Goal: Task Accomplishment & Management: Complete application form

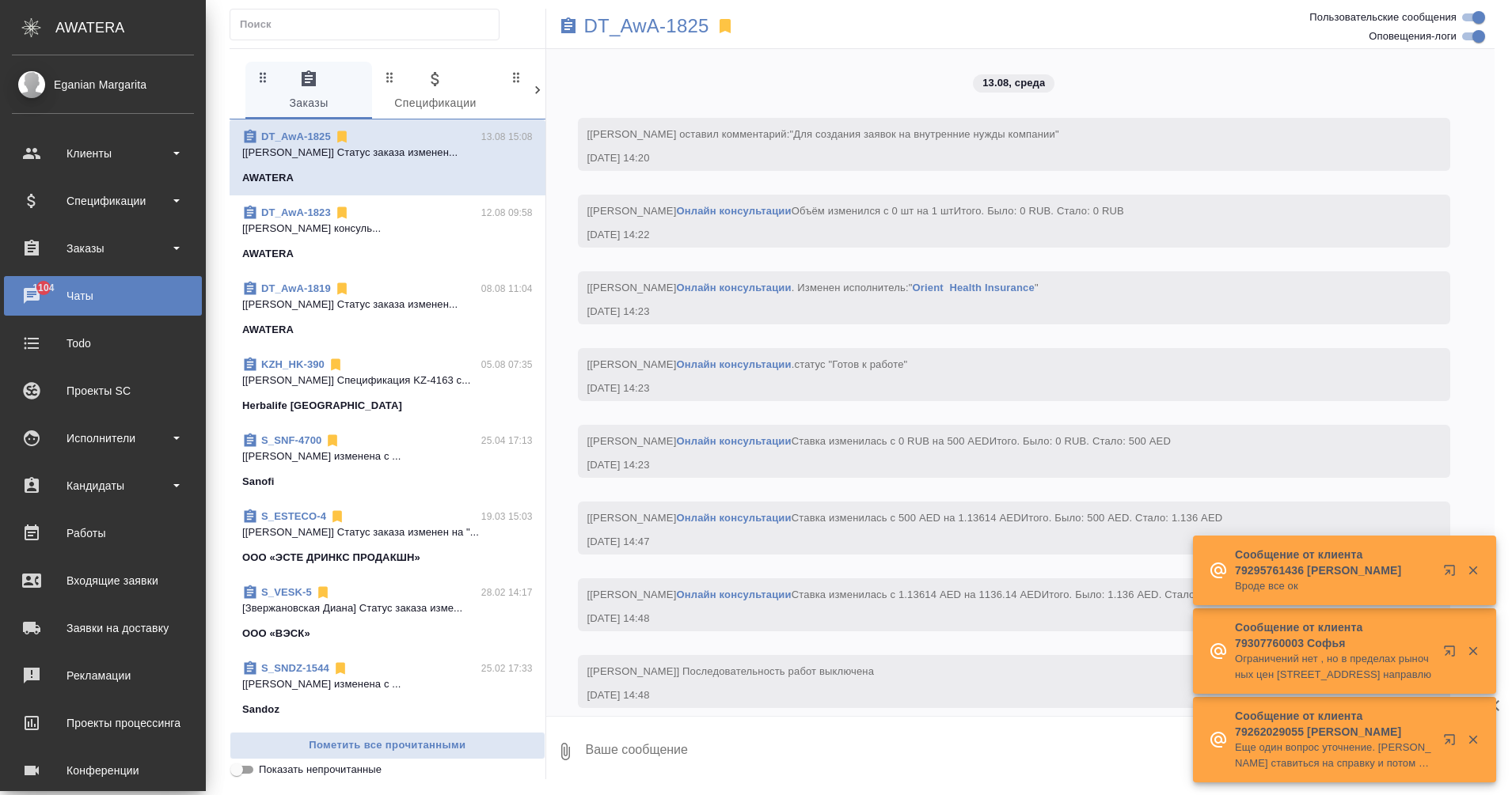
scroll to position [387, 0]
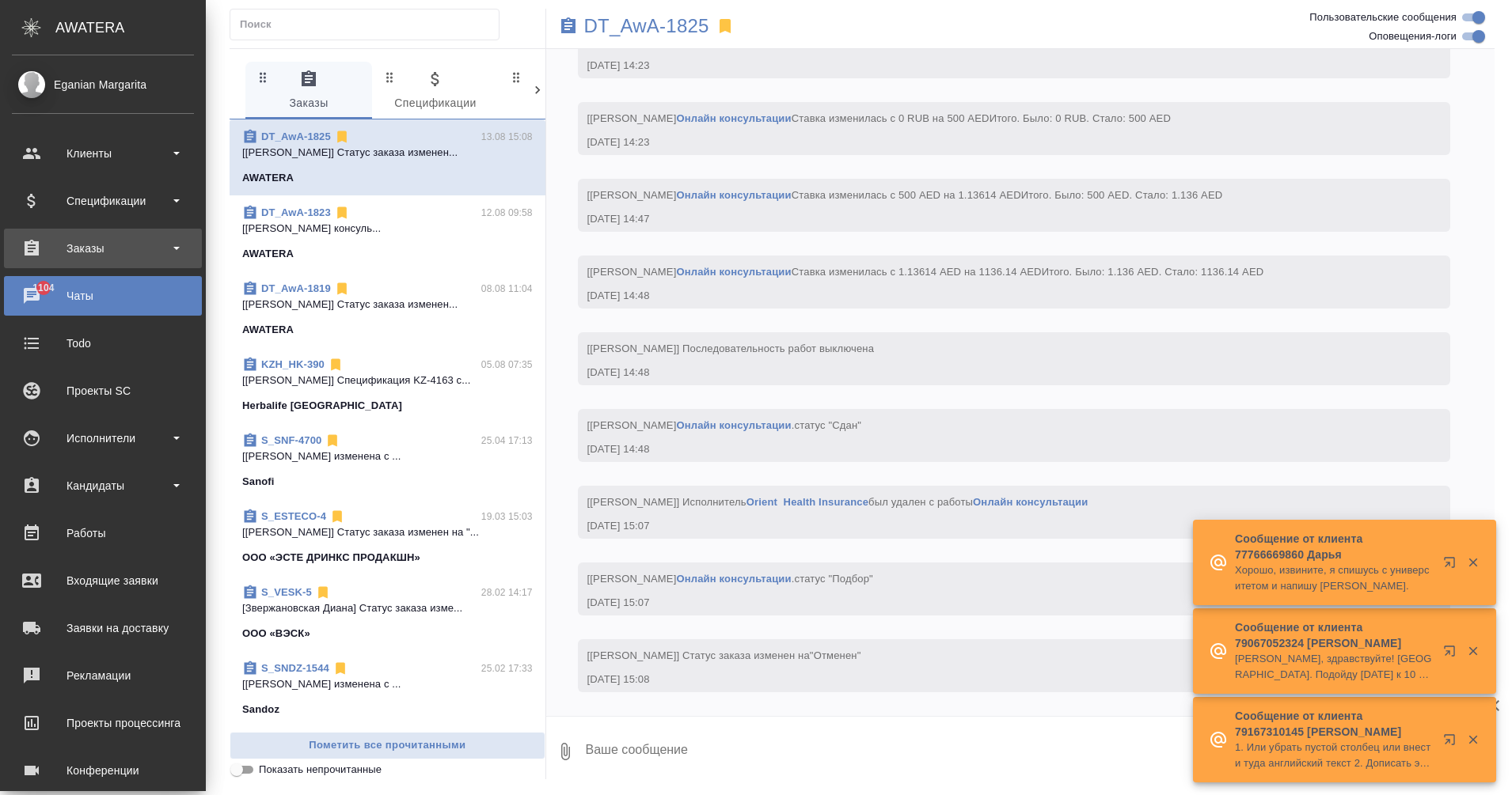
click at [107, 238] on div "Заказы" at bounding box center [102, 249] width 182 height 24
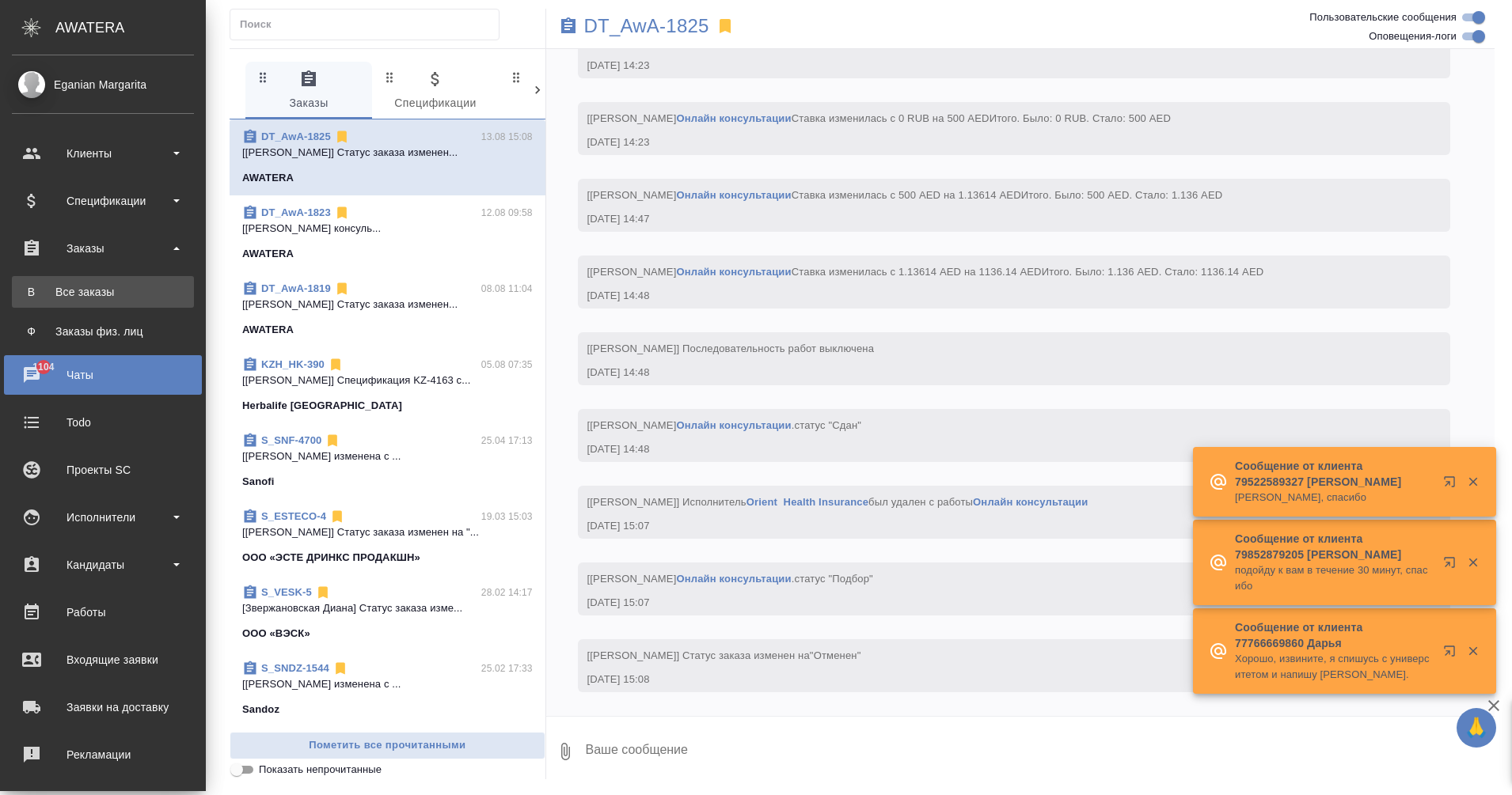
click at [132, 289] on div "Все заказы" at bounding box center [102, 292] width 167 height 16
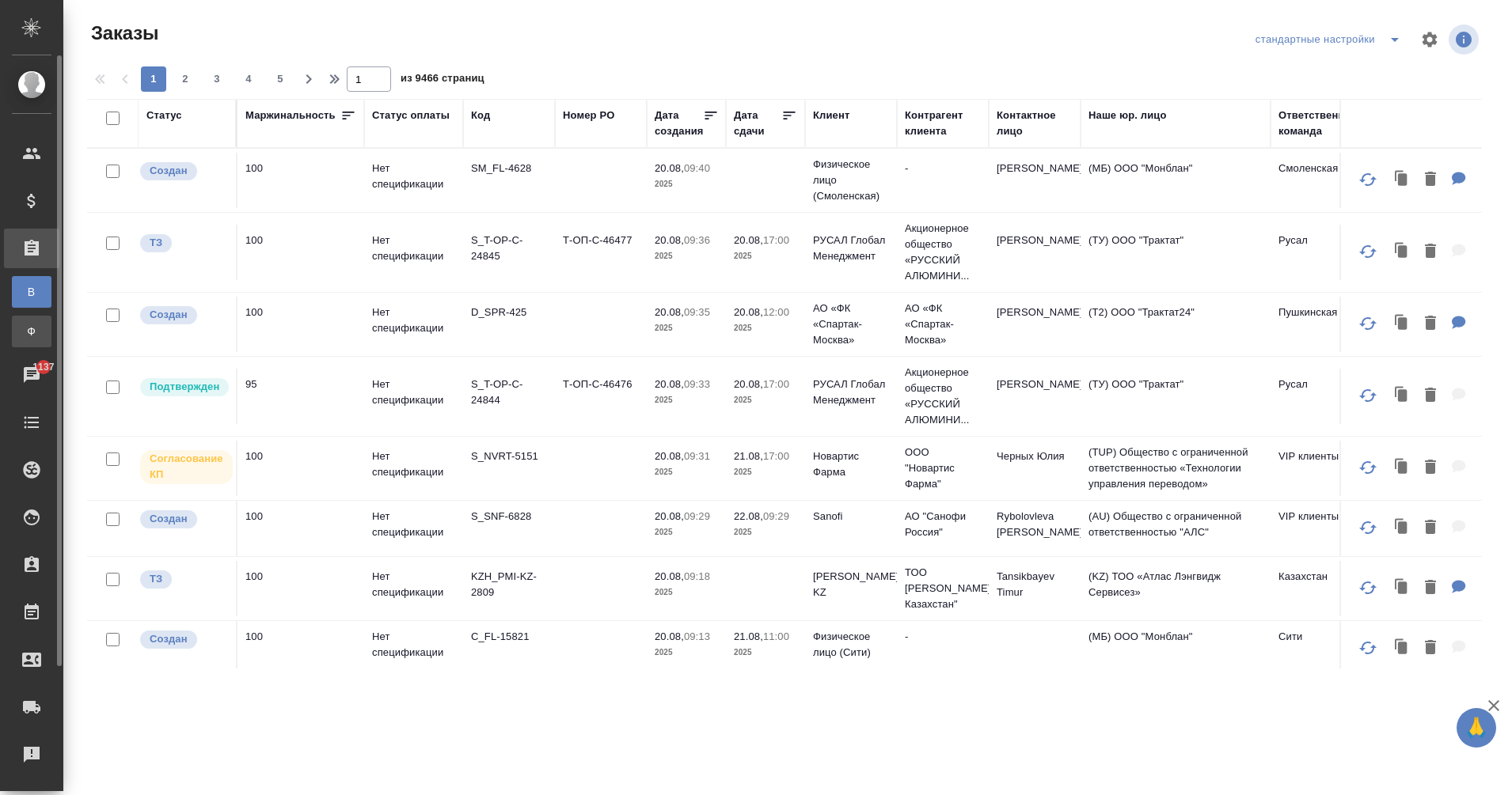
click at [27, 328] on span "Ф" at bounding box center [31, 332] width 24 height 16
click at [29, 328] on span "Ф" at bounding box center [31, 332] width 24 height 16
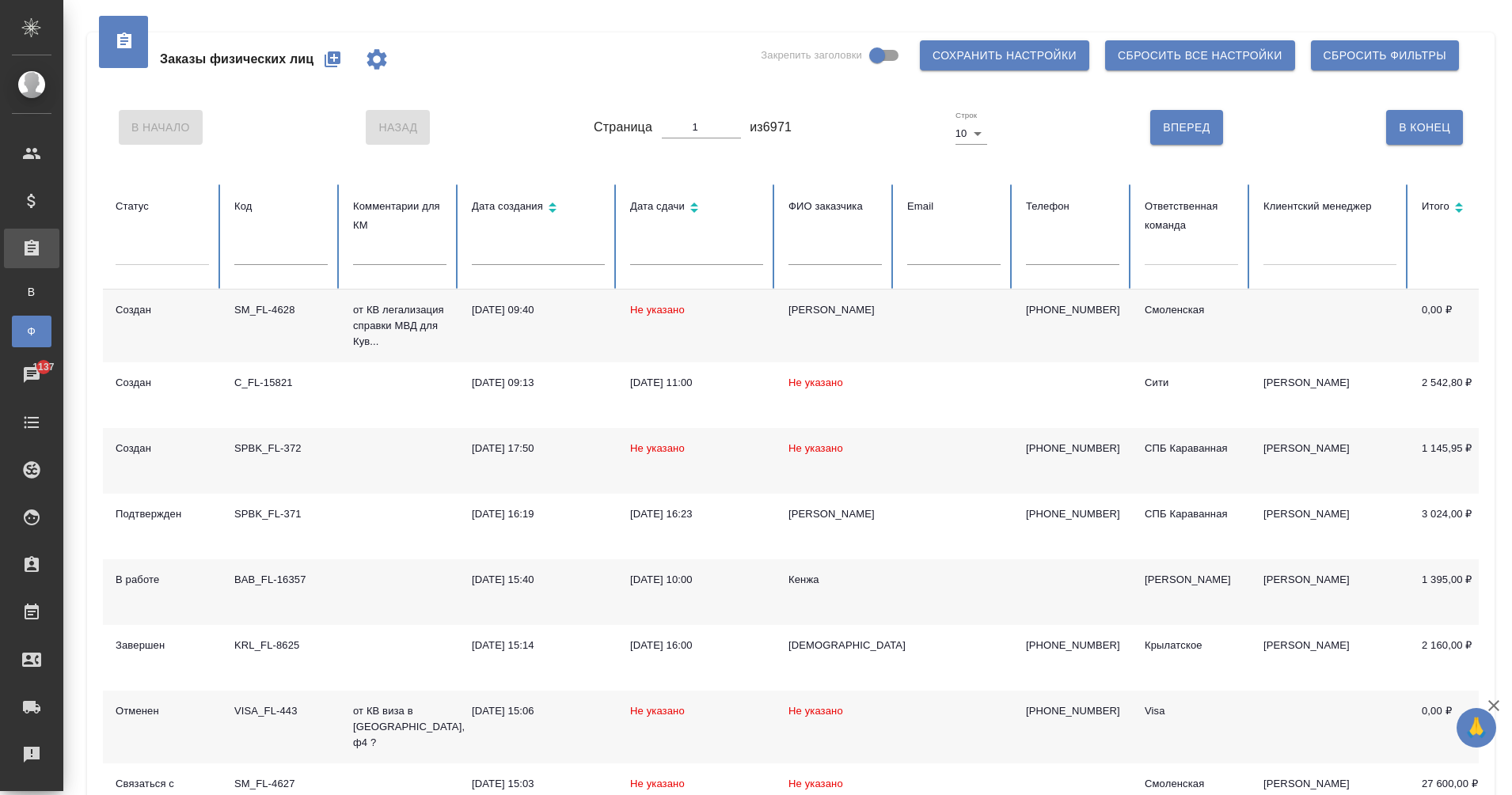
click at [334, 59] on icon "button" at bounding box center [333, 59] width 19 height 19
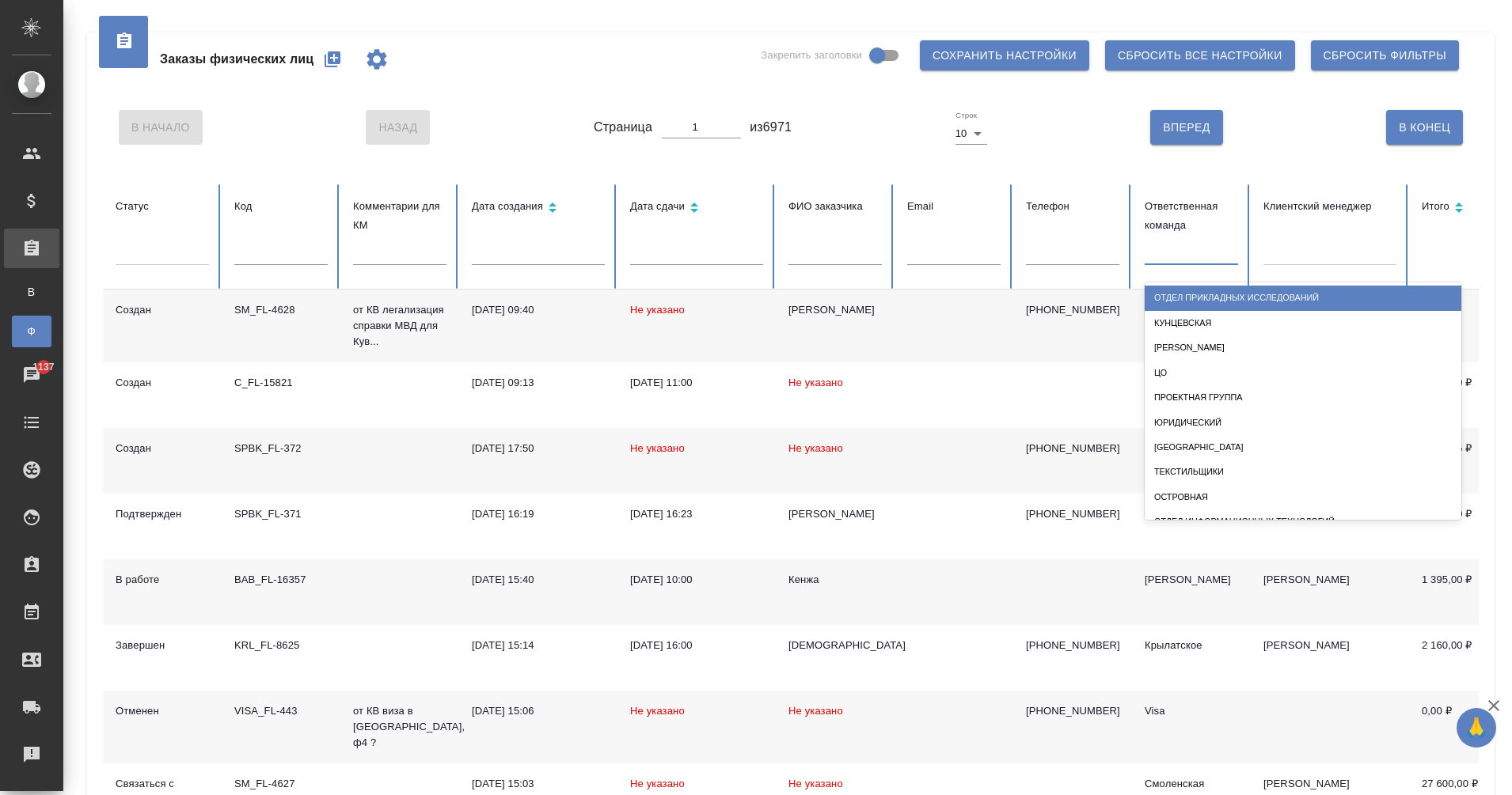
click at [1197, 262] on div at bounding box center [1191, 250] width 93 height 30
type input "ду"
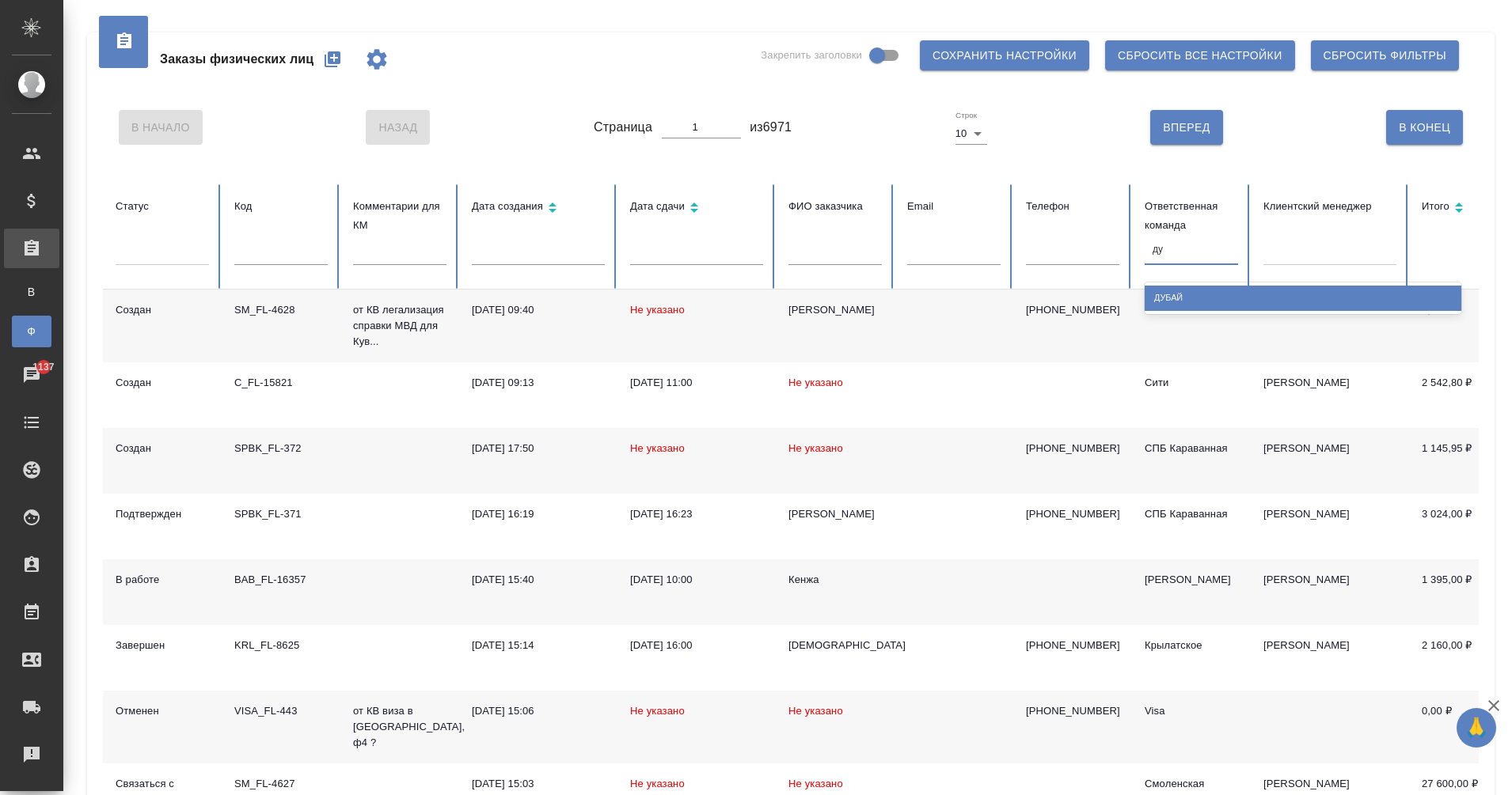
click at [1211, 302] on div "Дубай" at bounding box center [1303, 298] width 316 height 25
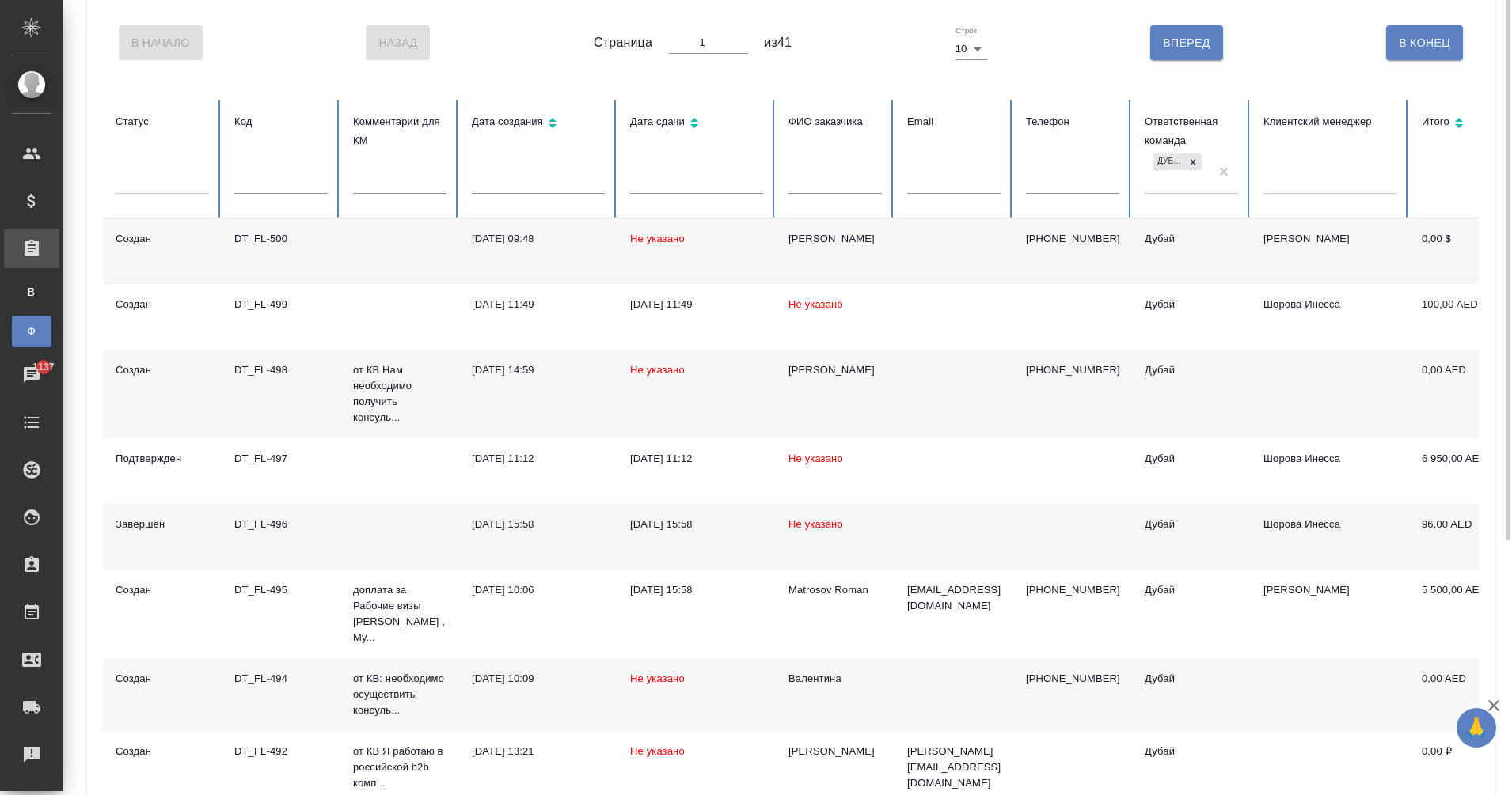
scroll to position [15, 0]
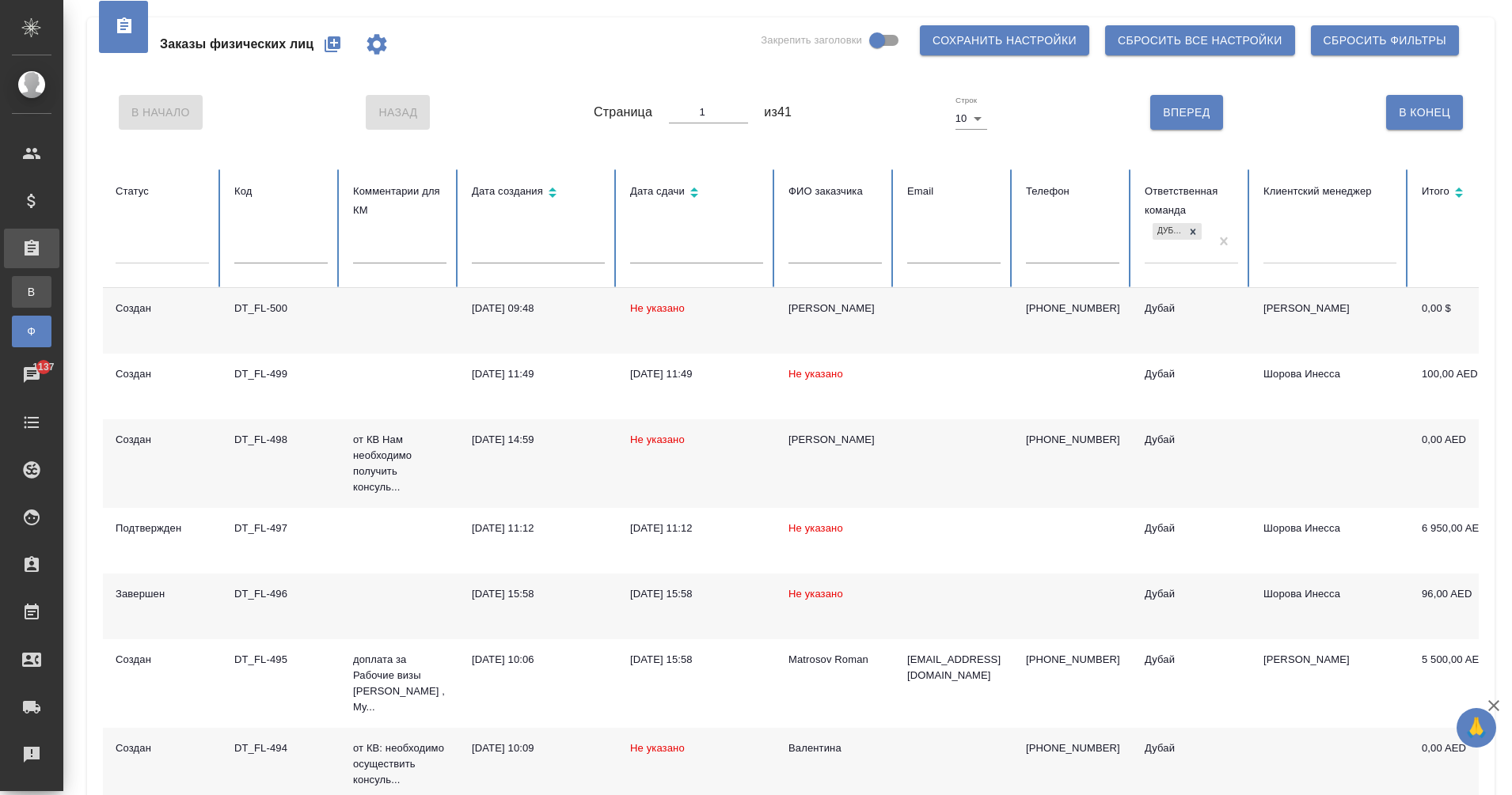
drag, startPoint x: 58, startPoint y: 294, endPoint x: 33, endPoint y: 289, distance: 25.5
click at [33, 289] on span "В" at bounding box center [31, 292] width 24 height 16
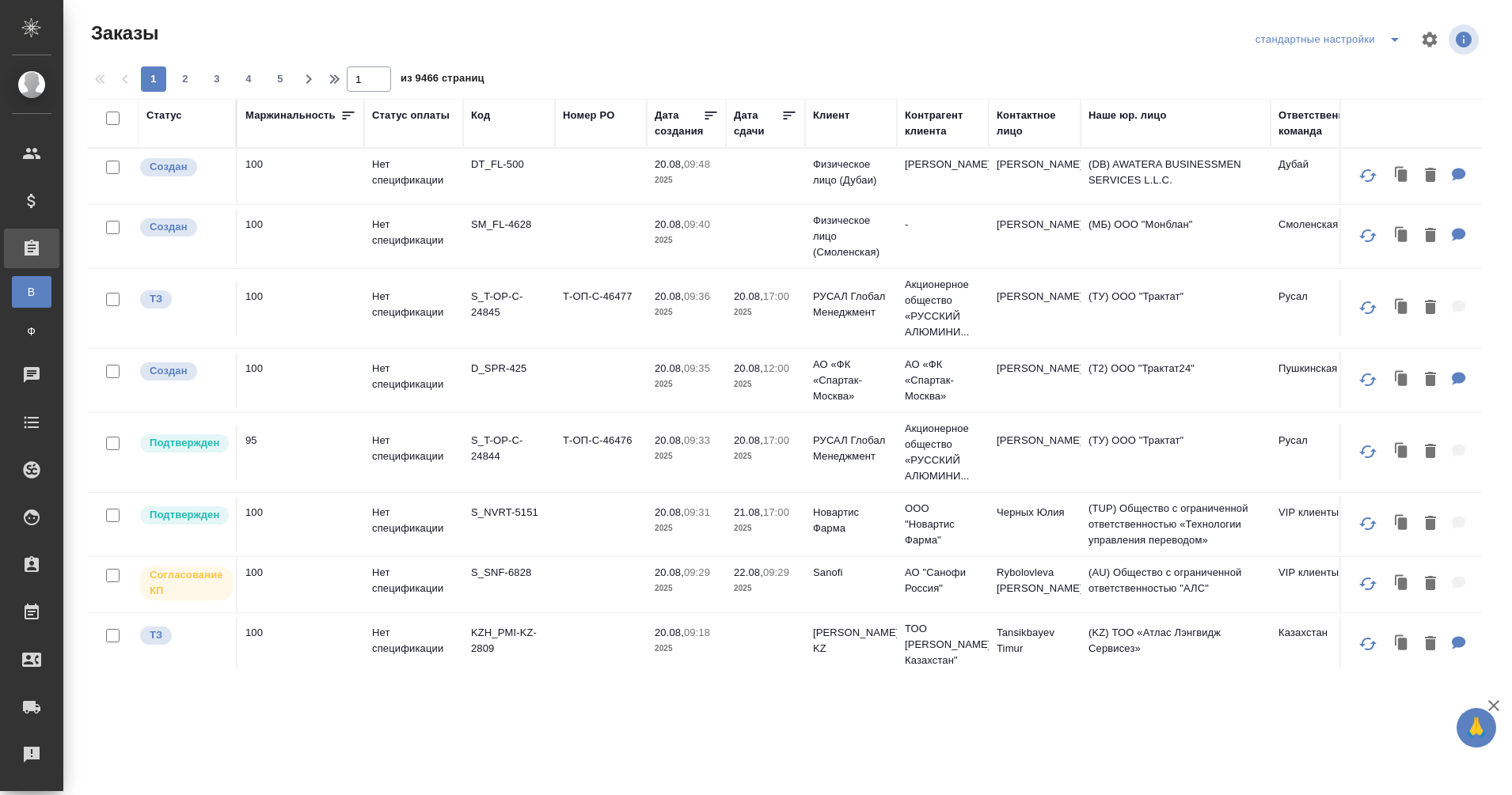
click at [820, 115] on div "Клиент" at bounding box center [831, 115] width 36 height 16
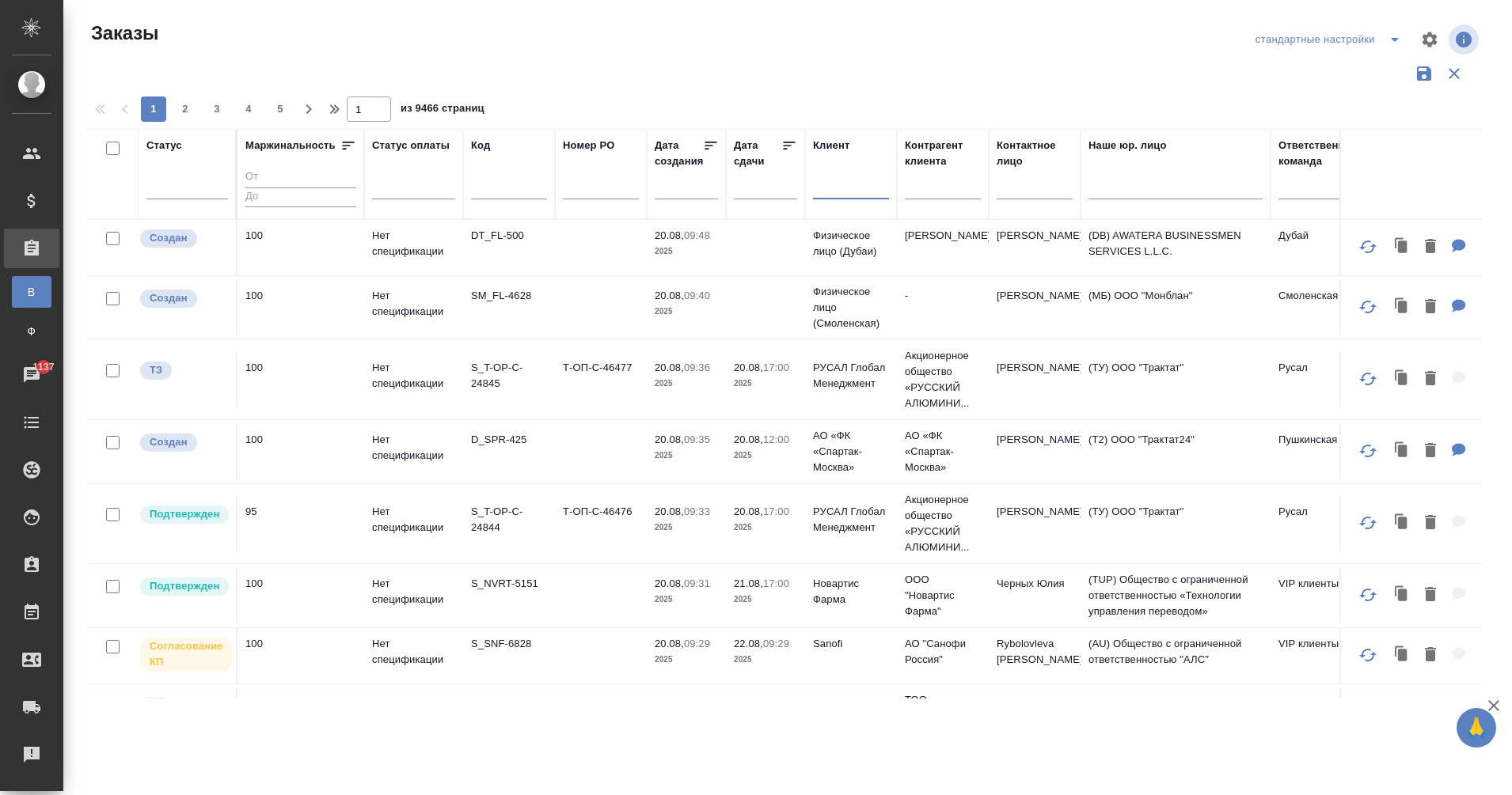
click at [835, 184] on input "text" at bounding box center [851, 189] width 76 height 19
click at [494, 187] on input "text" at bounding box center [509, 189] width 76 height 19
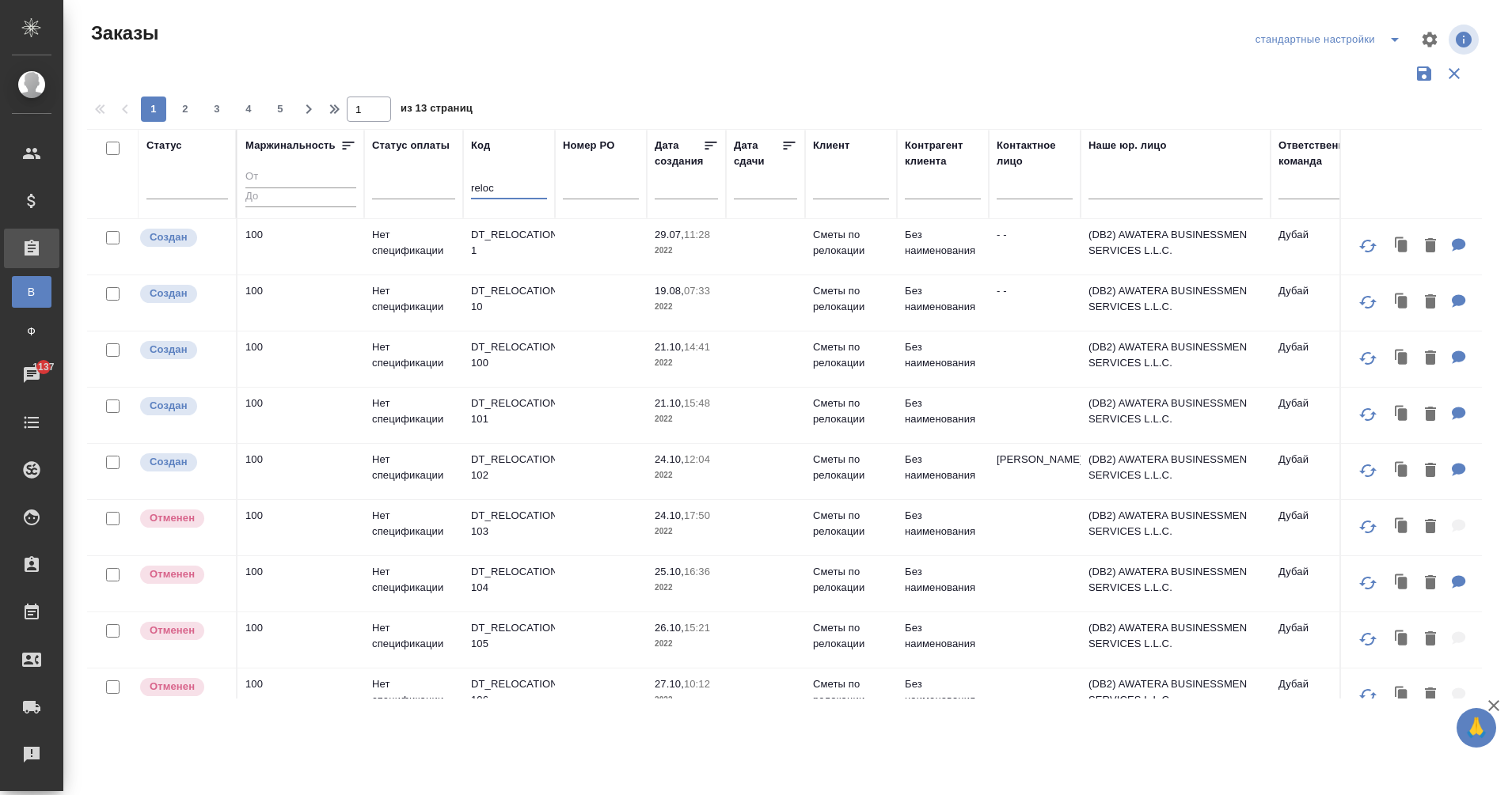
scroll to position [1, 521]
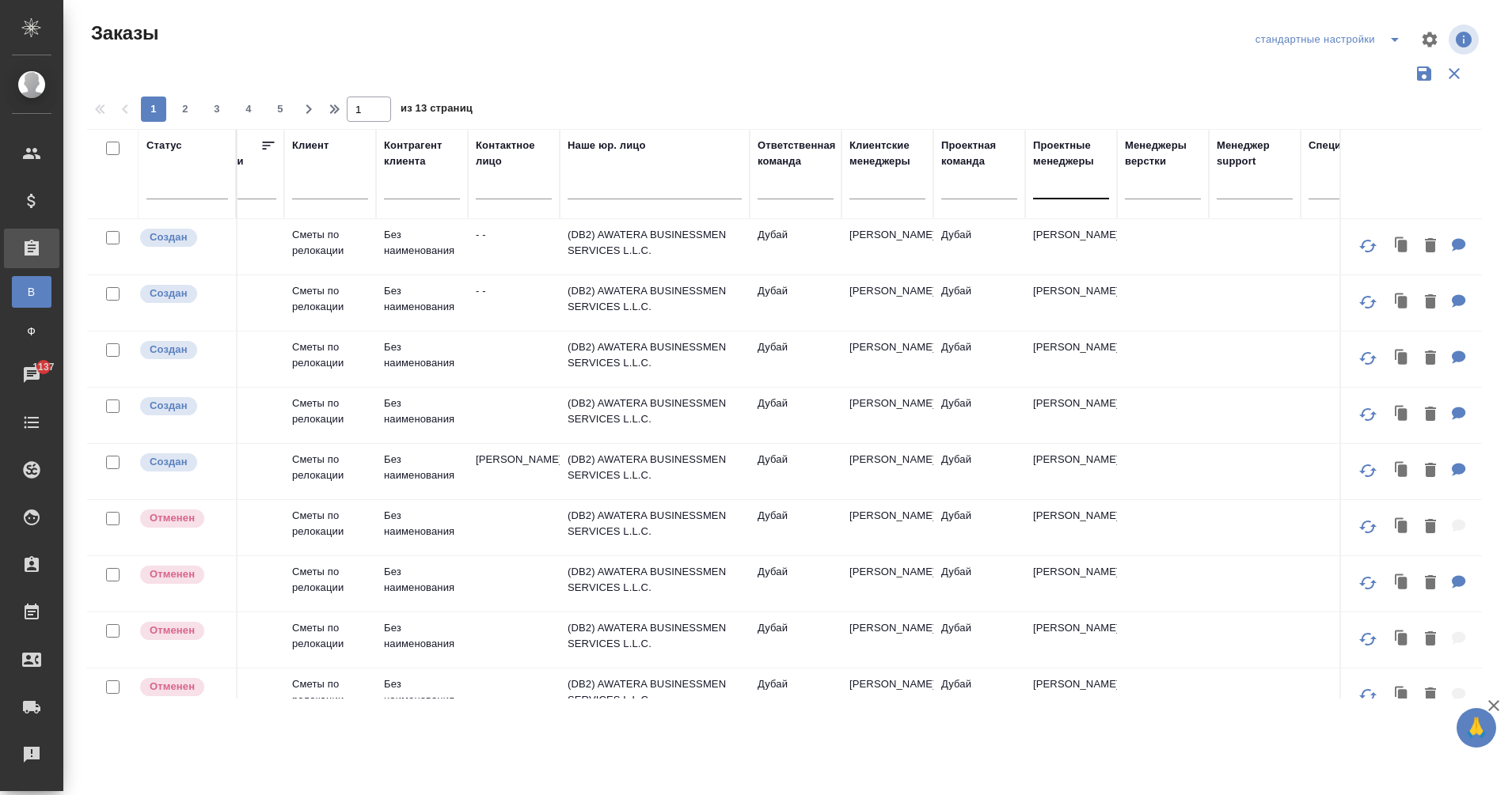
type input "reloc"
click at [1044, 182] on div at bounding box center [1071, 183] width 76 height 23
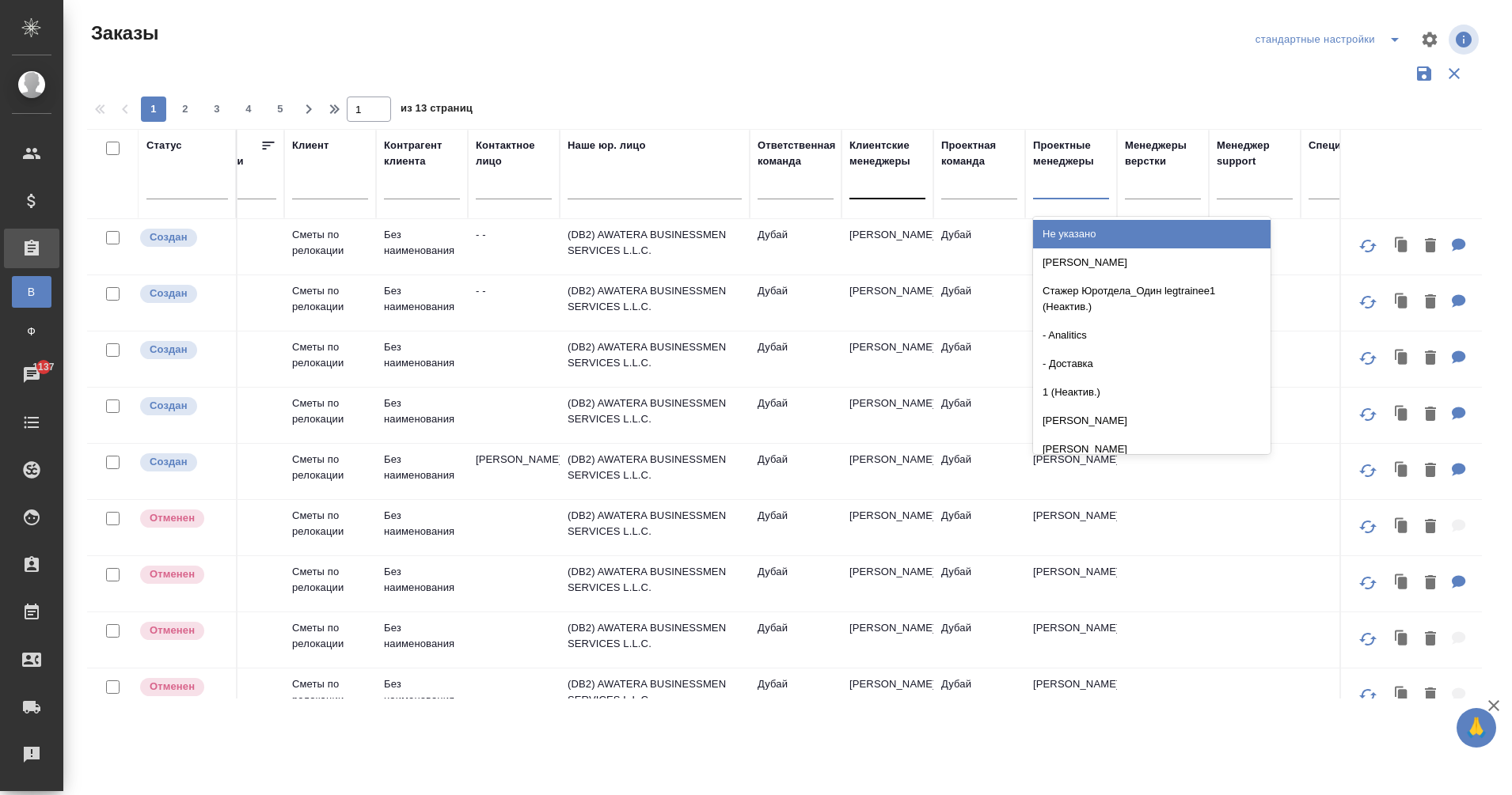
click at [873, 195] on div at bounding box center [888, 184] width 76 height 30
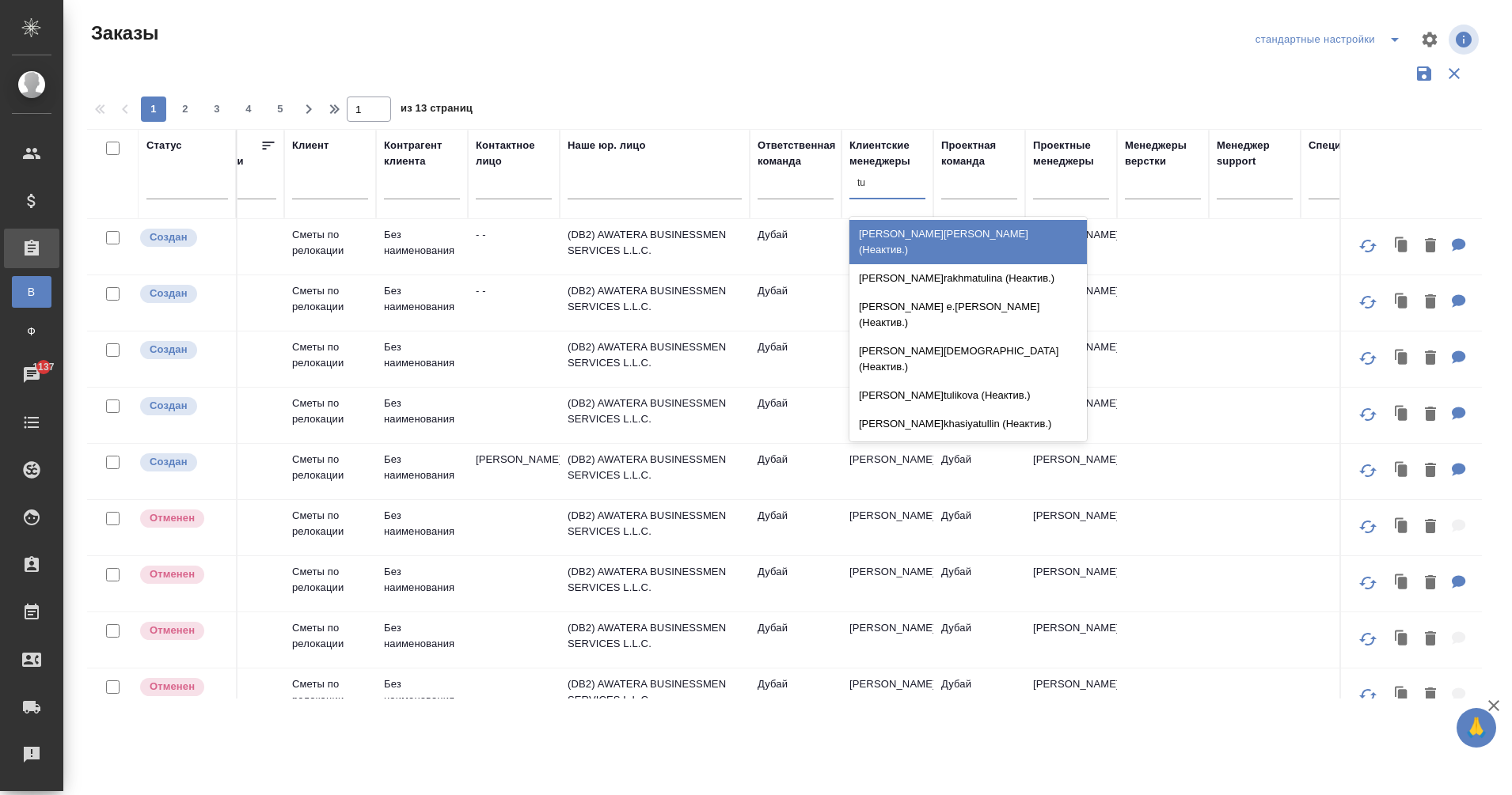
type input "t"
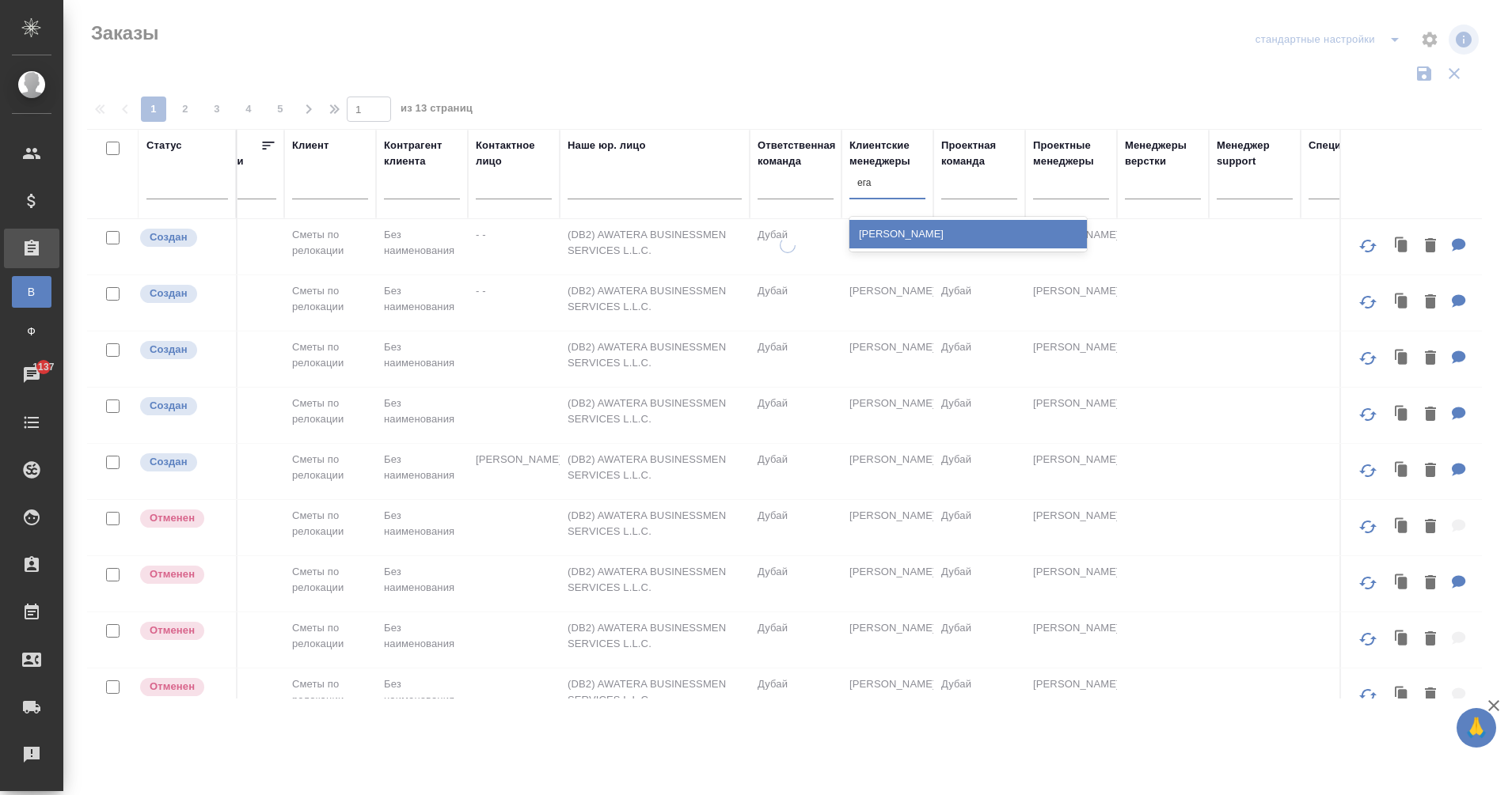
type input "еган"
click at [936, 238] on div "[PERSON_NAME]" at bounding box center [968, 234] width 238 height 29
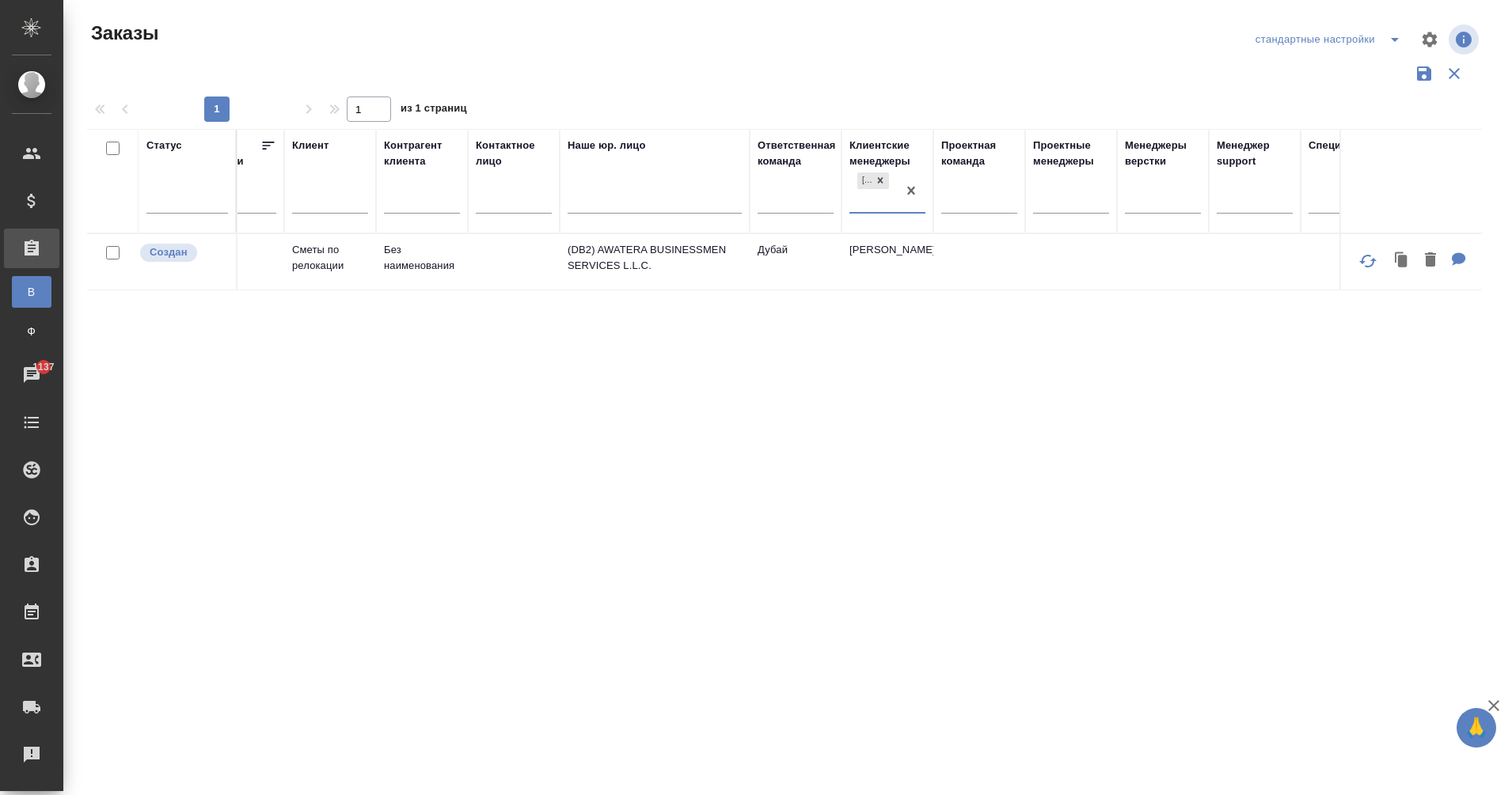
scroll to position [0, 521]
click at [436, 267] on p "Без наименования" at bounding box center [422, 256] width 76 height 31
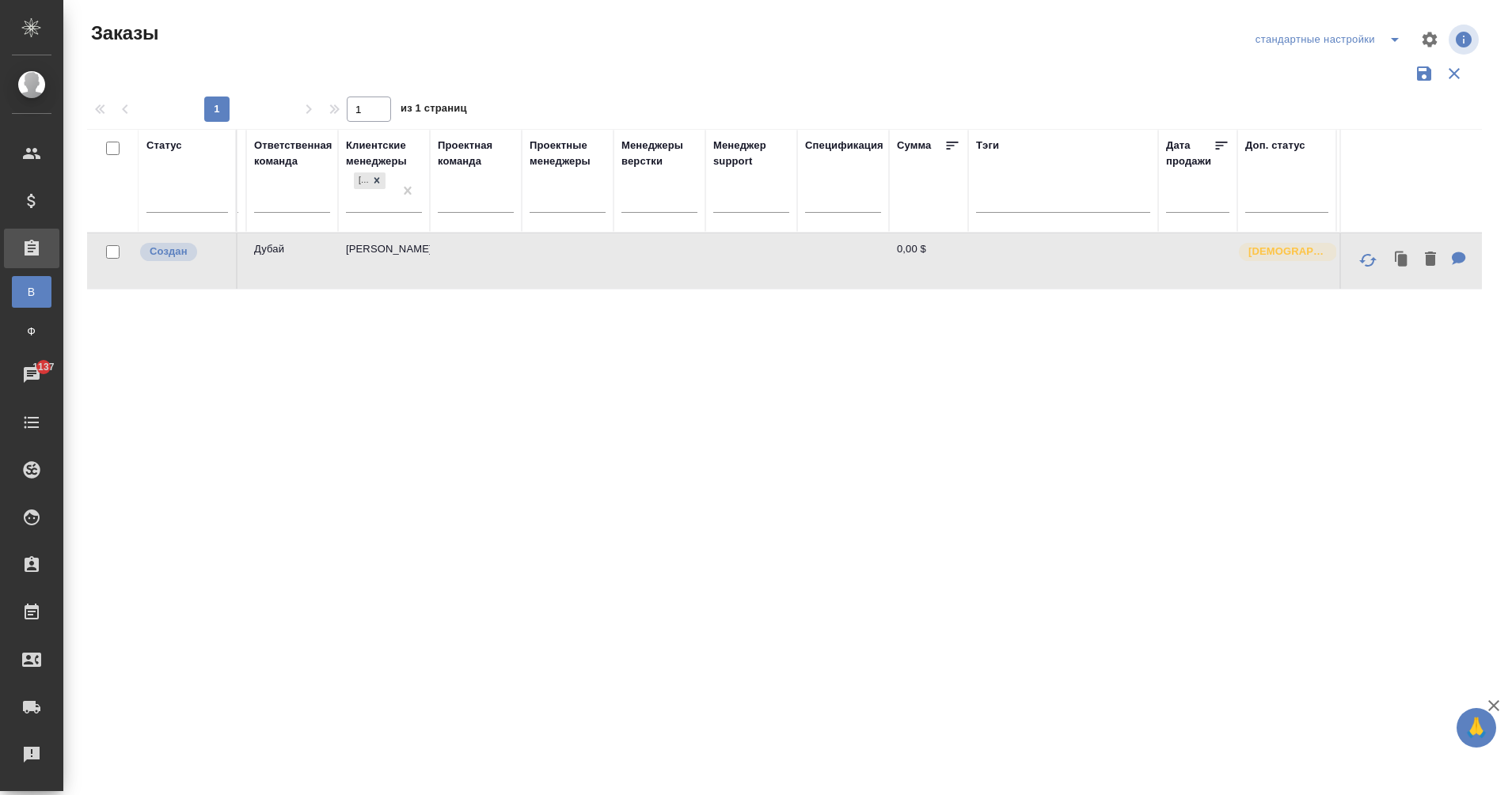
scroll to position [0, 0]
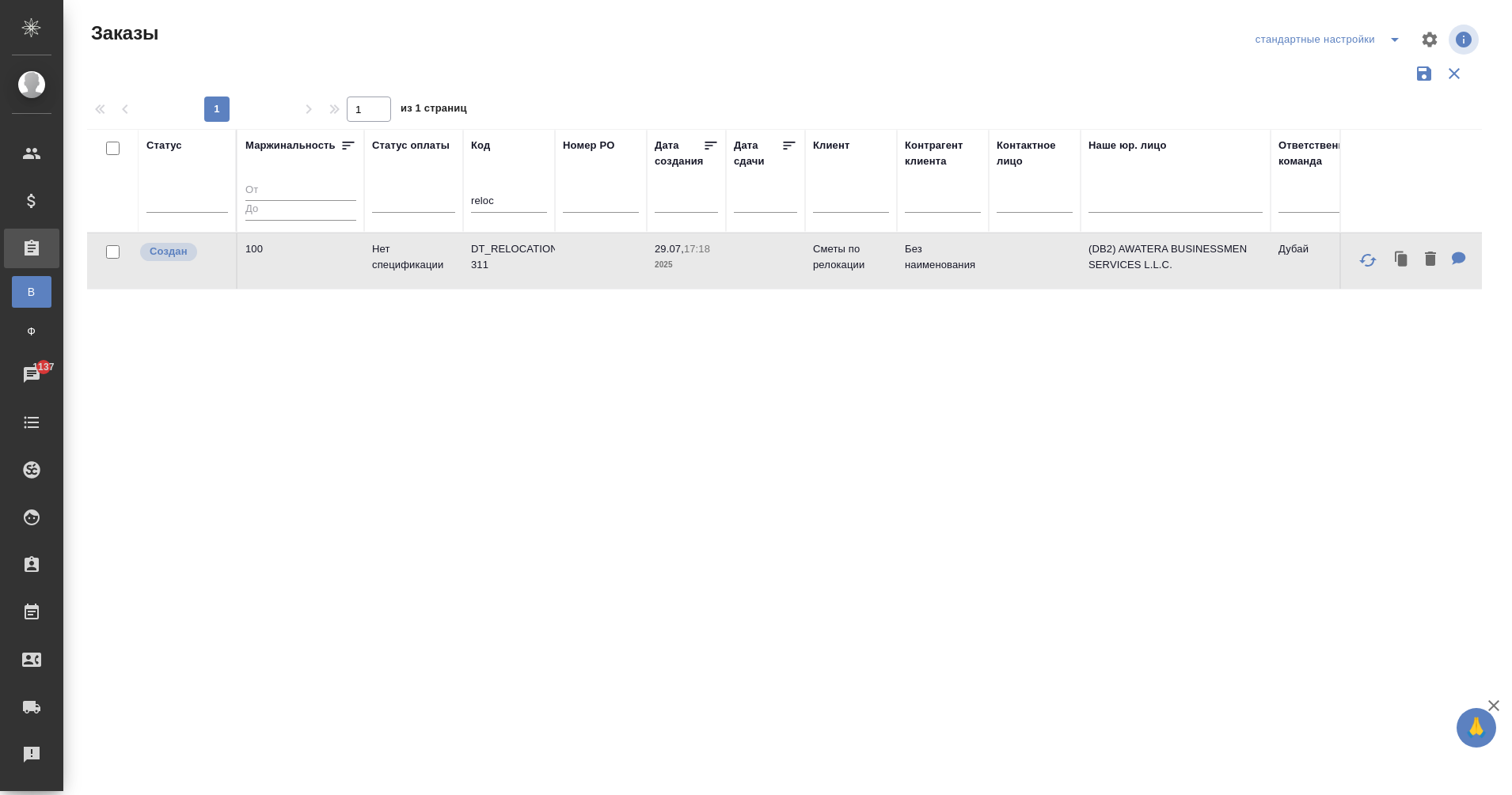
click at [404, 263] on td "Нет спецификации" at bounding box center [413, 261] width 99 height 56
click at [105, 332] on div ".cls-1 fill:#fff; AWATERA Eganian Margarita Клиенты Спецификации Заказы В Все з…" at bounding box center [756, 398] width 1512 height 795
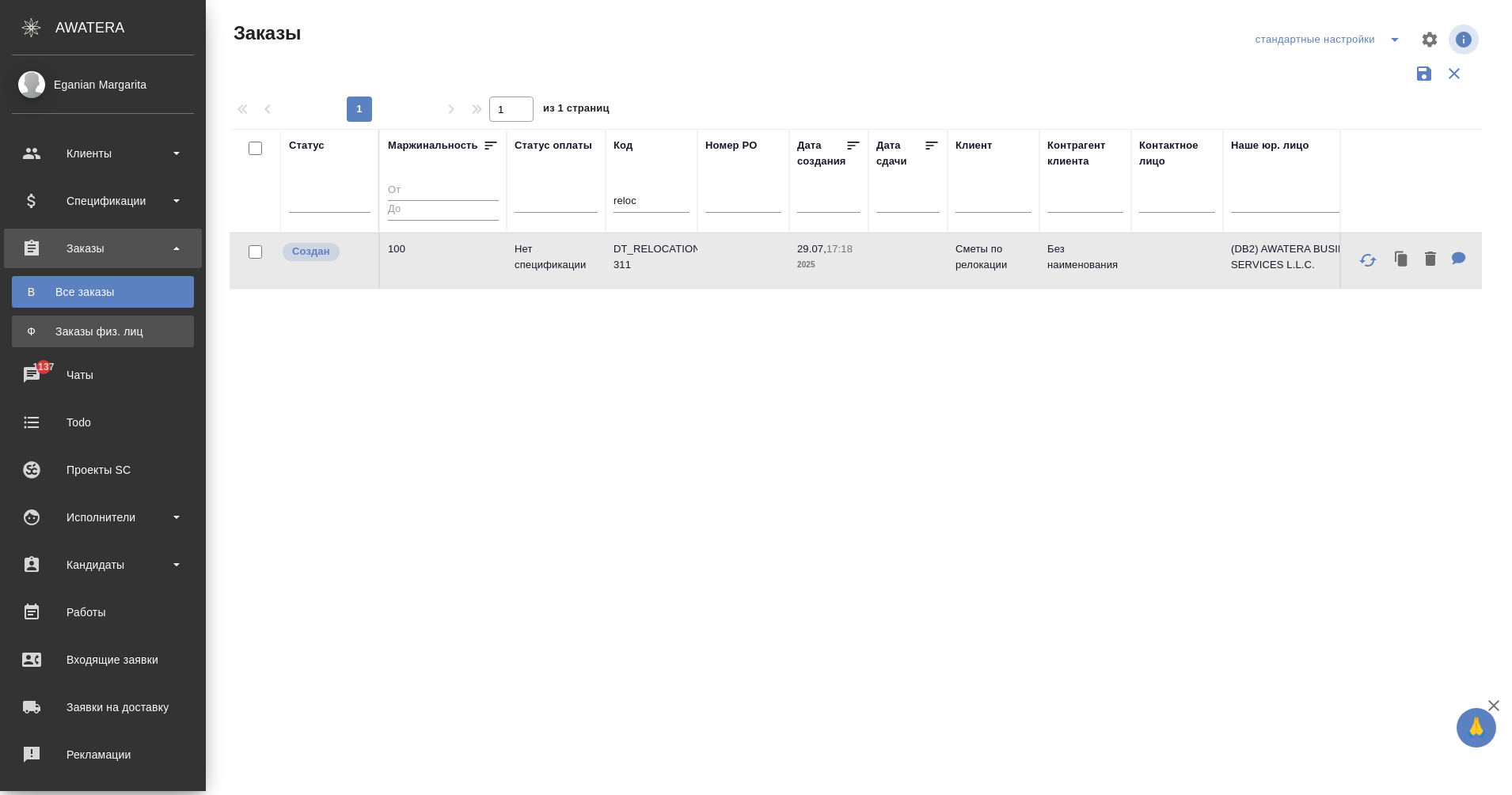
click at [23, 326] on div "Заказы физ. лиц" at bounding box center [102, 332] width 167 height 16
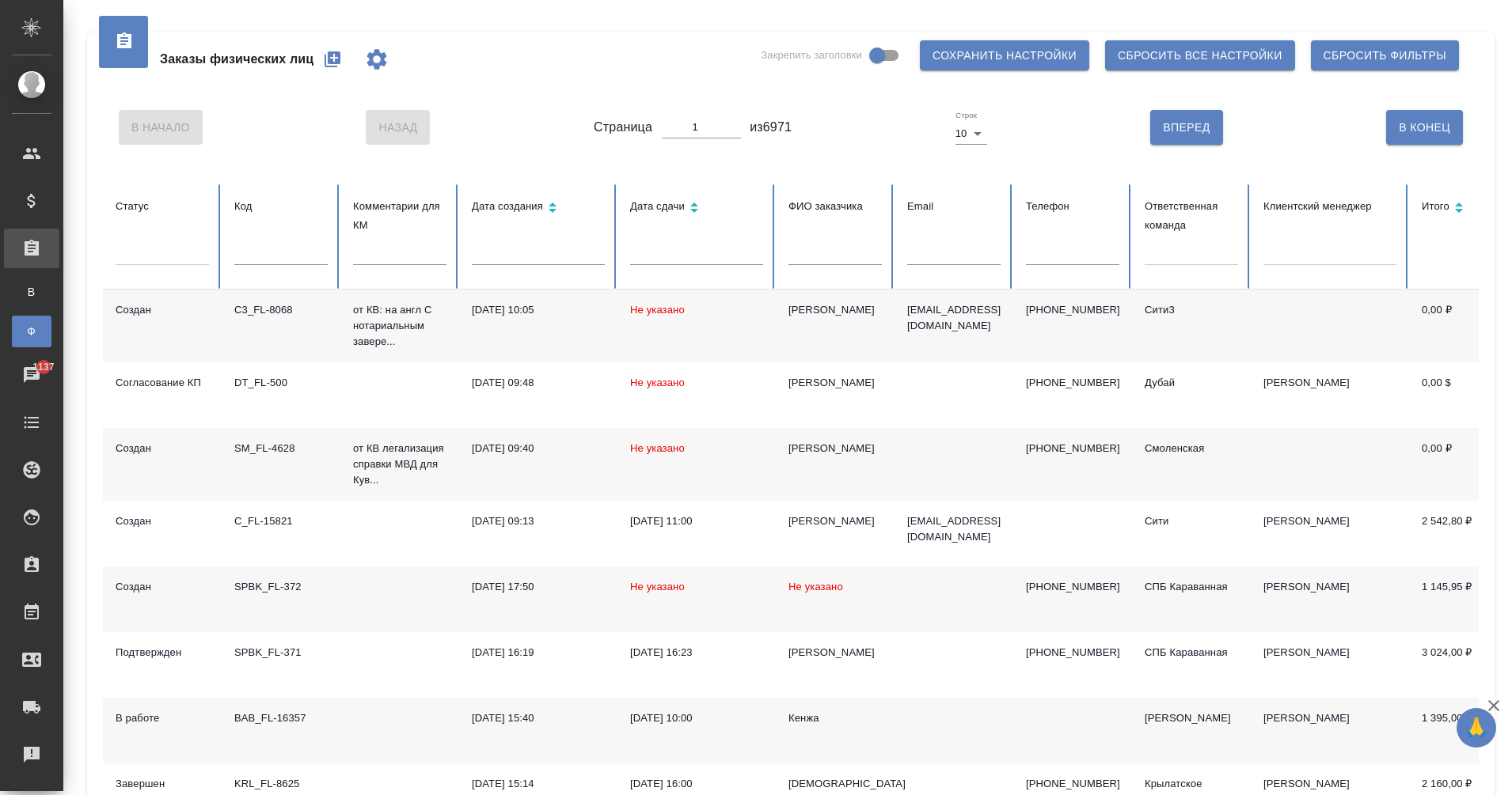
click at [328, 58] on icon "button" at bounding box center [333, 59] width 16 height 16
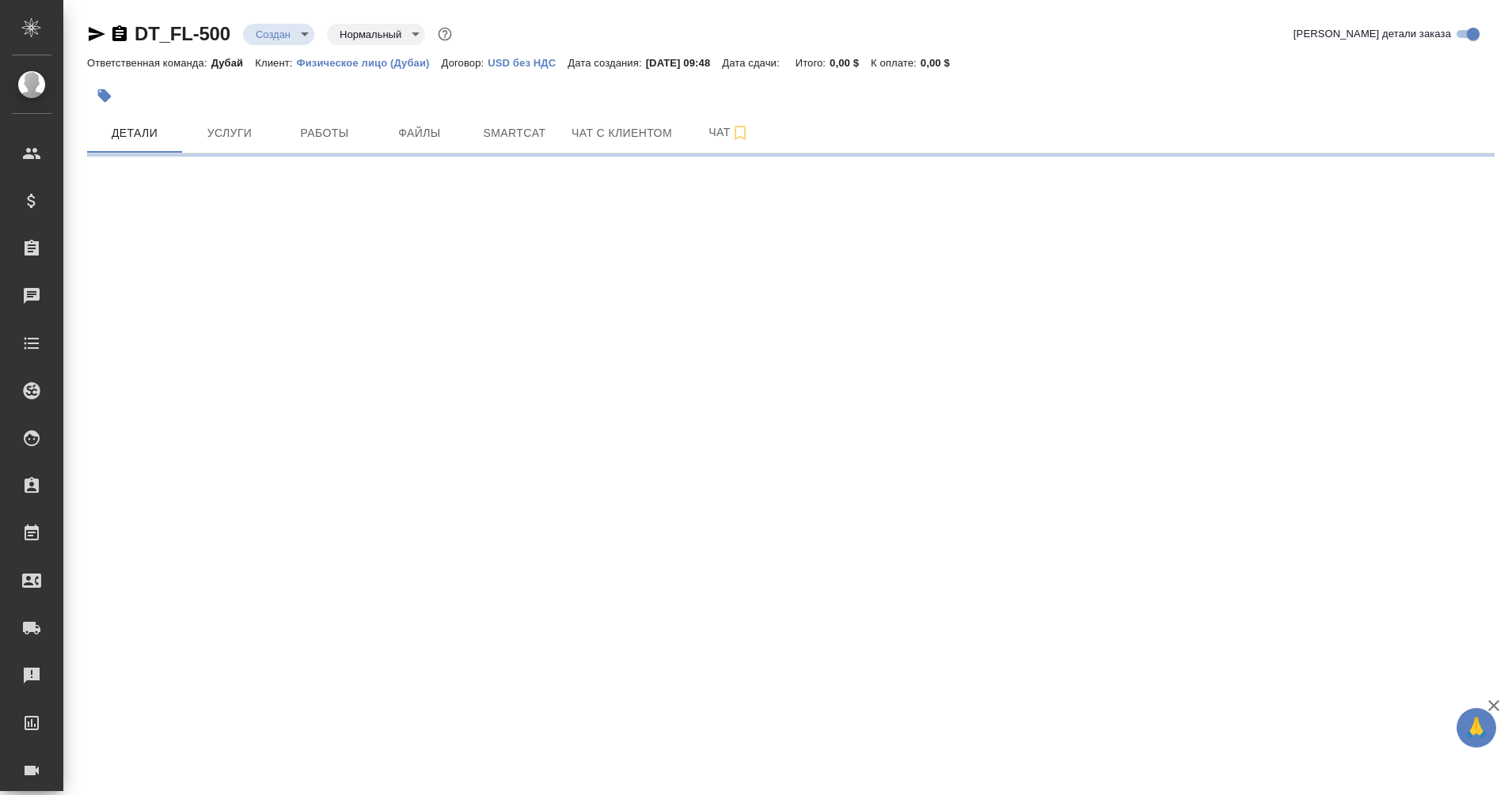
select select "RU"
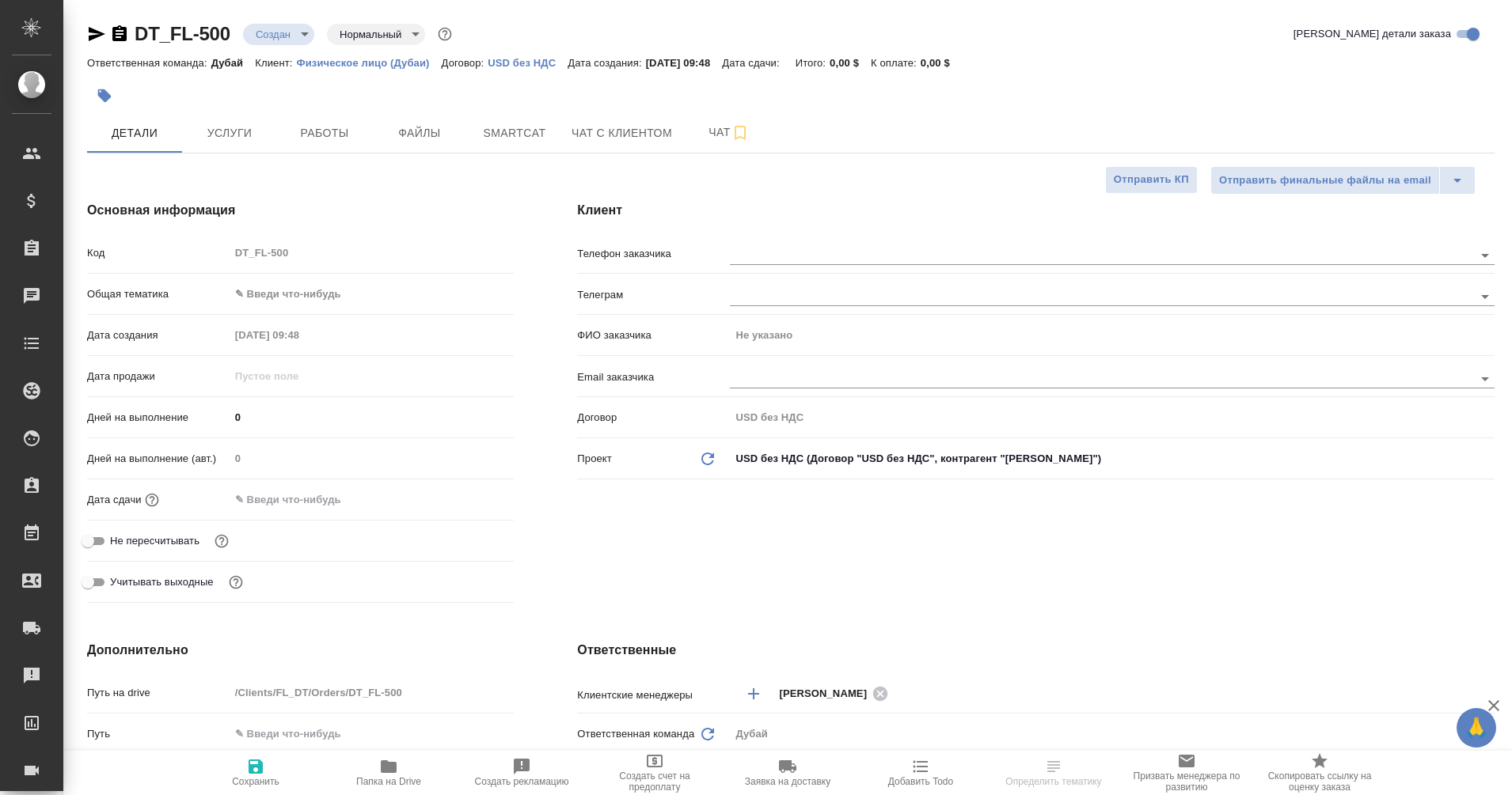
type textarea "x"
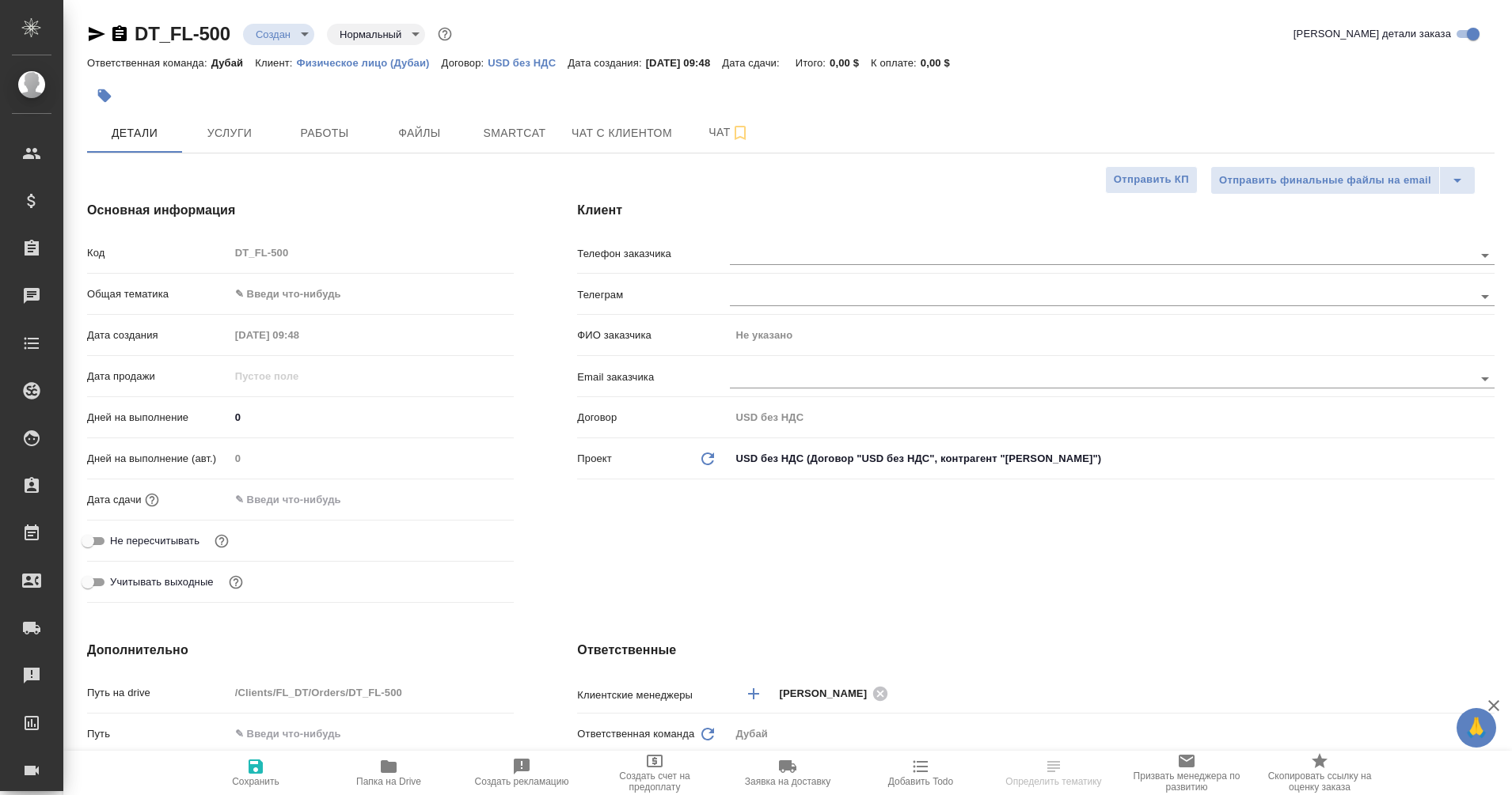
type textarea "x"
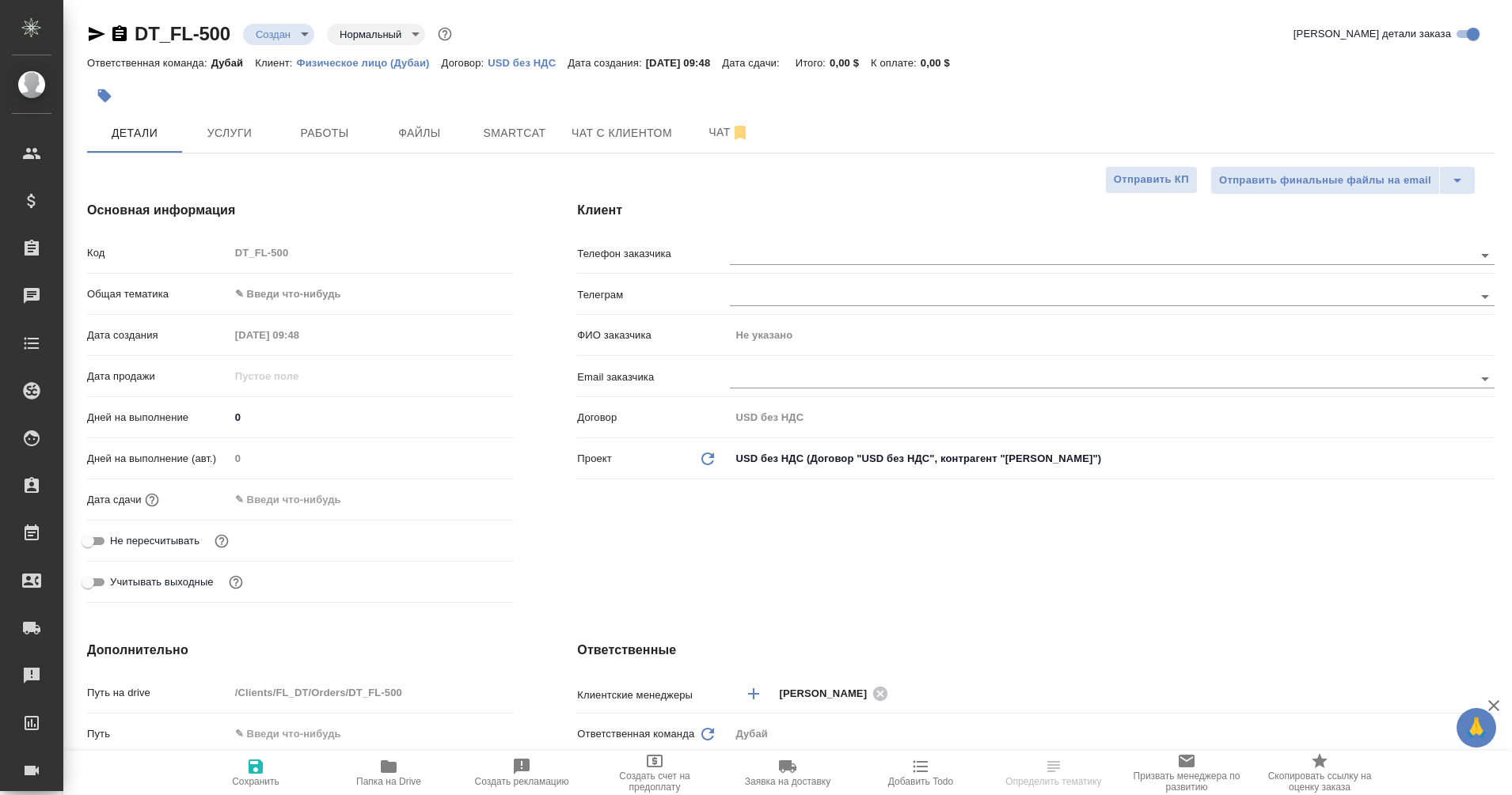
type textarea "x"
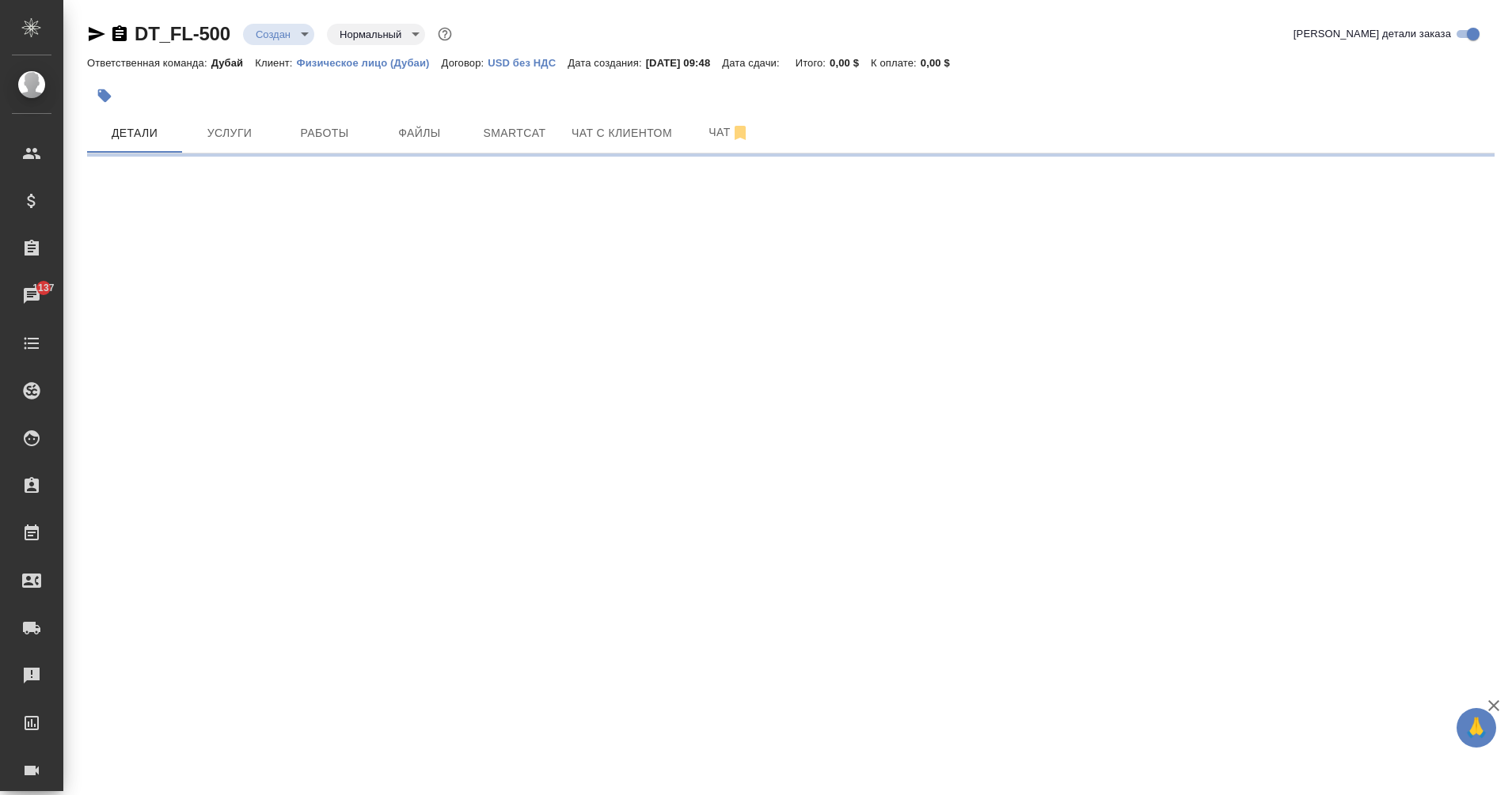
select select "RU"
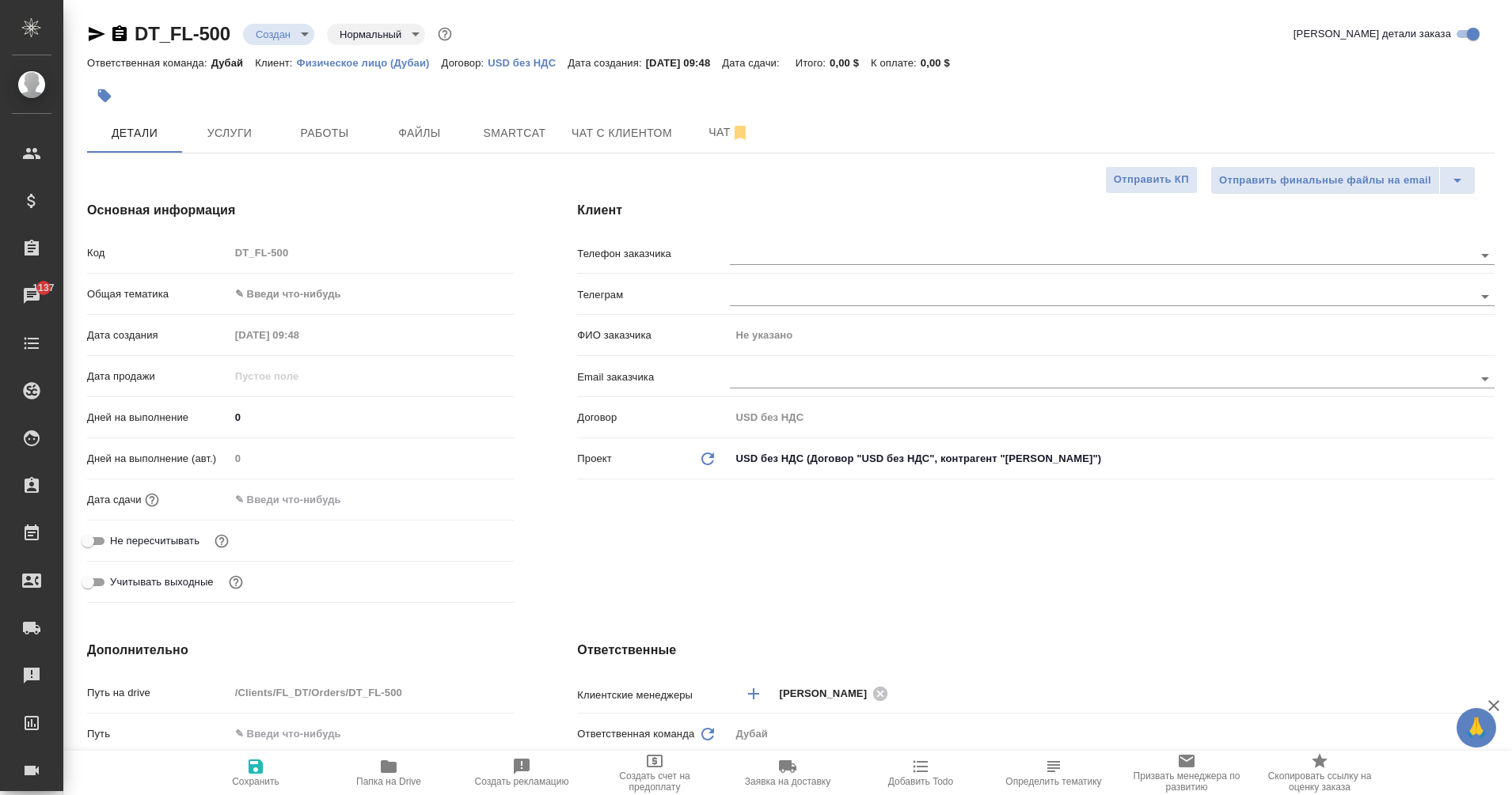
type textarea "x"
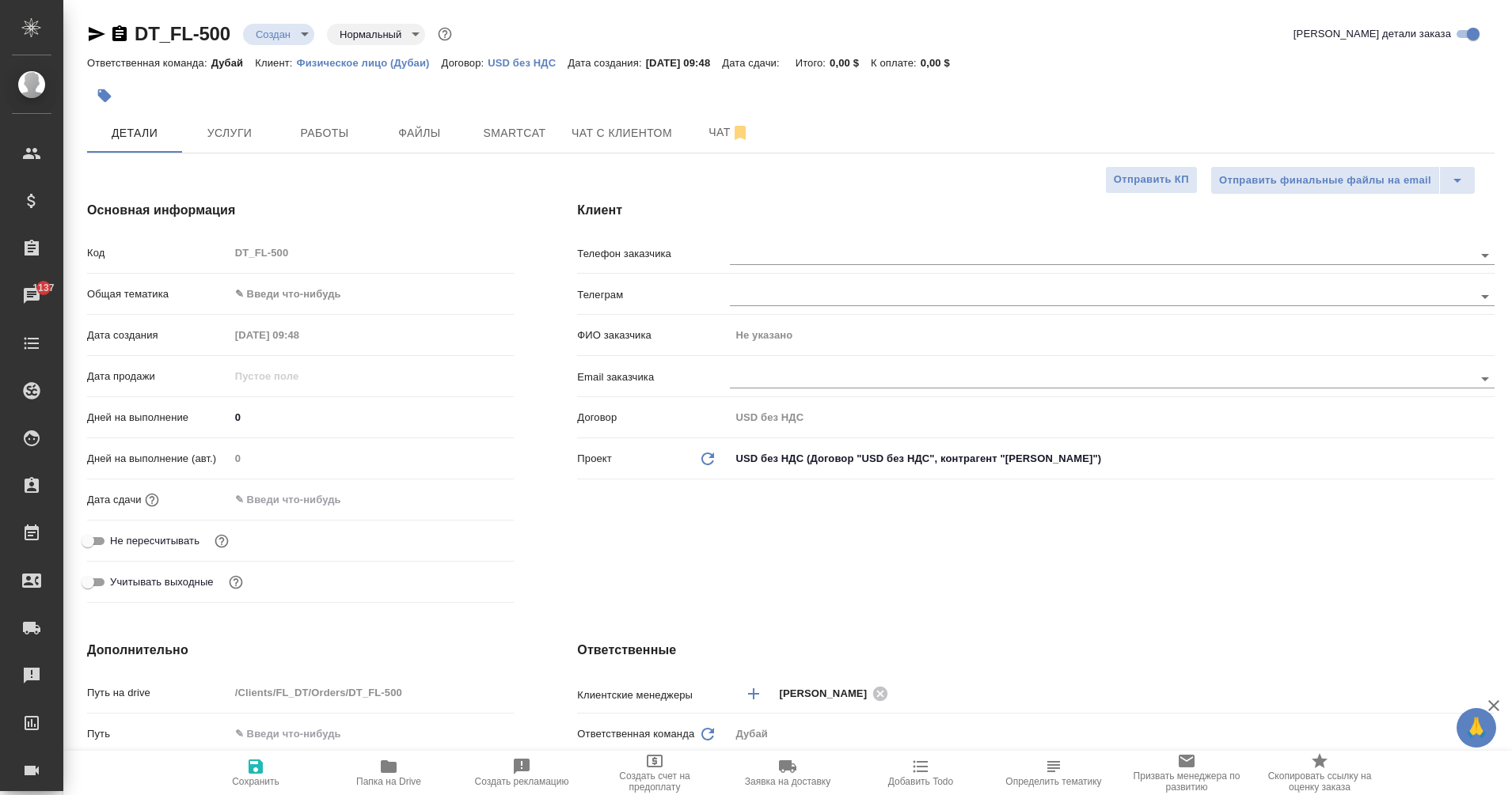
type textarea "x"
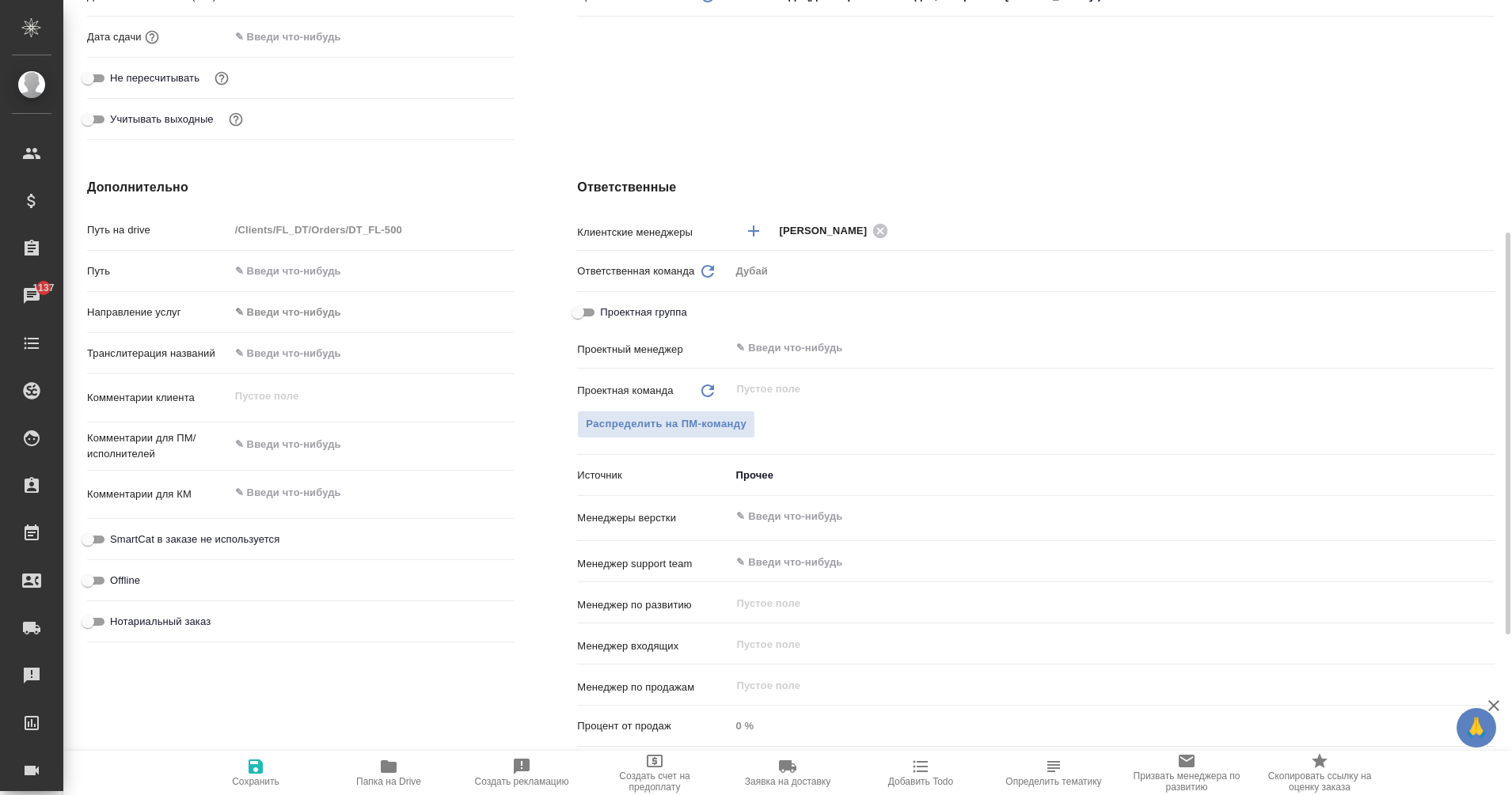
scroll to position [462, 0]
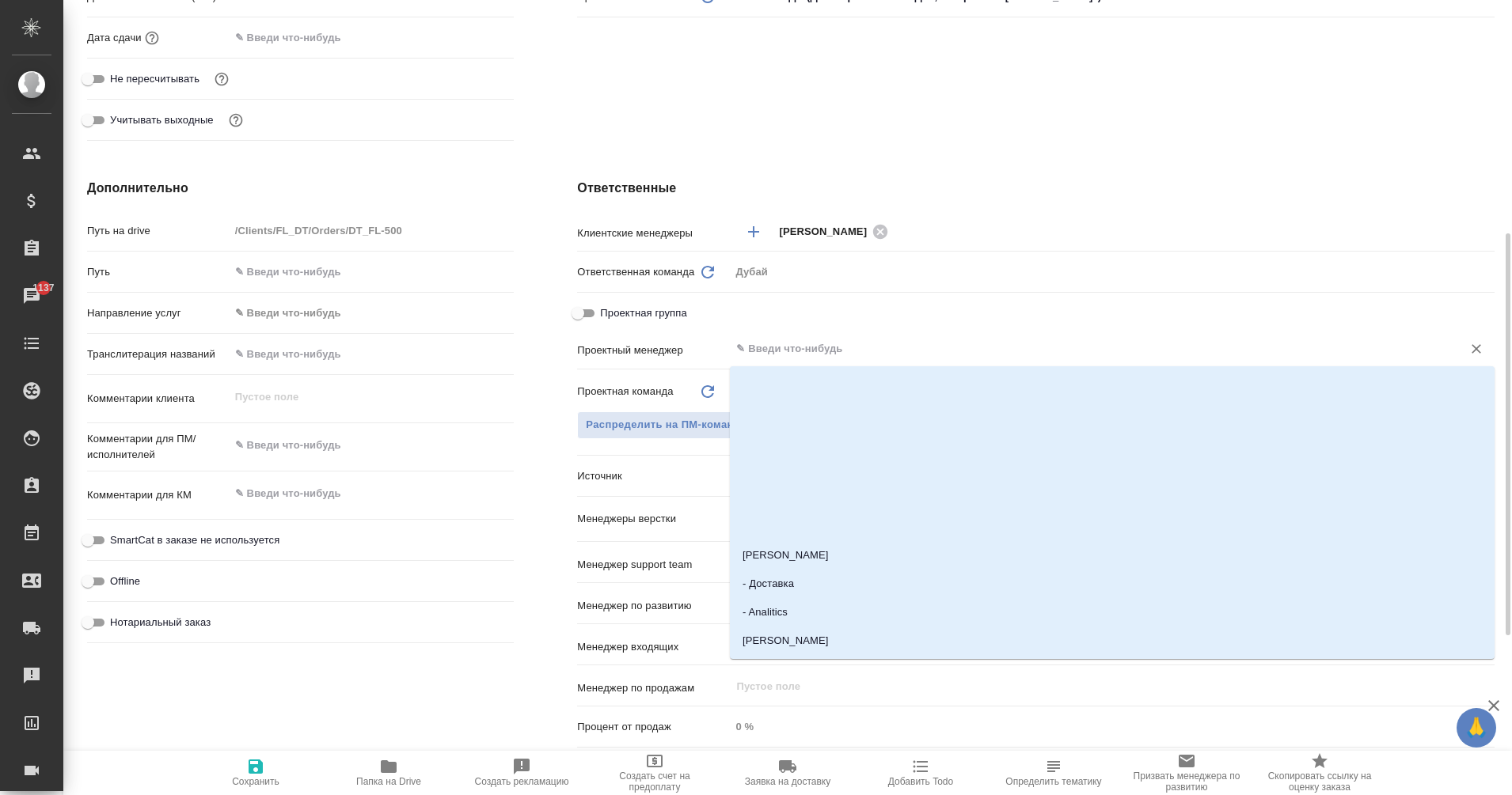
click at [808, 351] on input "text" at bounding box center [1086, 348] width 702 height 19
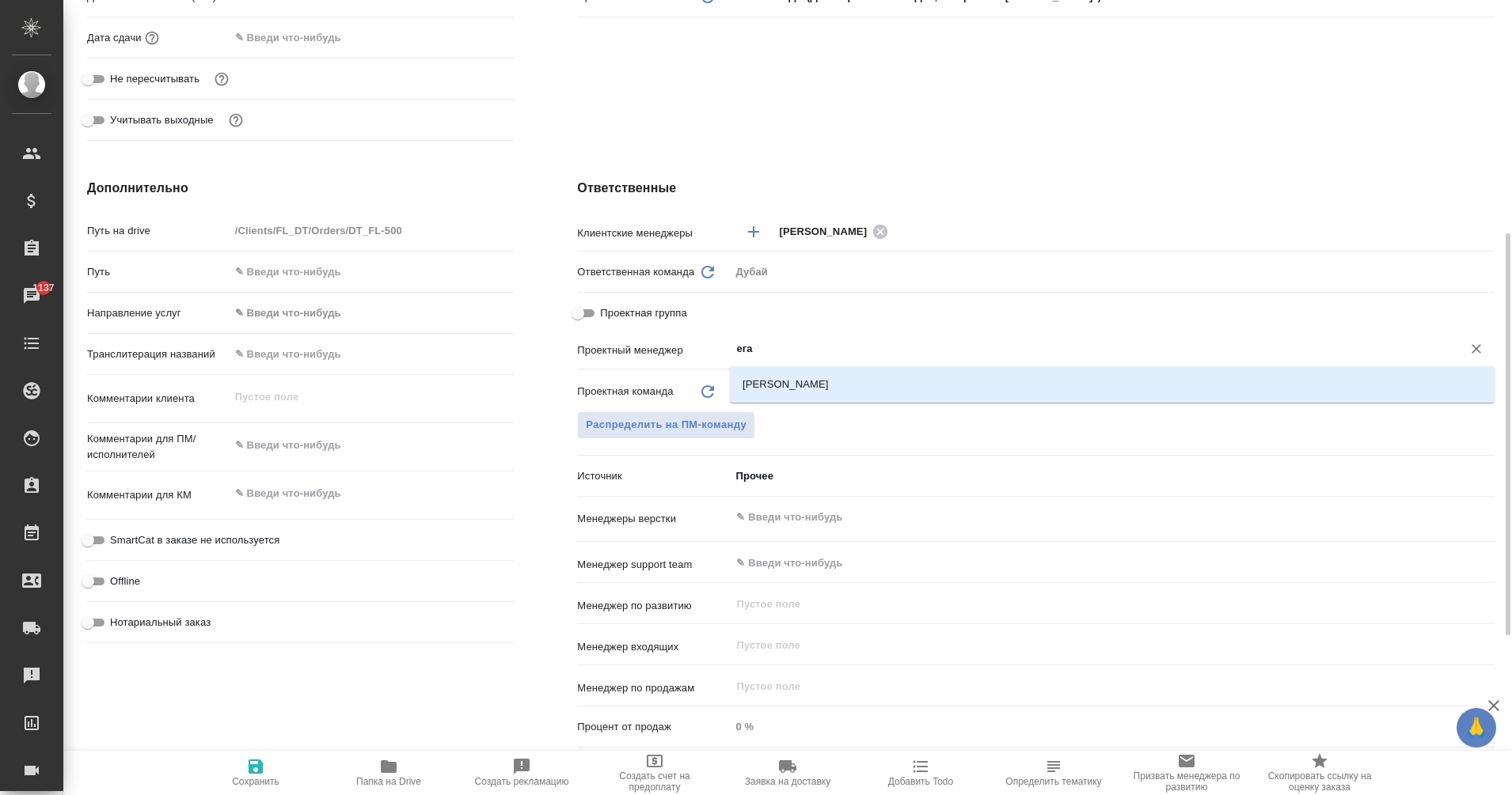
type input "еган"
click at [813, 381] on li "[PERSON_NAME]" at bounding box center [1113, 385] width 765 height 29
type textarea "x"
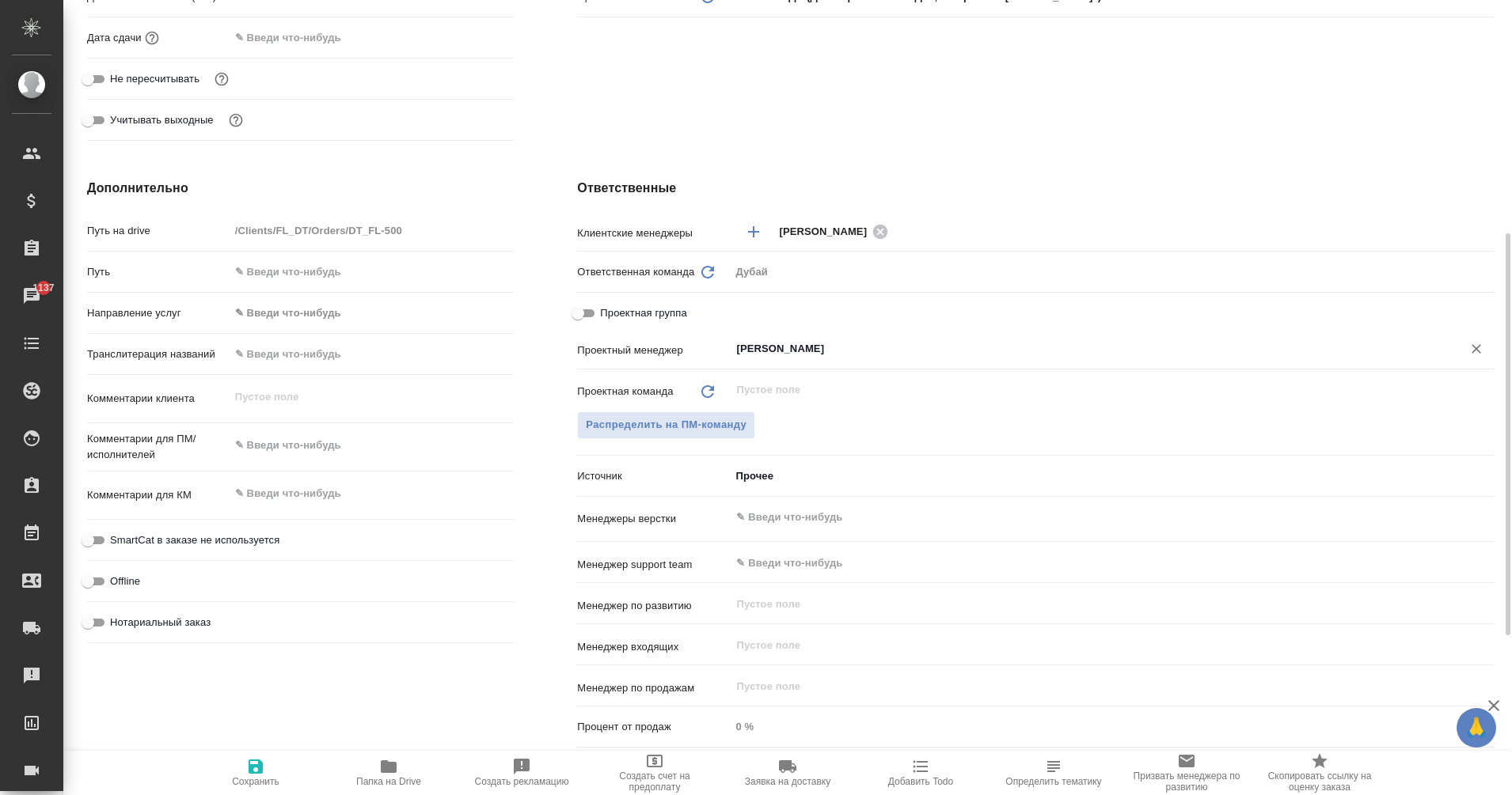
type input "[PERSON_NAME]"
click at [274, 772] on span "Сохранить" at bounding box center [256, 773] width 114 height 30
type textarea "x"
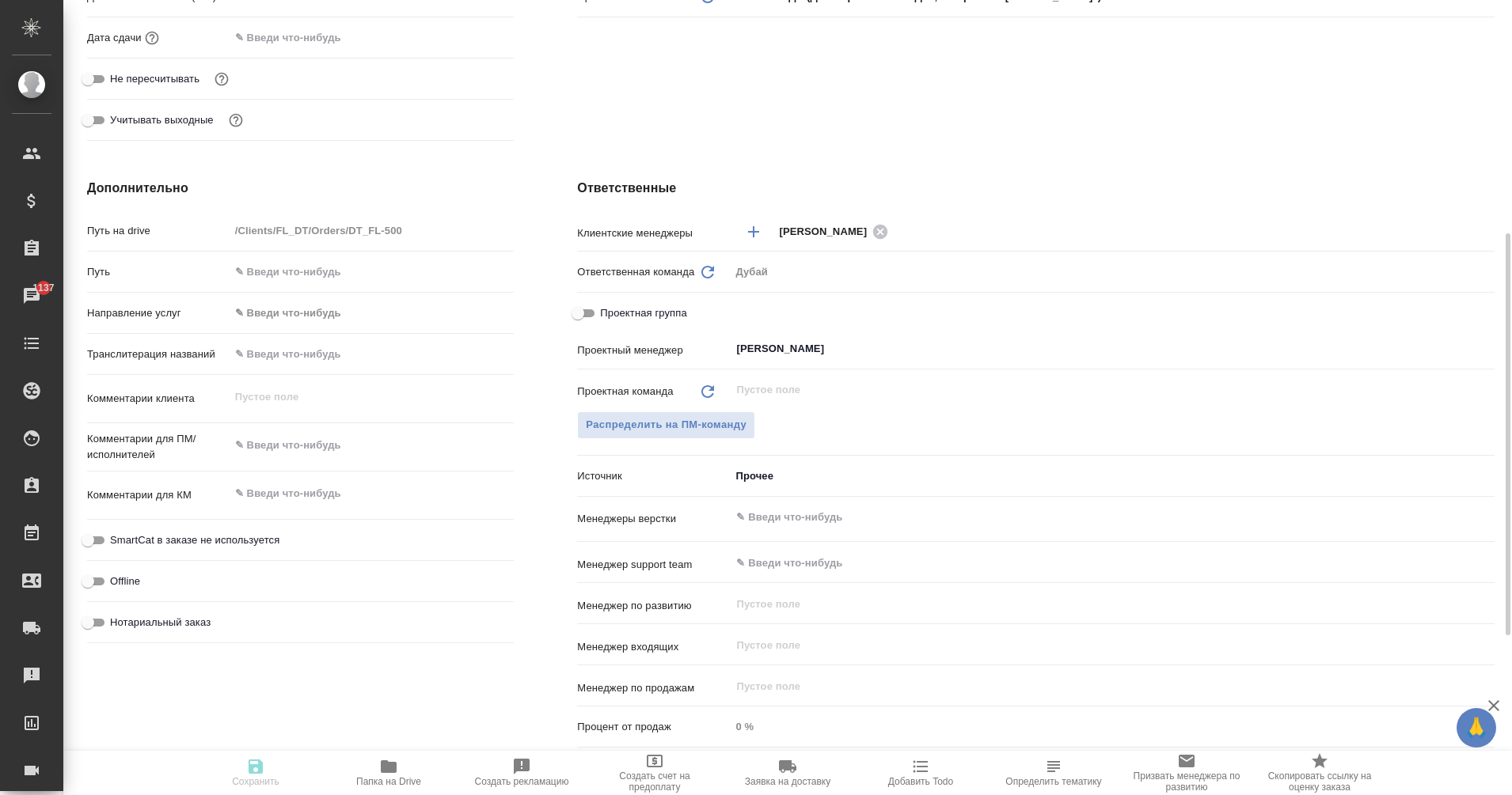
type textarea "x"
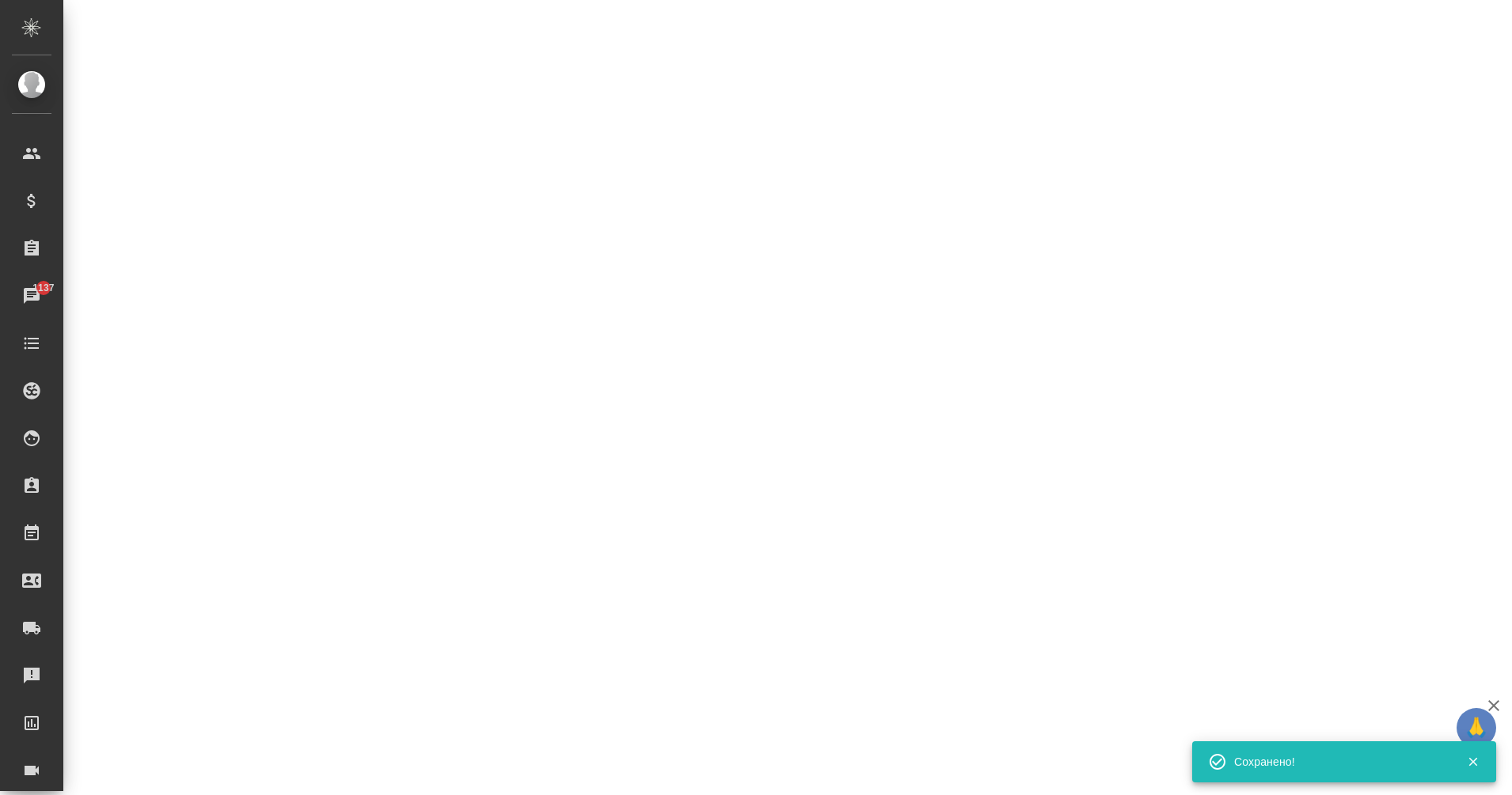
select select "RU"
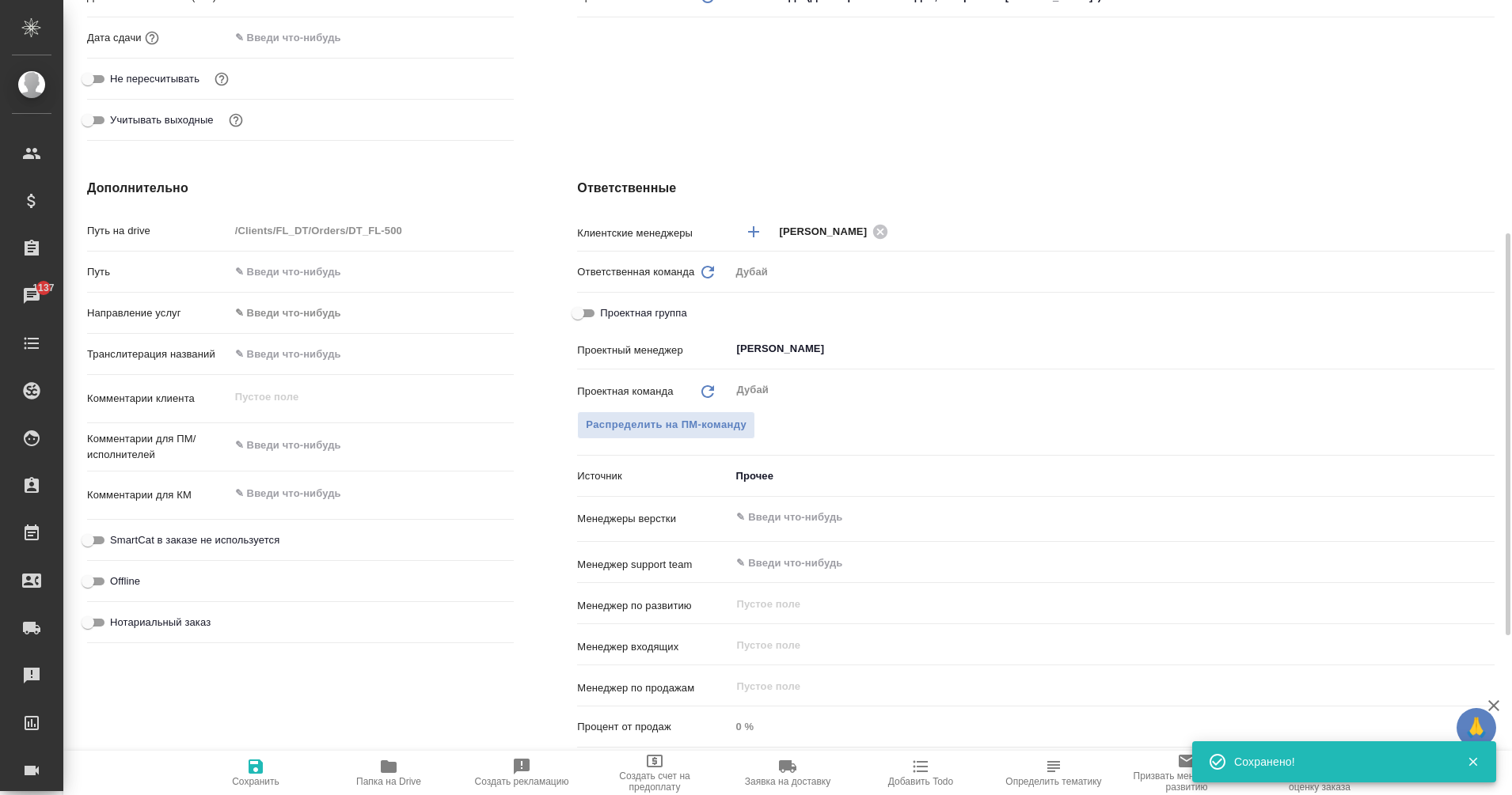
type textarea "x"
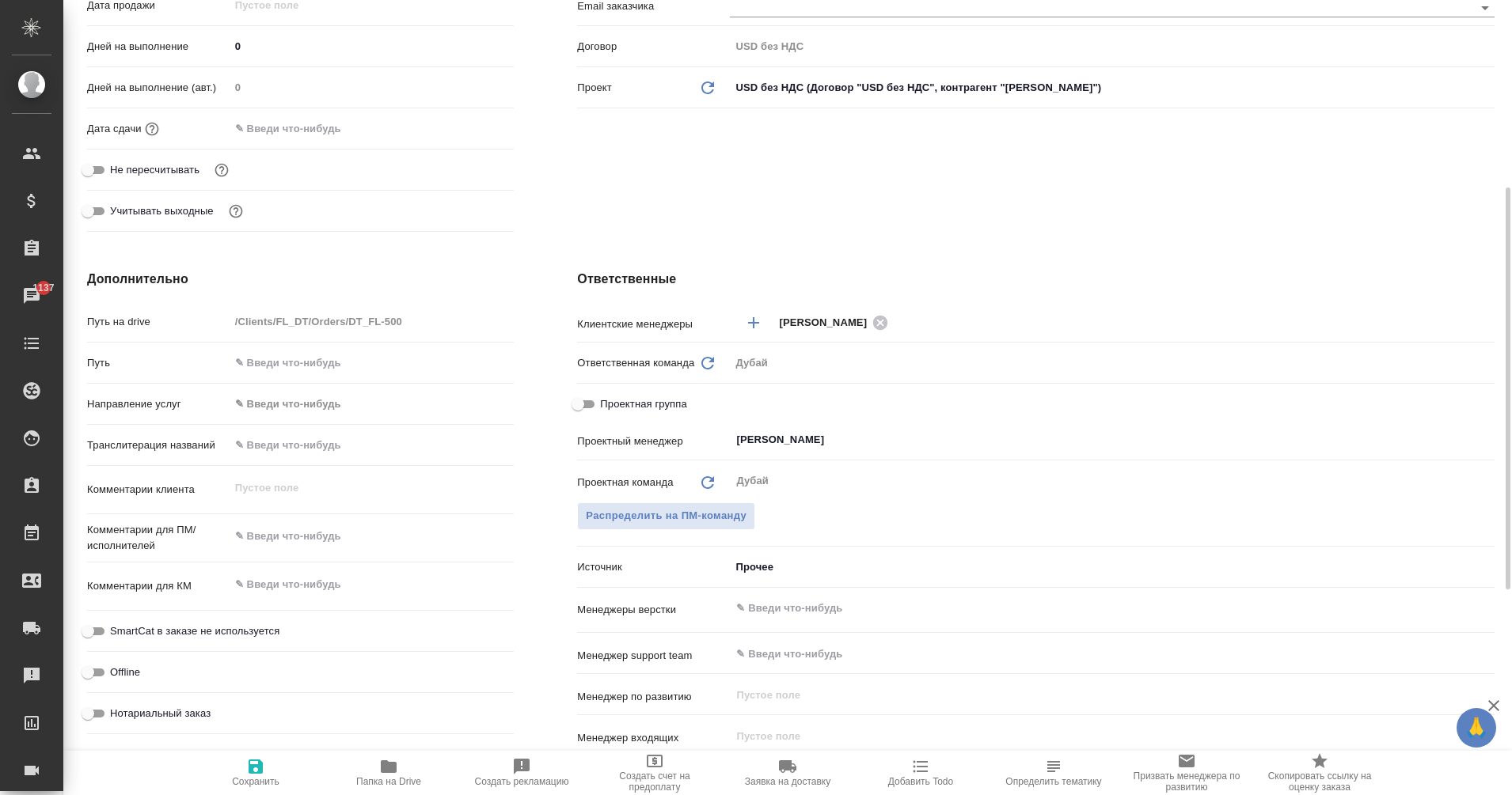
scroll to position [536, 0]
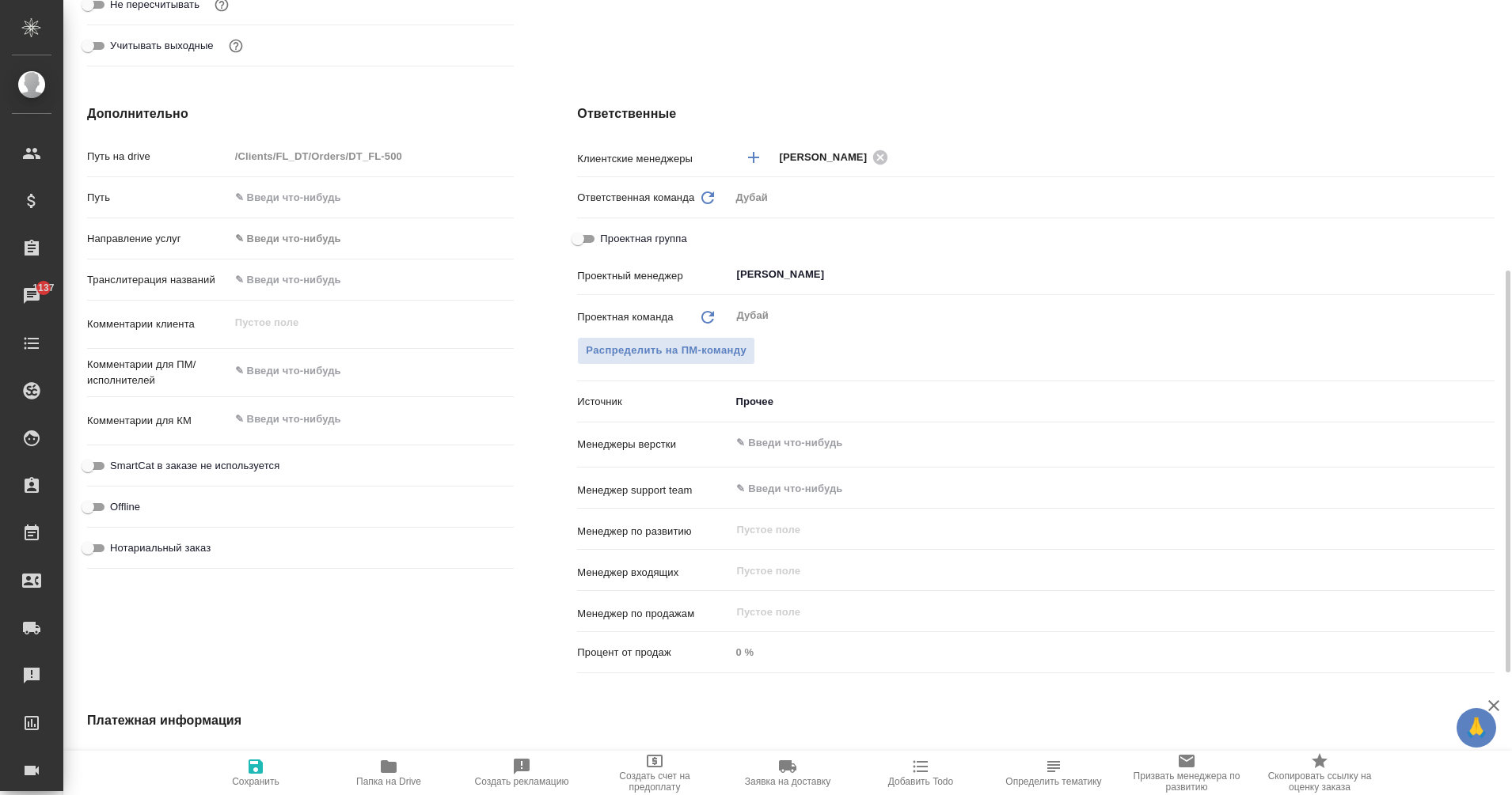
type textarea "x"
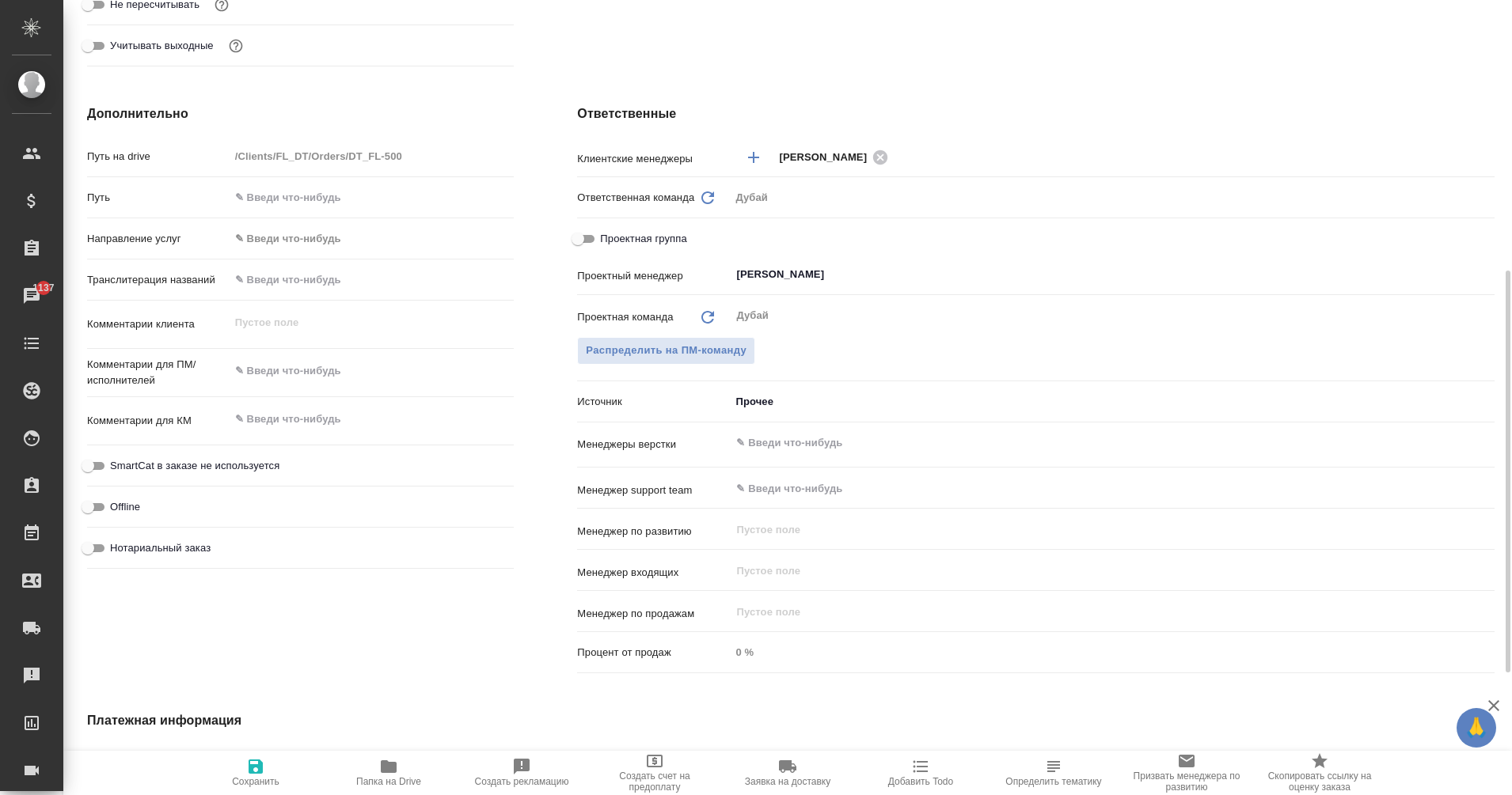
type textarea "x"
click at [244, 369] on textarea at bounding box center [371, 372] width 283 height 27
type textarea "о"
type textarea "x"
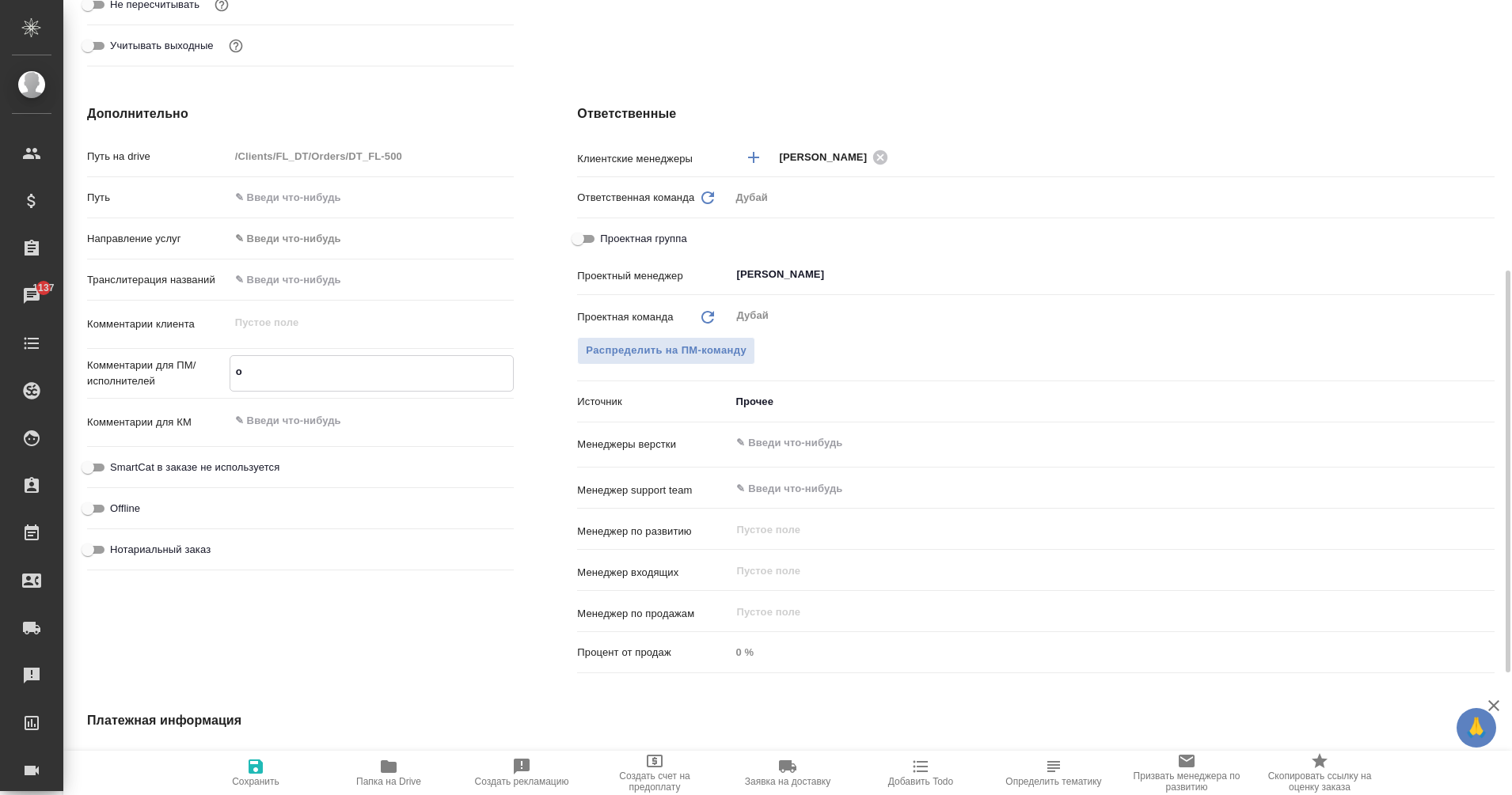
type textarea "x"
type textarea "от"
type textarea "x"
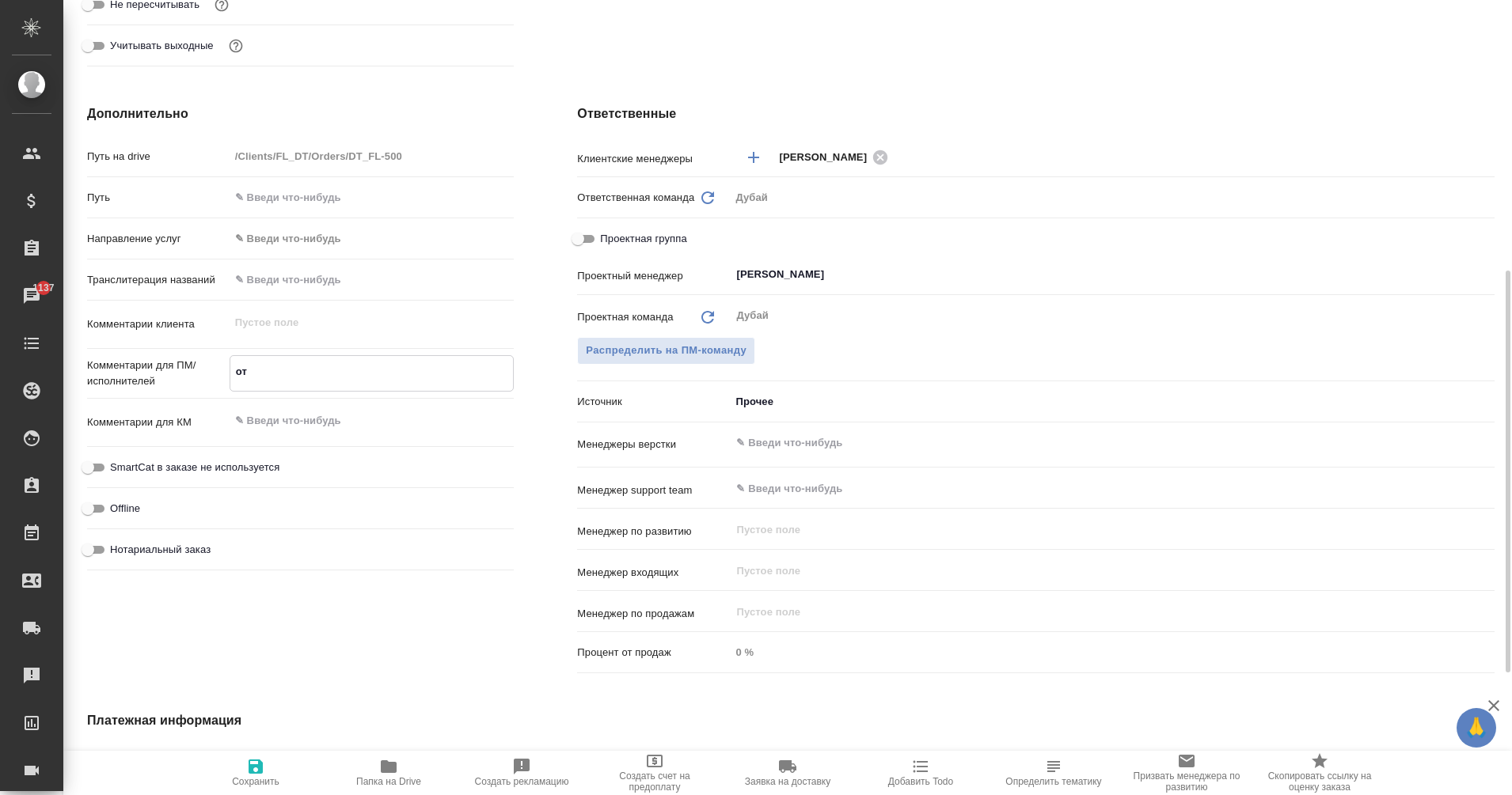
type textarea "x"
type textarea "отк"
type textarea "x"
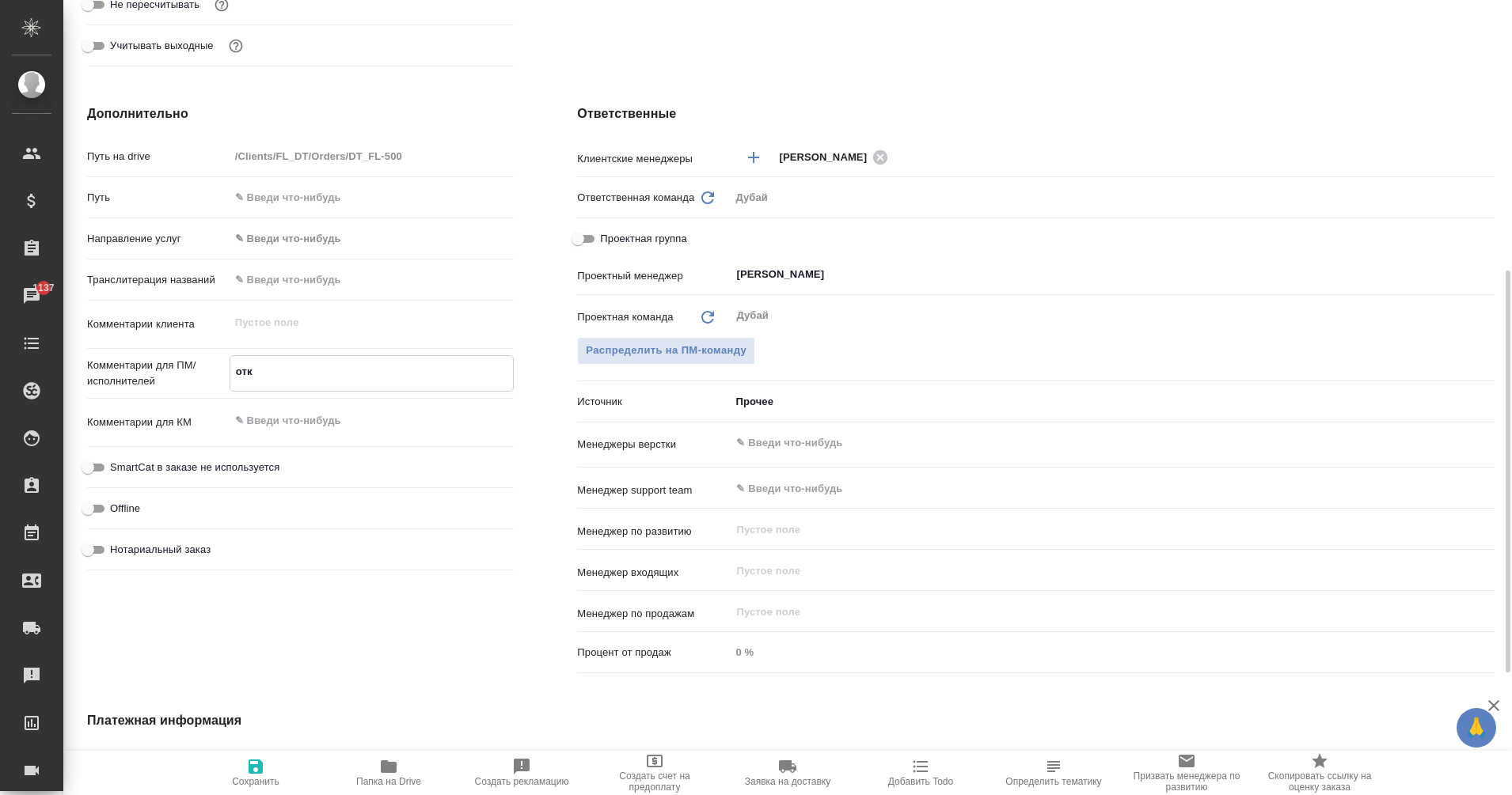
type textarea "откр"
type textarea "x"
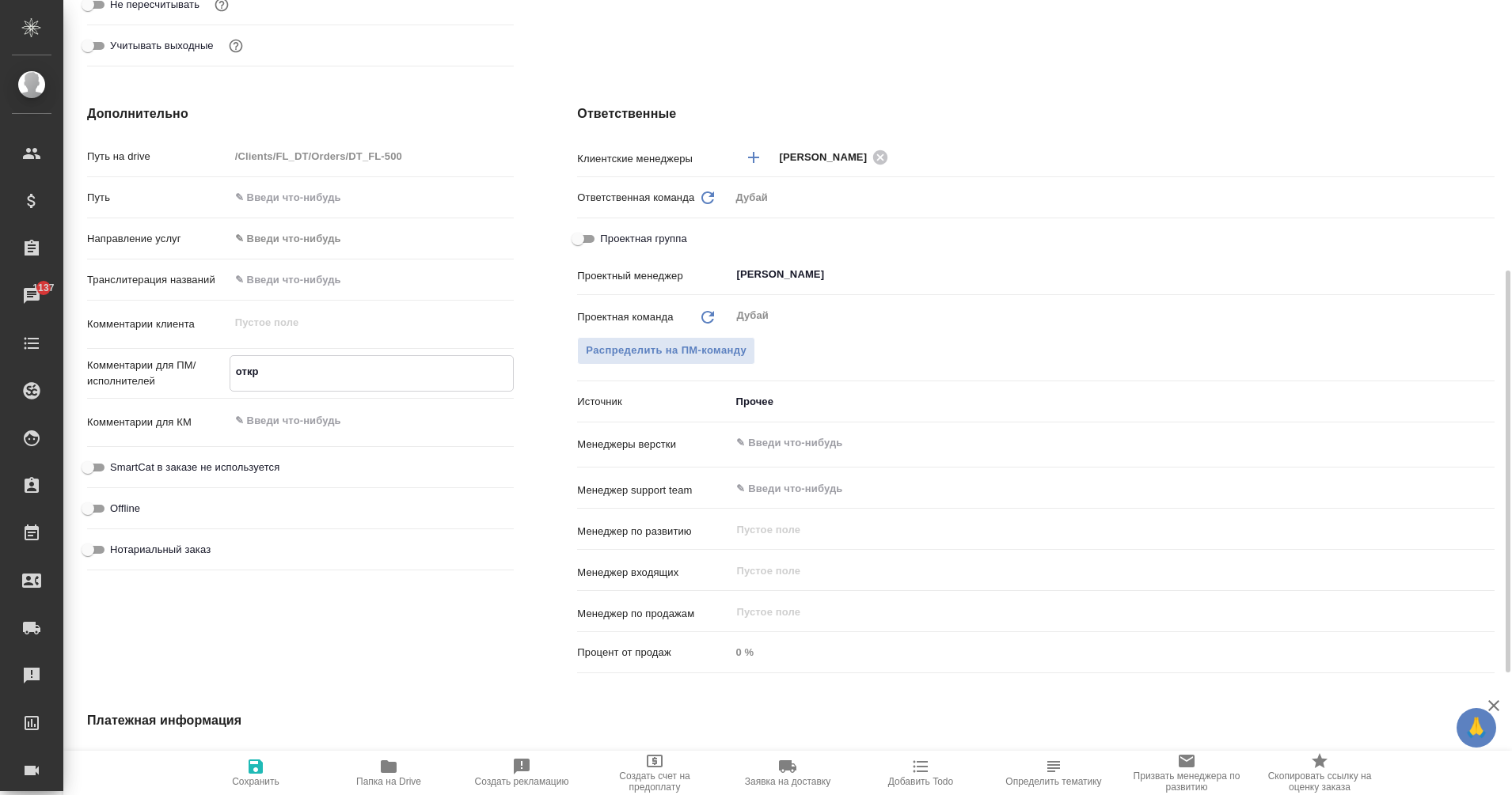
type textarea "откры"
type textarea "x"
type textarea "открыт"
type textarea "x"
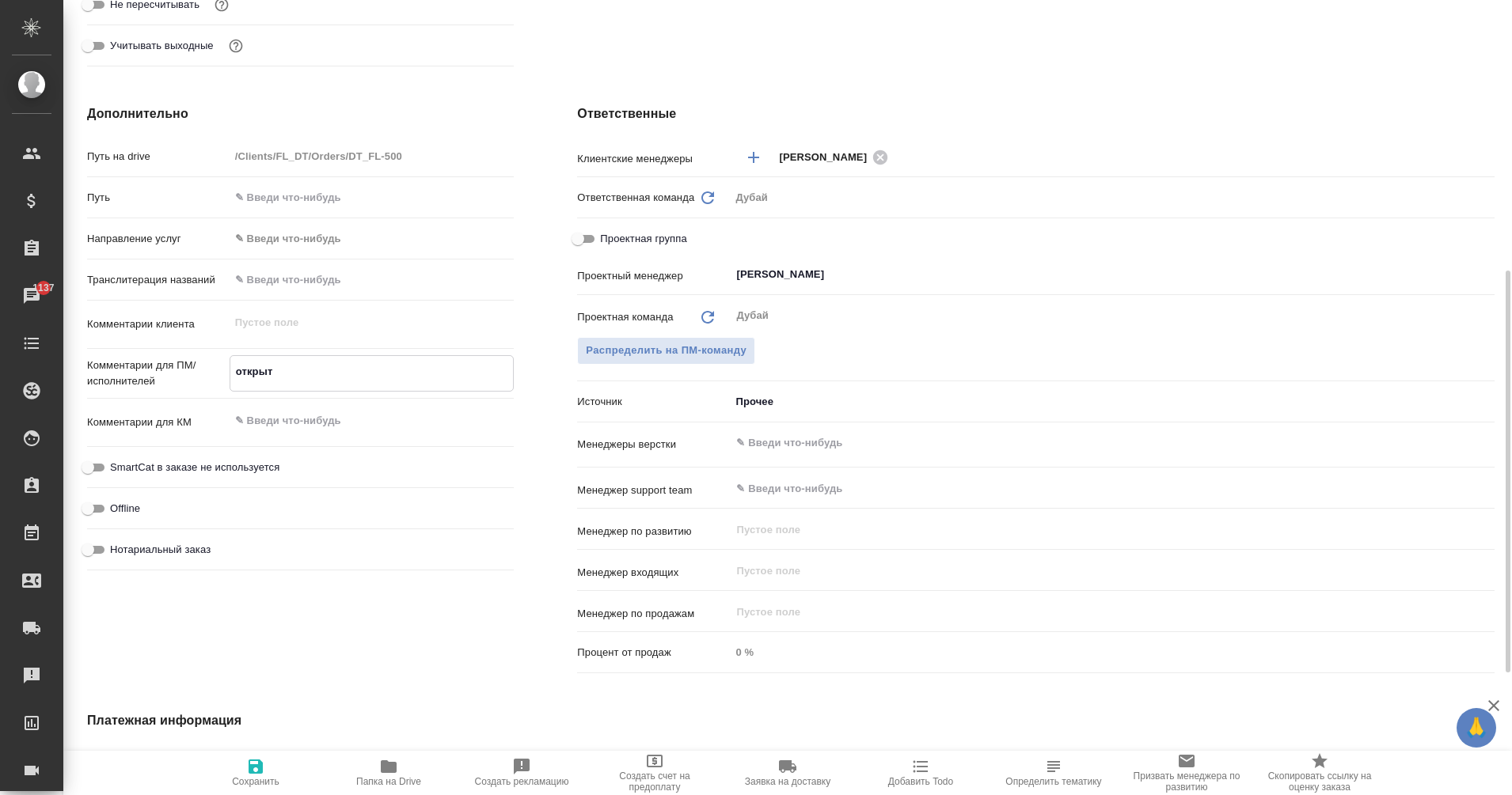
type textarea "x"
type textarea "открыти"
type textarea "x"
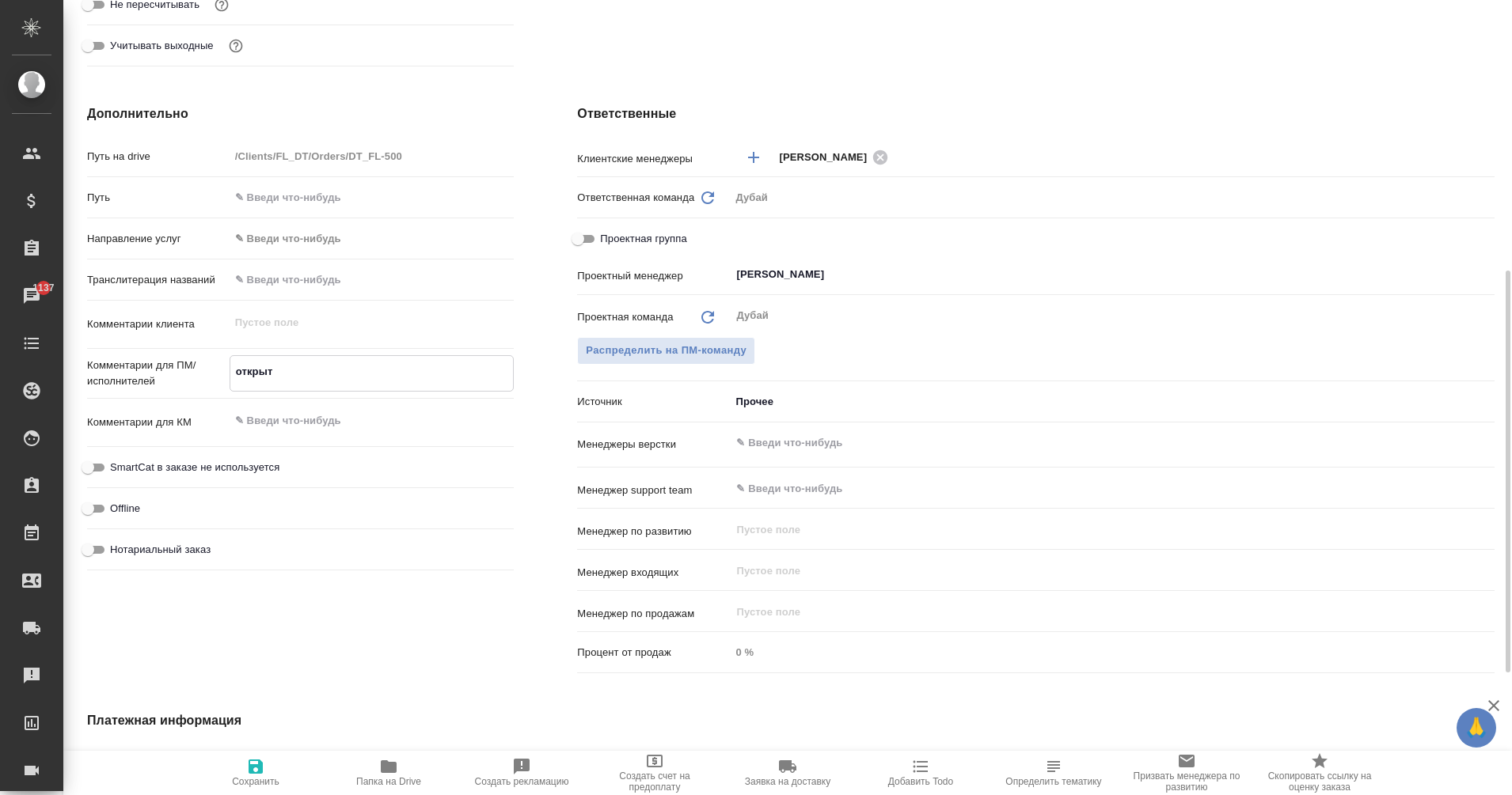
type textarea "x"
type textarea "открытие"
type textarea "x"
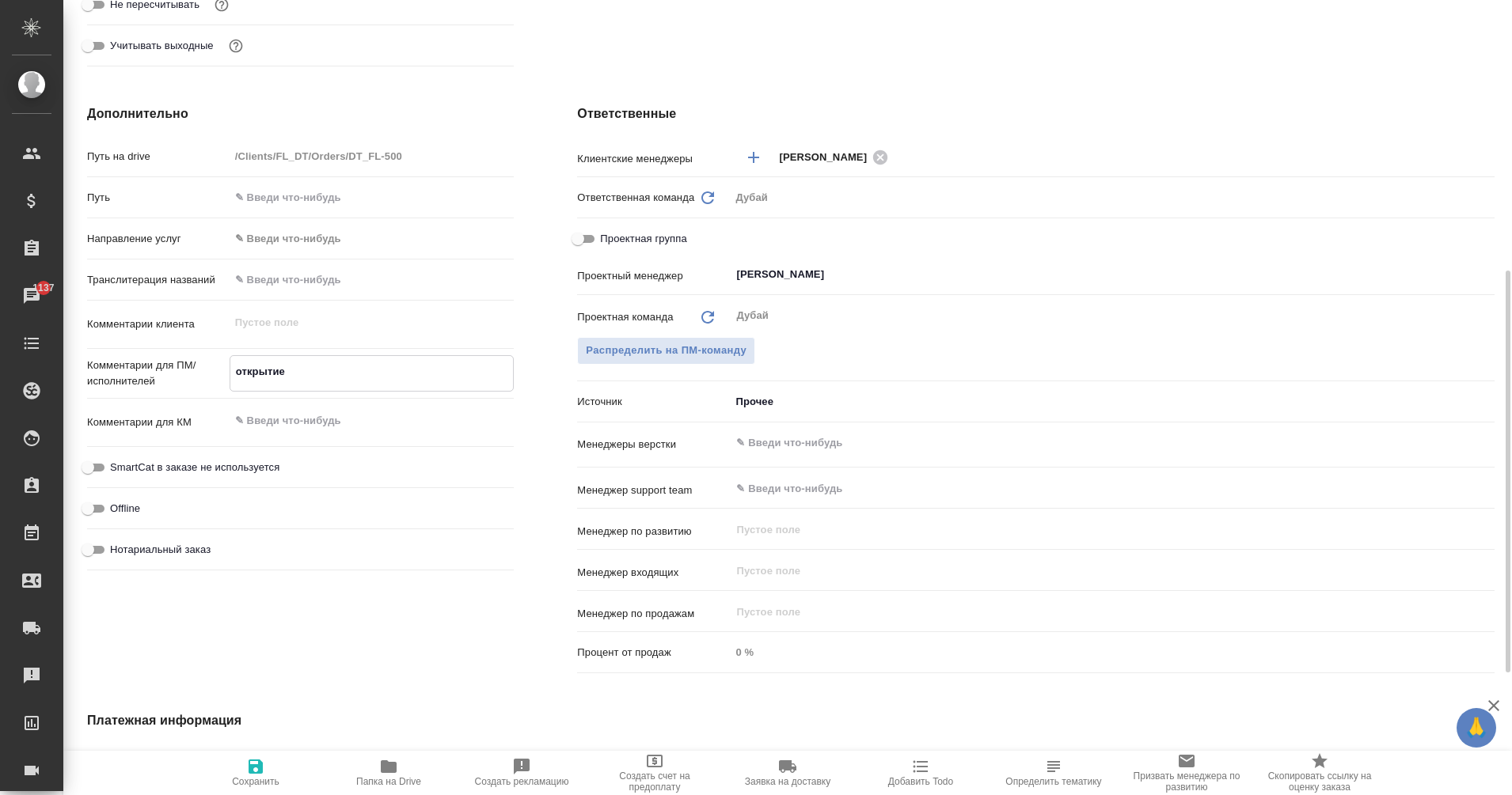
type textarea "открытие"
type textarea "x"
type textarea "открытие к"
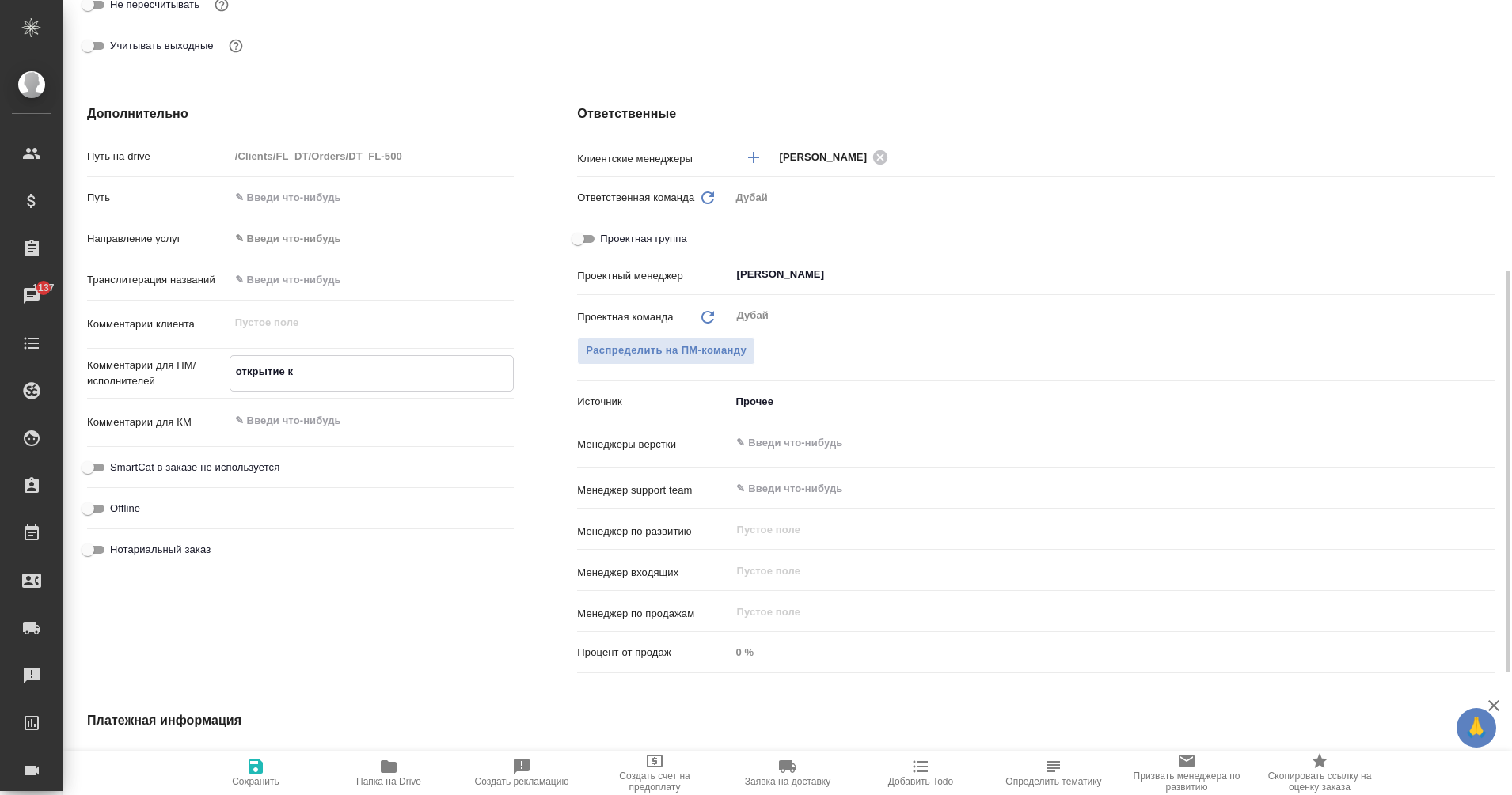
type textarea "x"
type textarea "открытие ко"
type textarea "x"
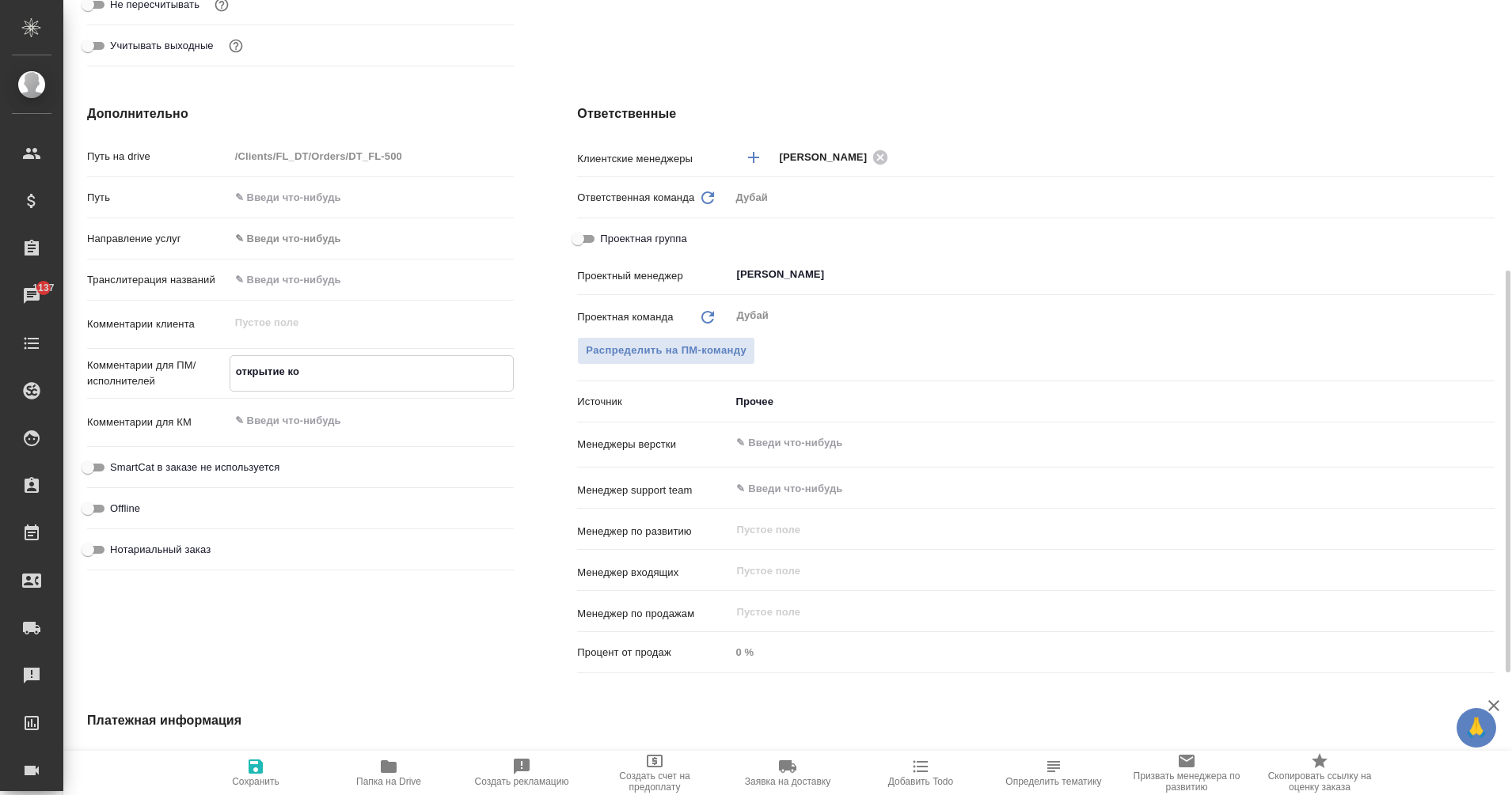
type textarea "x"
type textarea "открытие ком"
type textarea "x"
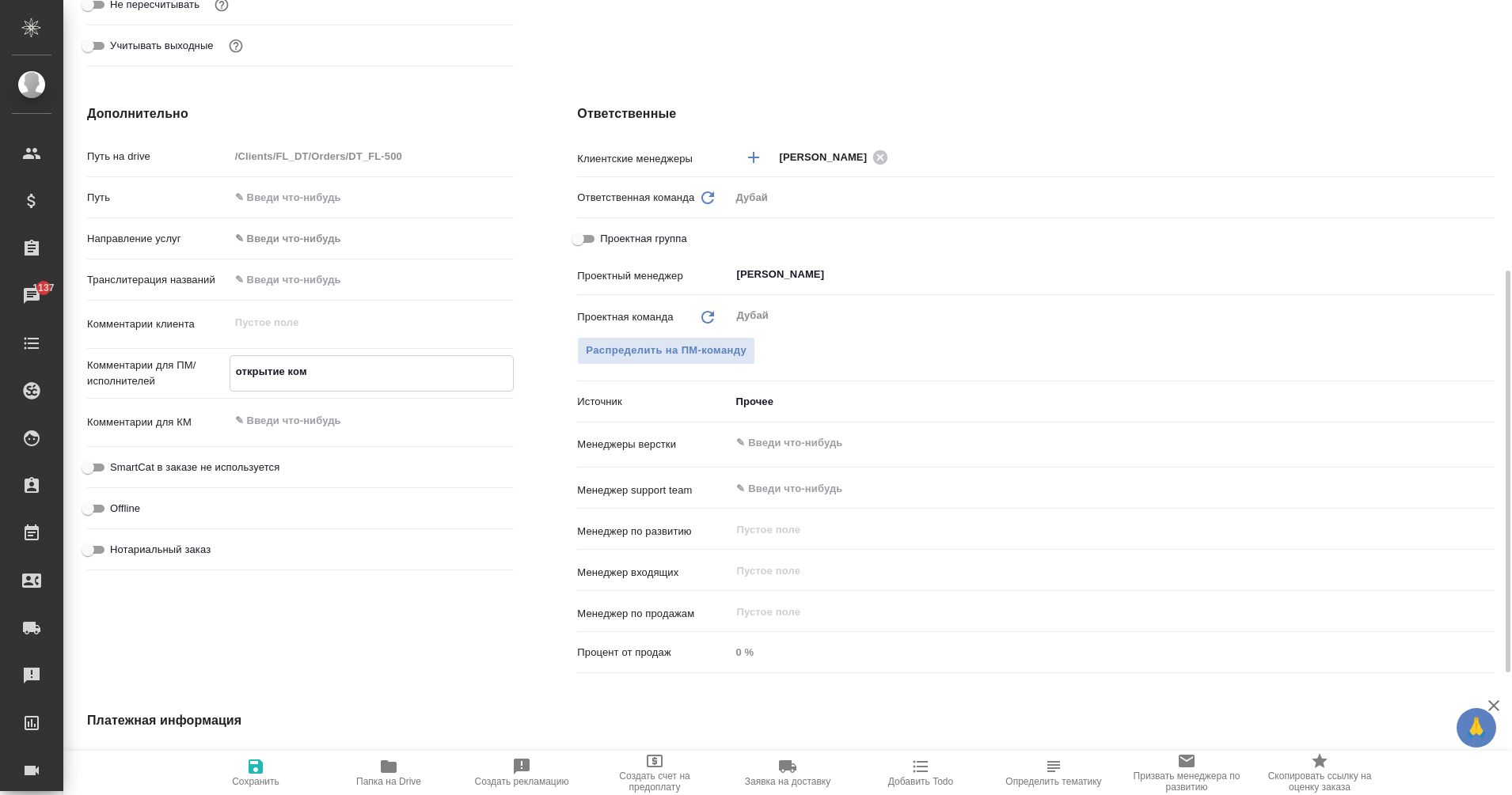
type textarea "x"
type textarea "открытие комп"
type textarea "x"
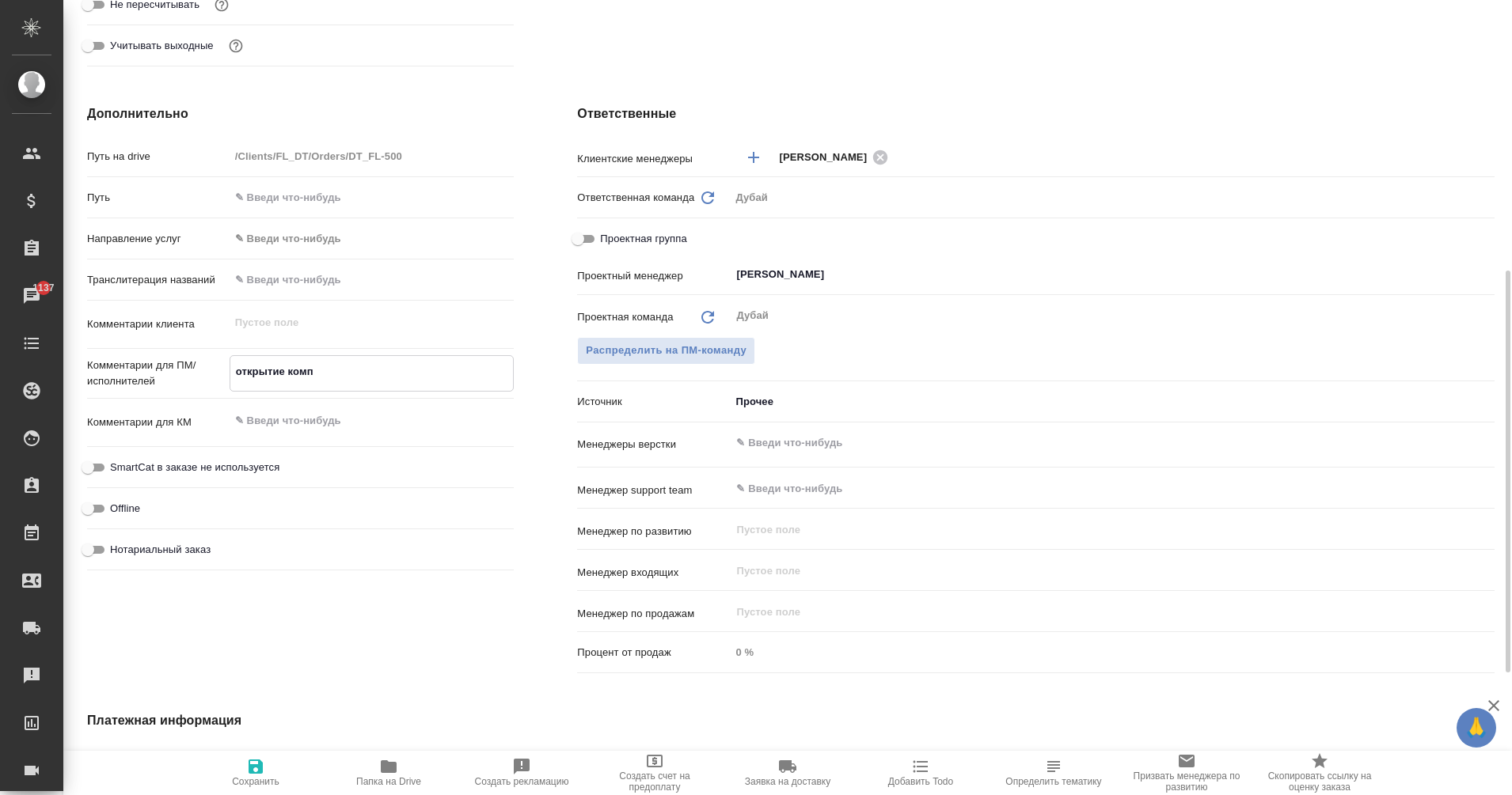
type textarea "открытие компа"
type textarea "x"
type textarea "открытие компан"
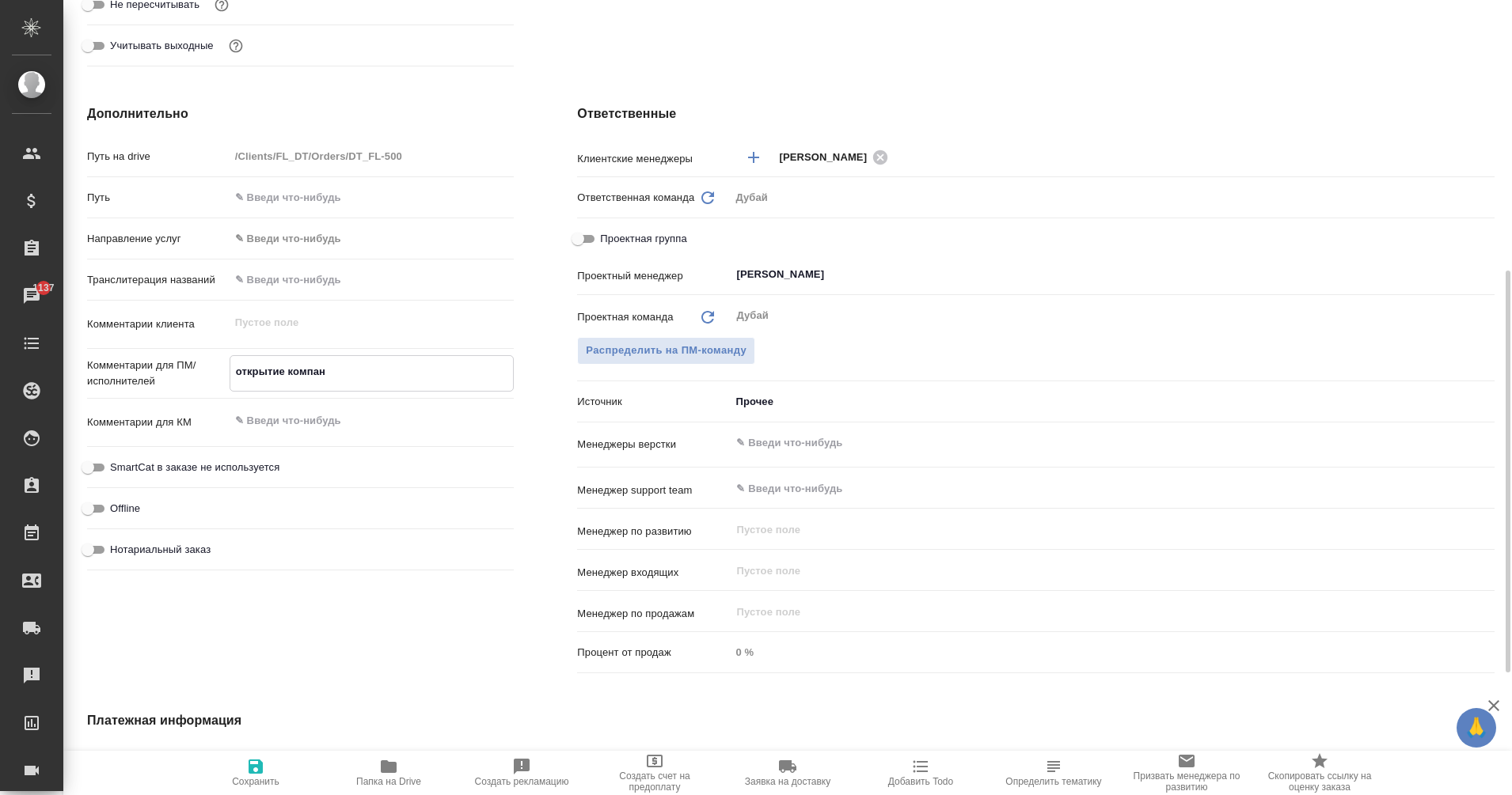
type textarea "x"
type textarea "открытие компани"
type textarea "x"
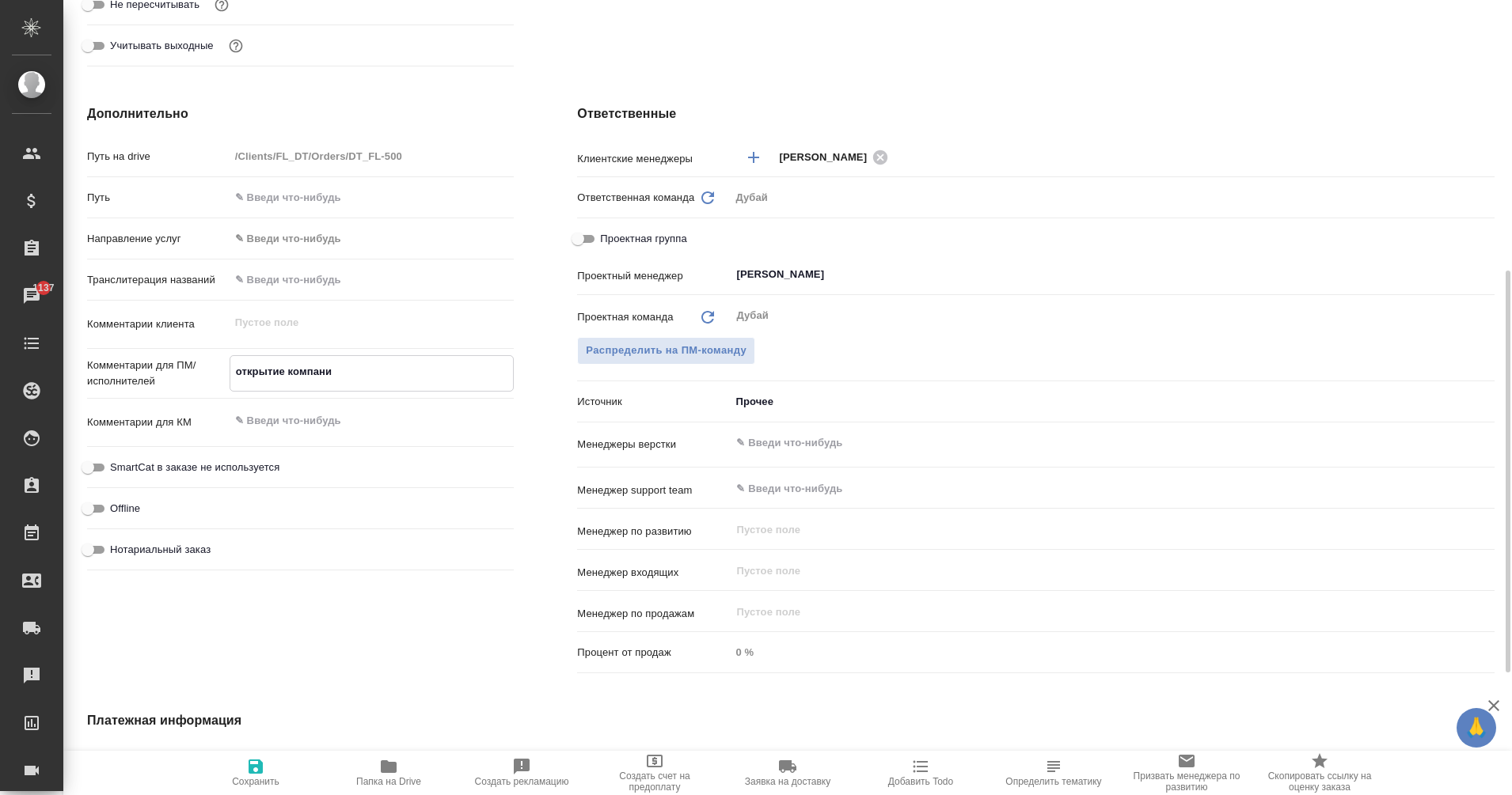
type textarea "x"
type textarea "открытие компании"
type textarea "x"
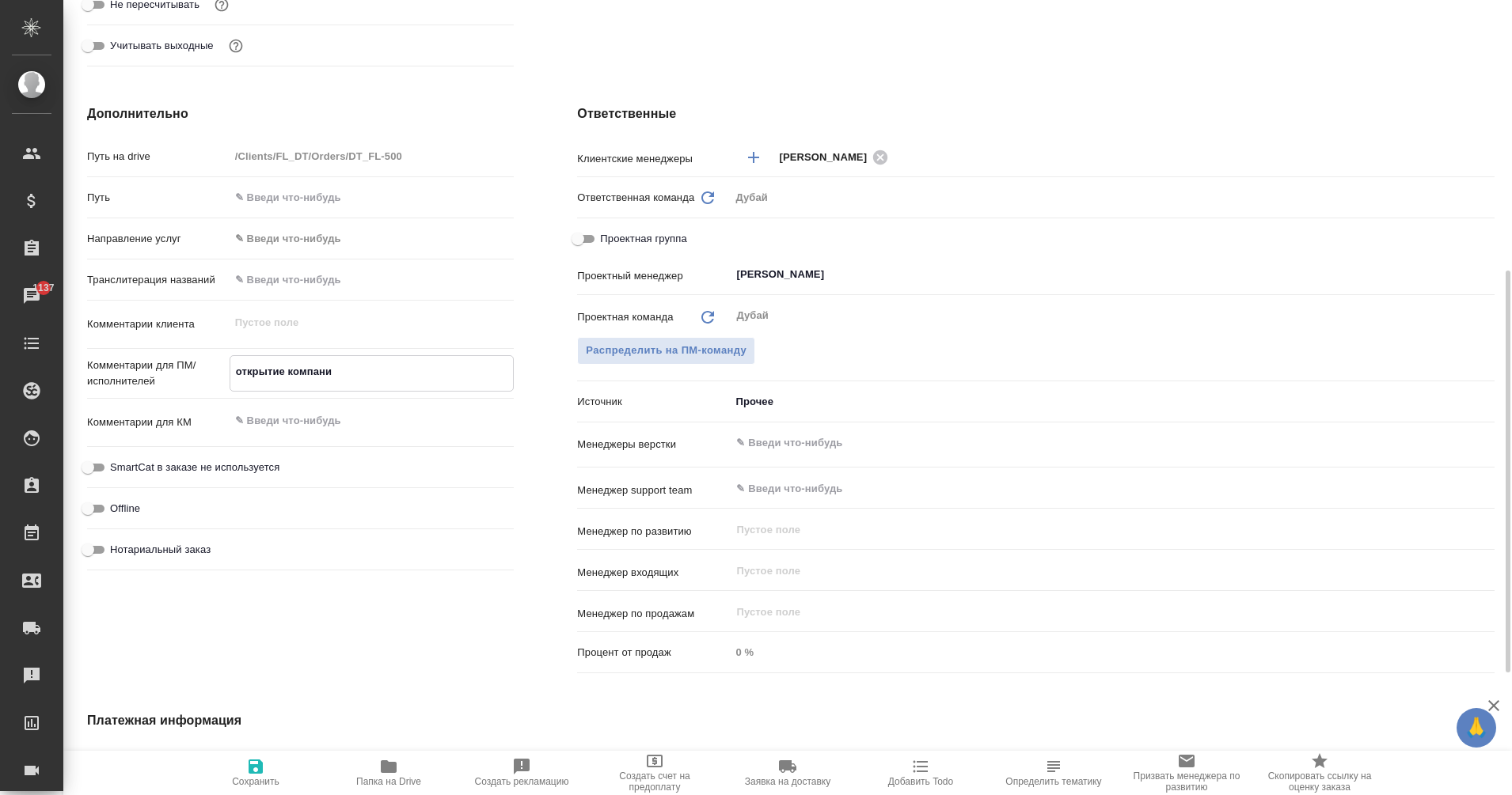
type textarea "x"
type textarea "открытие компании"
type textarea "x"
click at [278, 784] on span "Сохранить" at bounding box center [256, 781] width 47 height 11
type textarea "x"
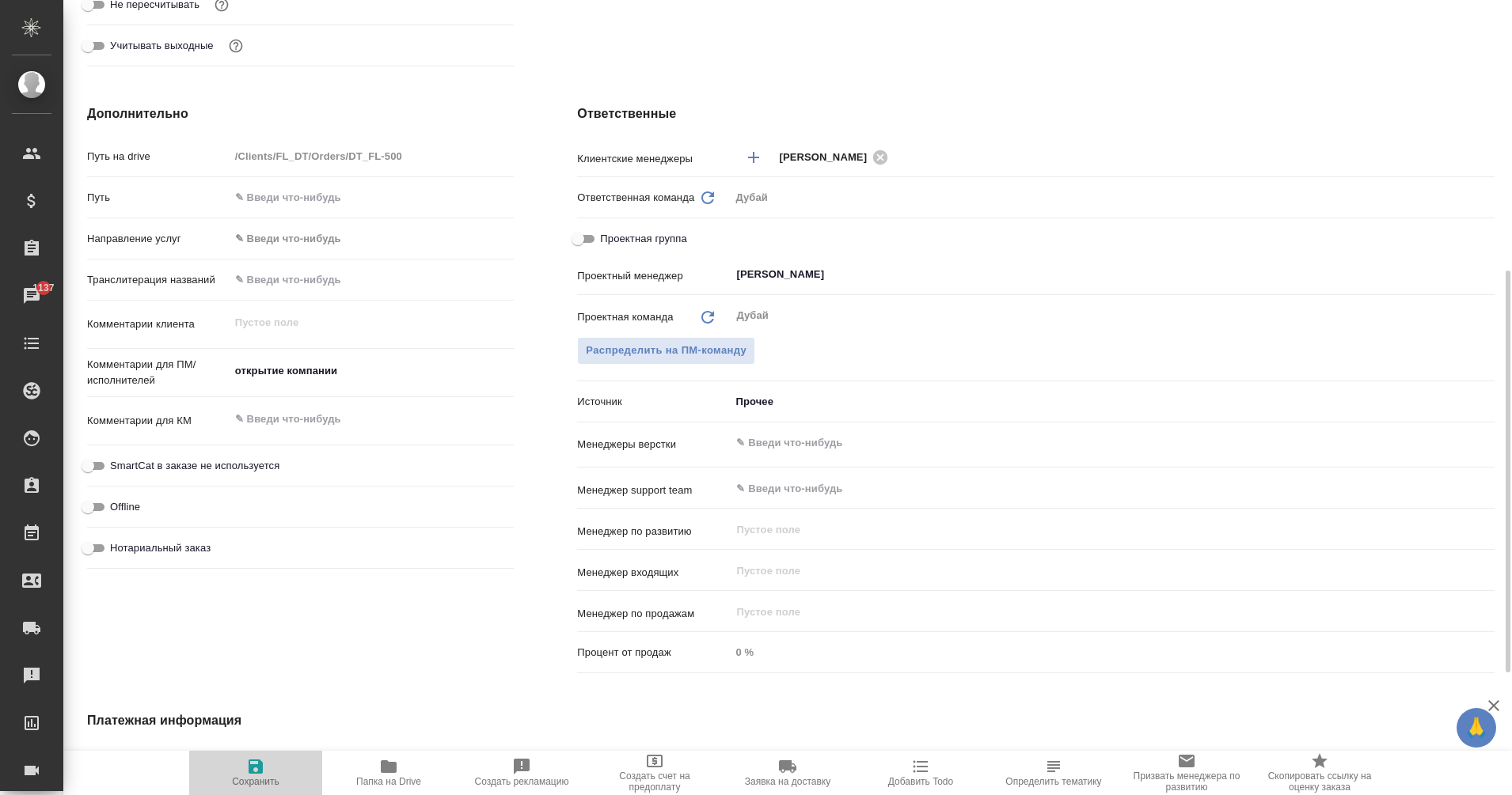
type textarea "x"
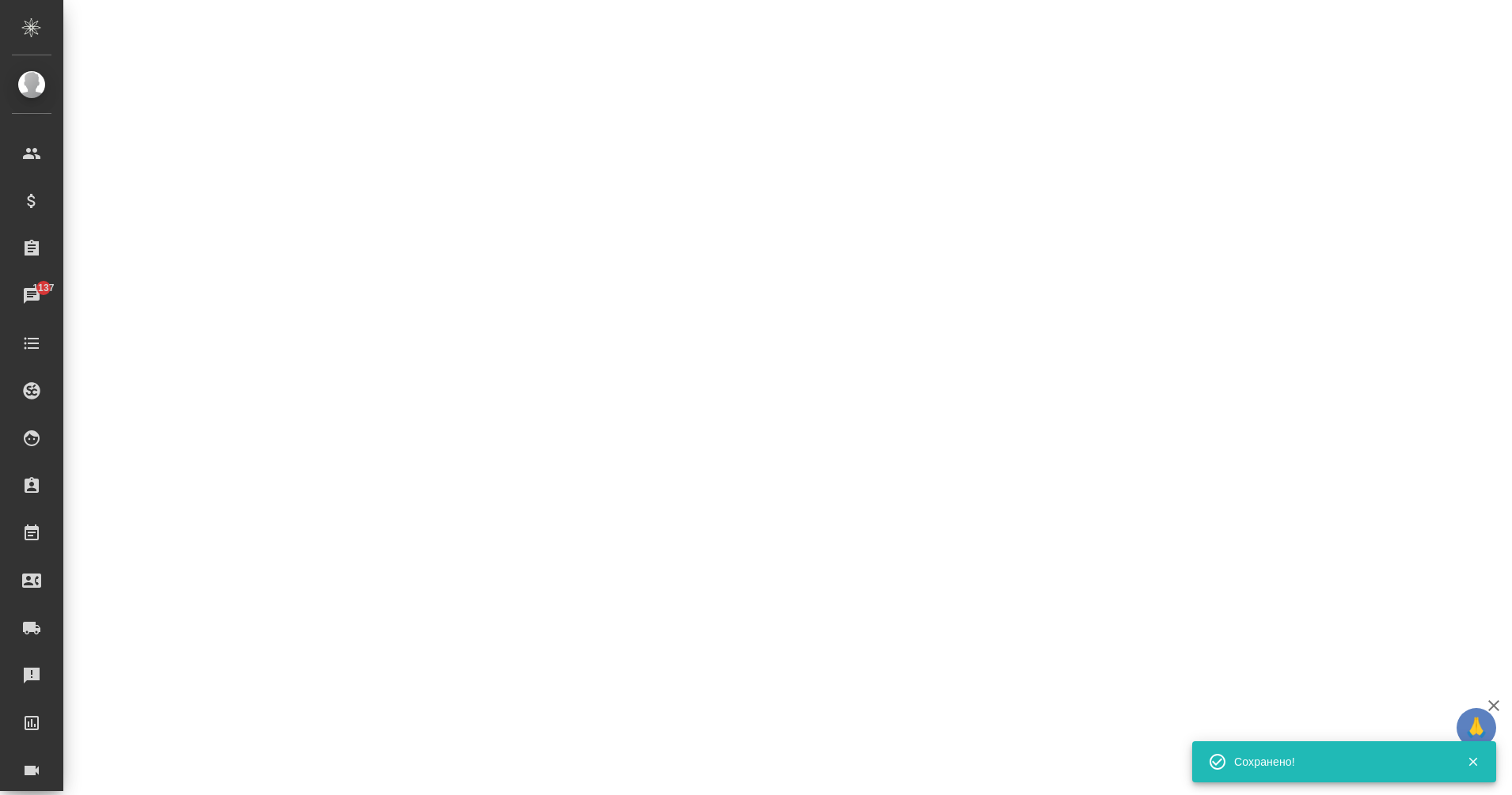
select select "RU"
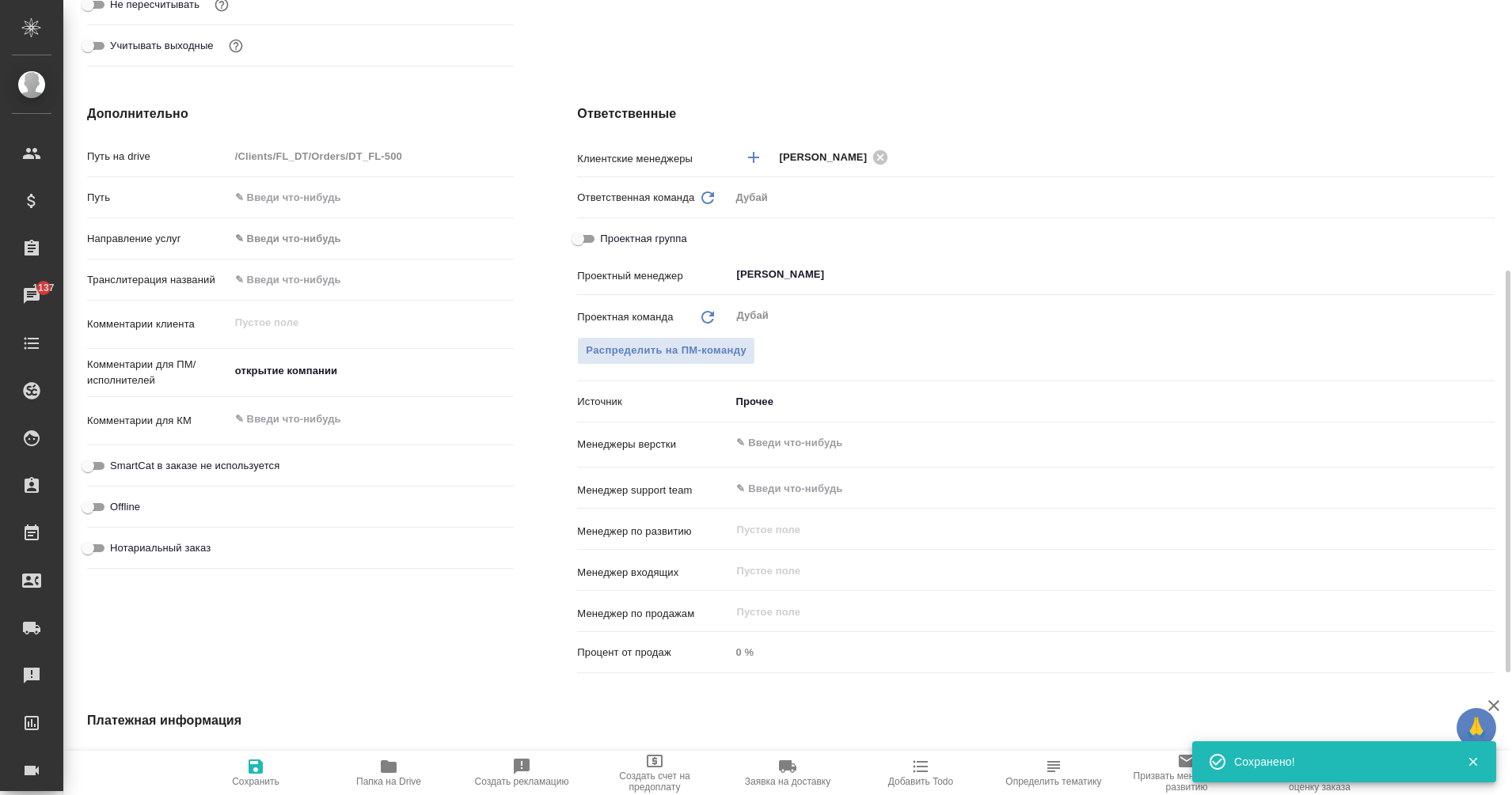
type textarea "x"
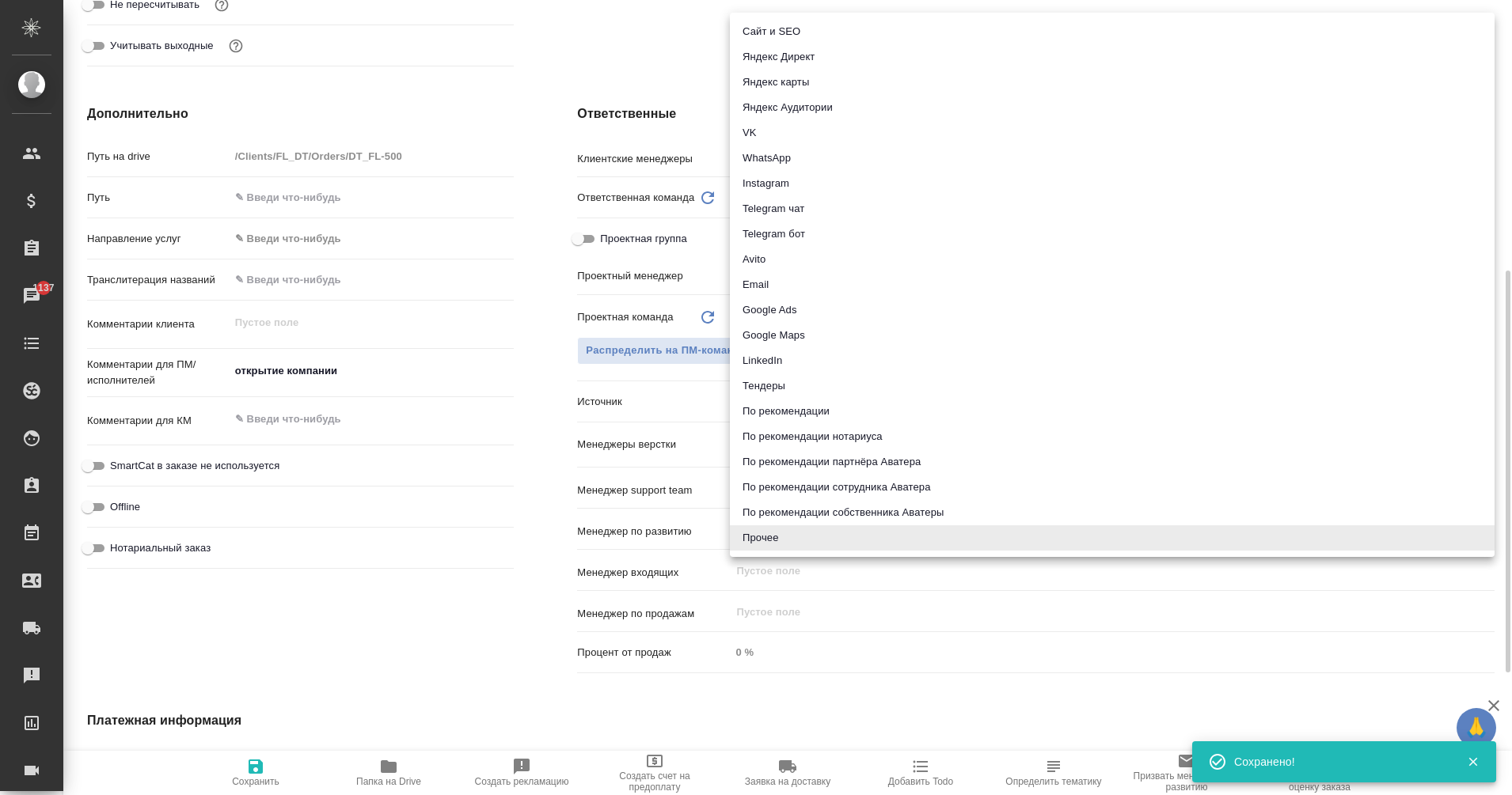
click at [758, 399] on body "🙏 .cls-1 fill:#fff; AWATERA Eganian Margarita Клиенты Спецификации Заказы 1137 …" at bounding box center [756, 398] width 1512 height 795
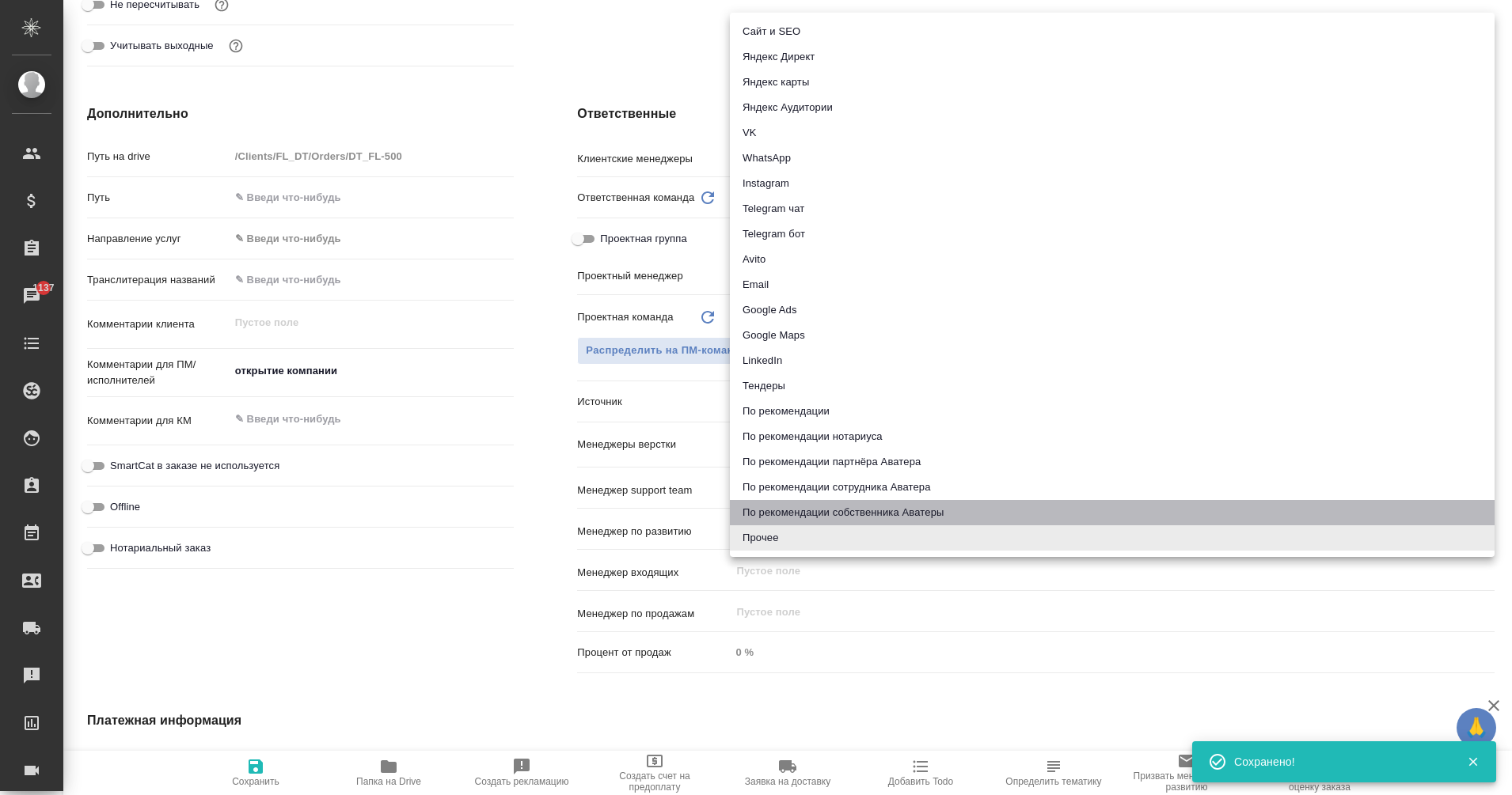
click at [784, 513] on li "По рекомендации собственника Аватеры" at bounding box center [1113, 513] width 765 height 25
type textarea "x"
type input "ownerRecommendation"
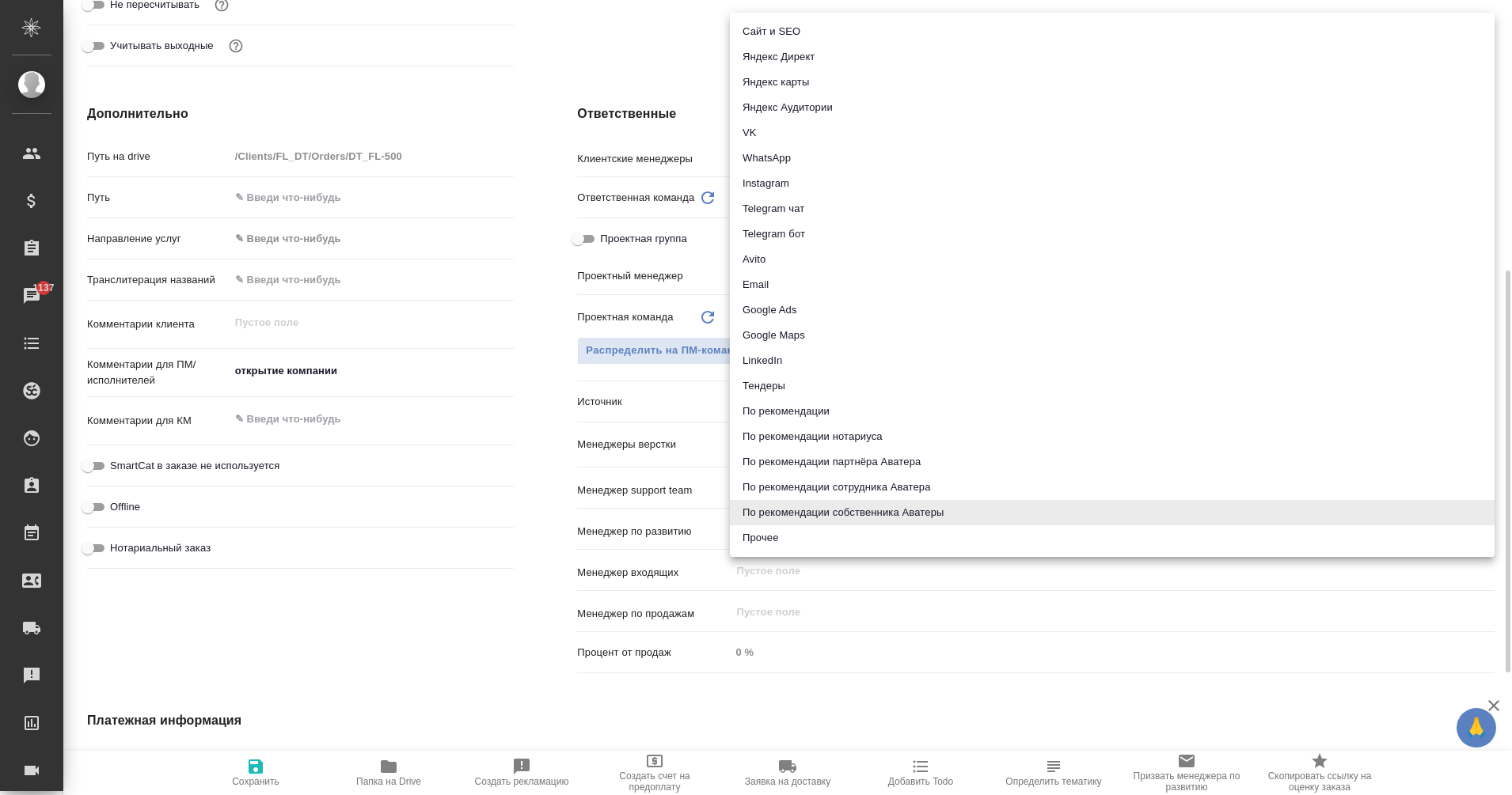
click at [817, 399] on body "🙏 .cls-1 fill:#fff; AWATERA Eganian Margarita Клиенты Спецификации Заказы 1137 …" at bounding box center [756, 398] width 1512 height 795
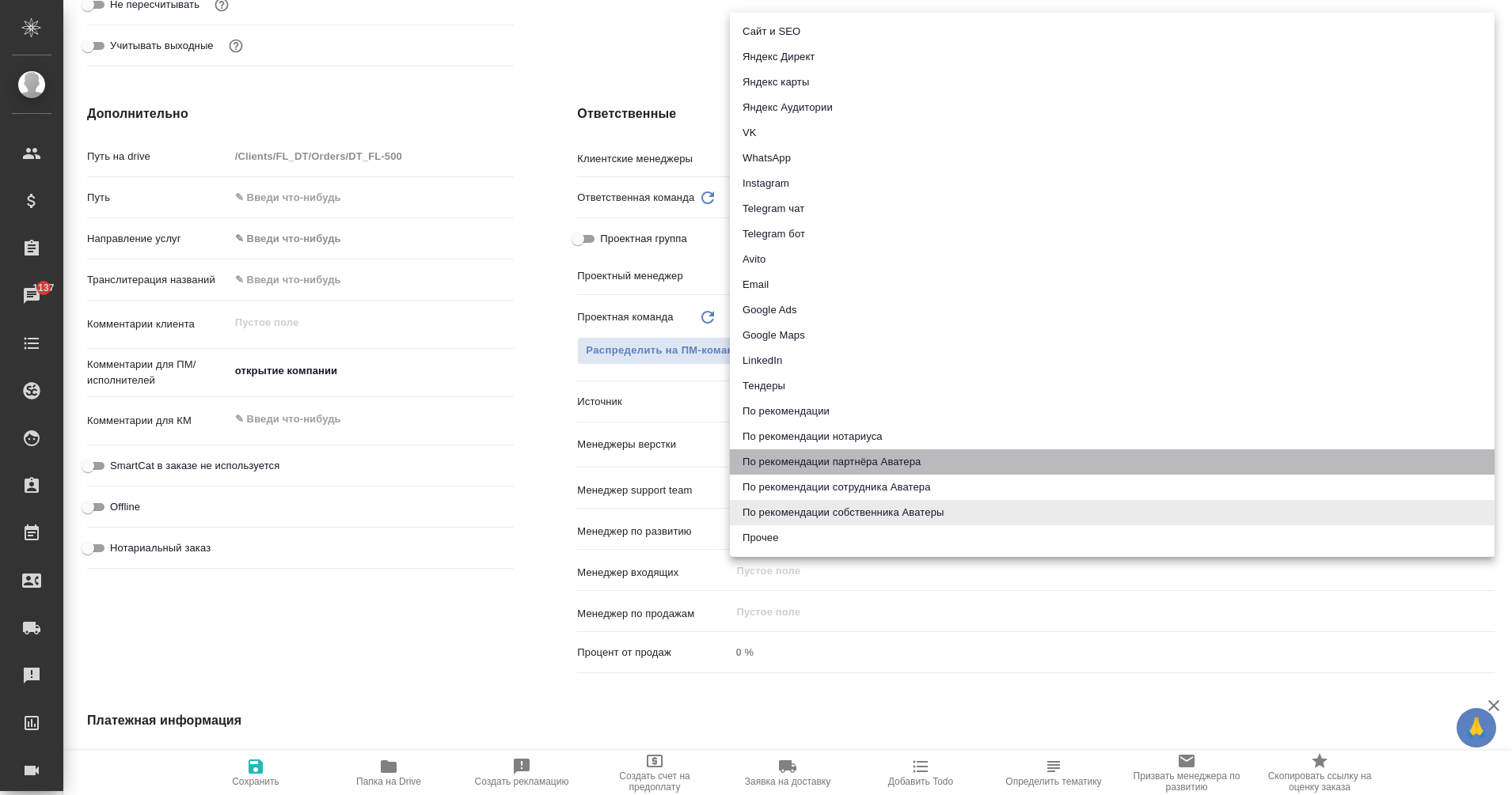
click at [838, 460] on li "По рекомендации партнёра Аватера" at bounding box center [1113, 463] width 765 height 25
type textarea "x"
type input "partnerRecommendation"
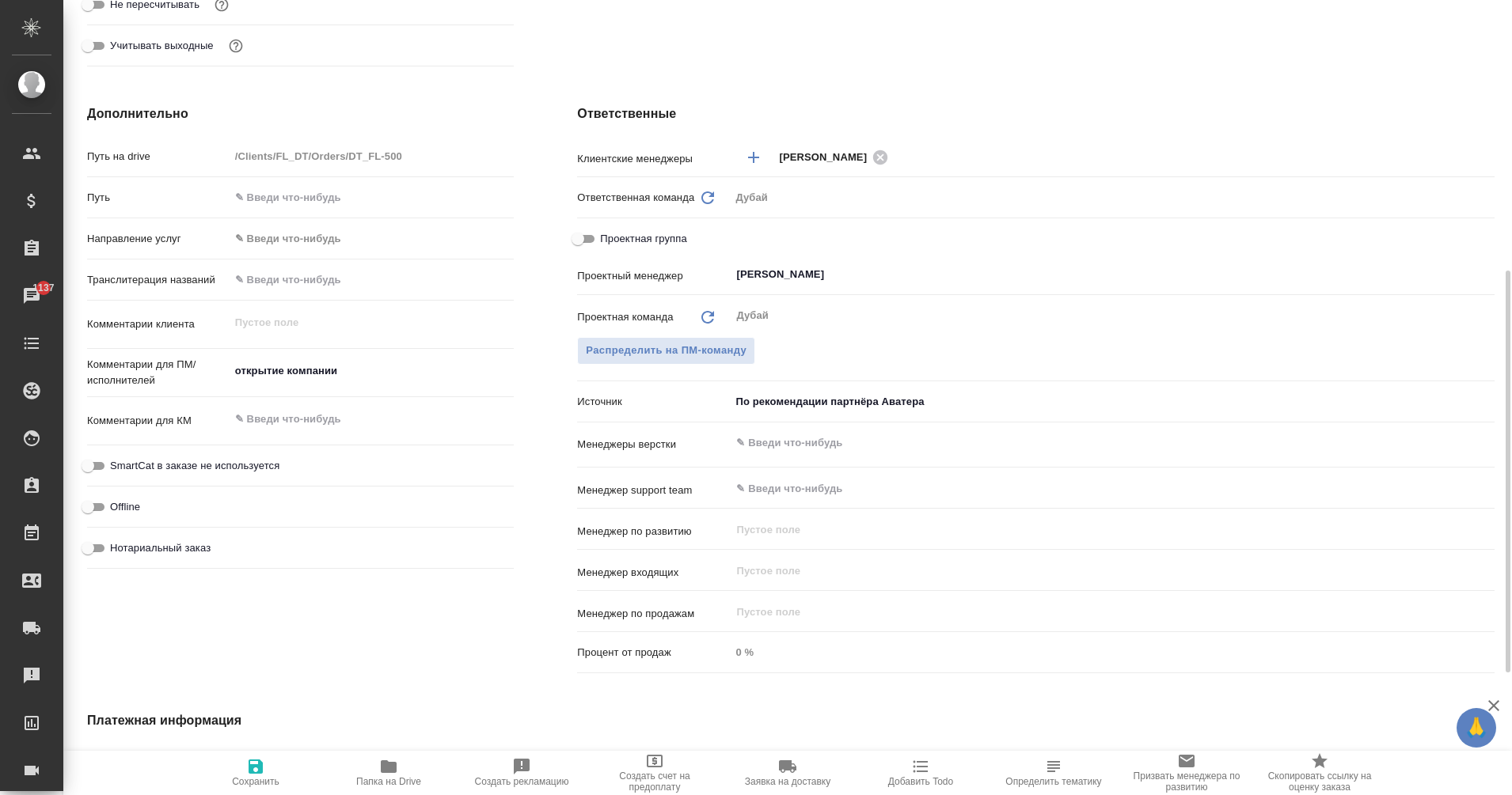
click at [862, 408] on body "🙏 .cls-1 fill:#fff; AWATERA Eganian Margarita Клиенты Спецификации Заказы 1137 …" at bounding box center [756, 398] width 1512 height 795
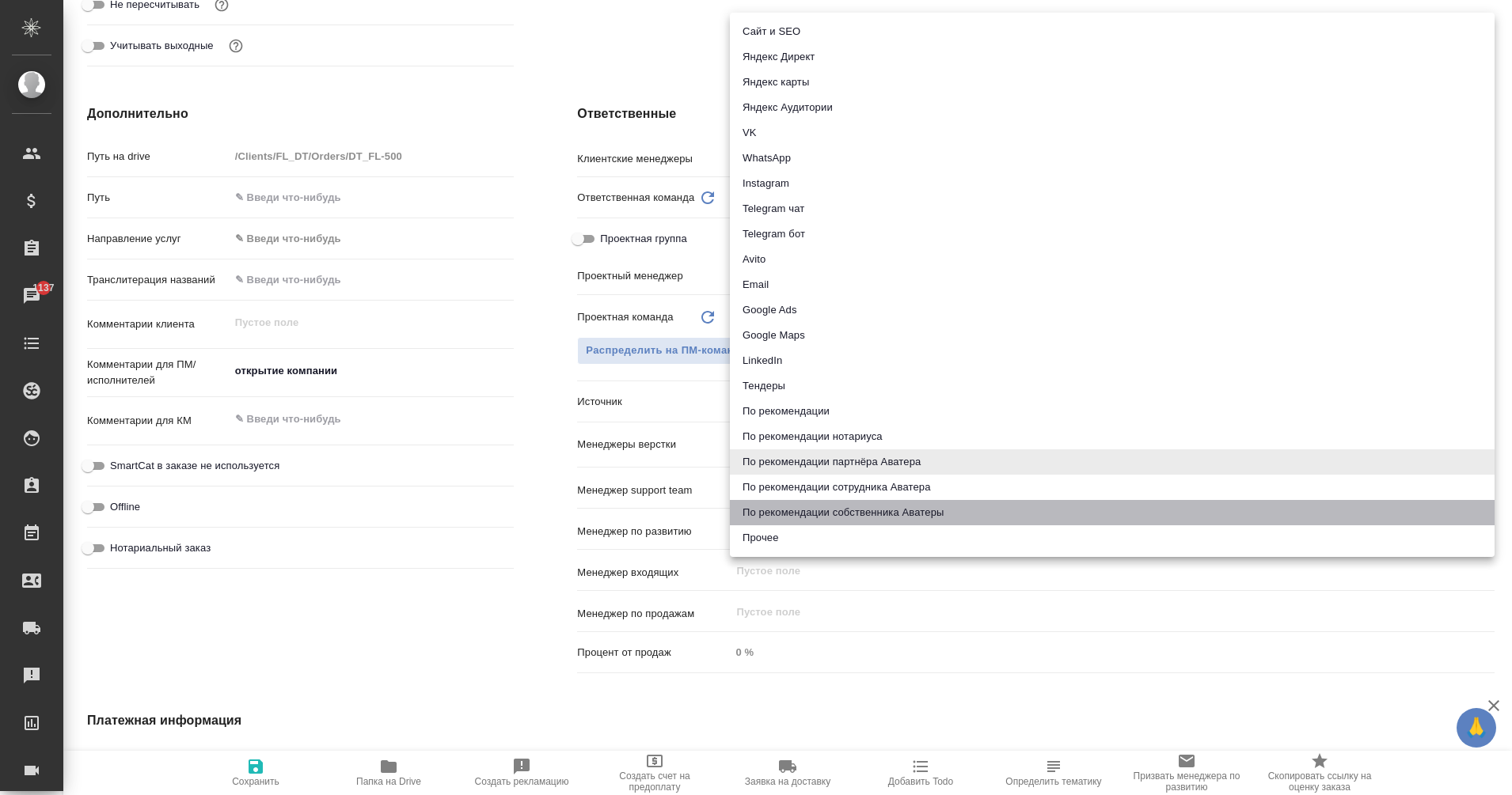
click at [879, 512] on li "По рекомендации собственника Аватеры" at bounding box center [1113, 513] width 765 height 25
type textarea "x"
type input "ownerRecommendation"
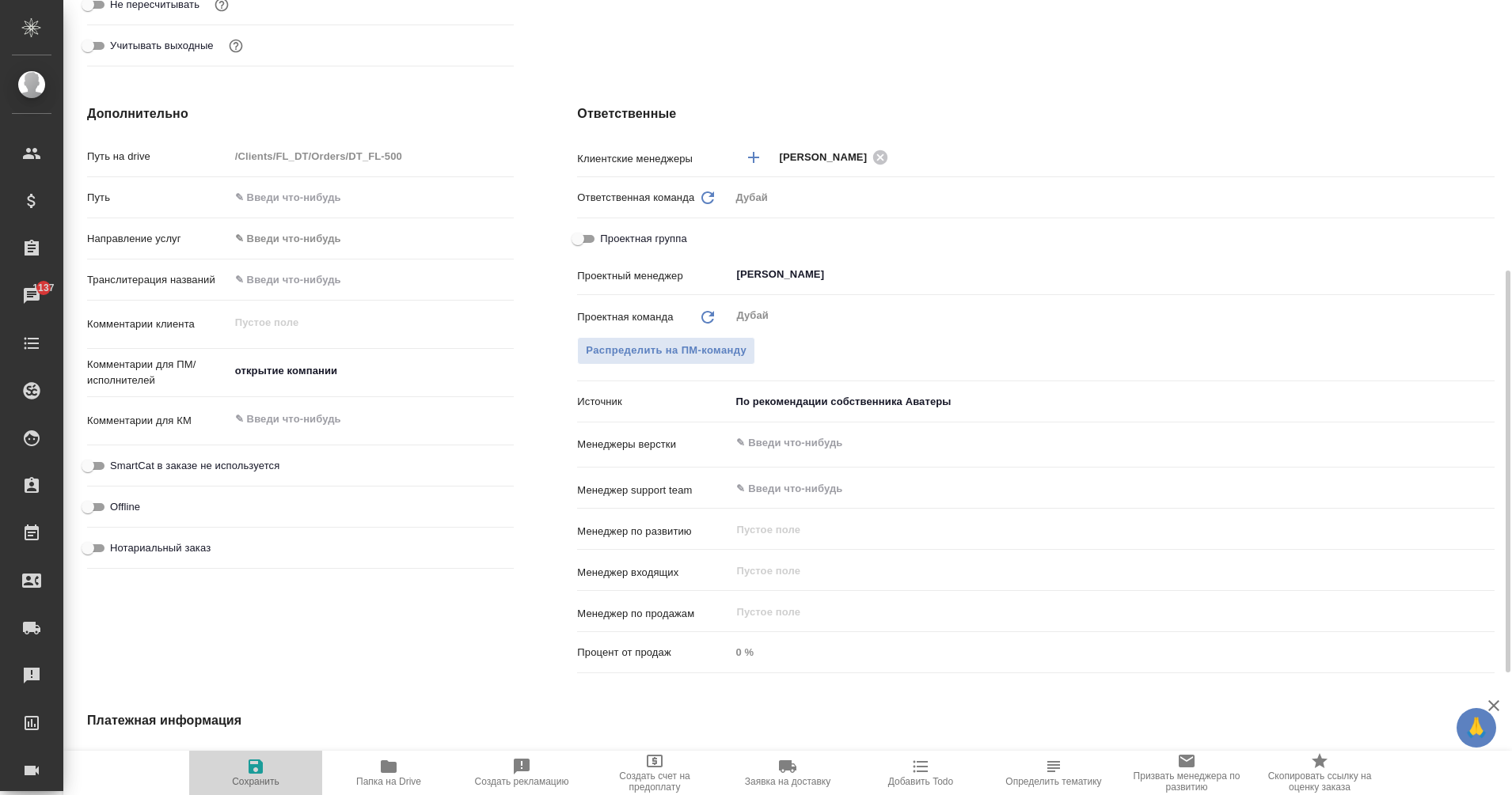
click at [255, 771] on icon "button" at bounding box center [256, 767] width 19 height 19
type textarea "x"
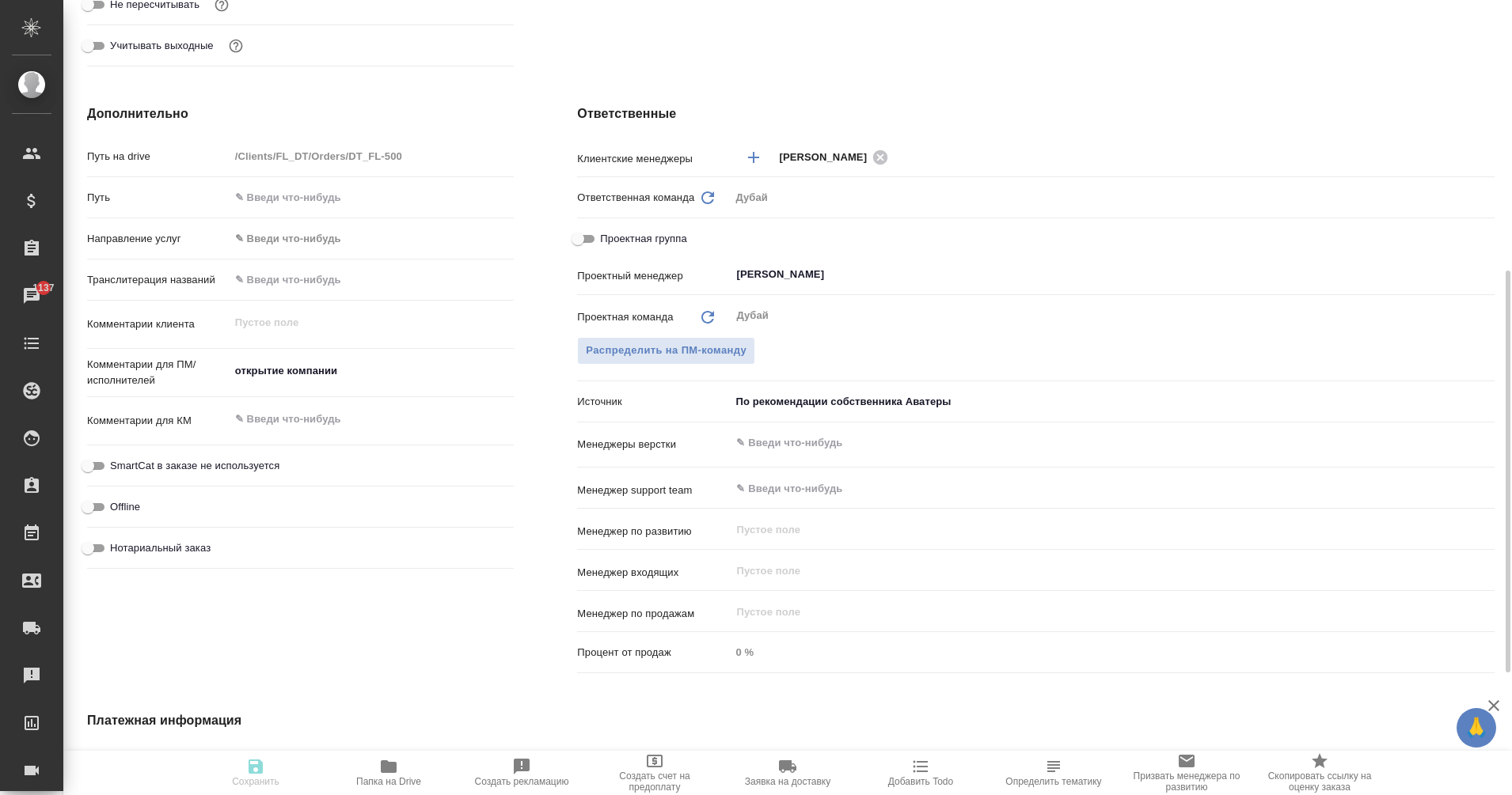
type textarea "x"
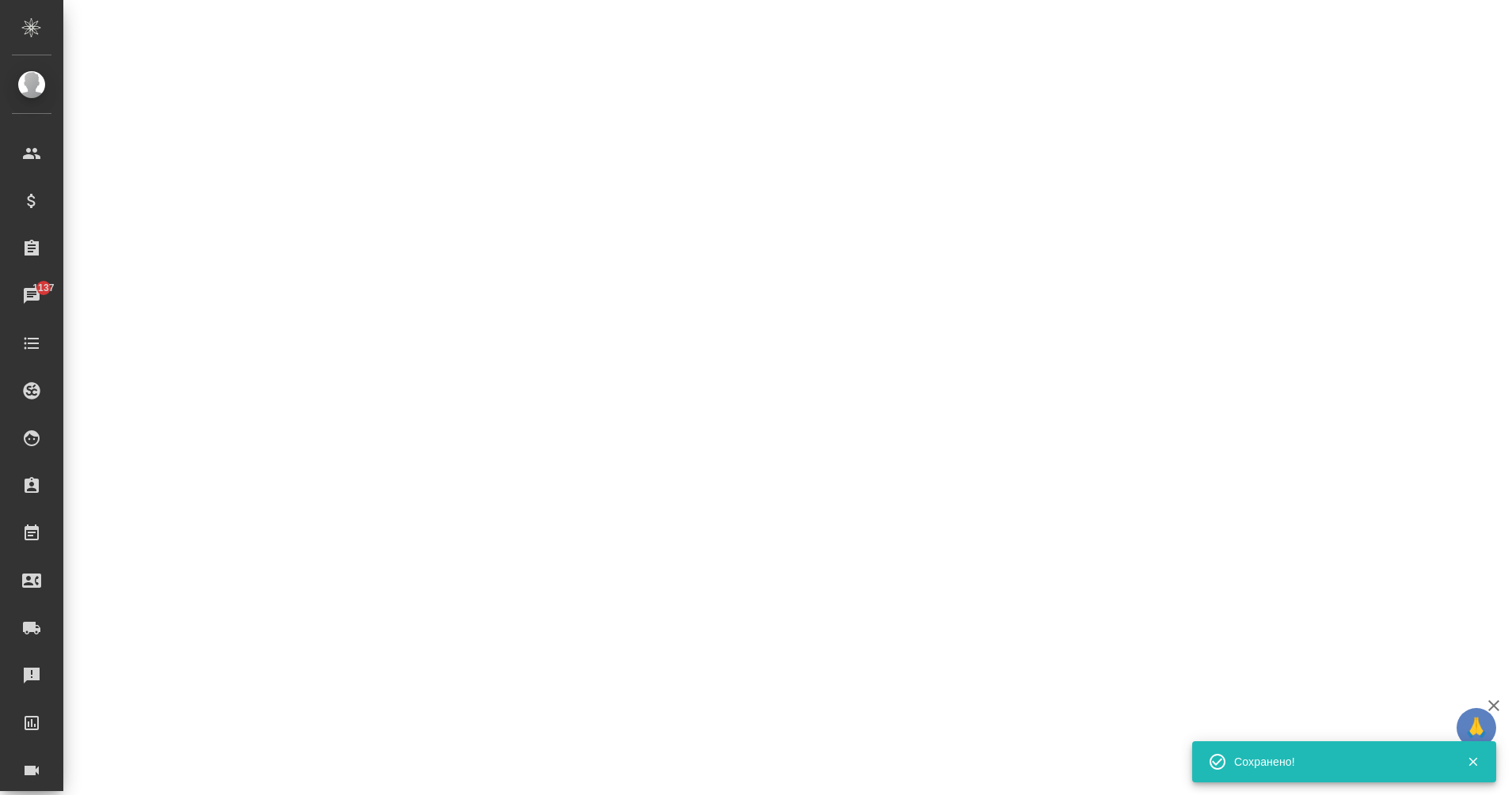
select select "RU"
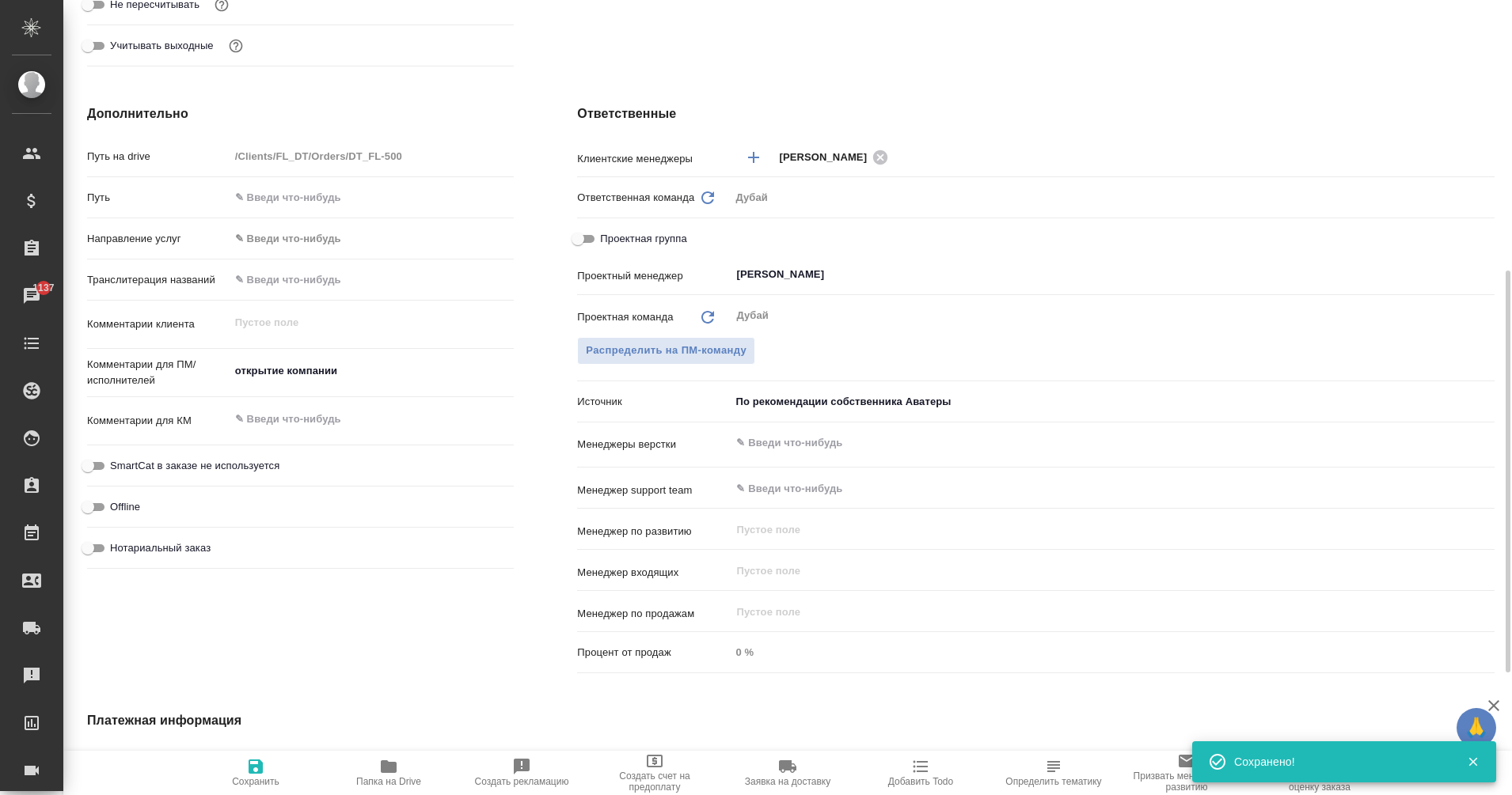
type textarea "x"
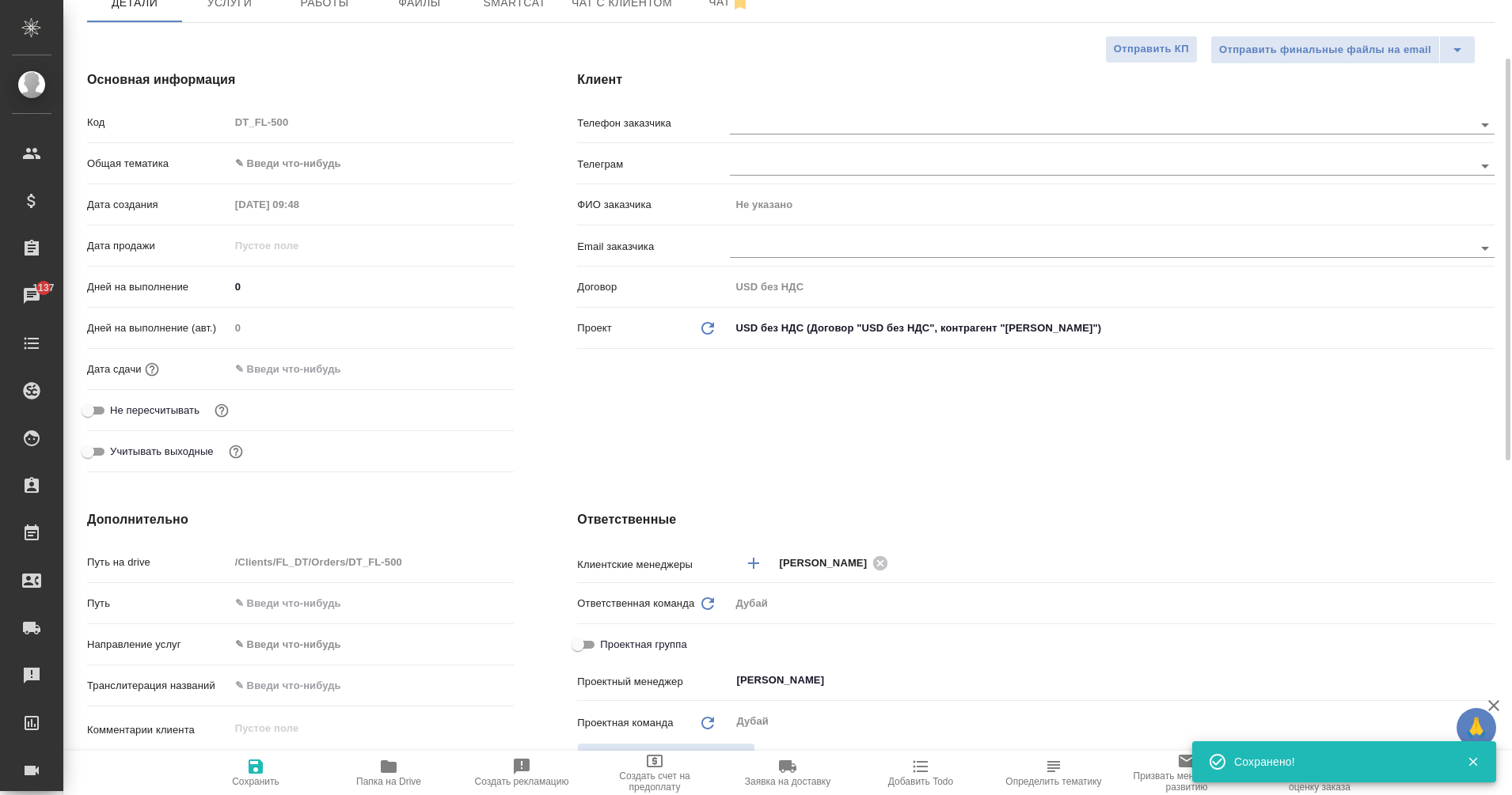
scroll to position [0, 0]
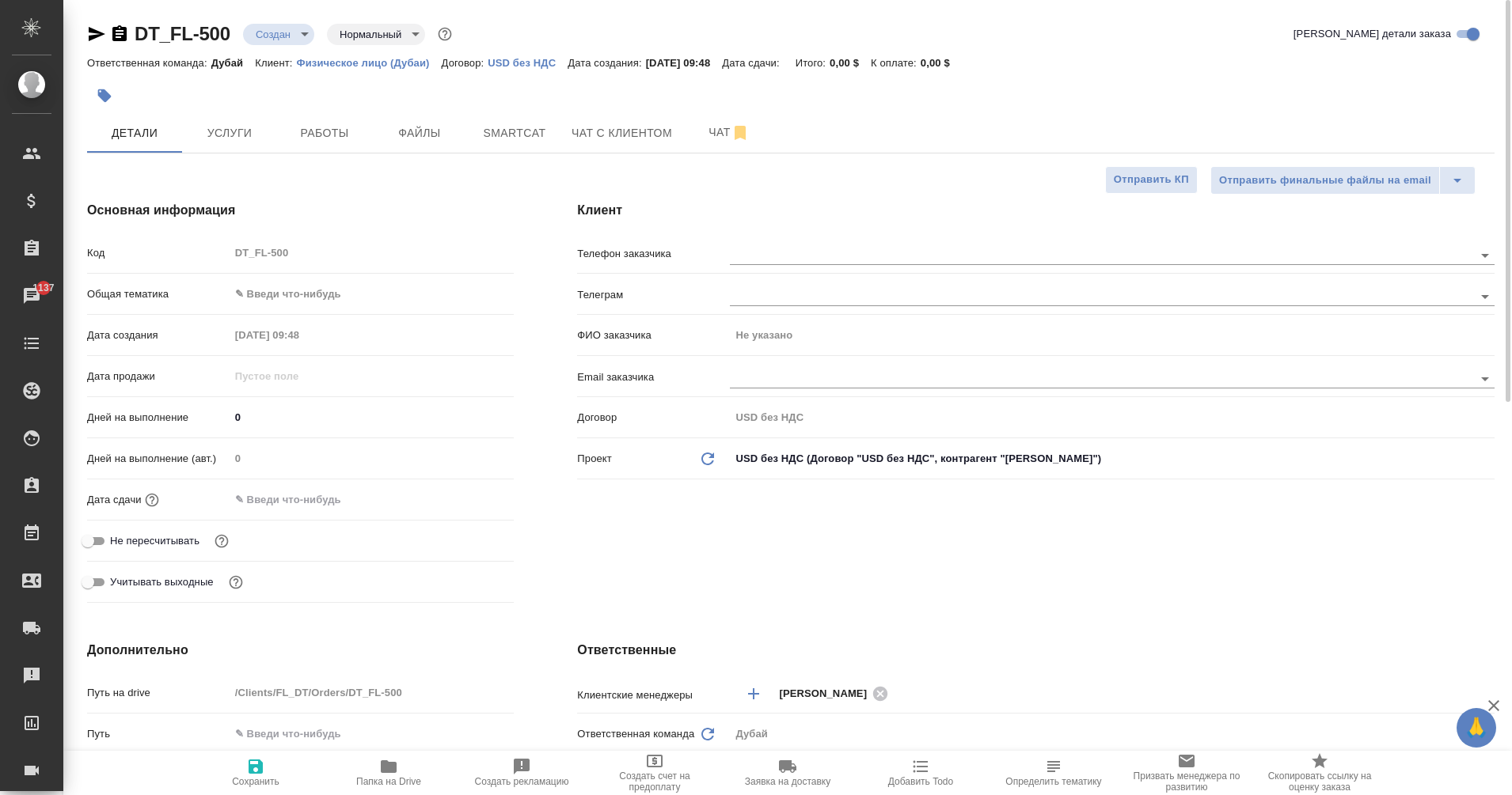
type textarea "x"
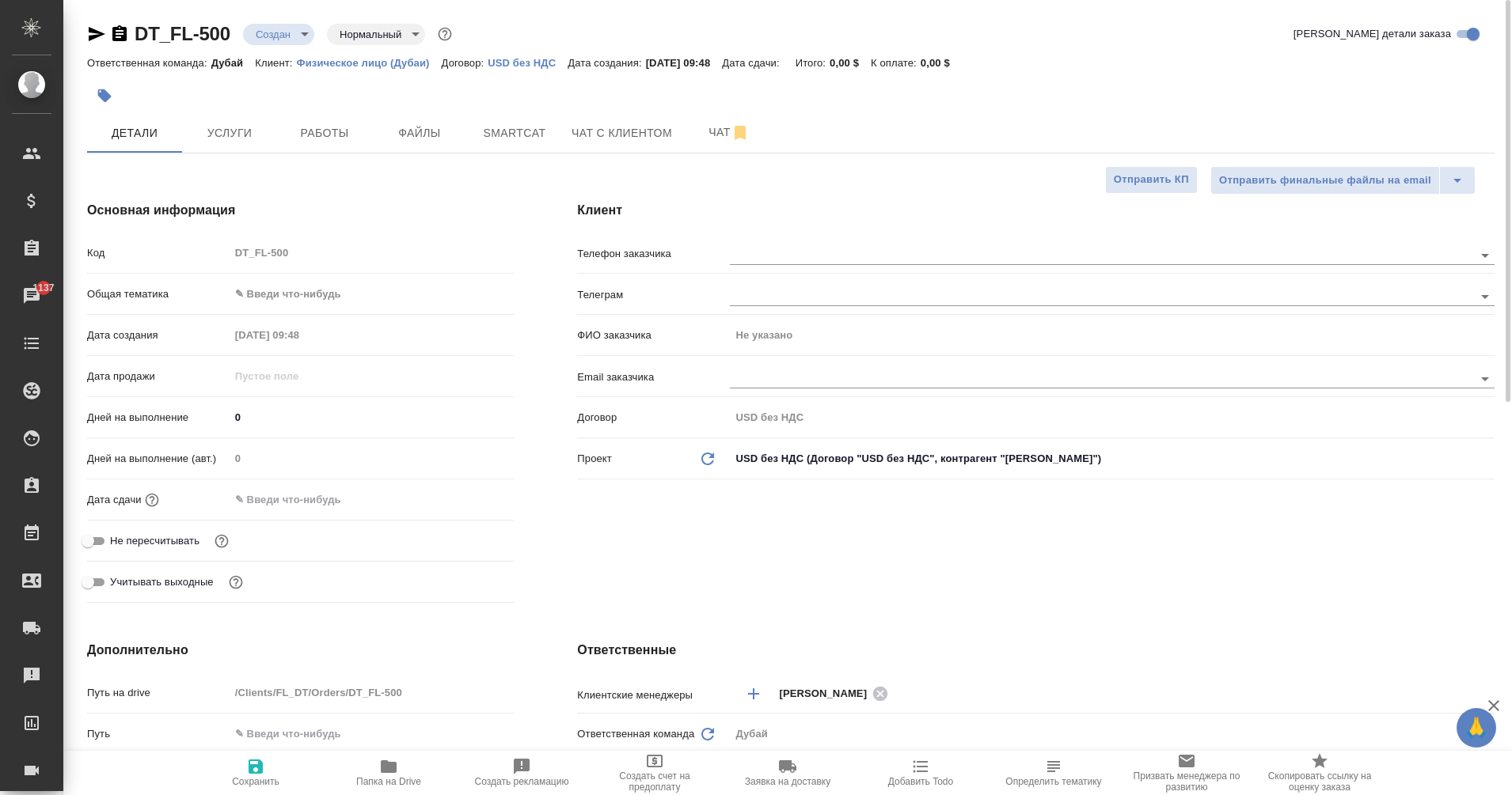
type textarea "x"
click at [767, 246] on input "text" at bounding box center [1075, 255] width 690 height 19
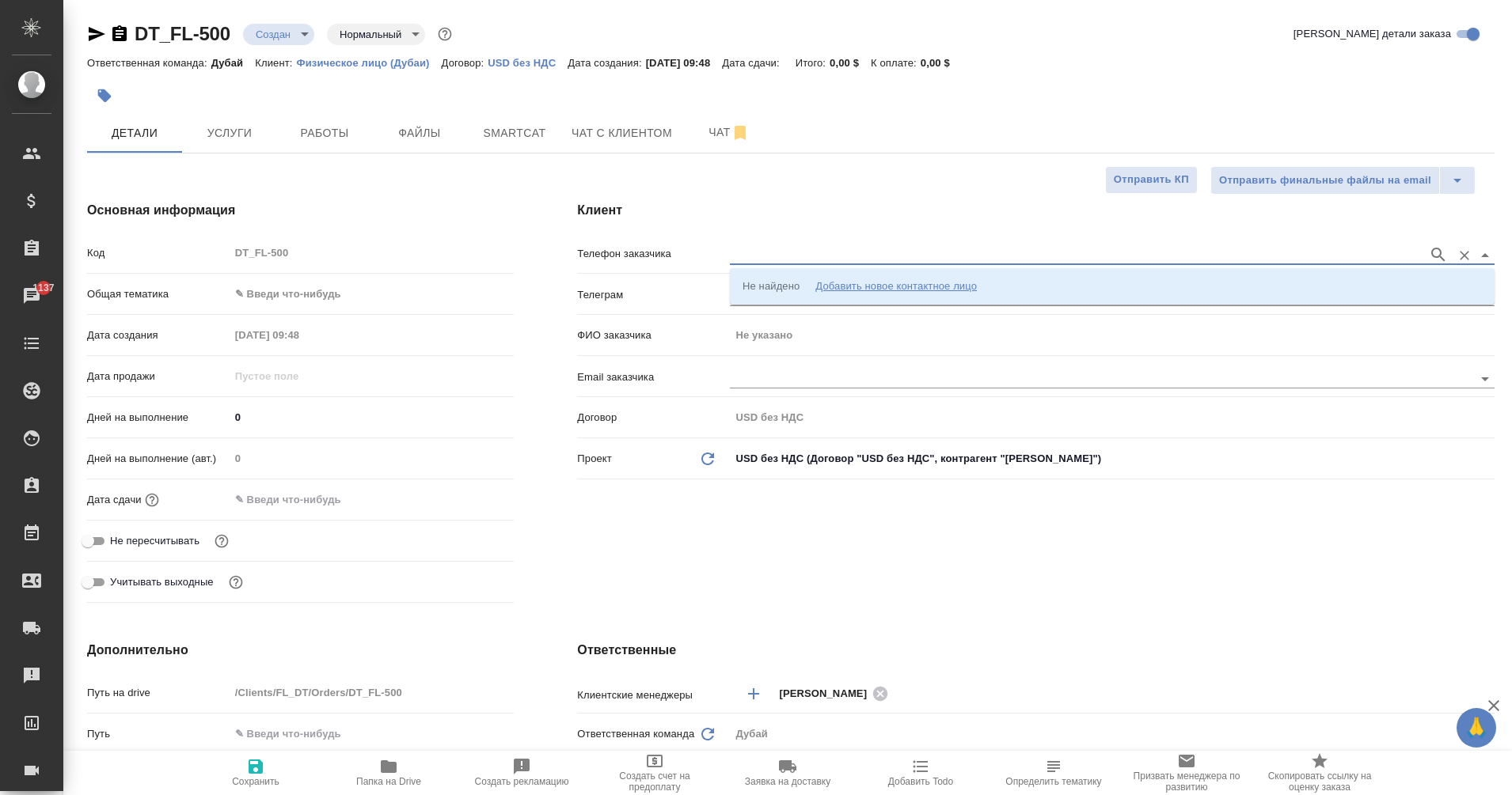
paste input "+7 961 989 9779"
type input "+7 961 989 9779"
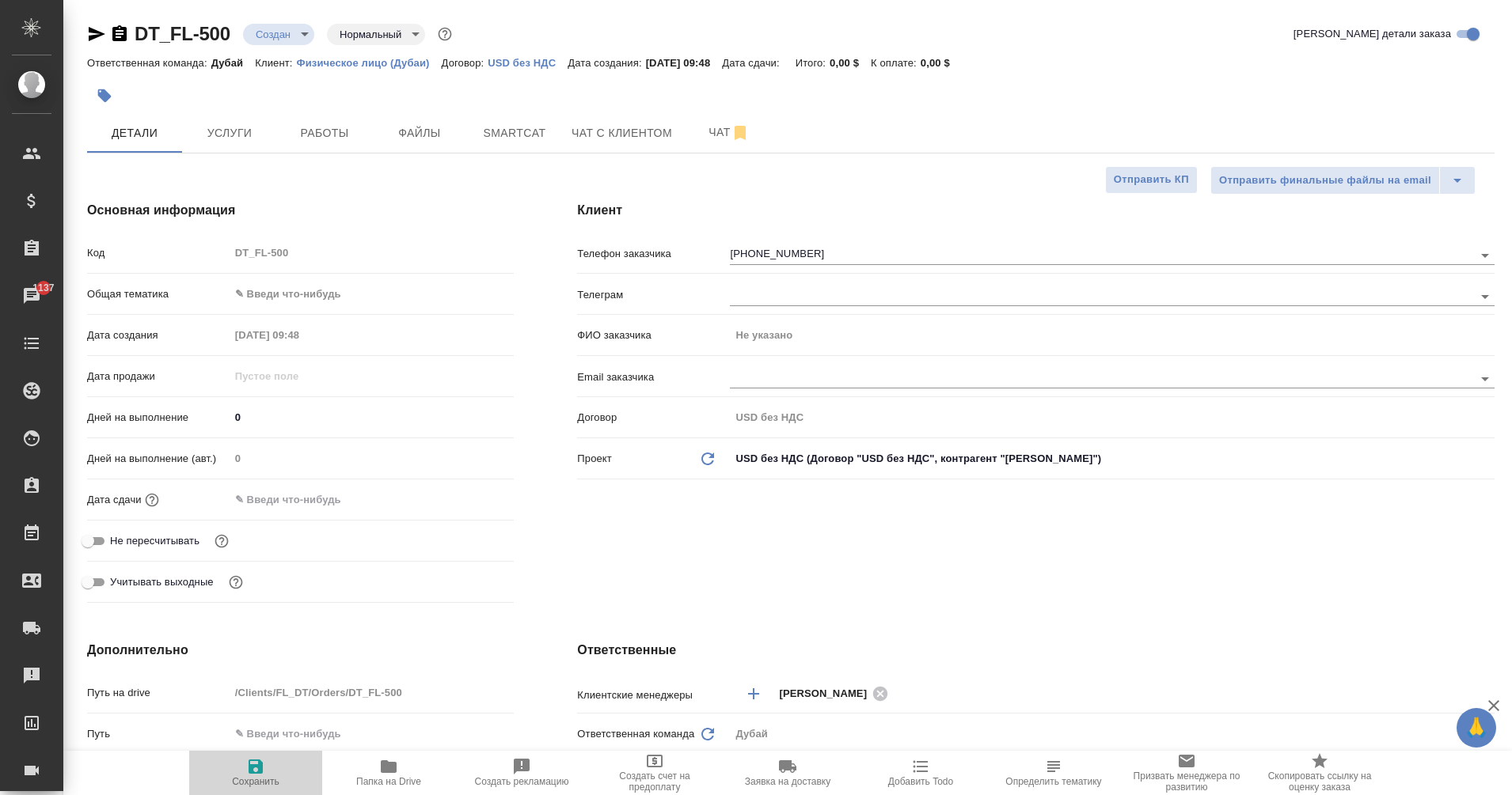
click at [254, 776] on span "Сохранить" at bounding box center [256, 781] width 47 height 11
type textarea "x"
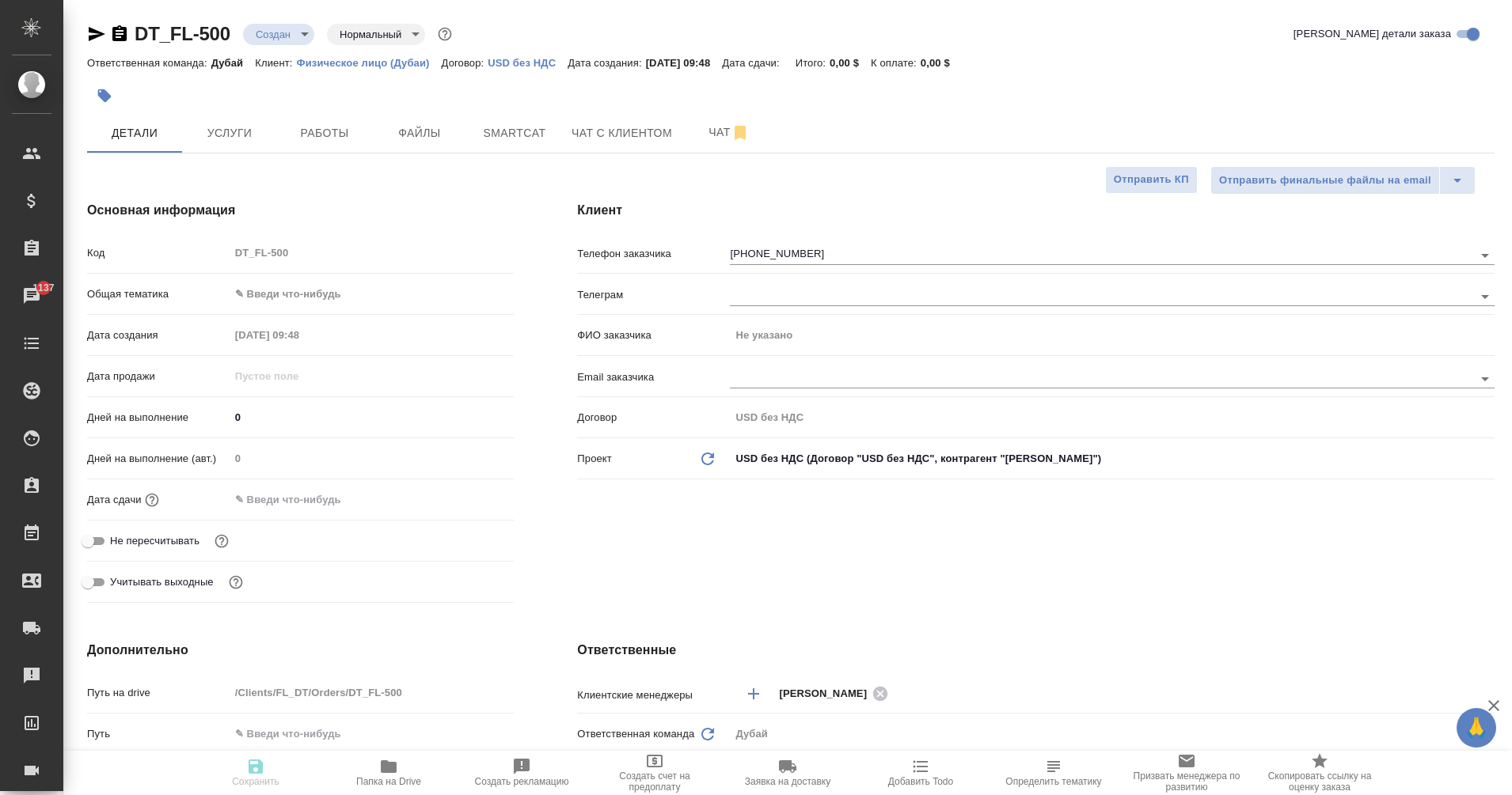
type textarea "x"
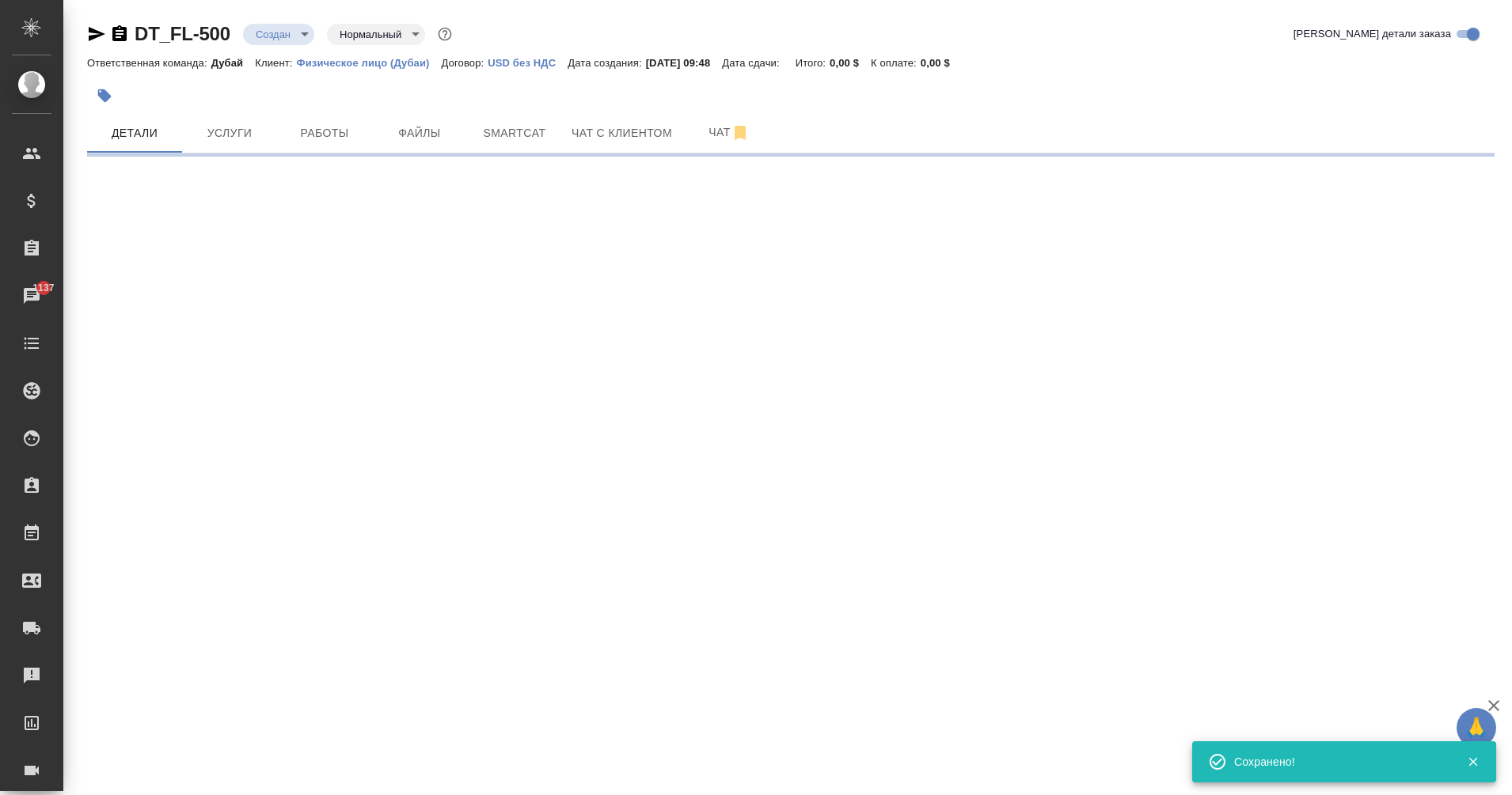
select select "RU"
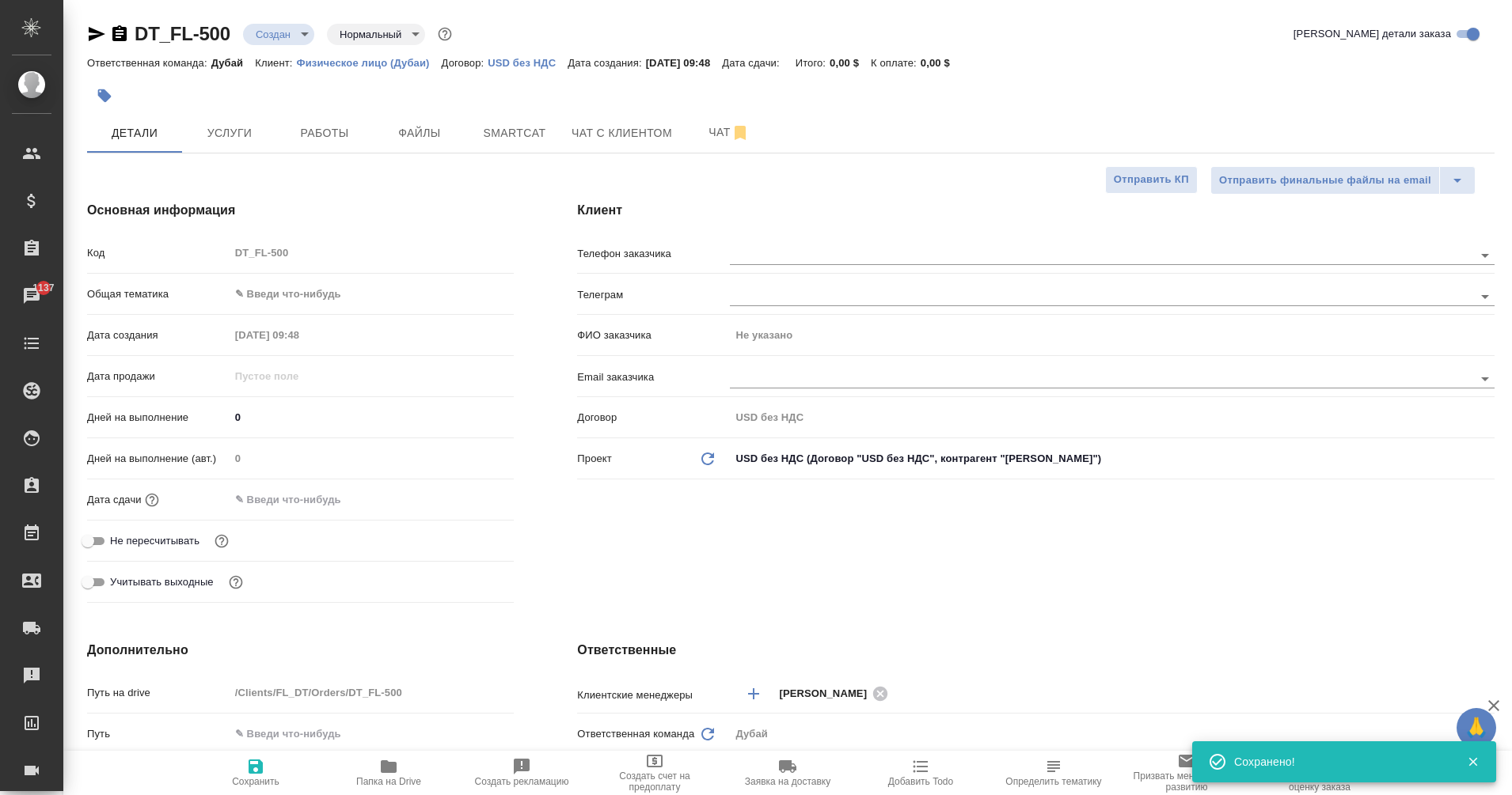
type textarea "x"
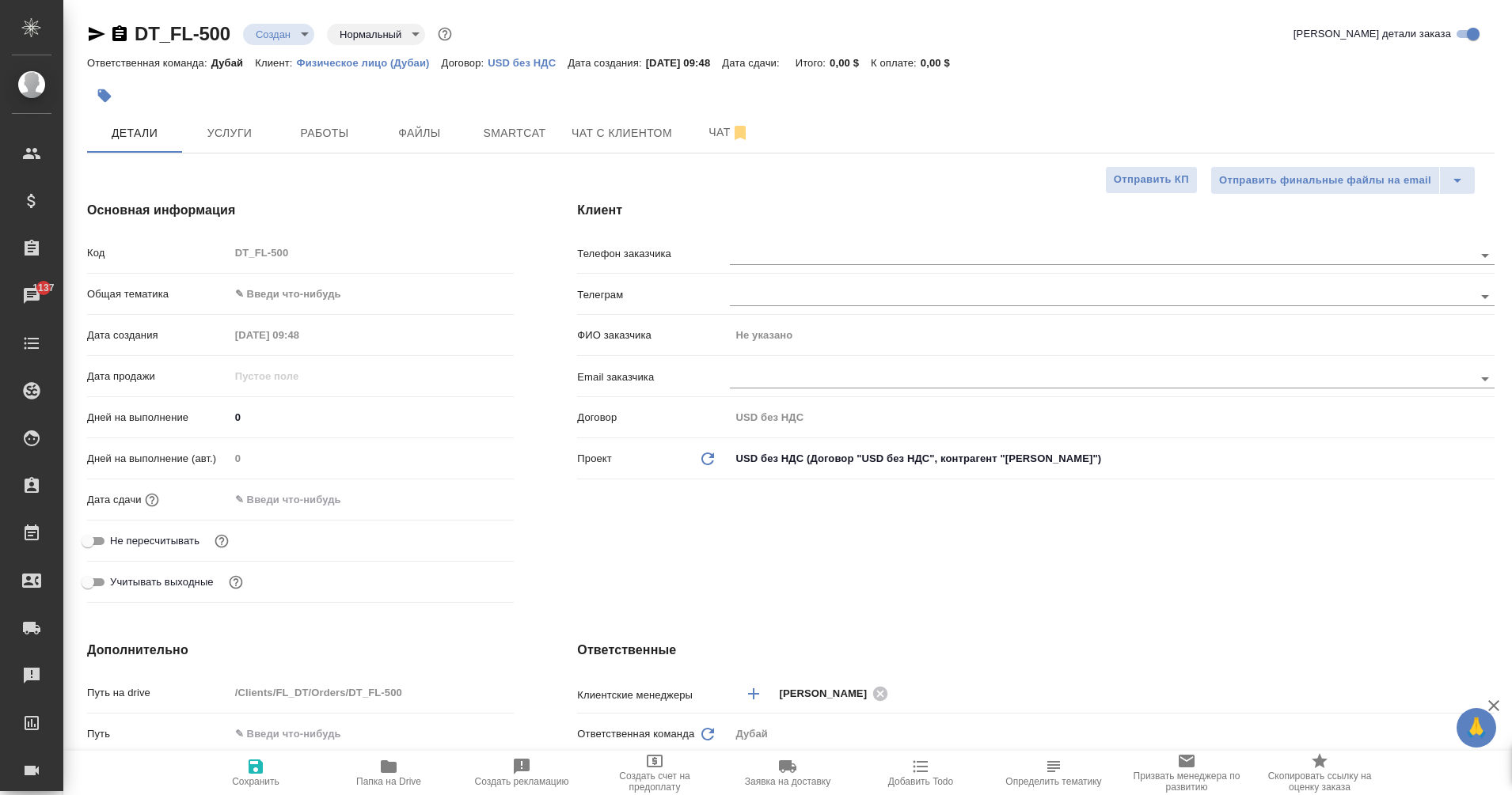
click at [262, 766] on icon "button" at bounding box center [256, 766] width 14 height 14
type textarea "x"
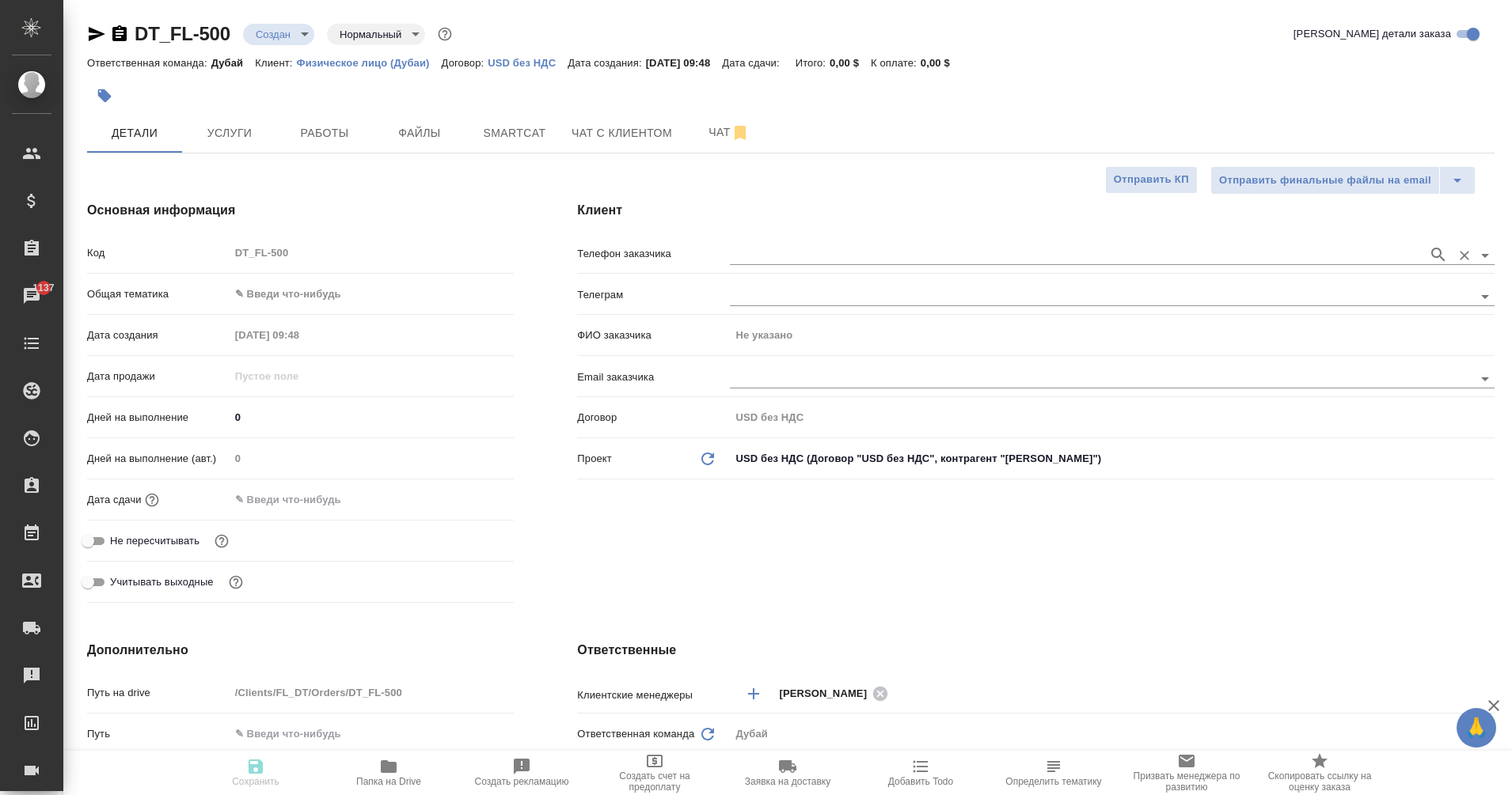
type textarea "x"
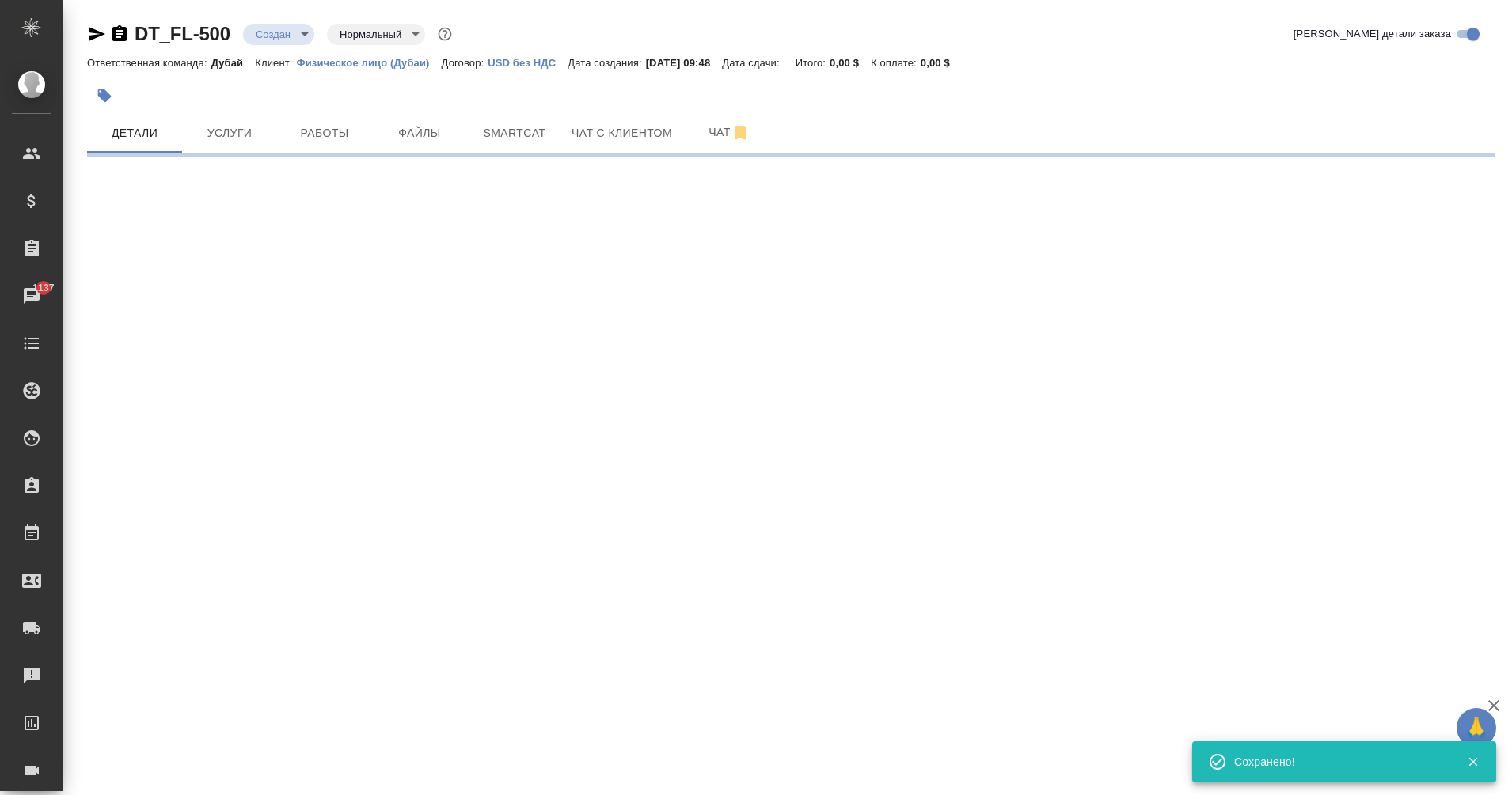
select select "RU"
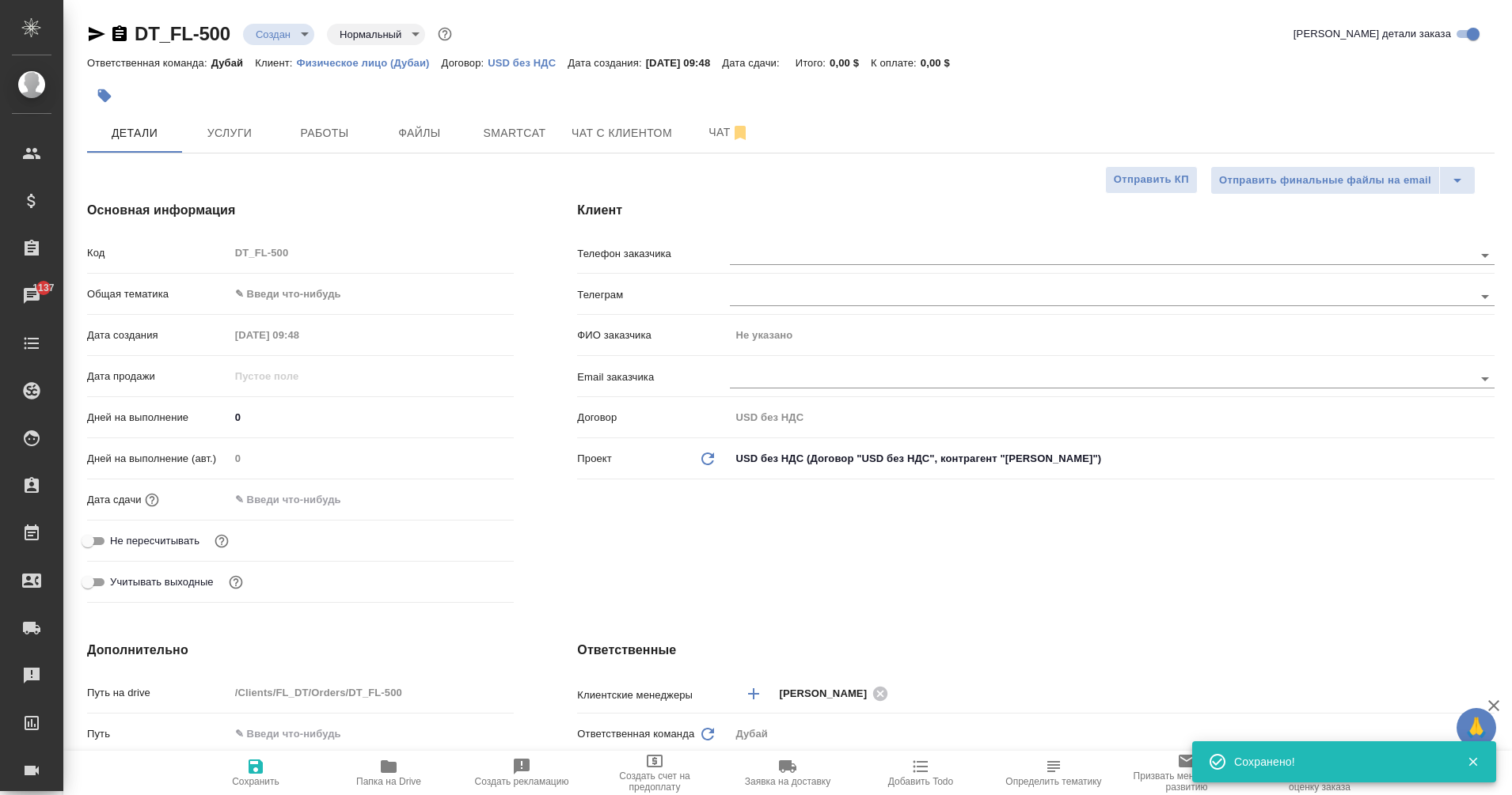
type textarea "x"
click at [767, 253] on input "text" at bounding box center [1087, 255] width 714 height 19
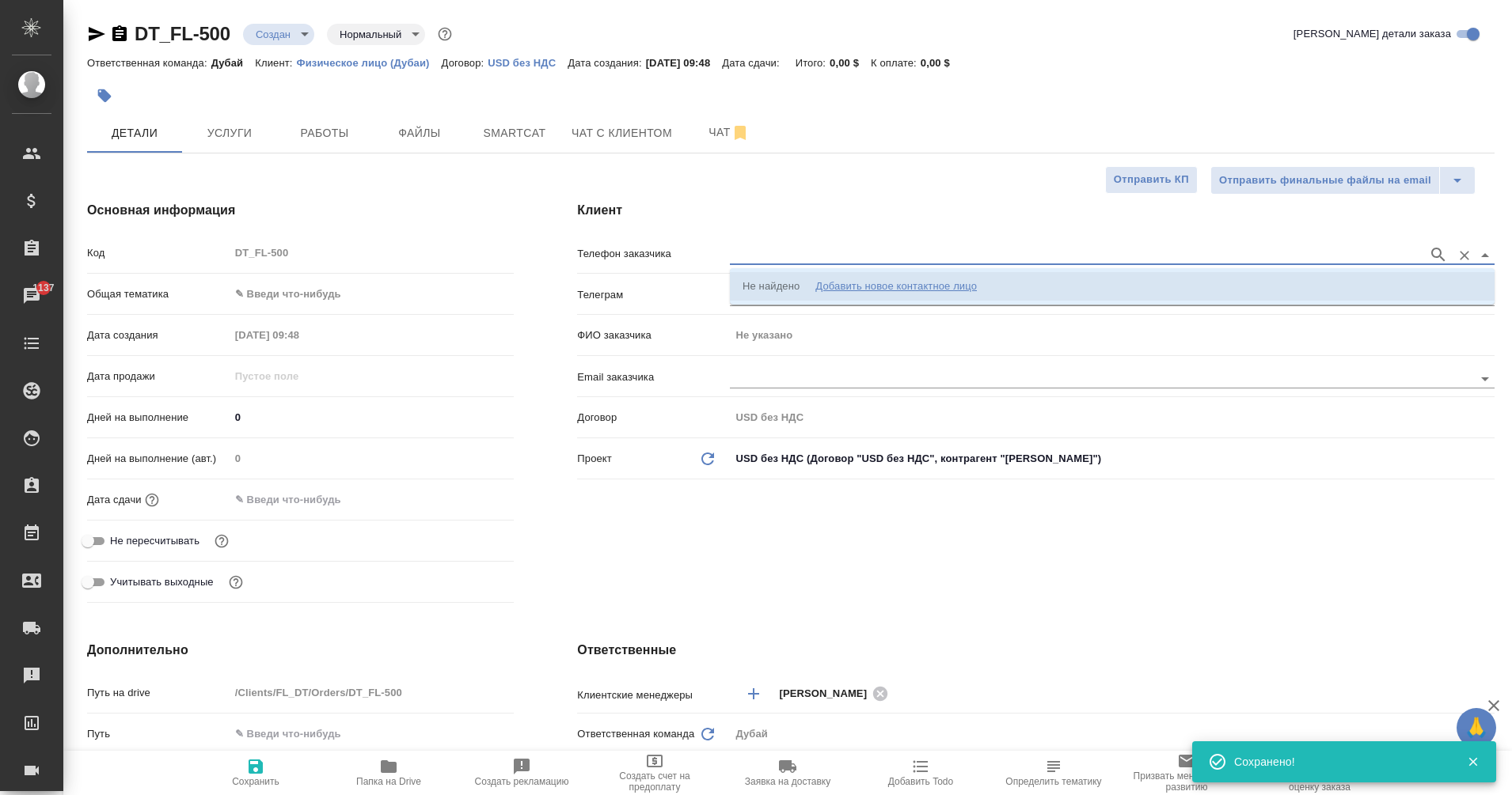
paste input "+7 961 989 9779"
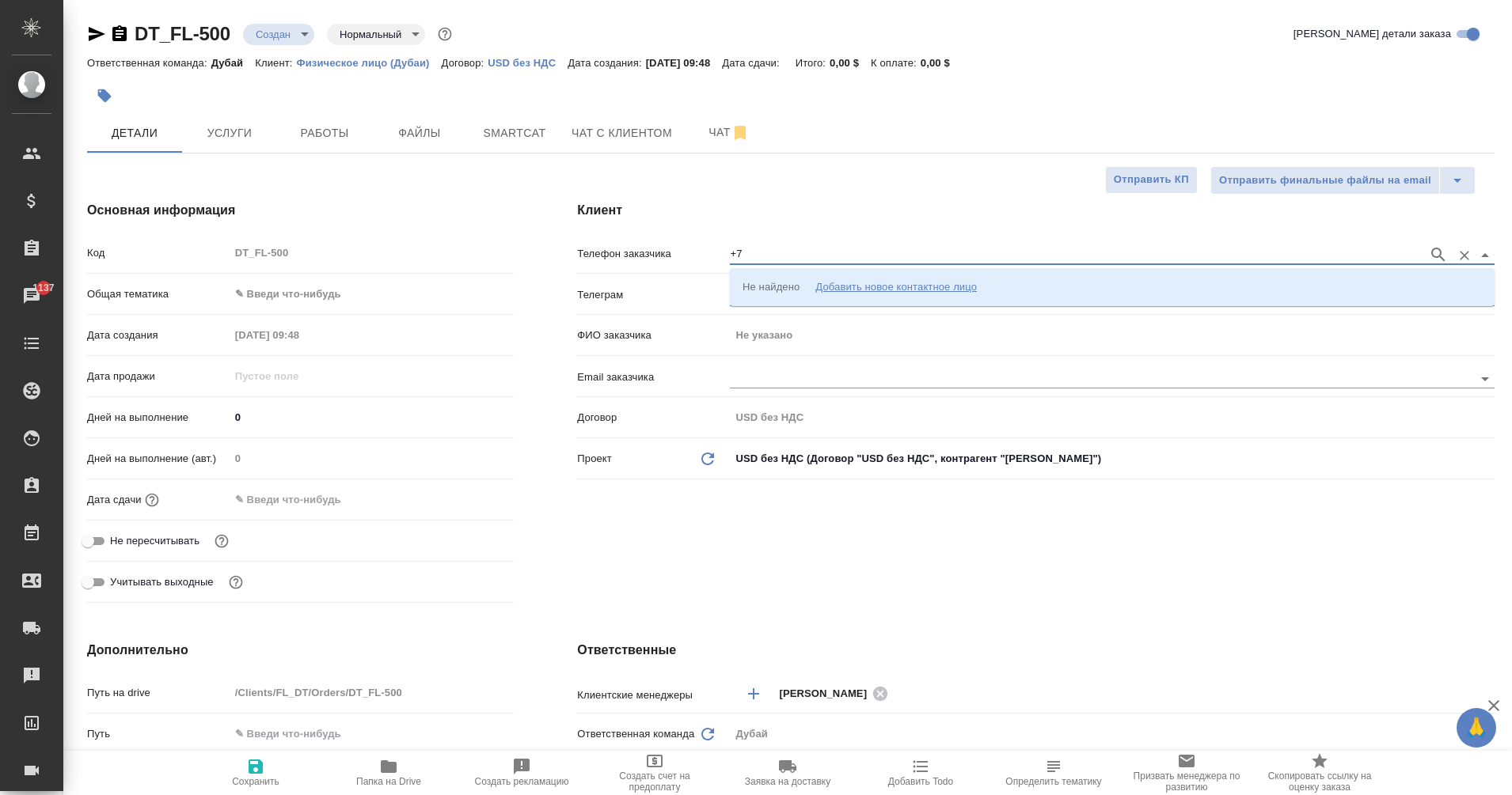
type input "+"
click at [879, 288] on div "Добавить новое контактное лицо" at bounding box center [896, 286] width 162 height 16
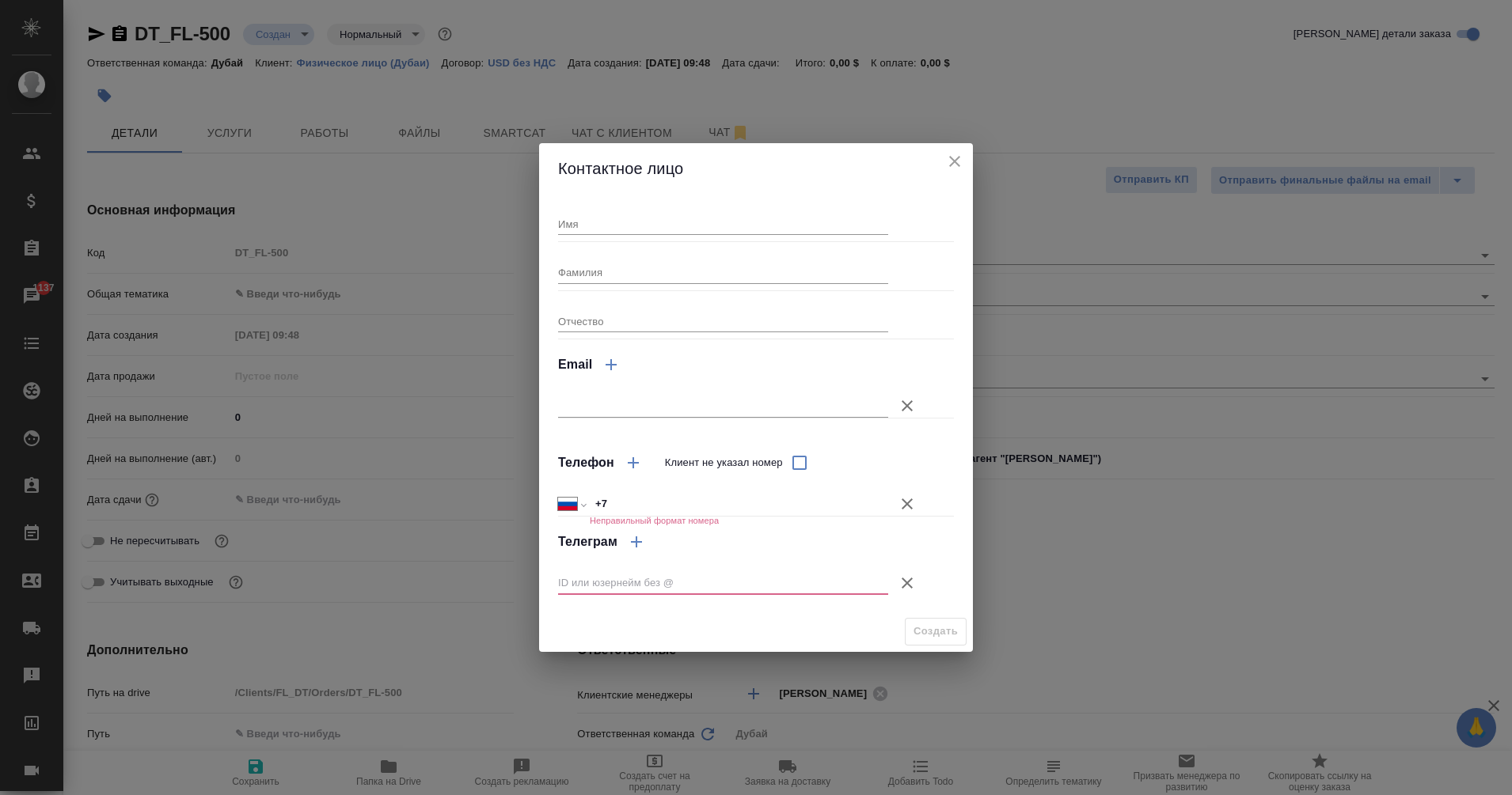
click at [609, 217] on input "Имя" at bounding box center [723, 224] width 330 height 22
type input "Андрей"
click at [636, 505] on input "+7" at bounding box center [739, 504] width 297 height 23
paste input "79619899779"
select select "KZ"
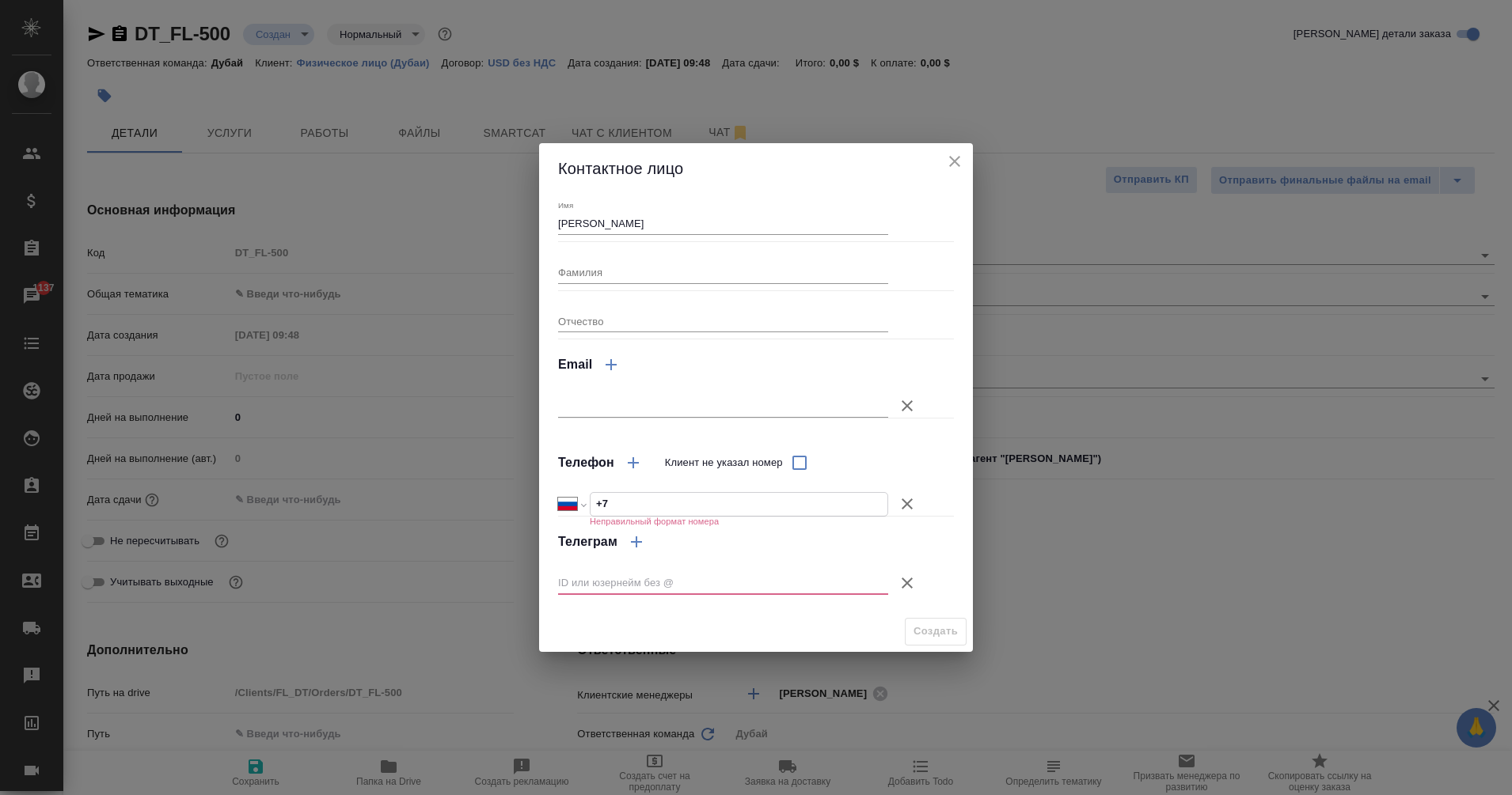
type input "+7 79619899779"
click at [616, 502] on input "+7 79619899779" at bounding box center [739, 504] width 297 height 23
select select "RU"
type input "+7 961 989 97 79"
type textarea "x"
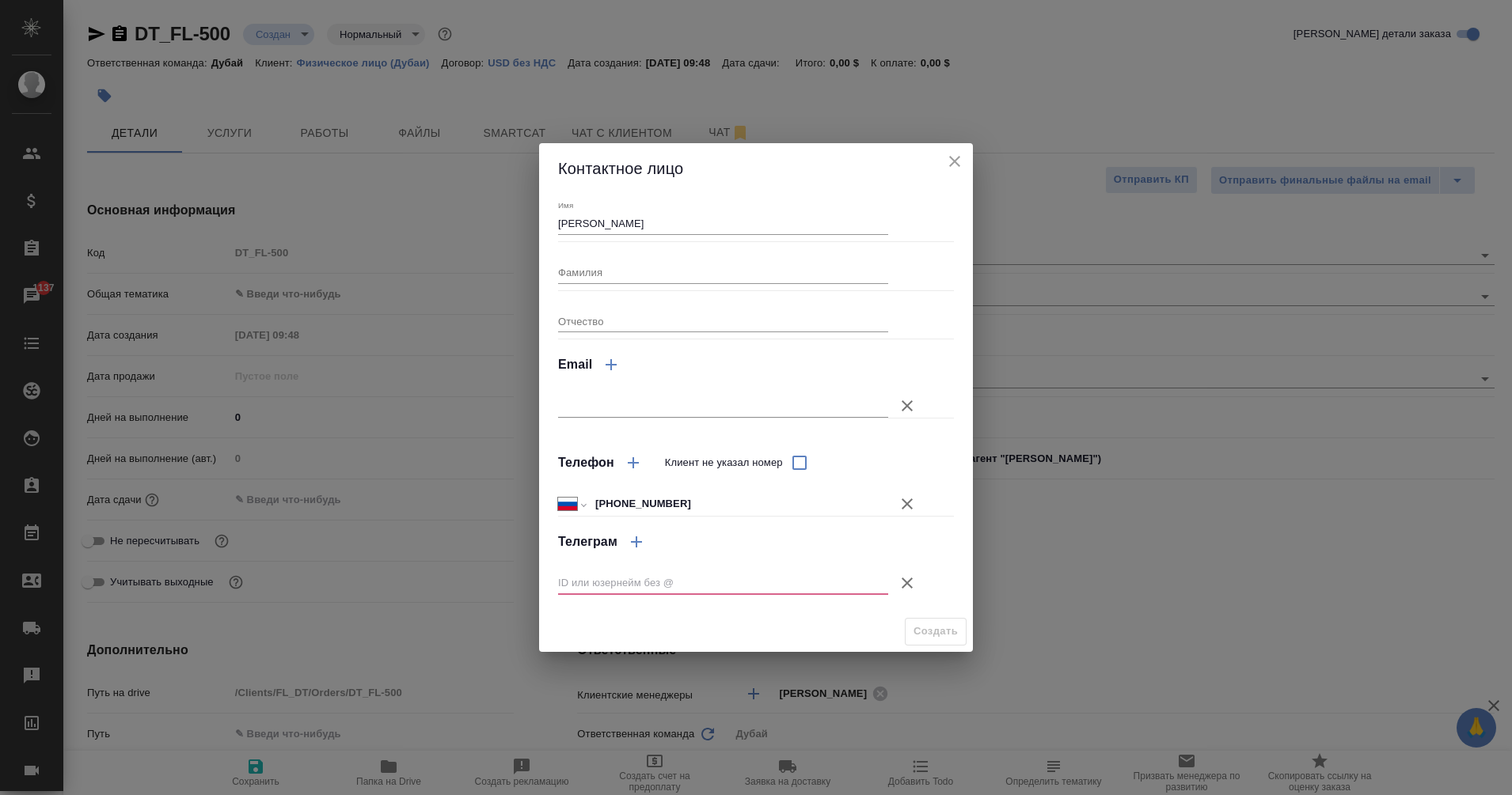
type textarea "x"
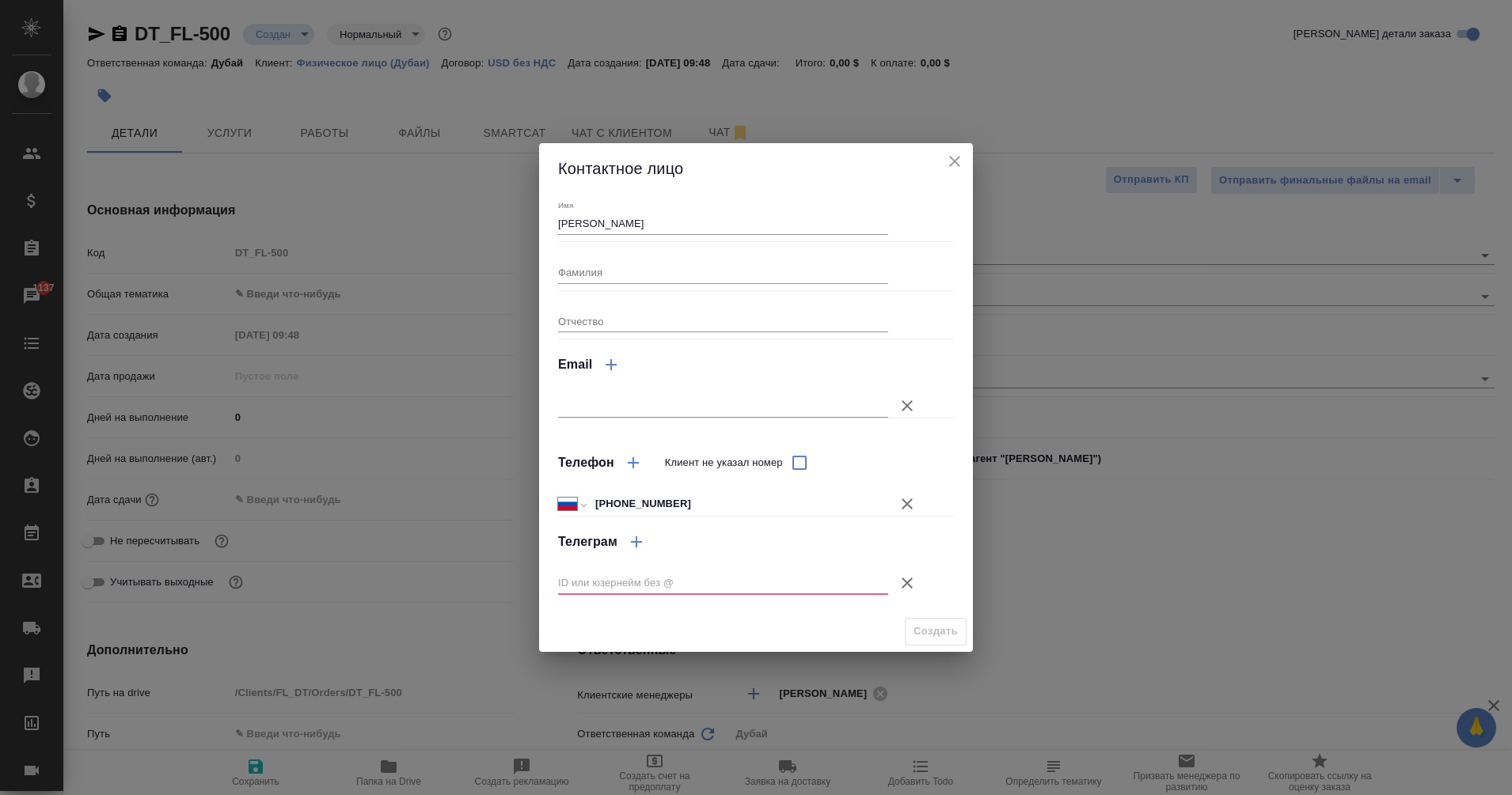
type textarea "x"
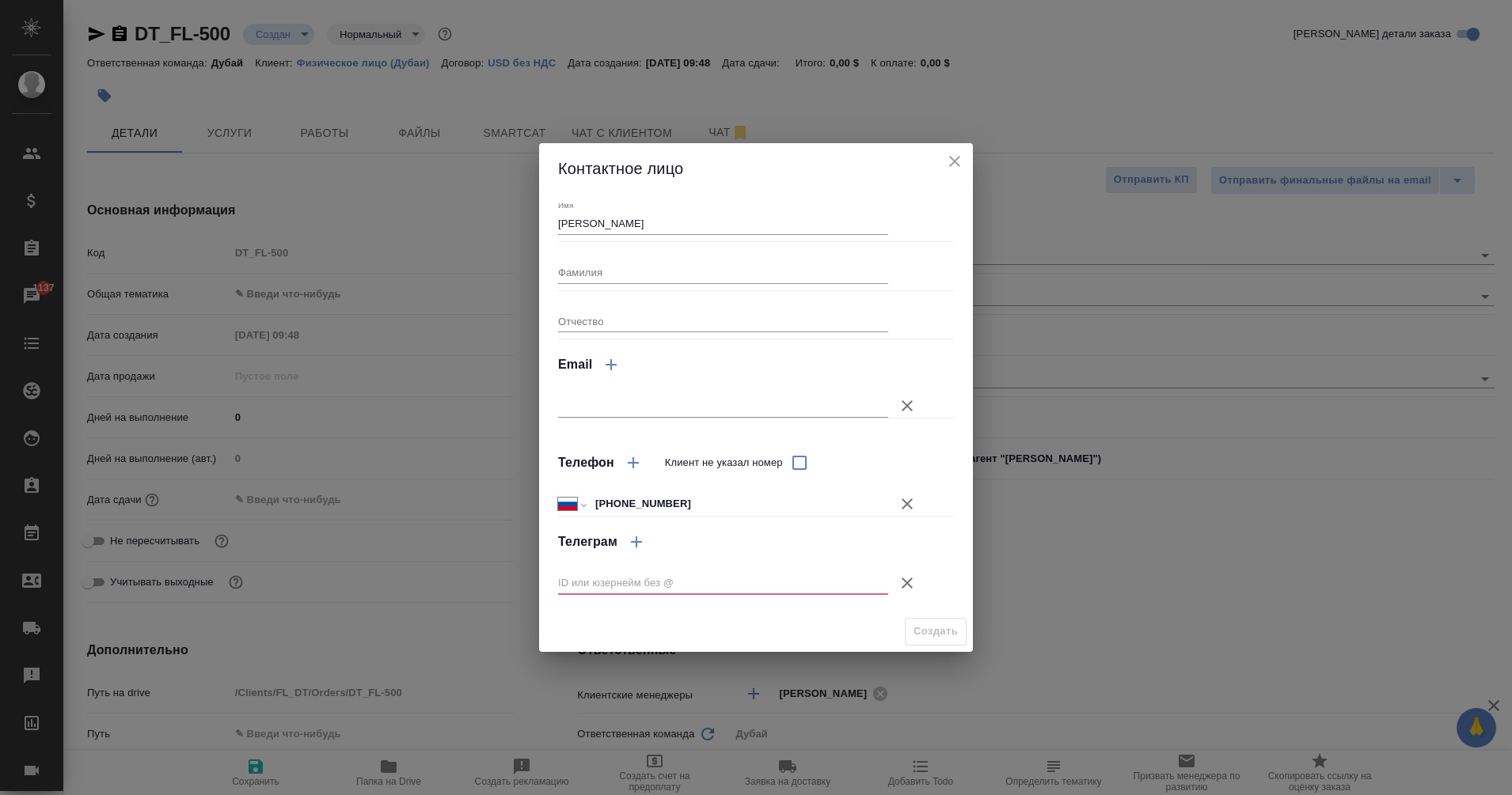
type textarea "x"
click at [618, 584] on input "text" at bounding box center [723, 584] width 330 height 22
paste input "@kozubovav"
click at [621, 414] on input "text" at bounding box center [723, 406] width 330 height 22
click at [585, 573] on input "@kozubovav" at bounding box center [723, 584] width 330 height 22
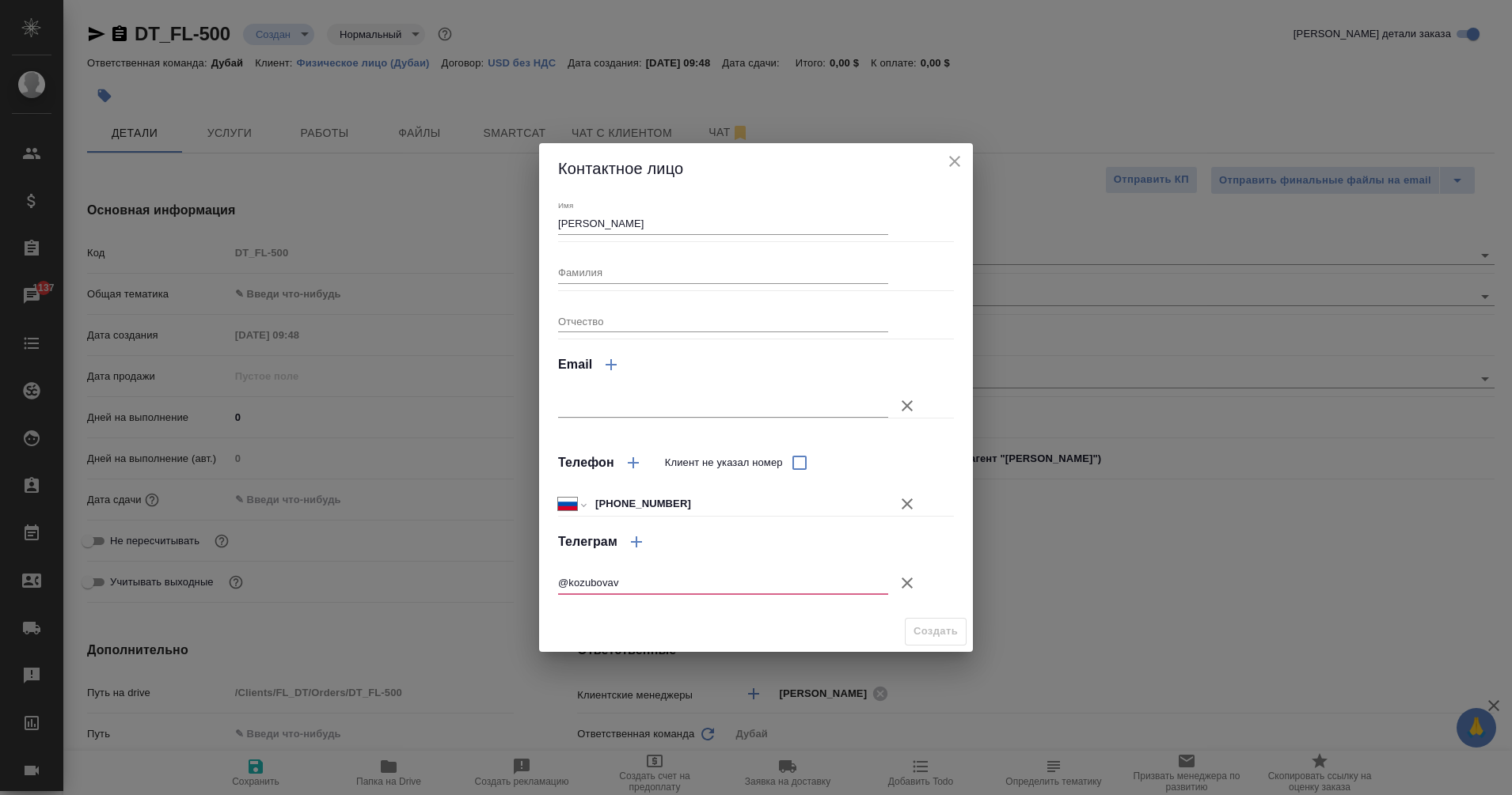
click at [568, 585] on input "@kozubovav" at bounding box center [723, 584] width 330 height 22
type input "kozubovav"
click at [937, 633] on span "Создать" at bounding box center [936, 632] width 44 height 19
type input "Андрей"
type textarea "x"
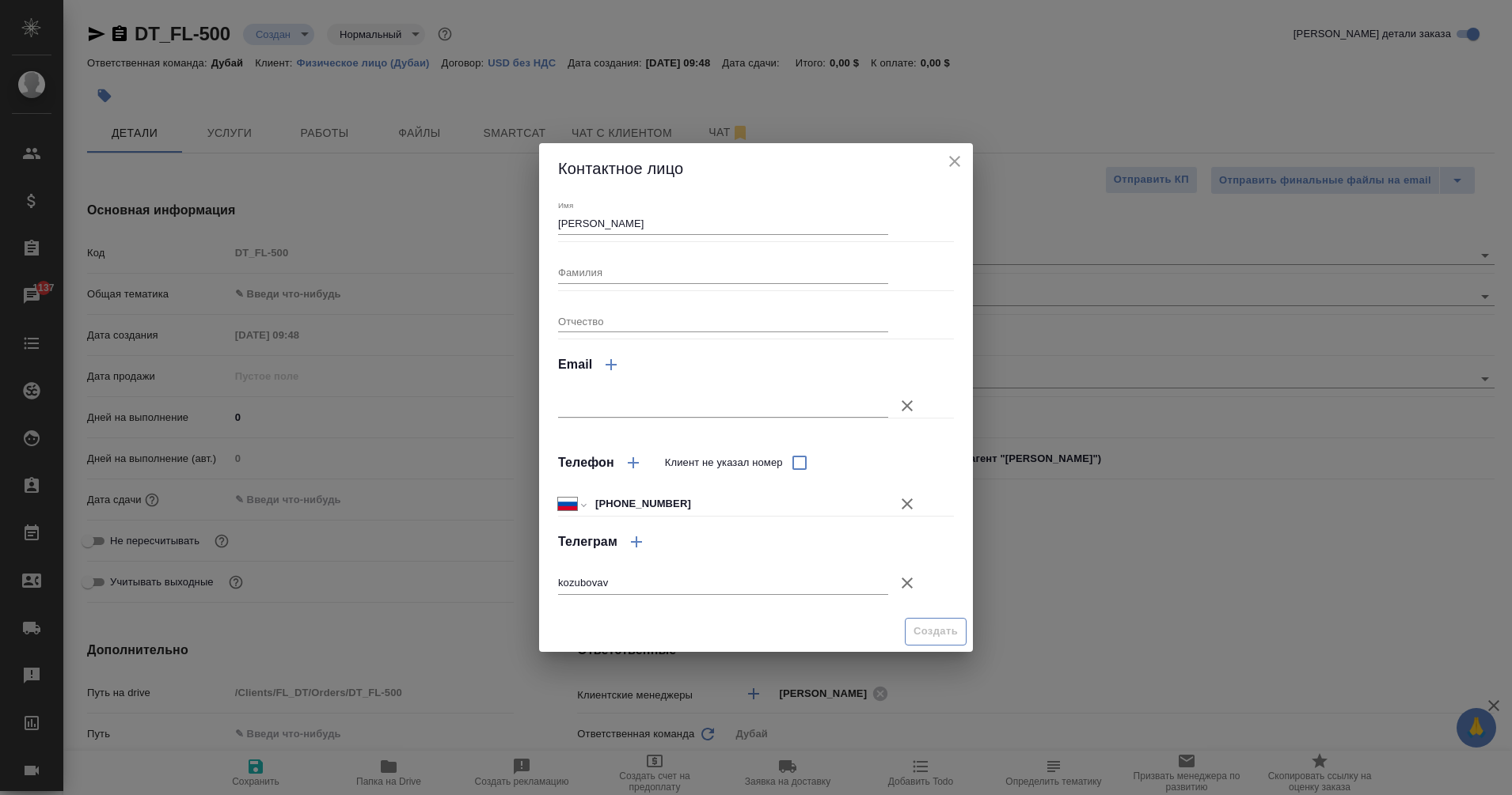
type textarea "x"
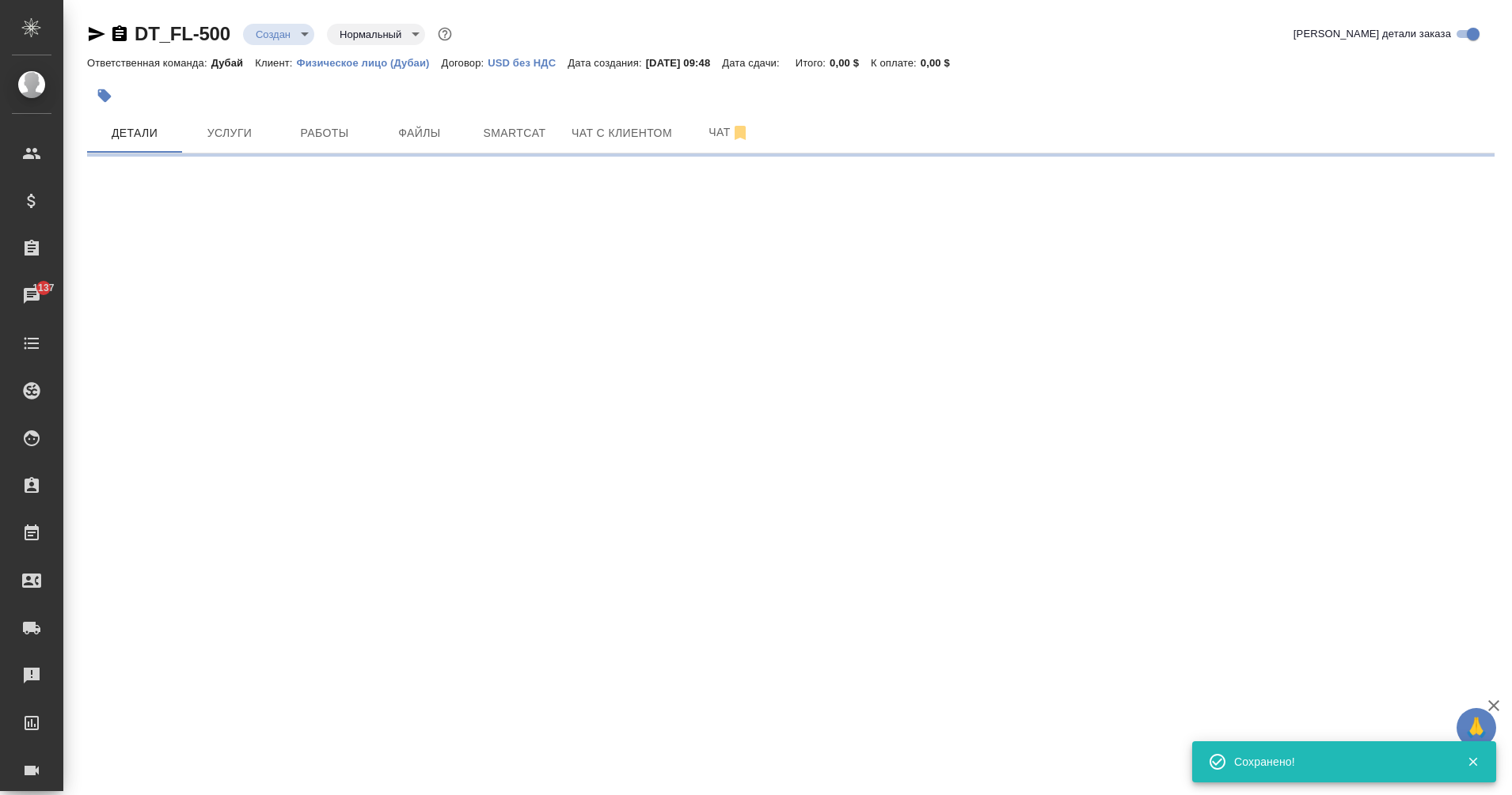
type input "holyTrinity"
select select "RU"
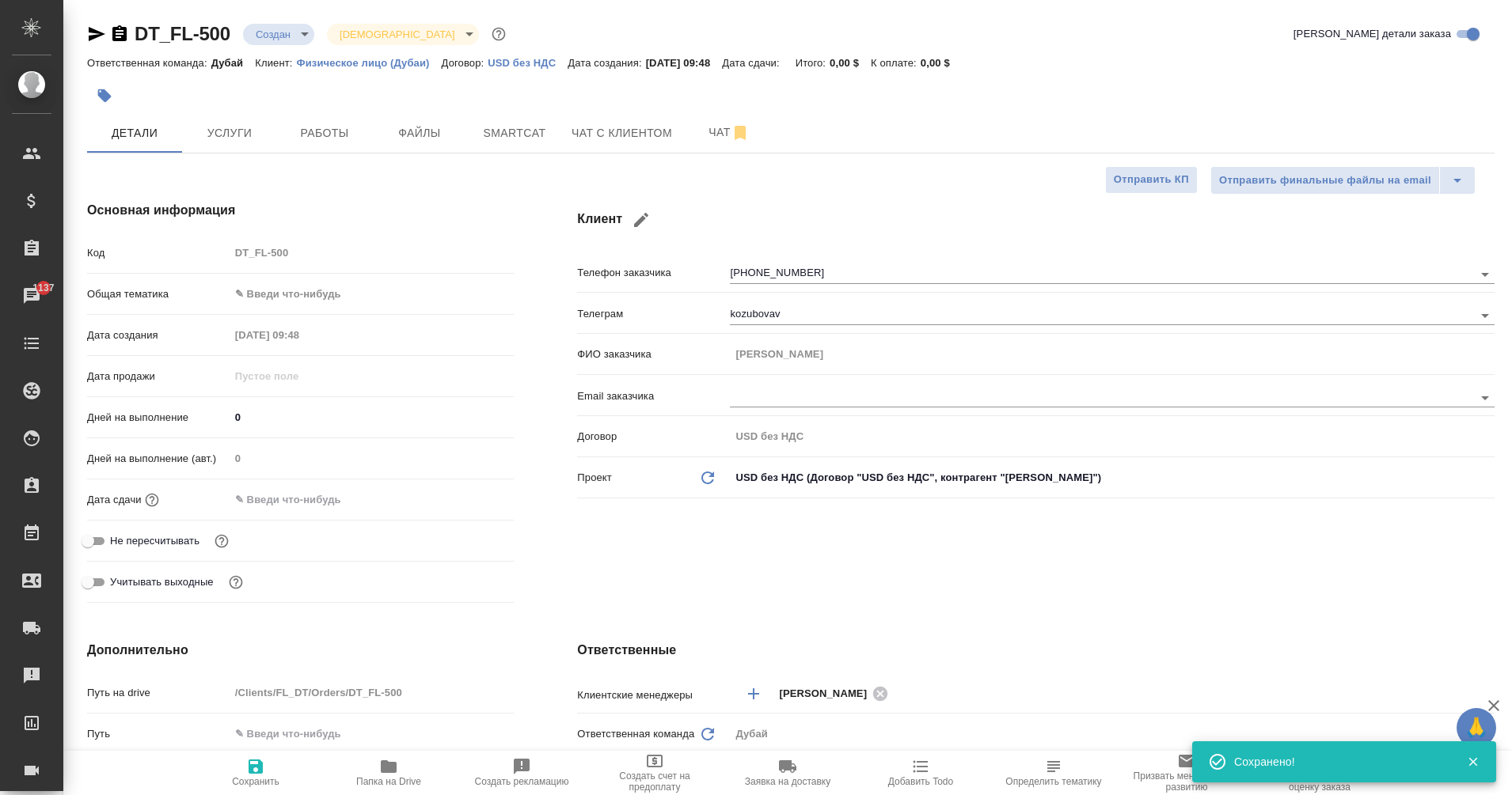
type textarea "x"
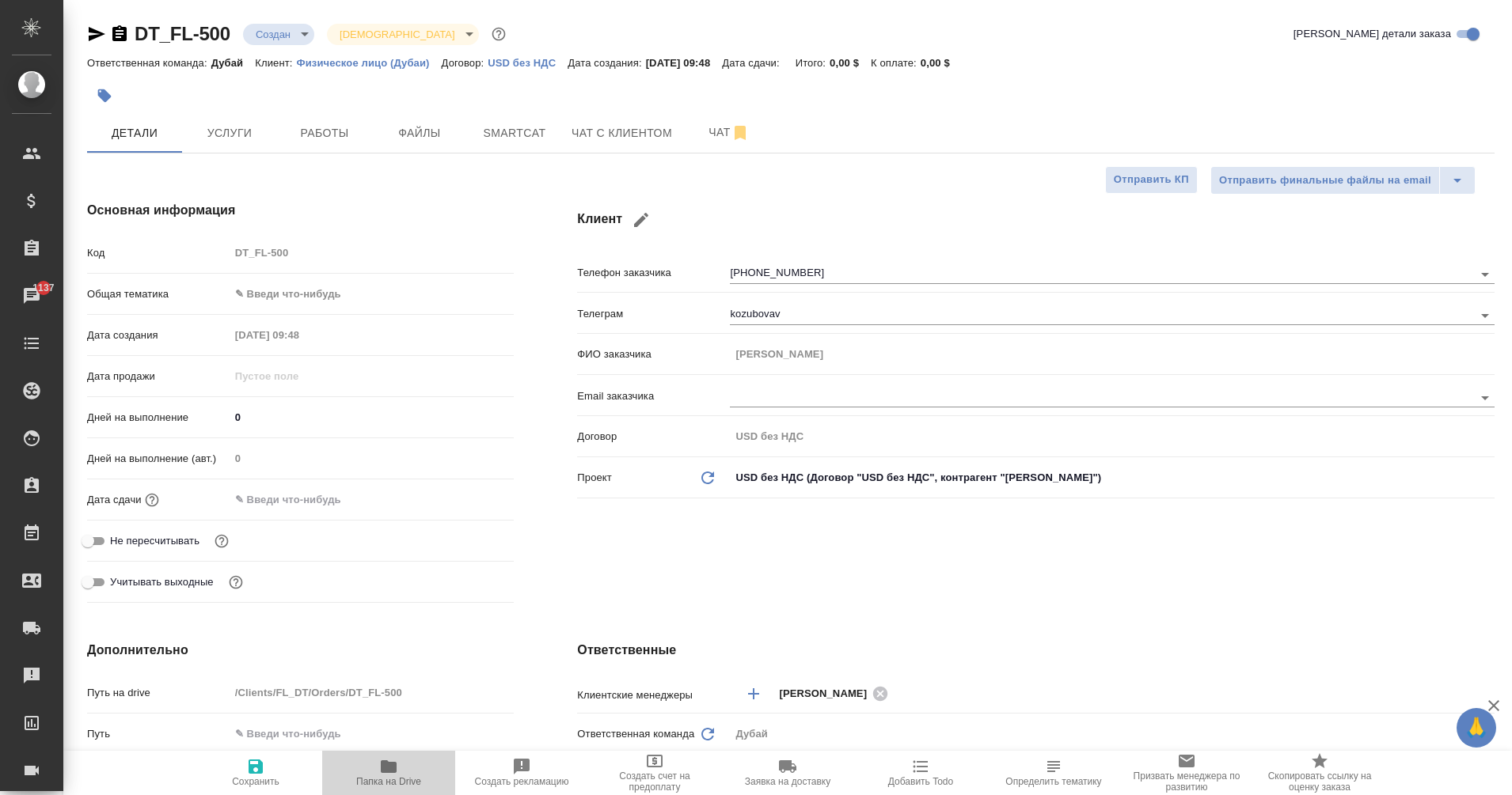
click at [390, 788] on button "Папка на Drive" at bounding box center [388, 773] width 133 height 44
click at [717, 132] on span "Чат" at bounding box center [729, 132] width 76 height 19
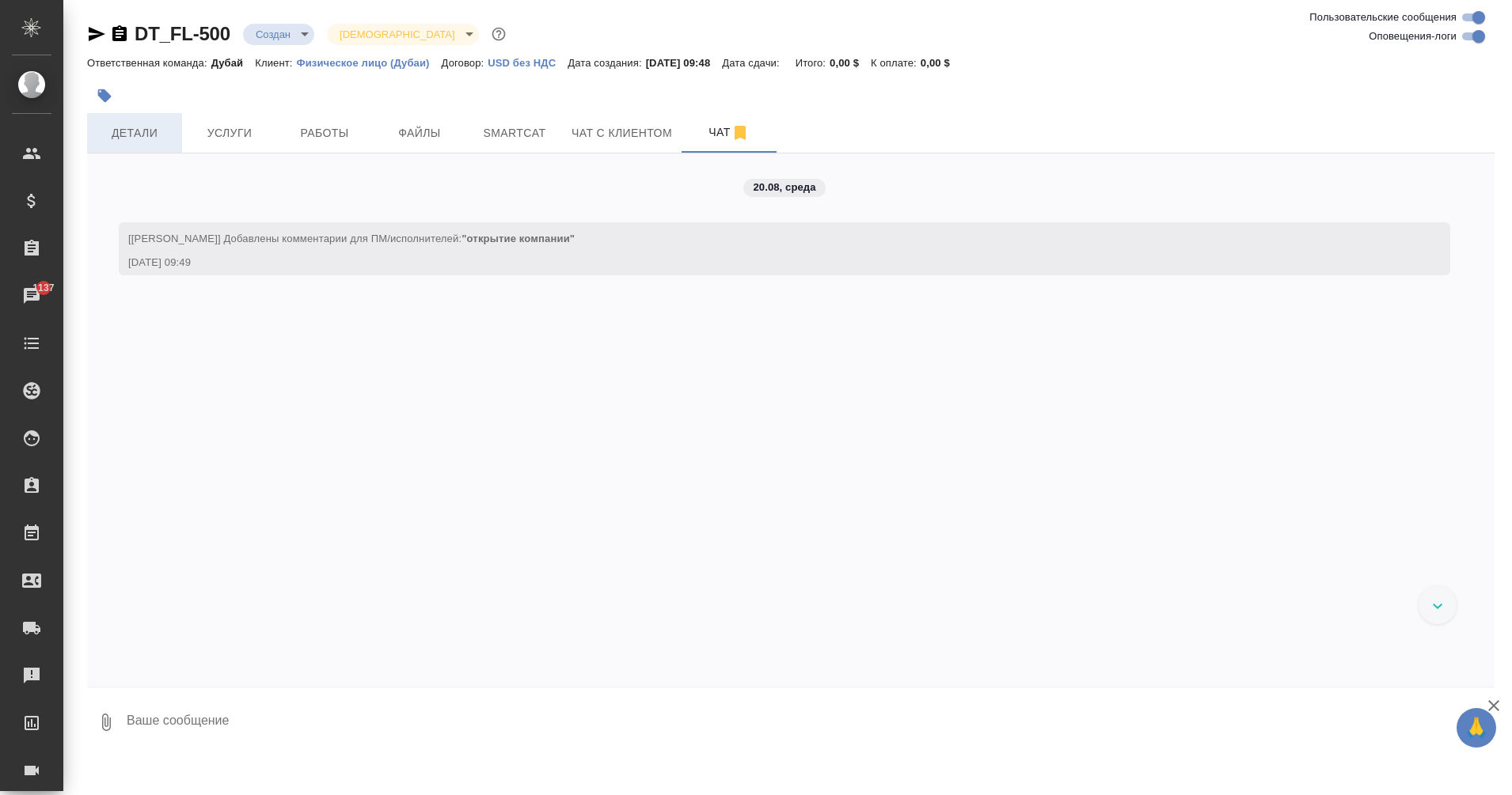
click at [124, 149] on button "Детали" at bounding box center [135, 133] width 95 height 40
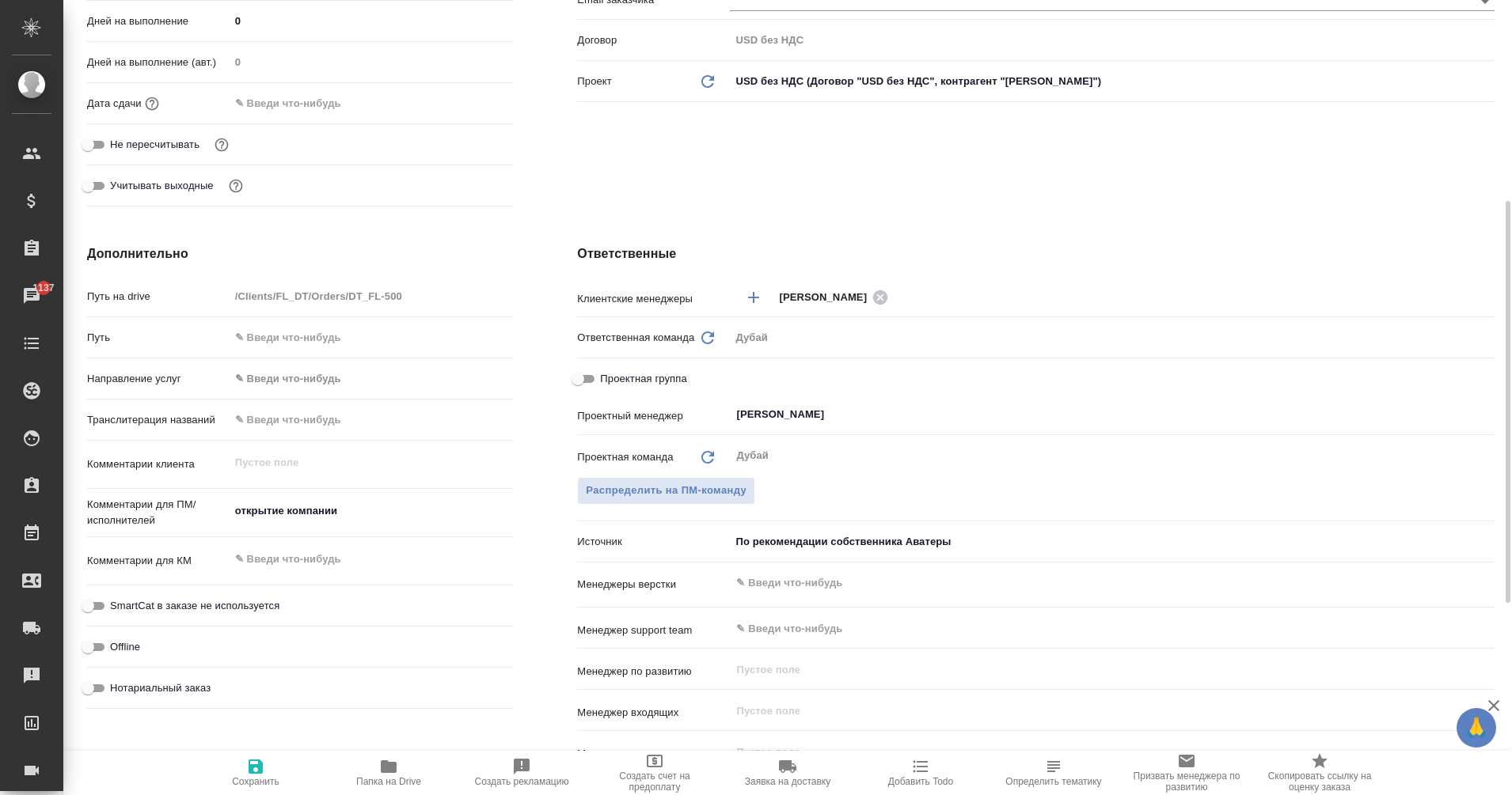
scroll to position [398, 0]
click at [351, 517] on textarea "открытие компании" at bounding box center [371, 510] width 285 height 27
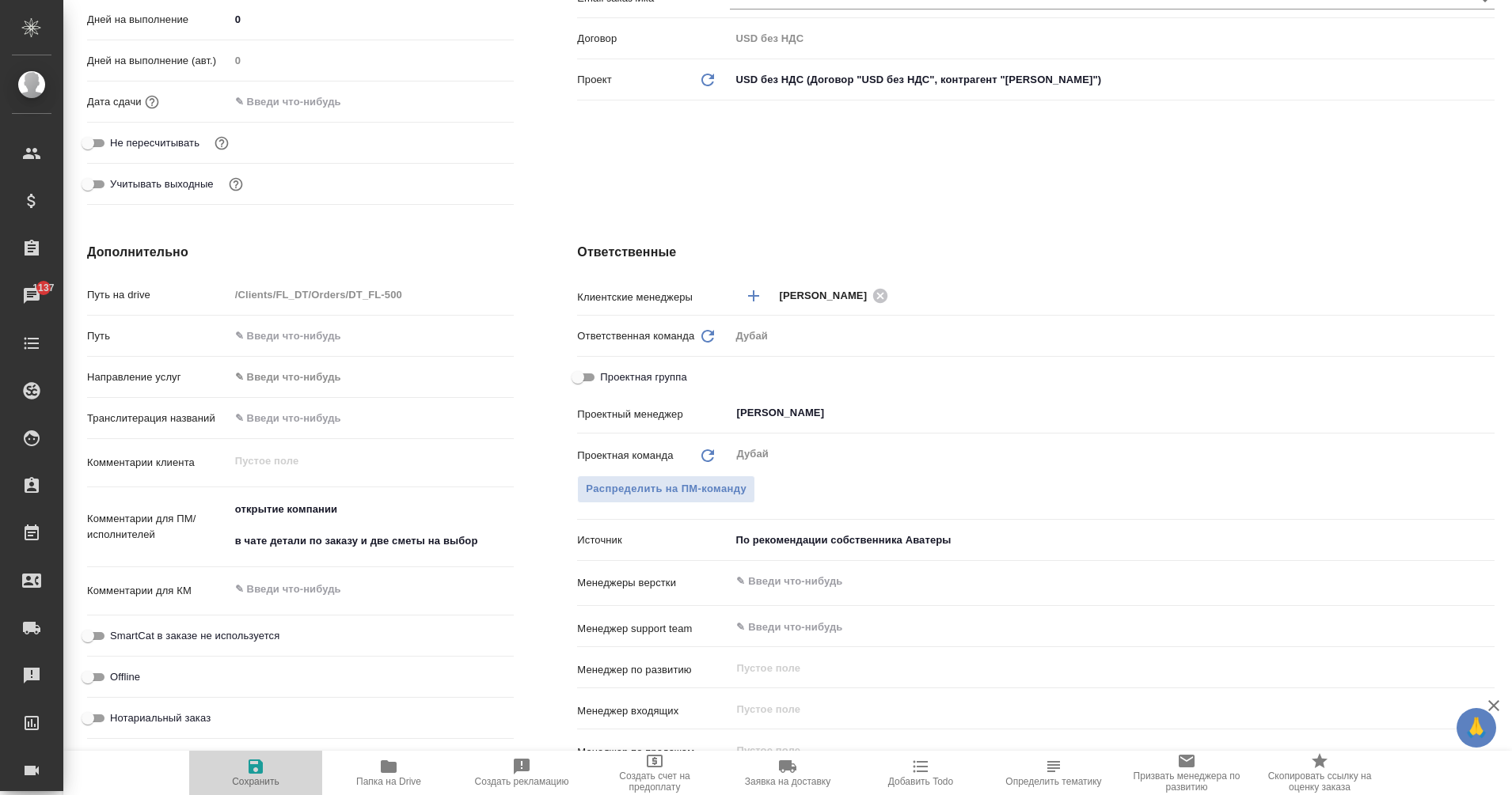
click at [257, 769] on icon "button" at bounding box center [256, 767] width 19 height 19
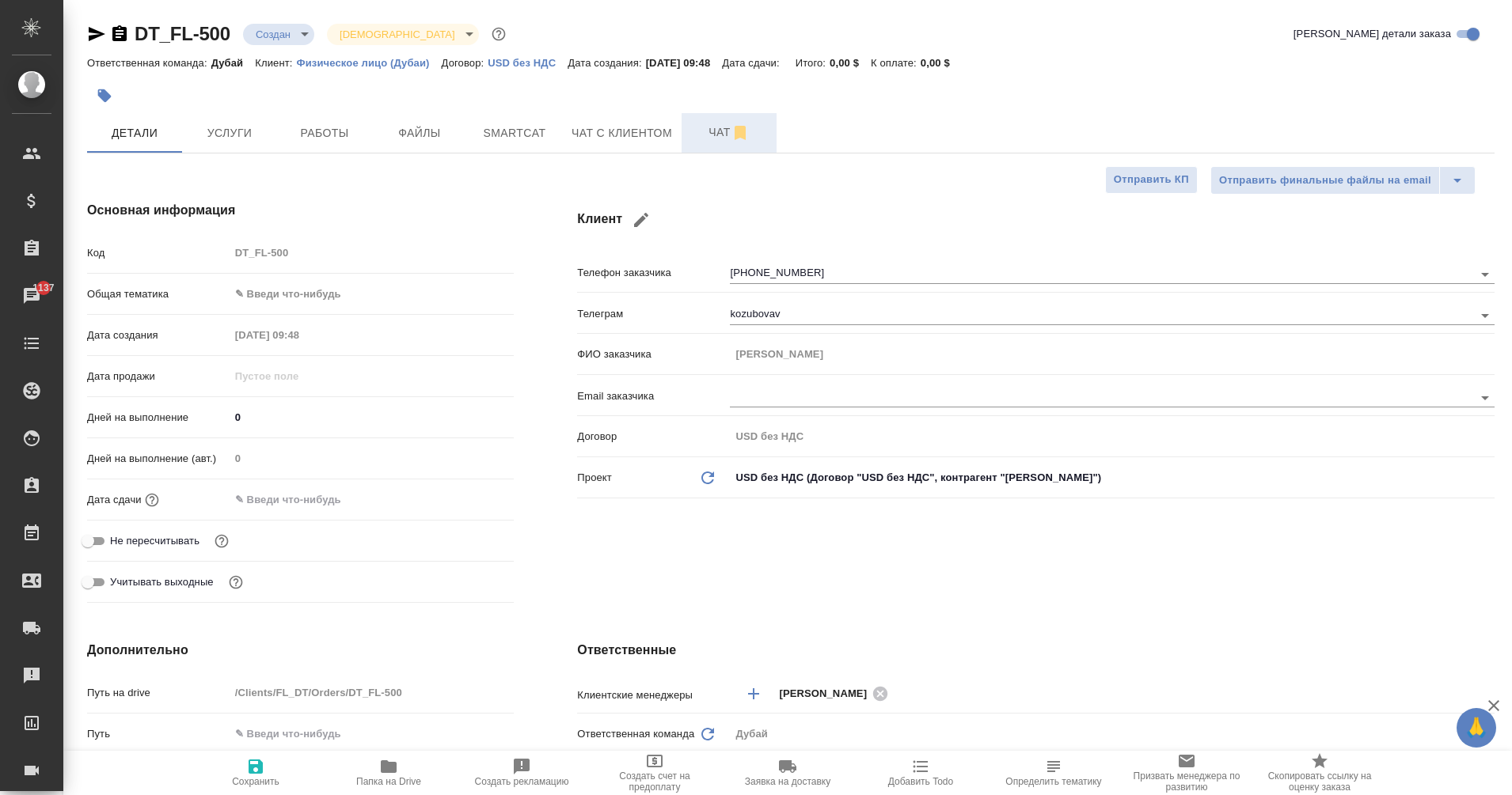
click at [716, 136] on span "Чат" at bounding box center [729, 132] width 76 height 19
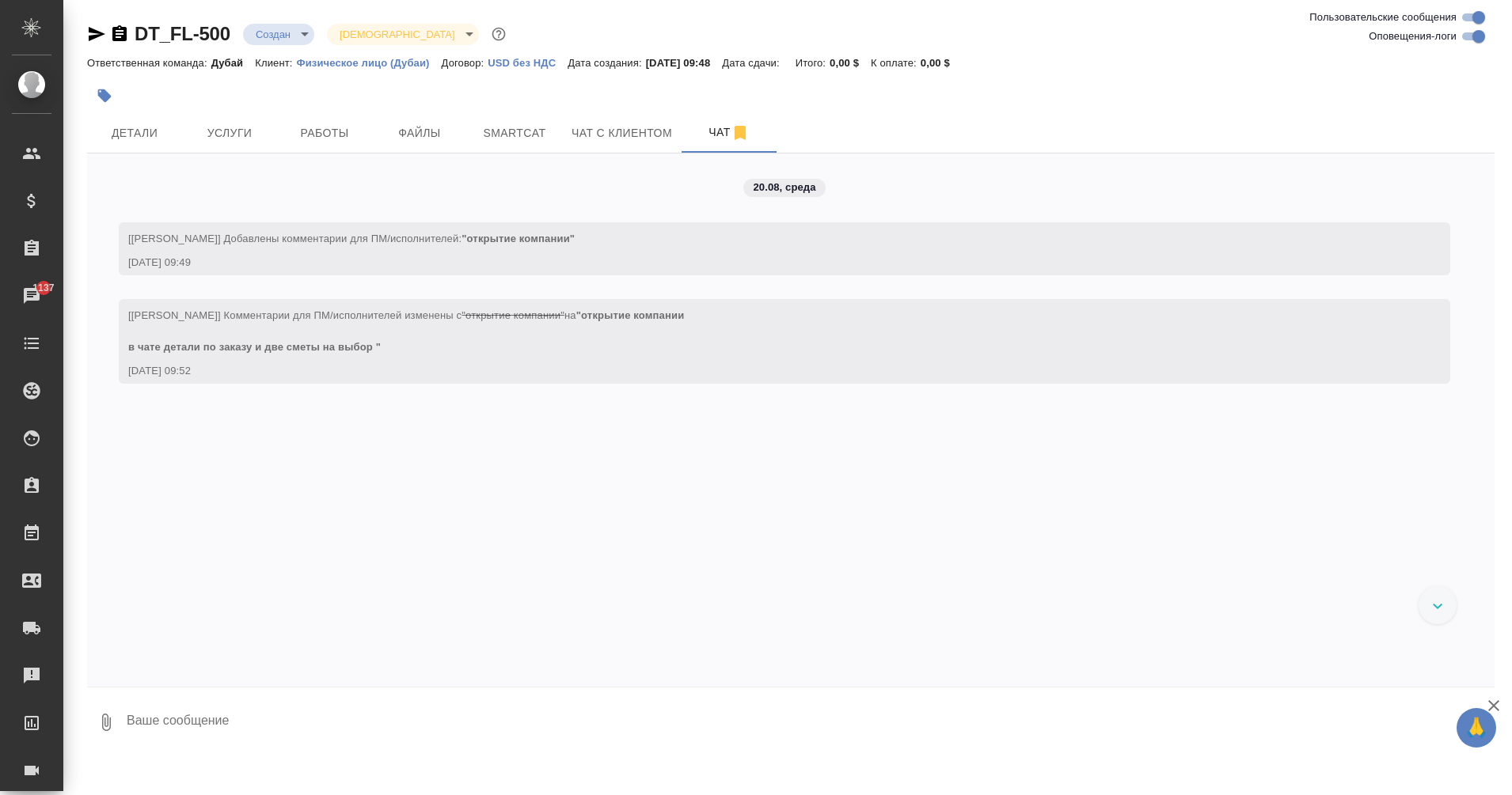
click at [98, 730] on icon "button" at bounding box center [106, 722] width 19 height 19
click at [163, 634] on span "С локального диска" at bounding box center [111, 639] width 185 height 20
click at [0, 0] on input "С локального диска" at bounding box center [0, 0] width 0 height 0
drag, startPoint x: 1502, startPoint y: 666, endPoint x: 1487, endPoint y: 679, distance: 19.8
click at [1487, 679] on div "DT_FL-500 Создан new Святая троица holyTrinity Ответственная команда: Дубай Кли…" at bounding box center [788, 379] width 1449 height 759
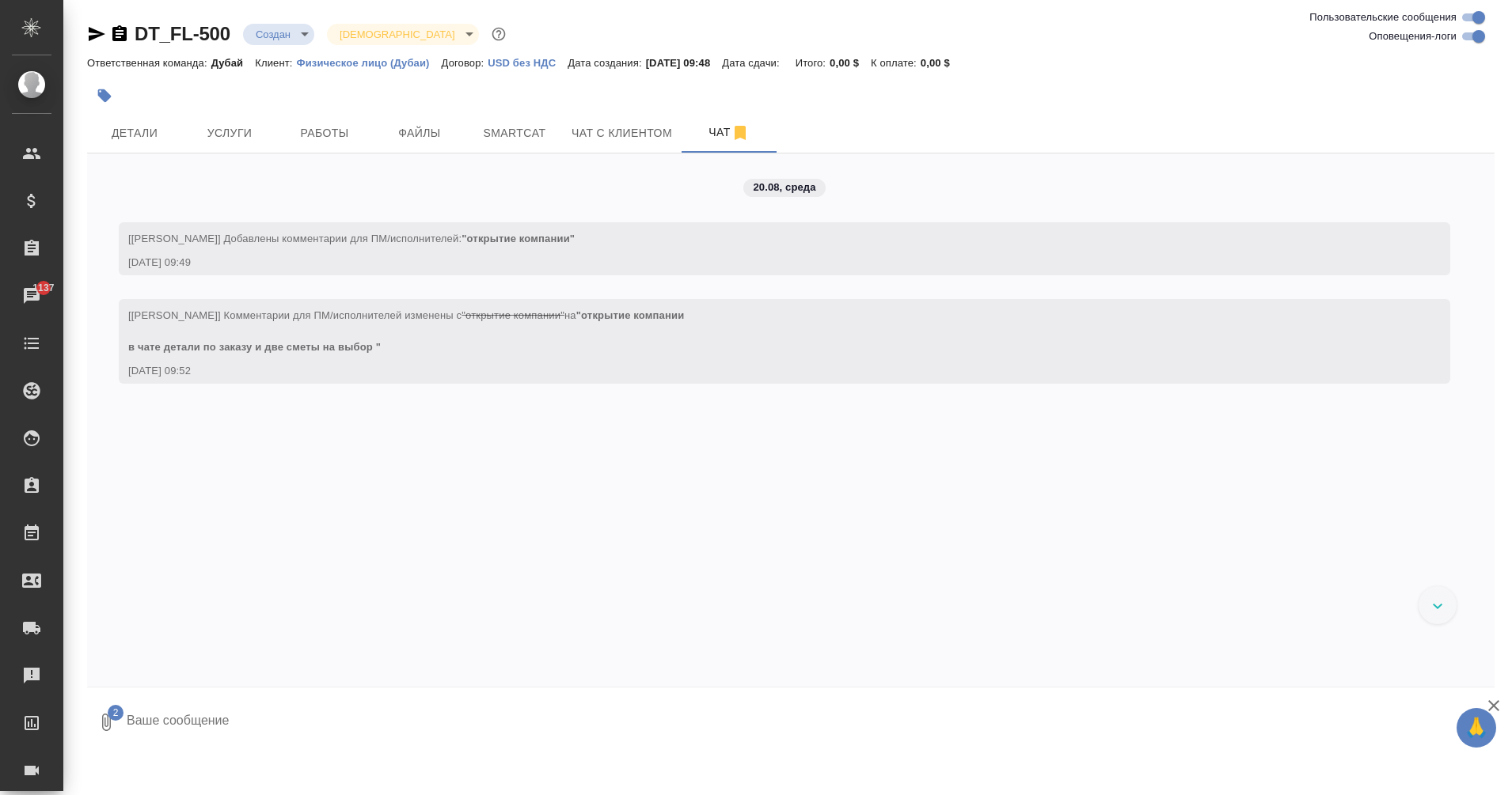
click at [659, 722] on textarea at bounding box center [797, 723] width 1344 height 54
click at [1429, 615] on div at bounding box center [1438, 605] width 38 height 38
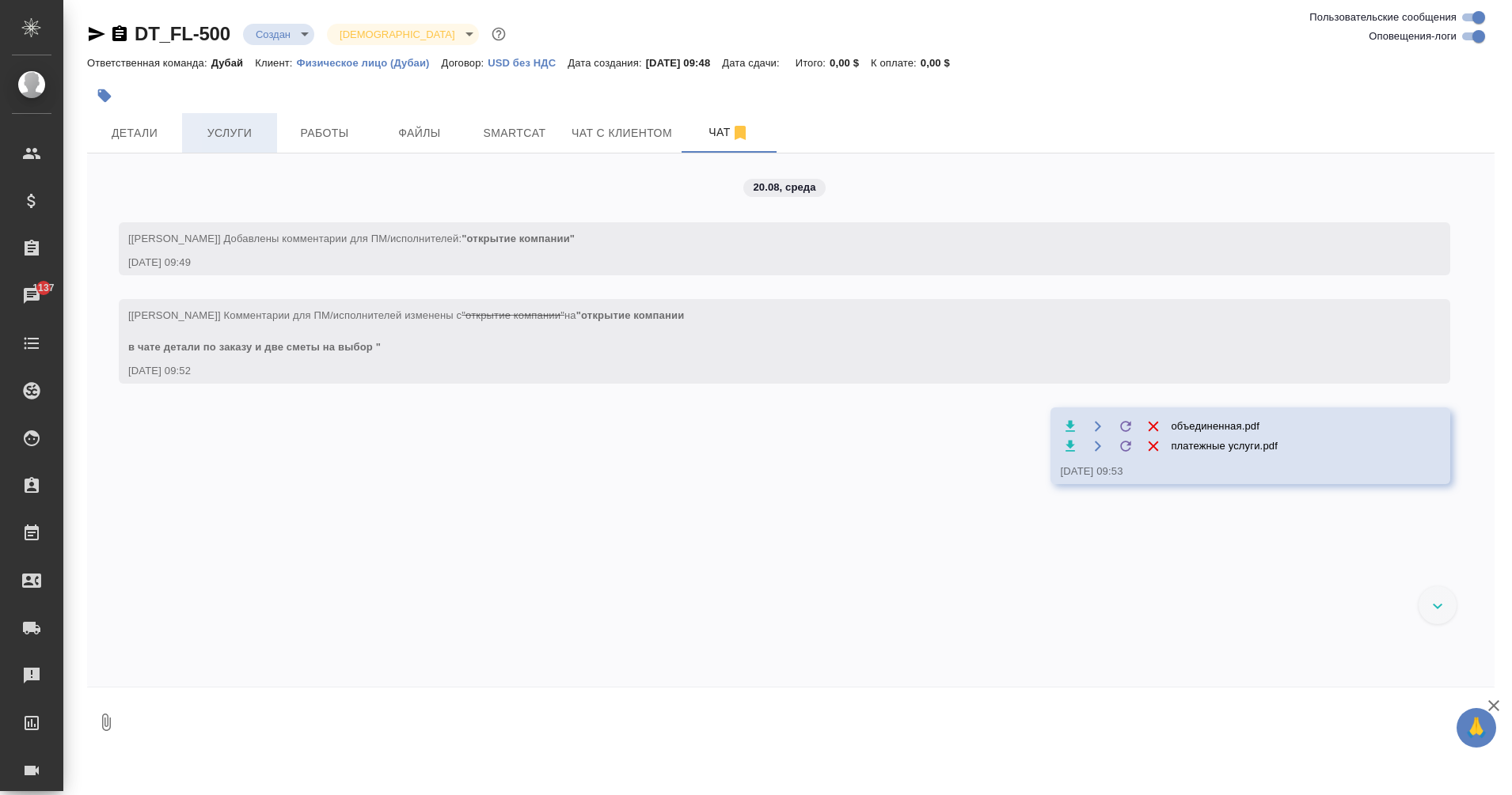
click at [234, 138] on span "Услуги" at bounding box center [229, 133] width 76 height 19
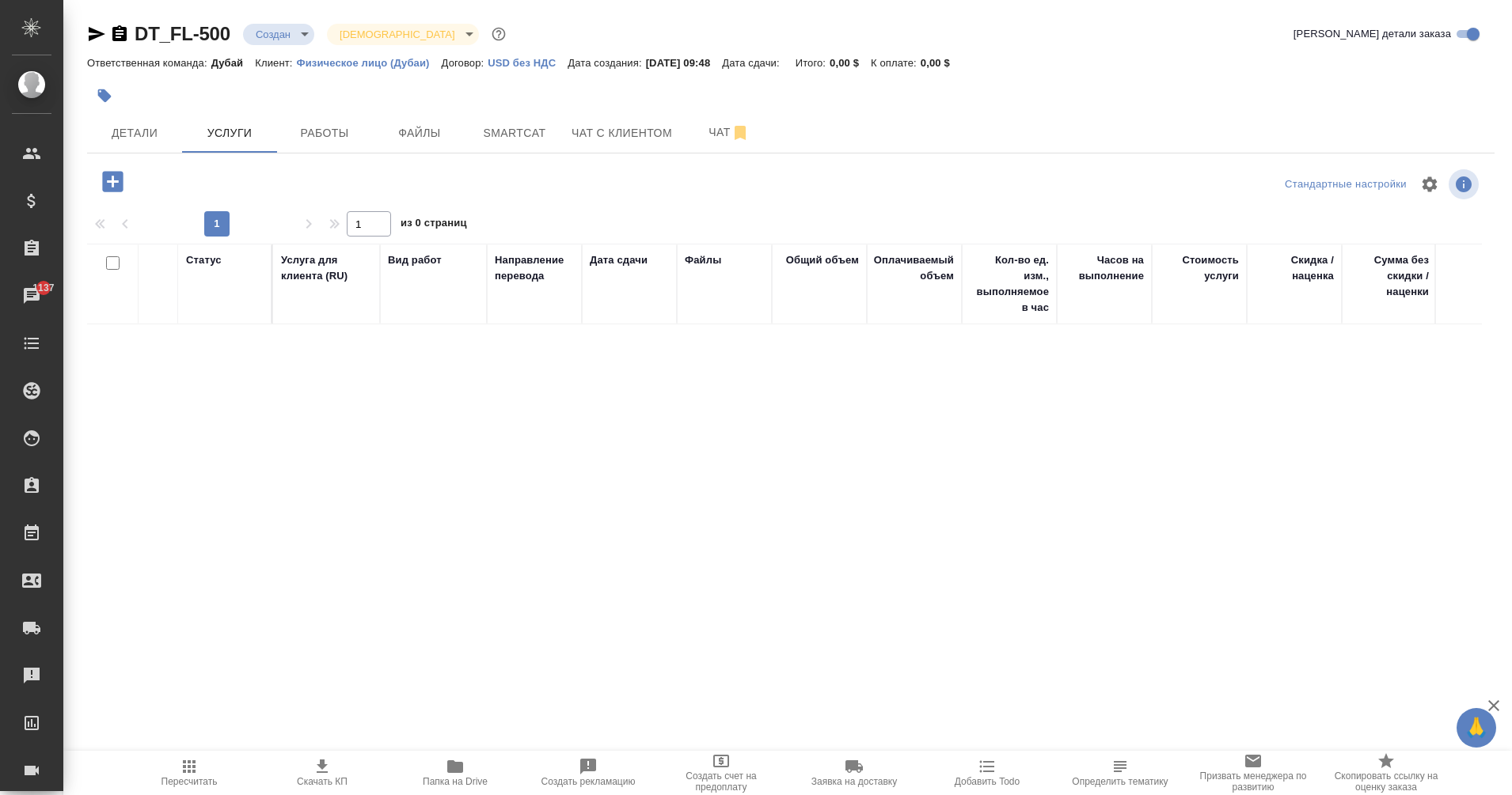
click at [871, 63] on p "0,00 $" at bounding box center [850, 63] width 41 height 12
click at [130, 134] on span "Детали" at bounding box center [135, 133] width 76 height 19
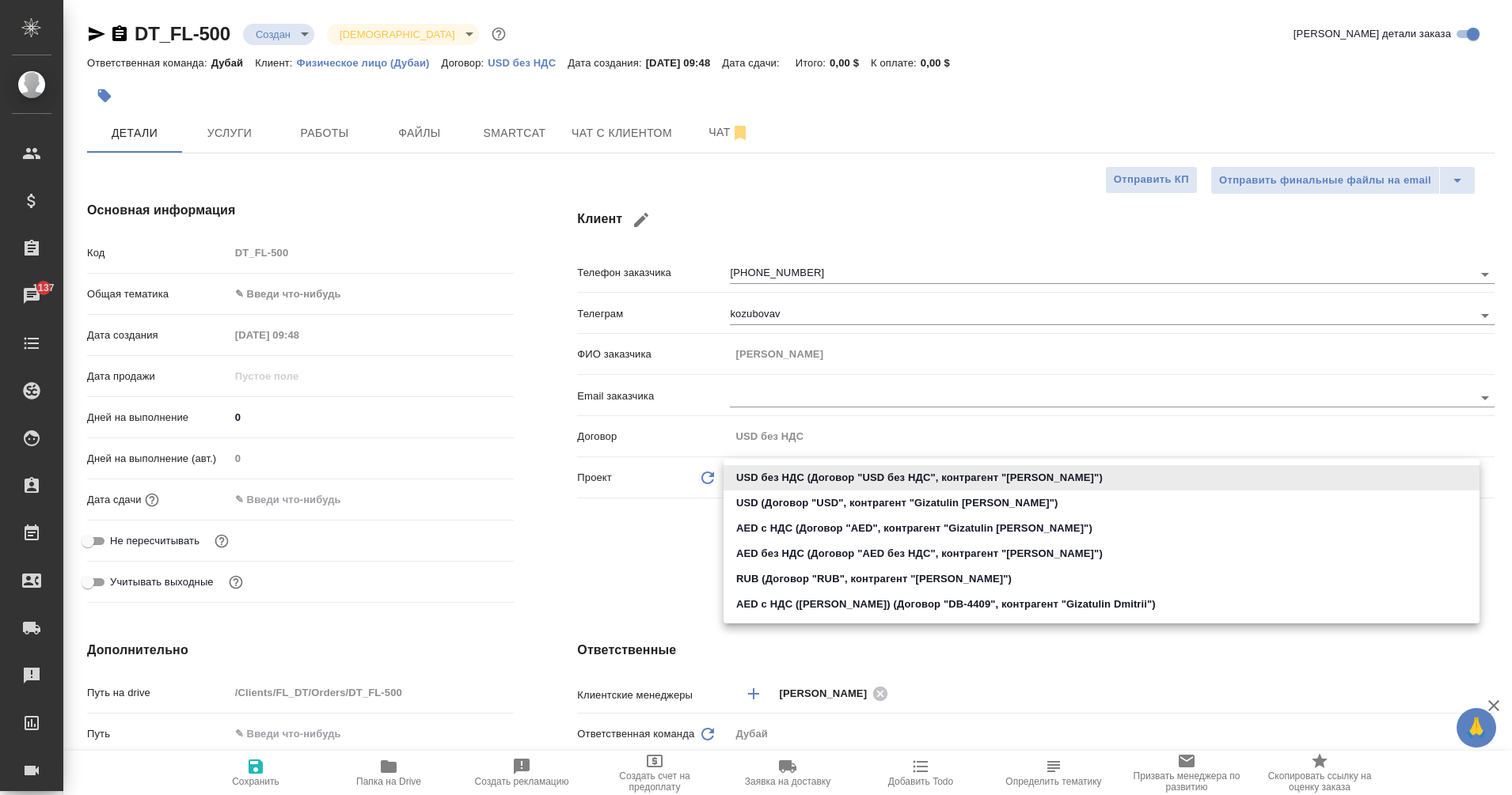
click at [793, 479] on body "🙏 .cls-1 fill:#fff; AWATERA Eganian Margarita Клиенты Спецификации Заказы 1137 …" at bounding box center [756, 398] width 1512 height 795
click at [645, 574] on div at bounding box center [756, 398] width 1512 height 795
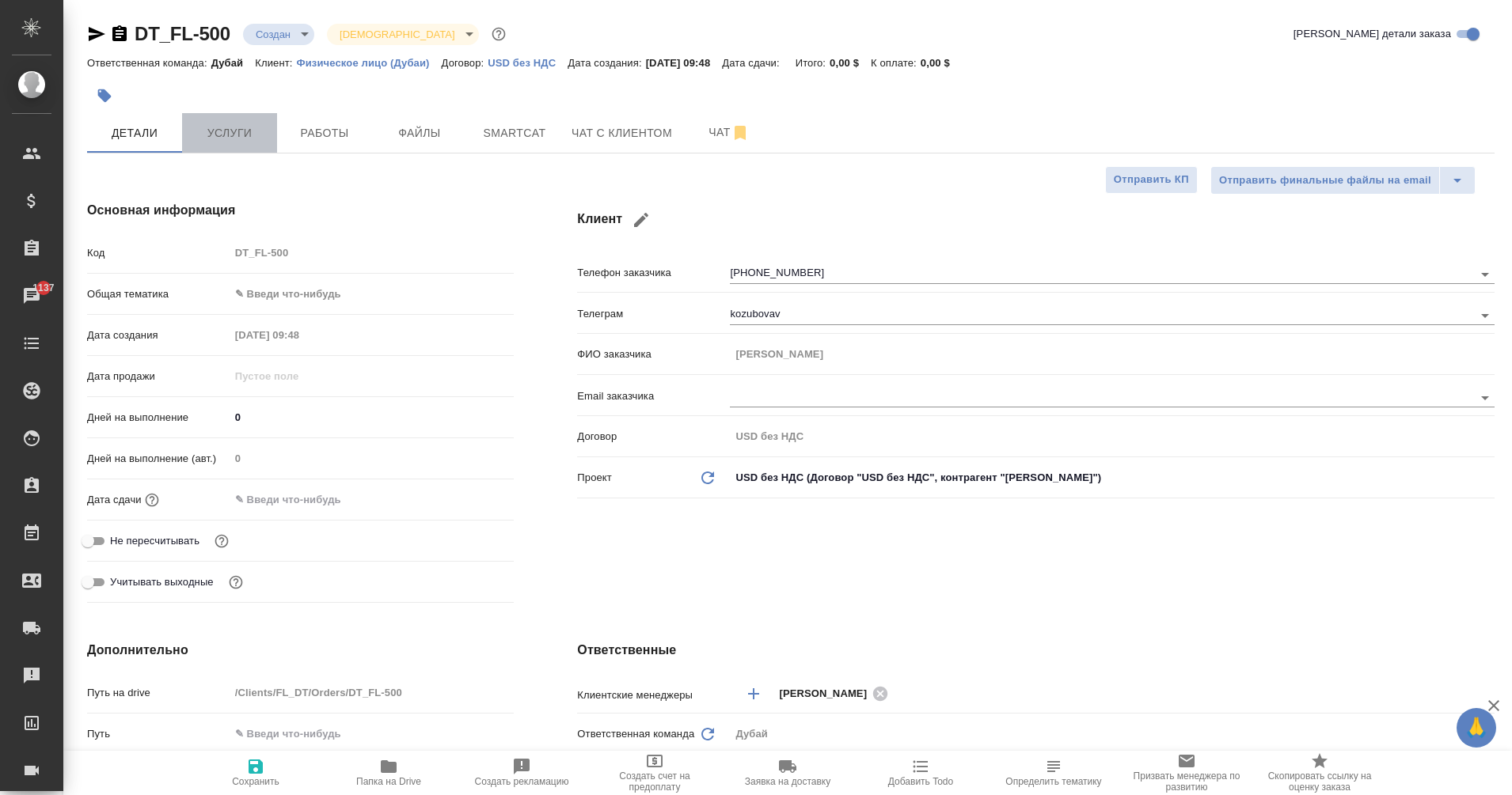
click at [229, 133] on span "Услуги" at bounding box center [229, 133] width 76 height 19
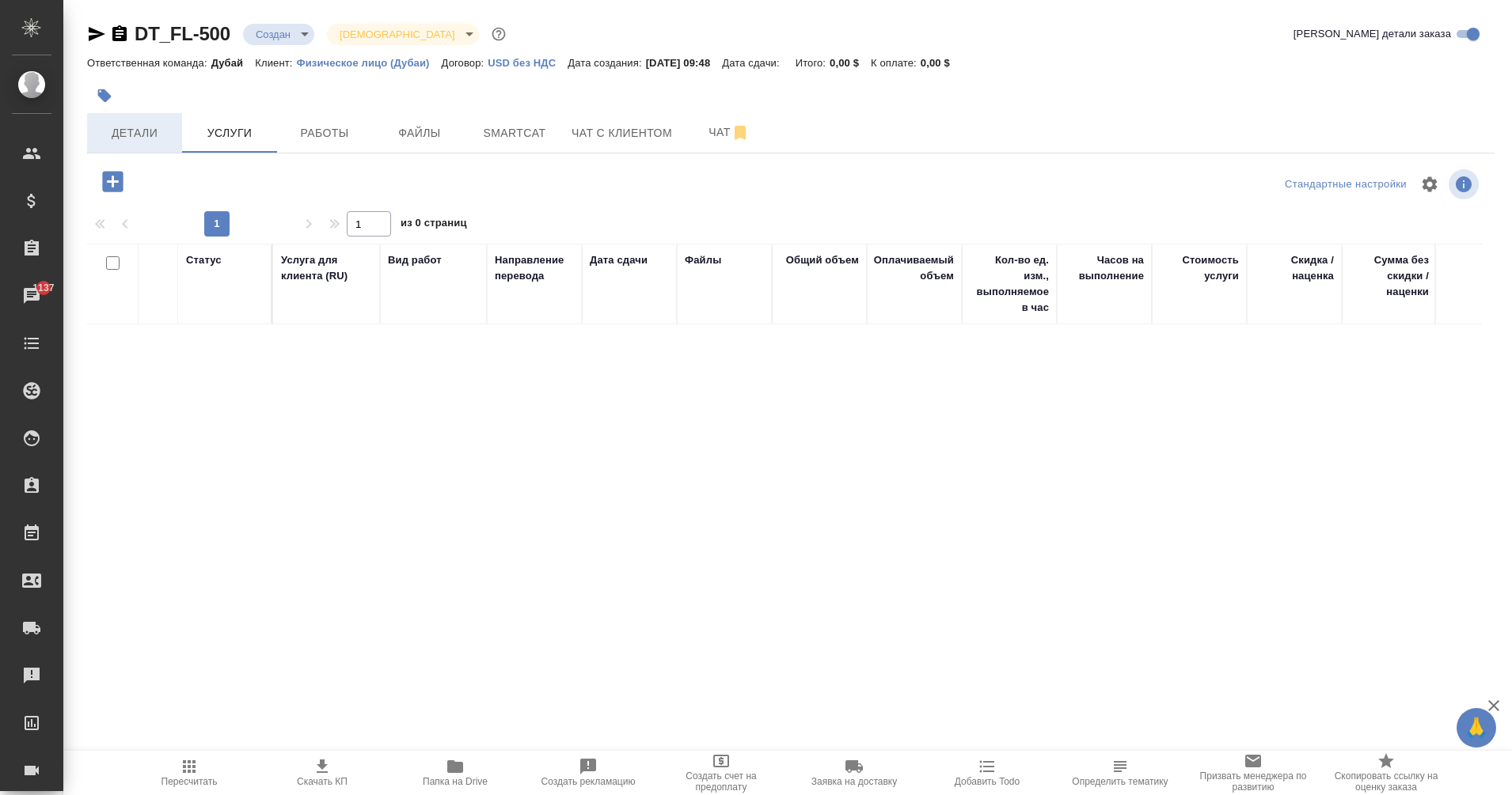
click at [137, 129] on span "Детали" at bounding box center [135, 133] width 76 height 19
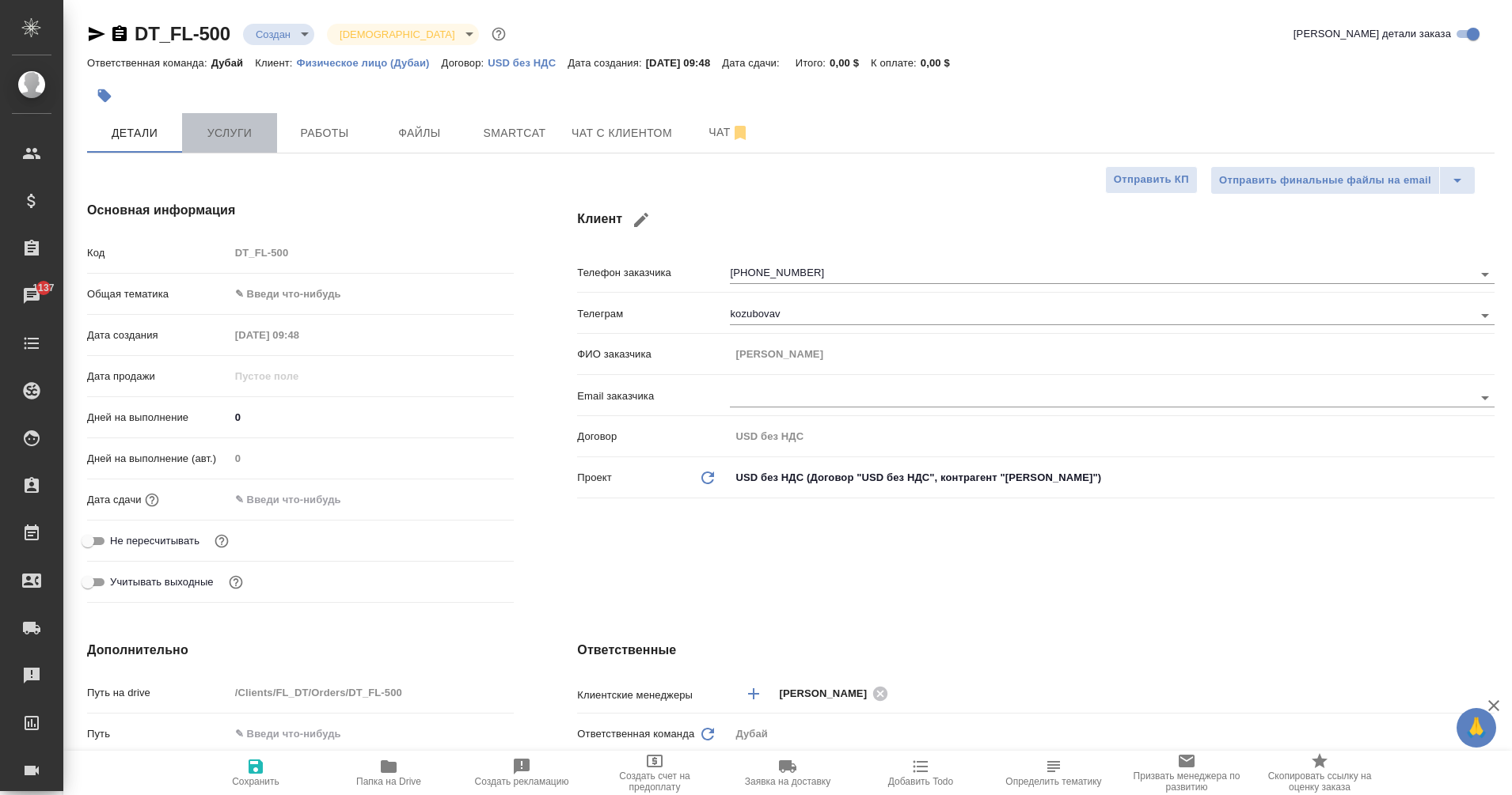
click at [233, 131] on span "Услуги" at bounding box center [229, 133] width 76 height 19
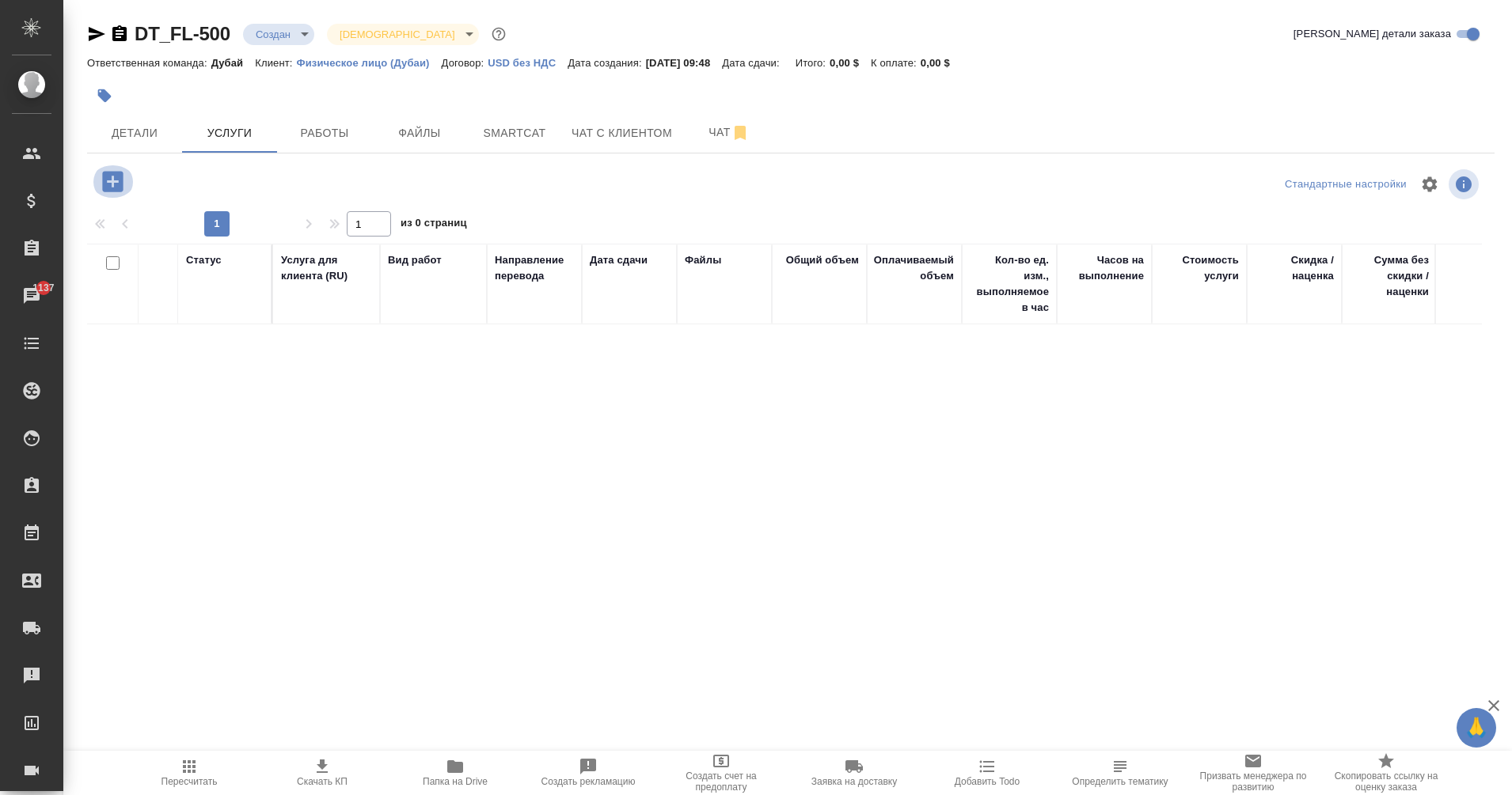
click at [111, 189] on icon "button" at bounding box center [113, 181] width 20 height 20
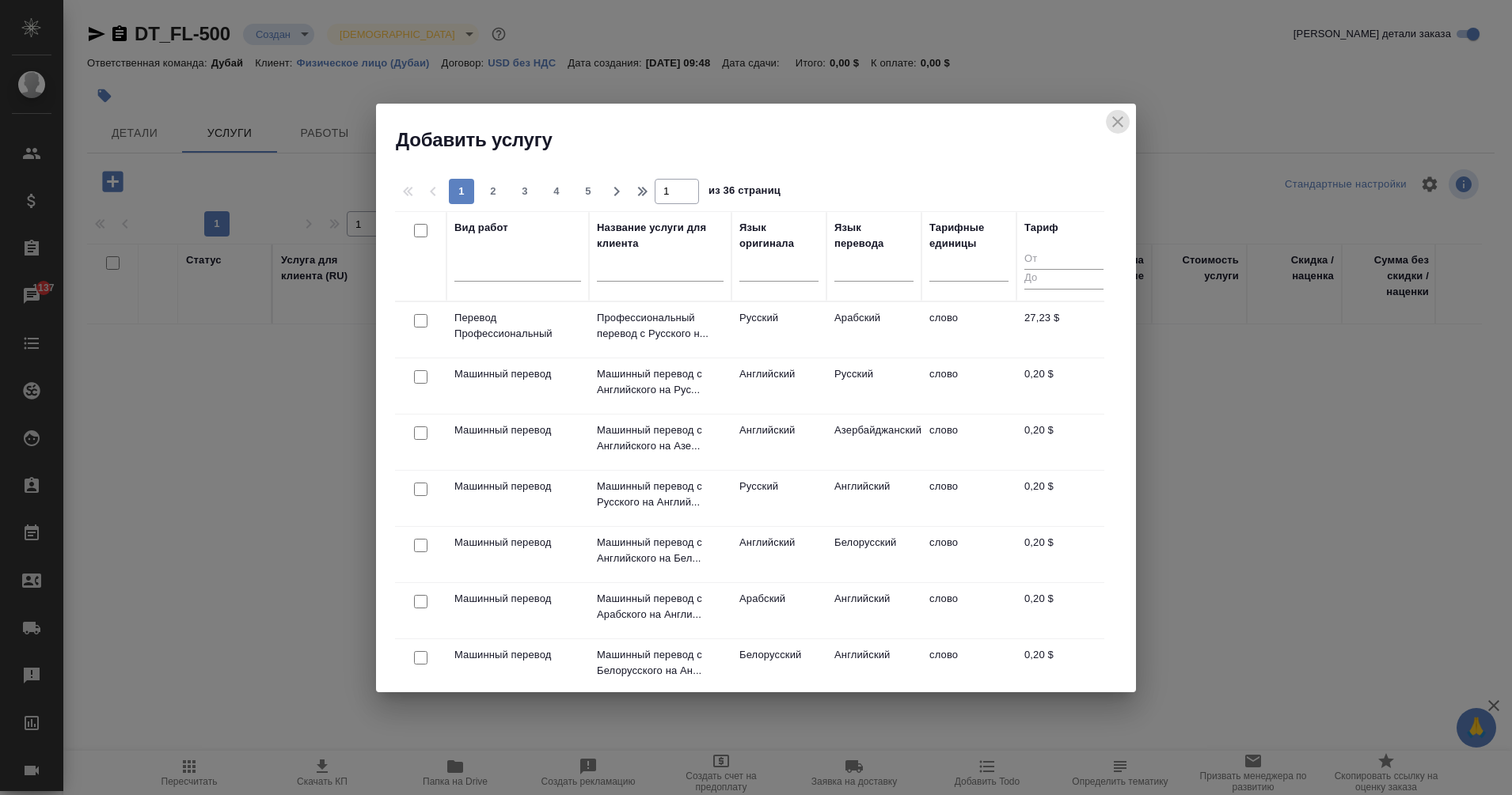
click at [1119, 119] on icon "close" at bounding box center [1118, 122] width 19 height 19
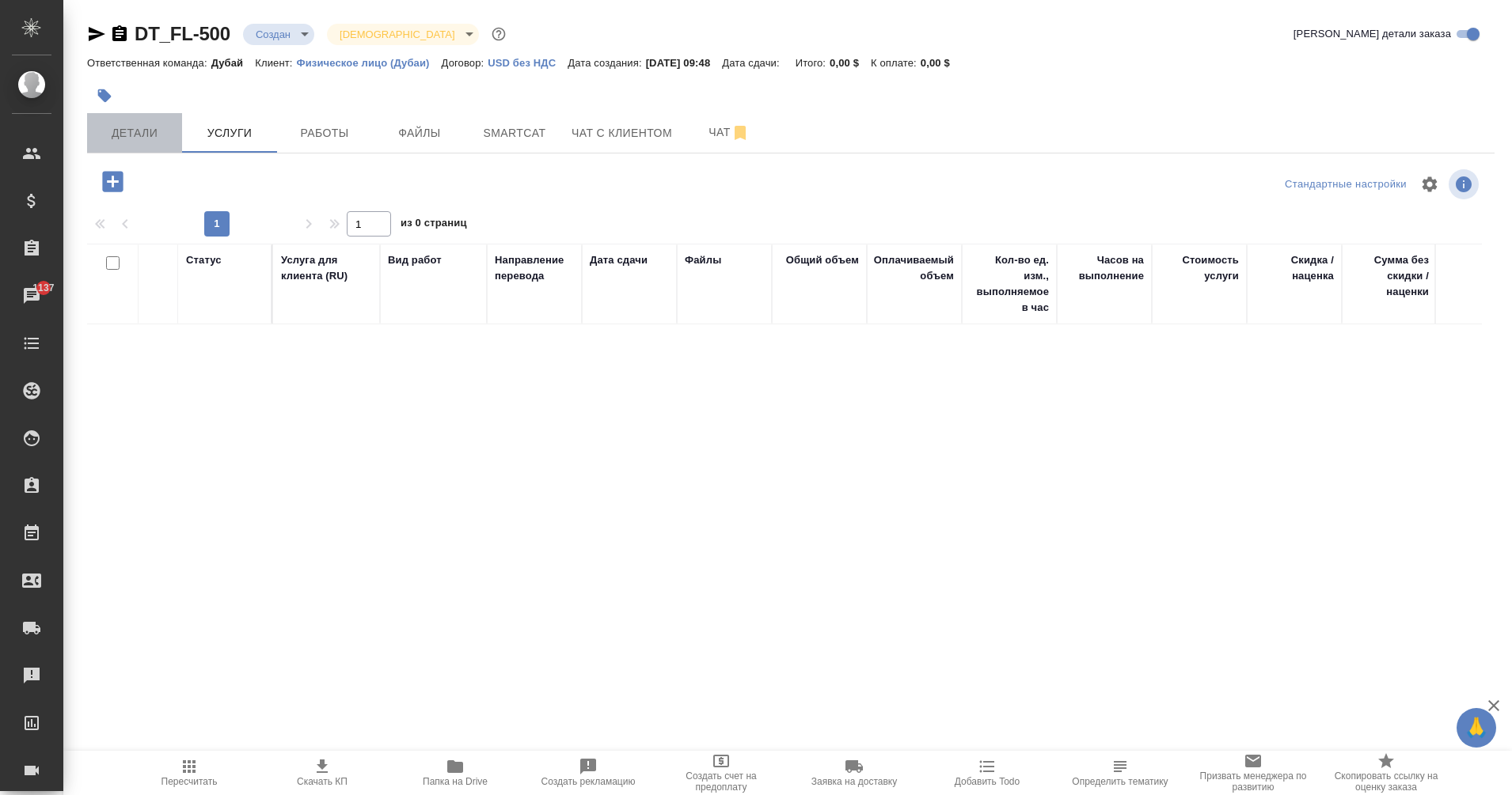
click at [145, 146] on button "Детали" at bounding box center [135, 133] width 95 height 40
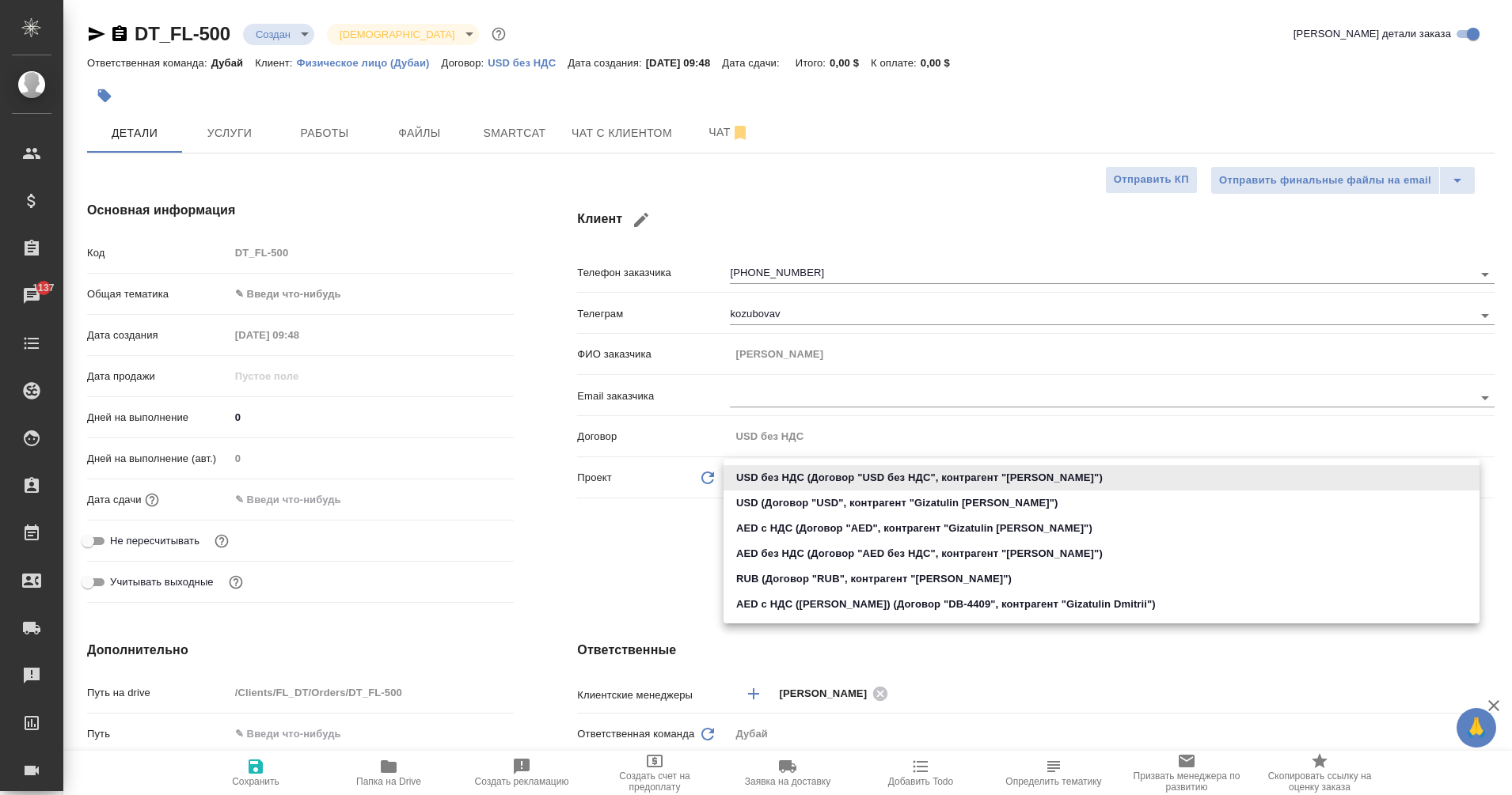
click at [1052, 479] on body "🙏 .cls-1 fill:#fff; AWATERA Eganian Margarita Клиенты Спецификации Заказы 1137 …" at bounding box center [756, 398] width 1512 height 795
click at [803, 557] on li "AED без НДС (Договор "AED без НДС", контрагент "[PERSON_NAME]")" at bounding box center [1102, 554] width 756 height 25
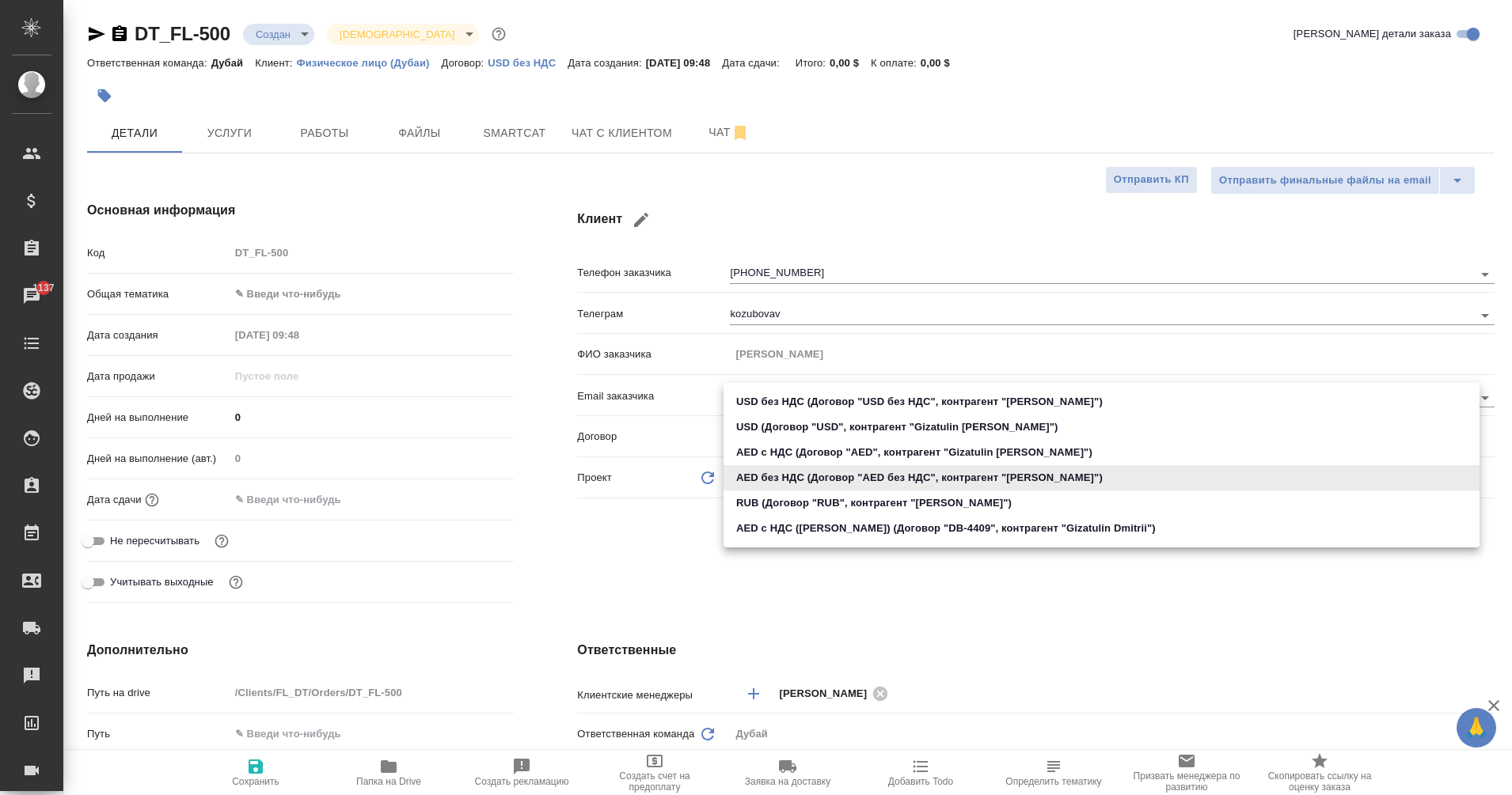
click at [801, 482] on body "🙏 .cls-1 fill:#fff; AWATERA Eganian Margarita Клиенты Спецификации Заказы 1137 …" at bounding box center [756, 398] width 1512 height 795
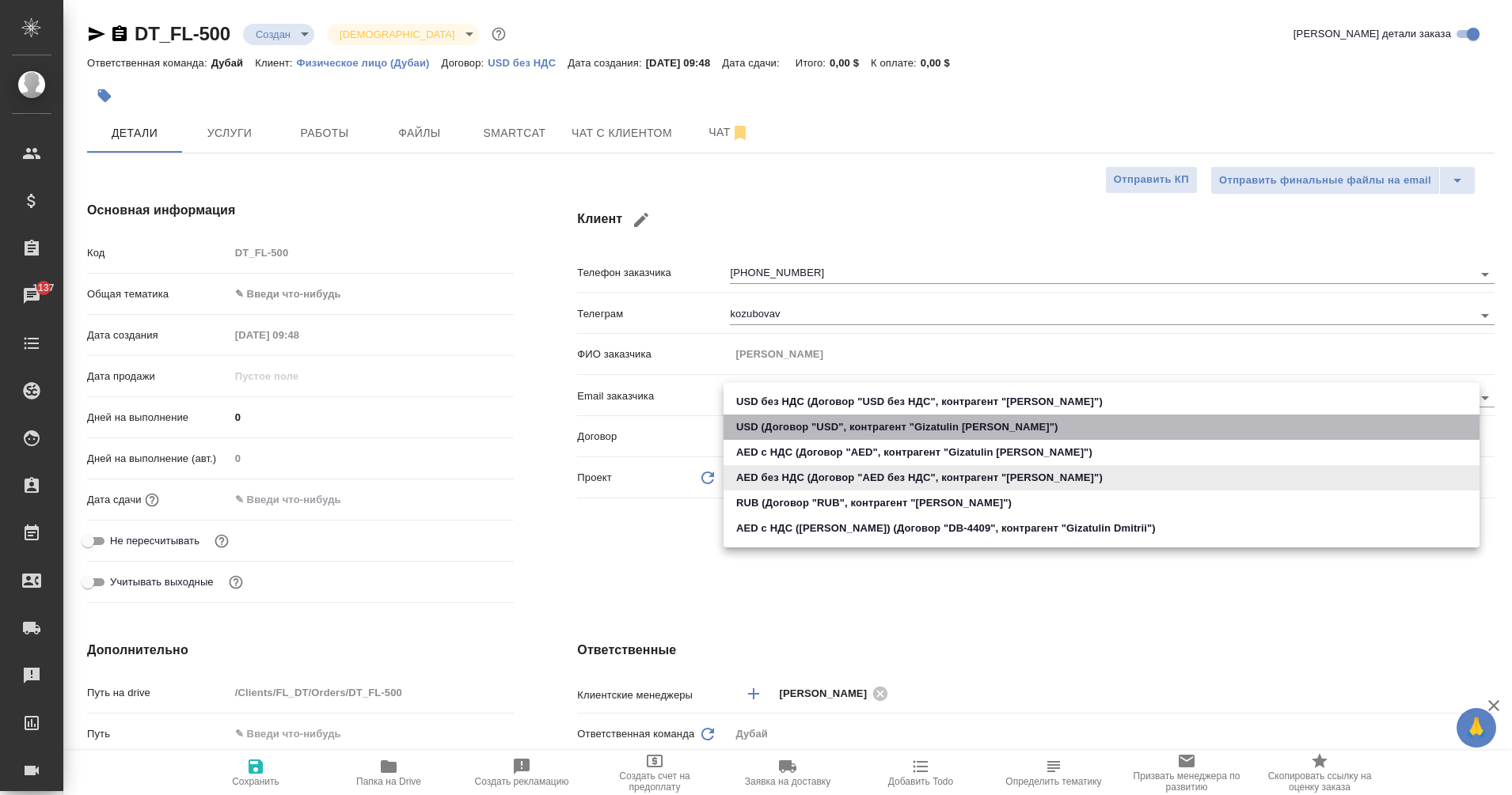
click at [753, 437] on li "USD (Договор "USD", контрагент "Gizatulin [PERSON_NAME]")" at bounding box center [1102, 427] width 756 height 25
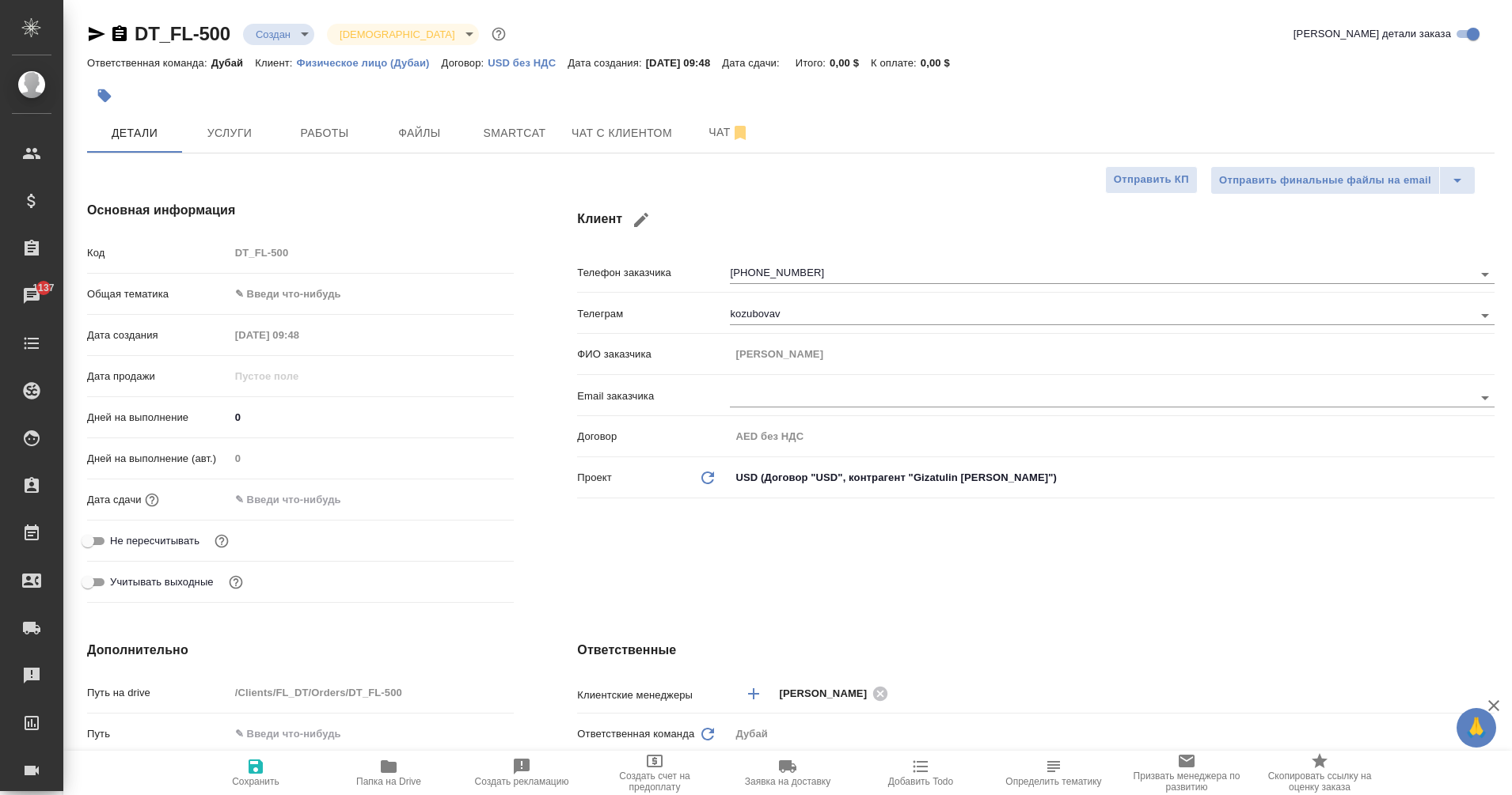
click at [781, 452] on div "Договор AED без НДС" at bounding box center [1036, 443] width 918 height 41
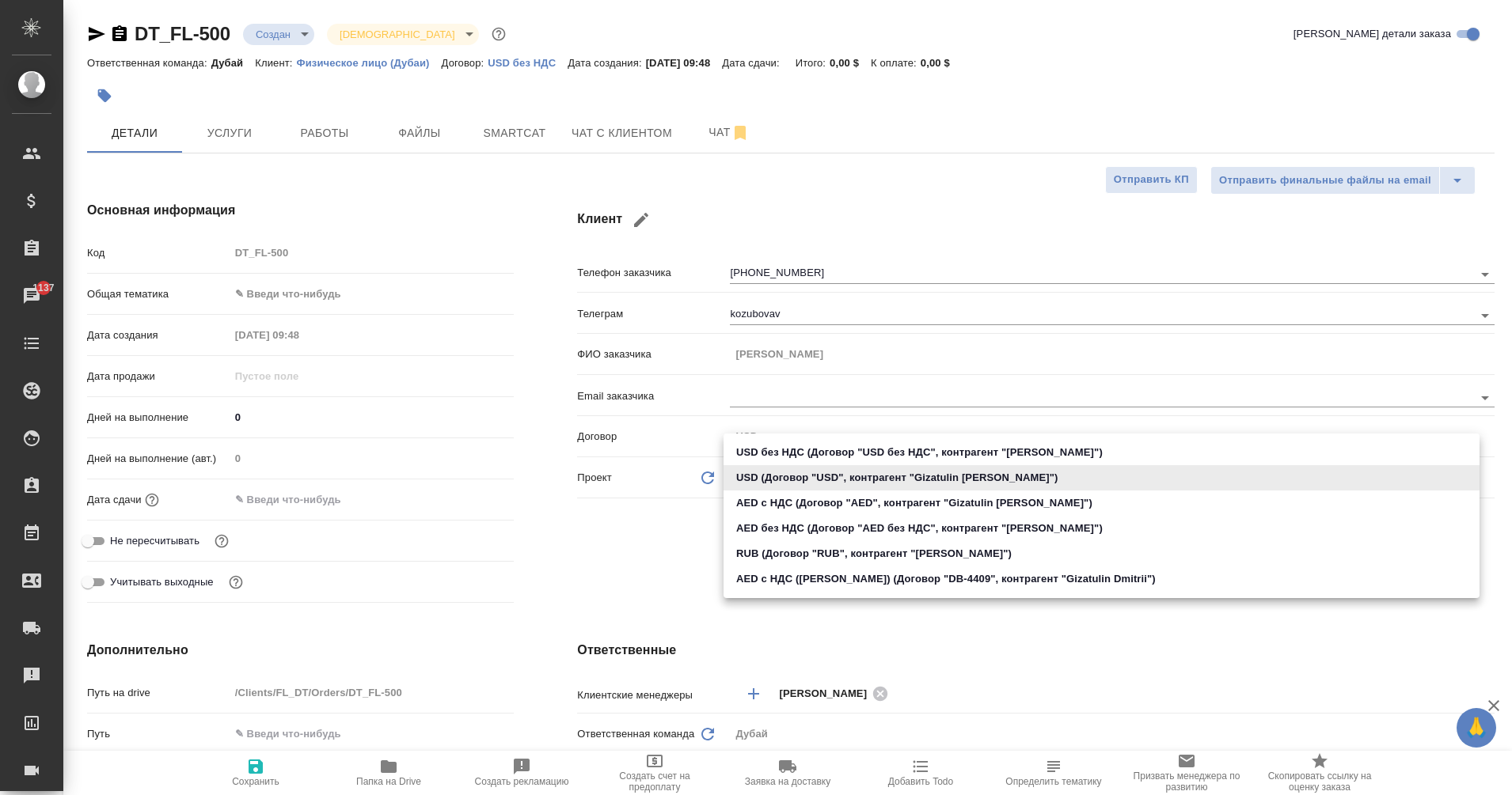
click at [805, 478] on body "🙏 .cls-1 fill:#fff; AWATERA Eganian Margarita Клиенты Спецификации Заказы 1137 …" at bounding box center [756, 398] width 1512 height 795
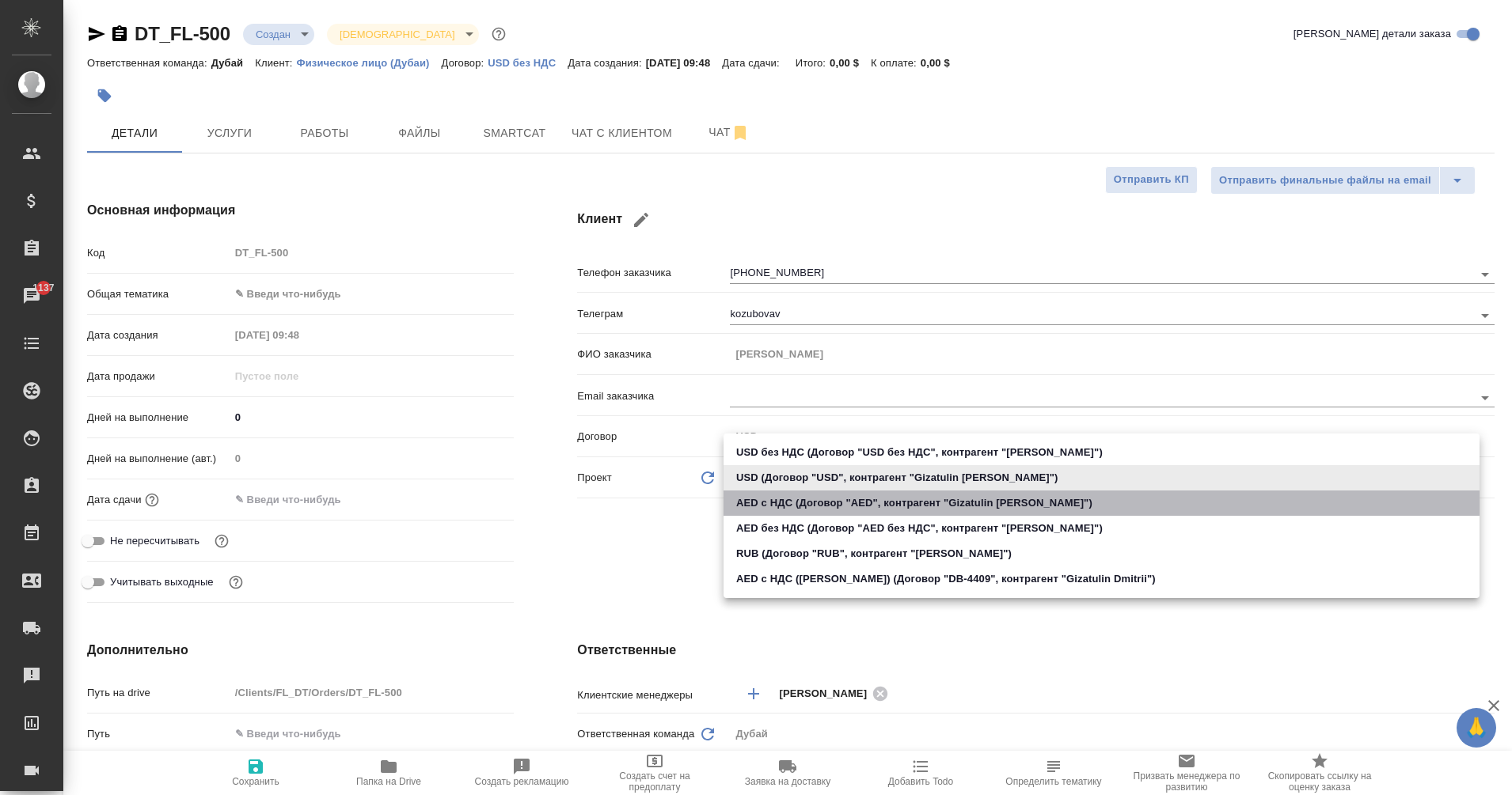
click at [793, 503] on li "AED с НДС (Договор "AED", контрагент "Gizatulin [PERSON_NAME]")" at bounding box center [1102, 503] width 756 height 25
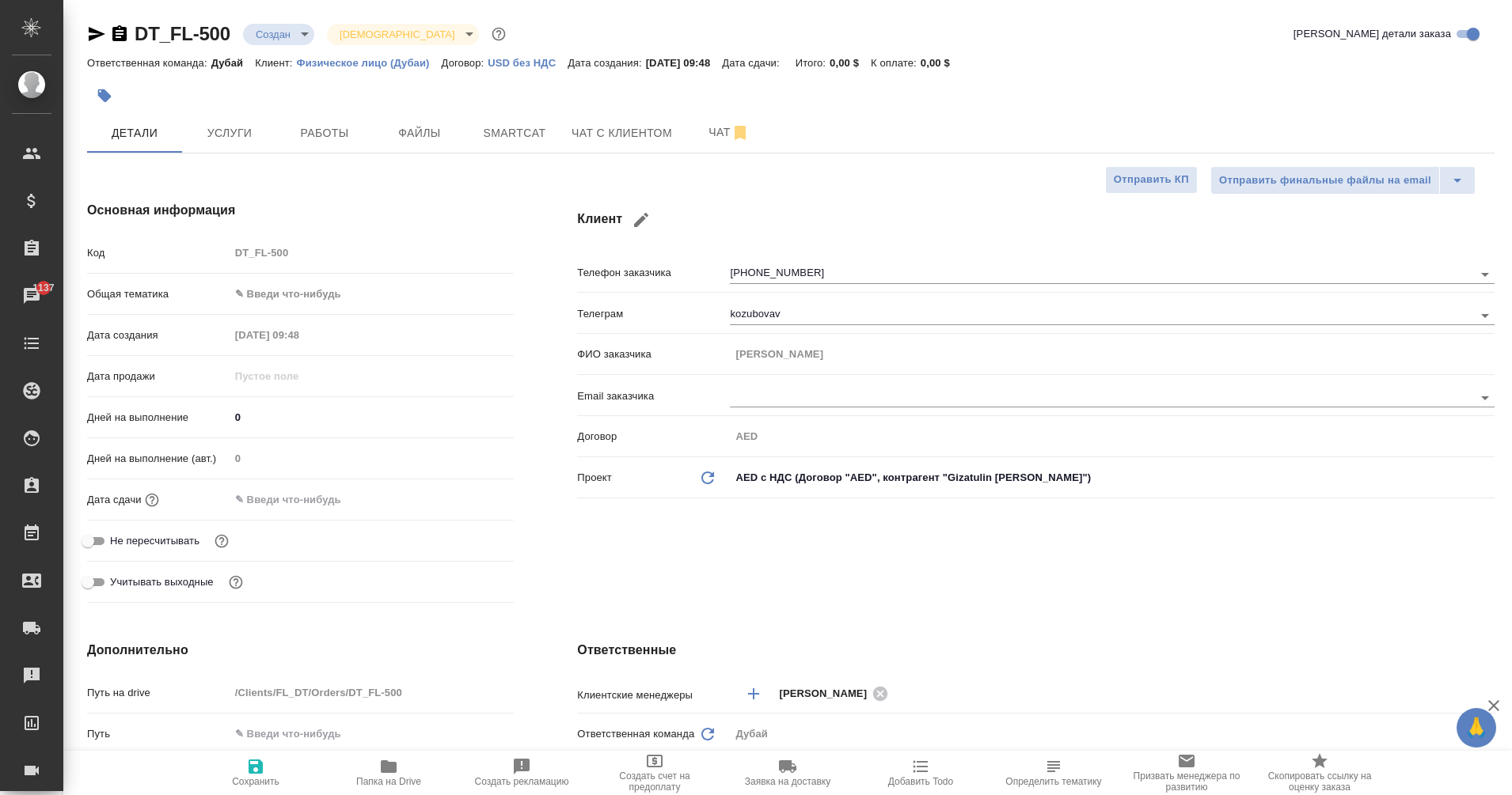
click at [794, 480] on body "🙏 .cls-1 fill:#fff; AWATERA Eganian Margarita Клиенты Спецификации Заказы 1137 …" at bounding box center [756, 398] width 1512 height 795
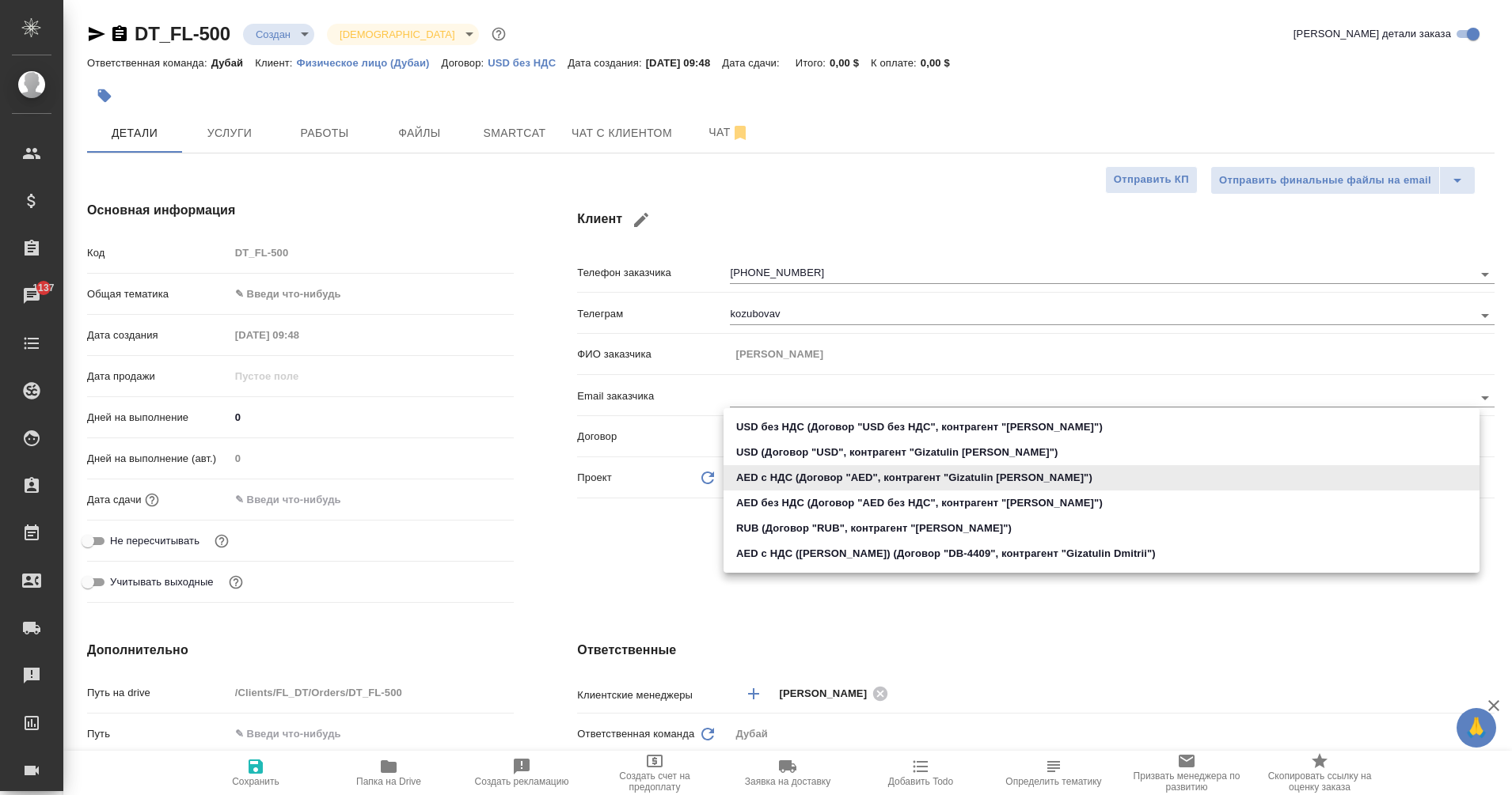
click at [610, 576] on div at bounding box center [756, 398] width 1512 height 795
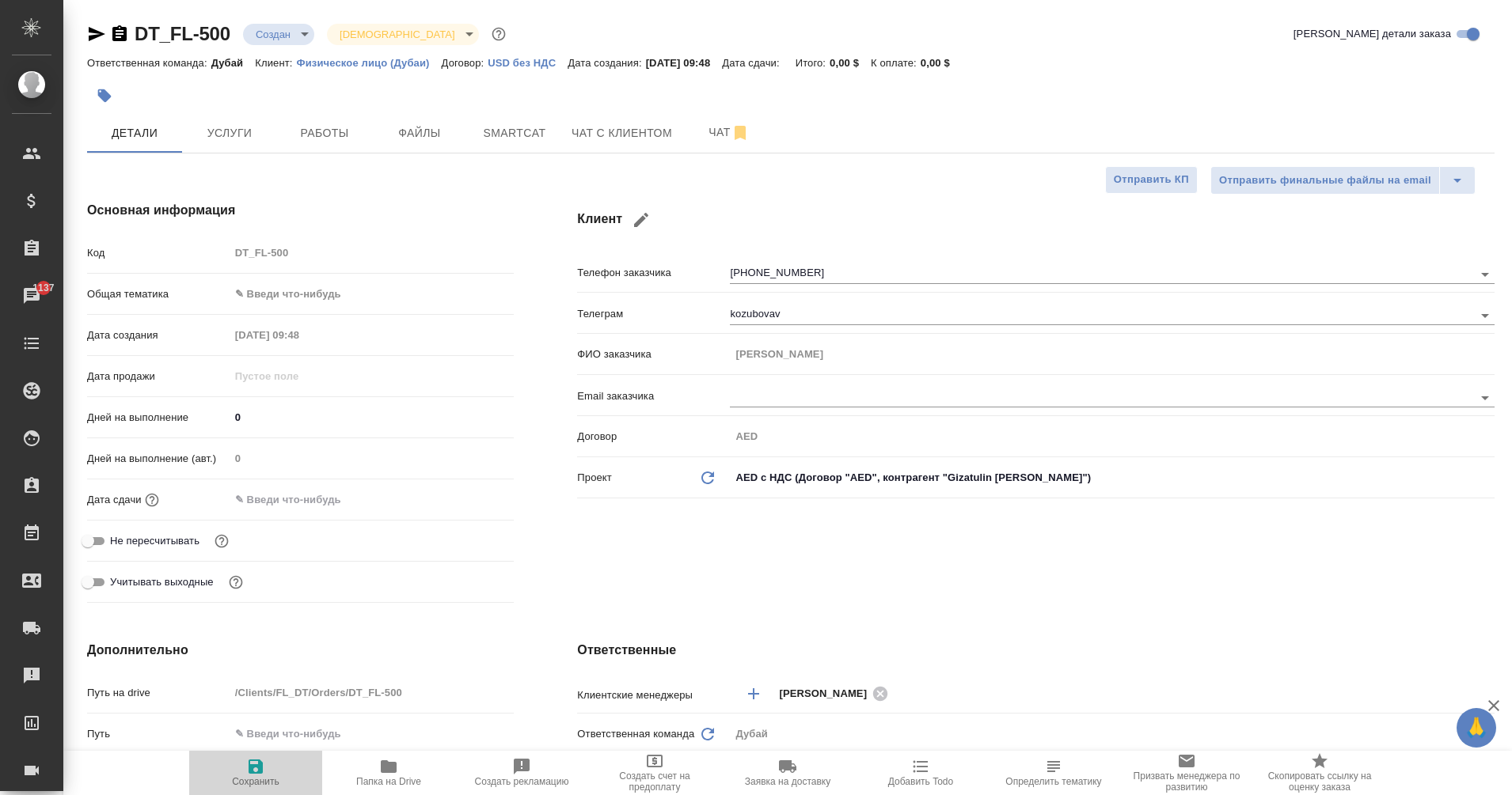
click at [263, 779] on span "Сохранить" at bounding box center [256, 781] width 47 height 11
click at [259, 775] on icon "button" at bounding box center [256, 767] width 19 height 19
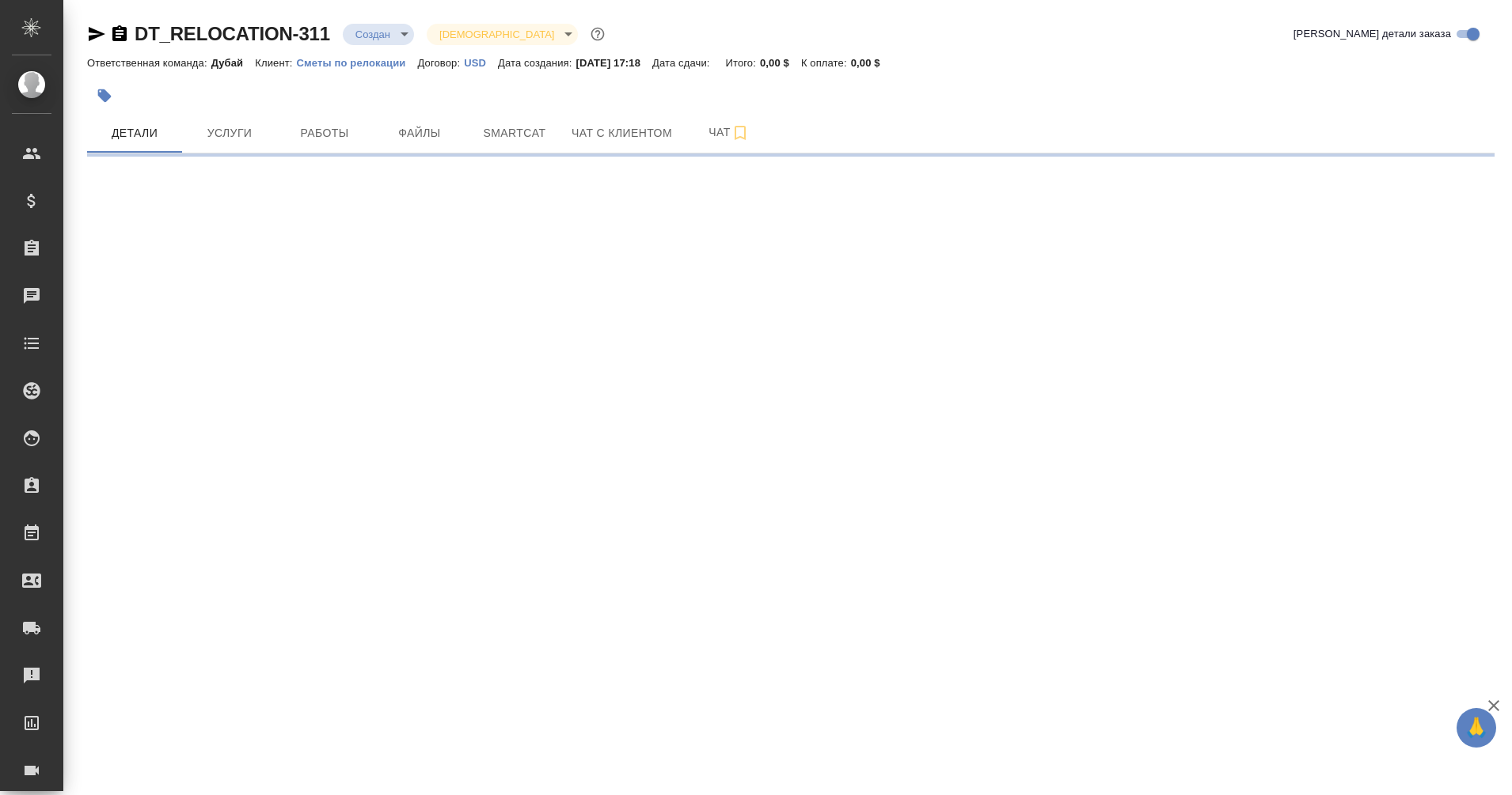
select select "RU"
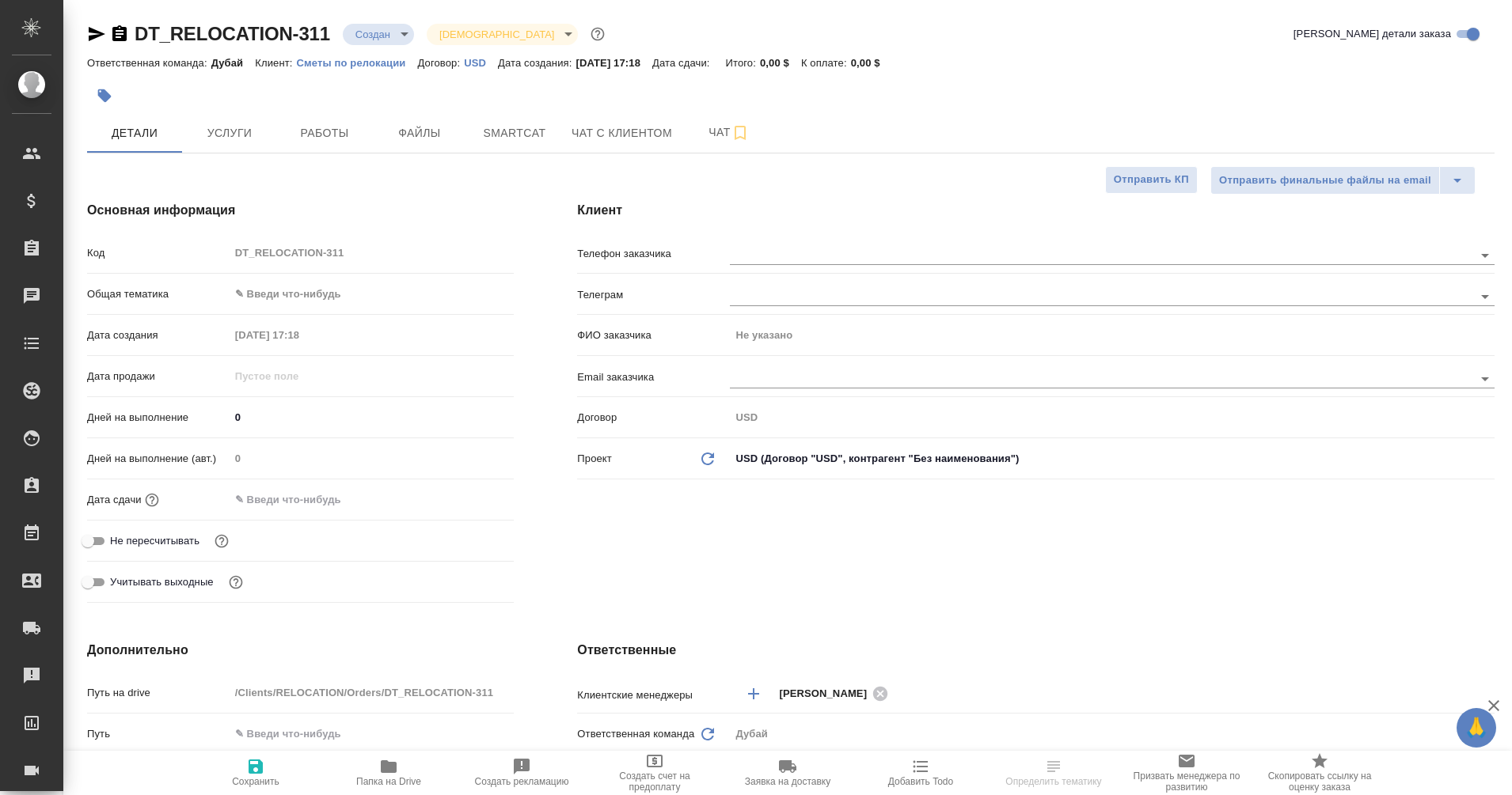
type textarea "x"
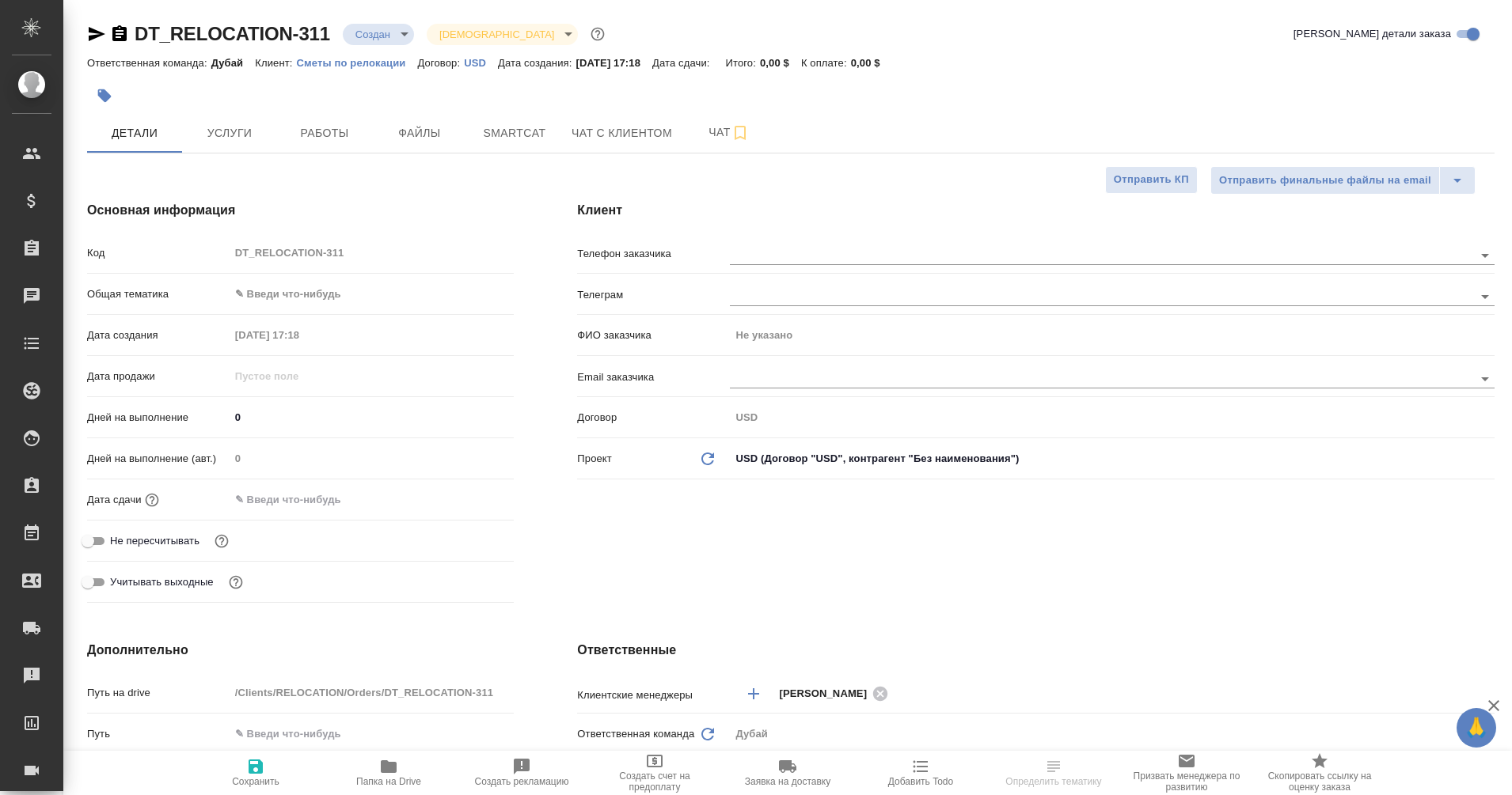
type textarea "x"
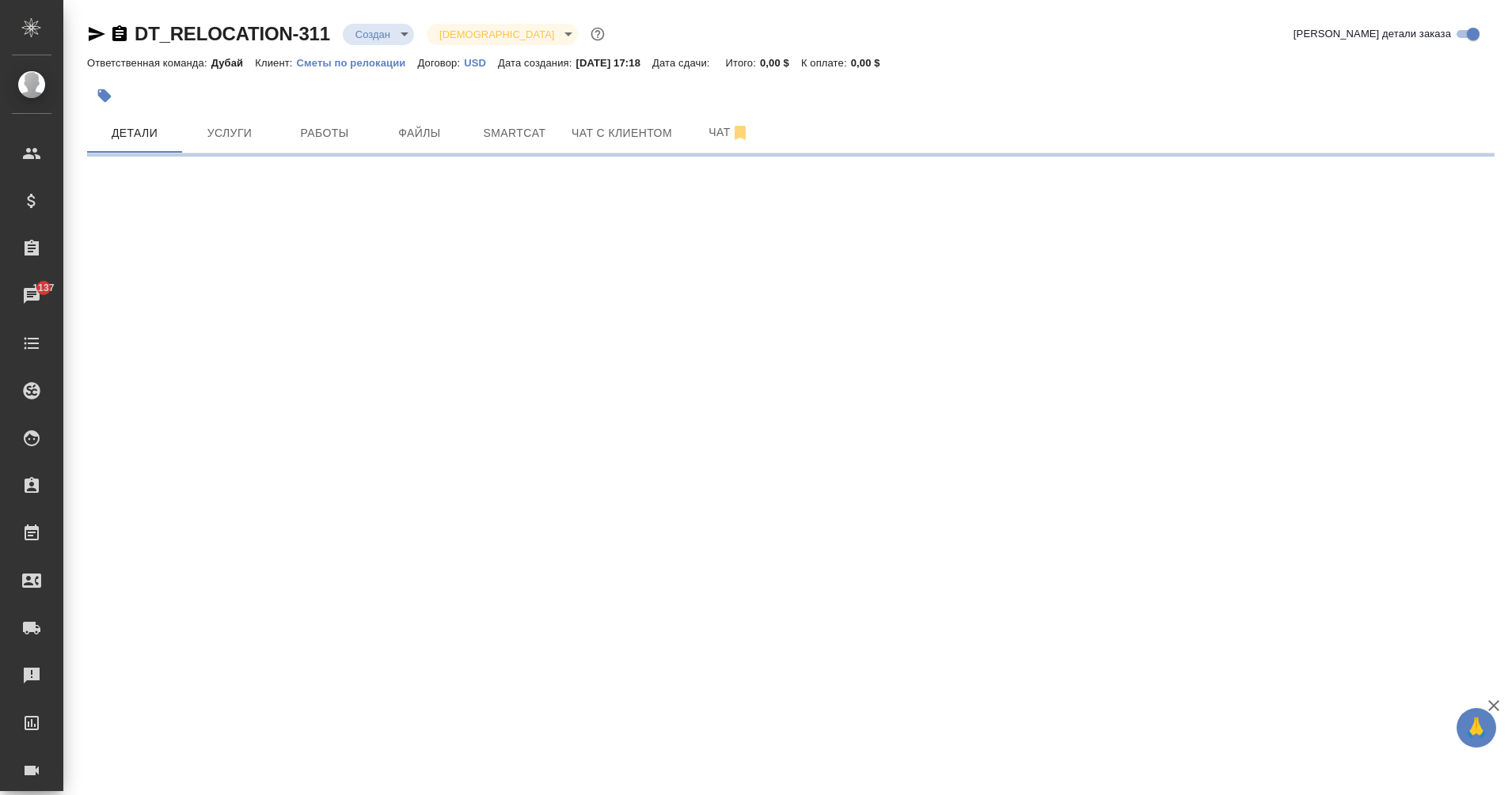
select select "RU"
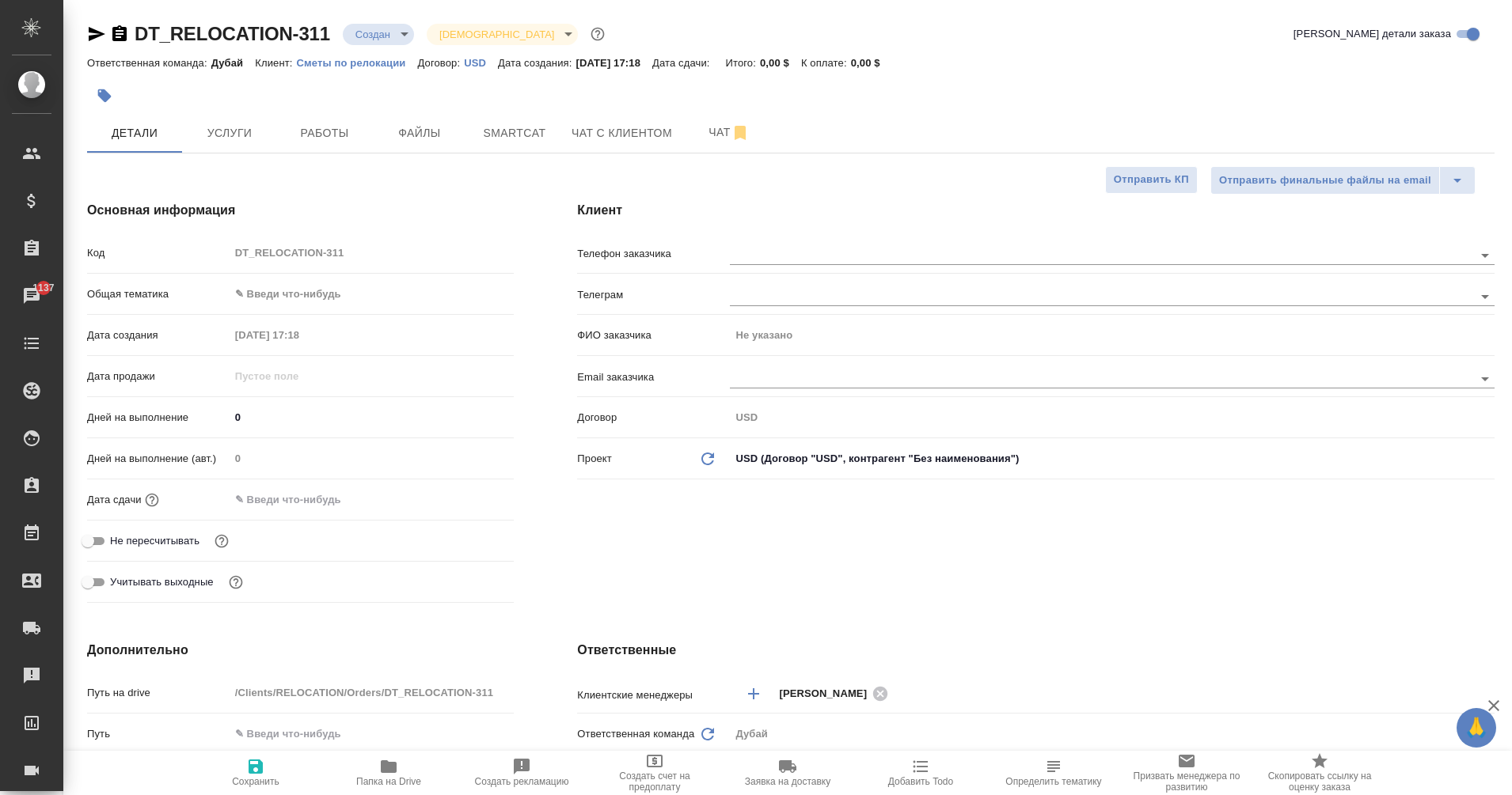
type textarea "x"
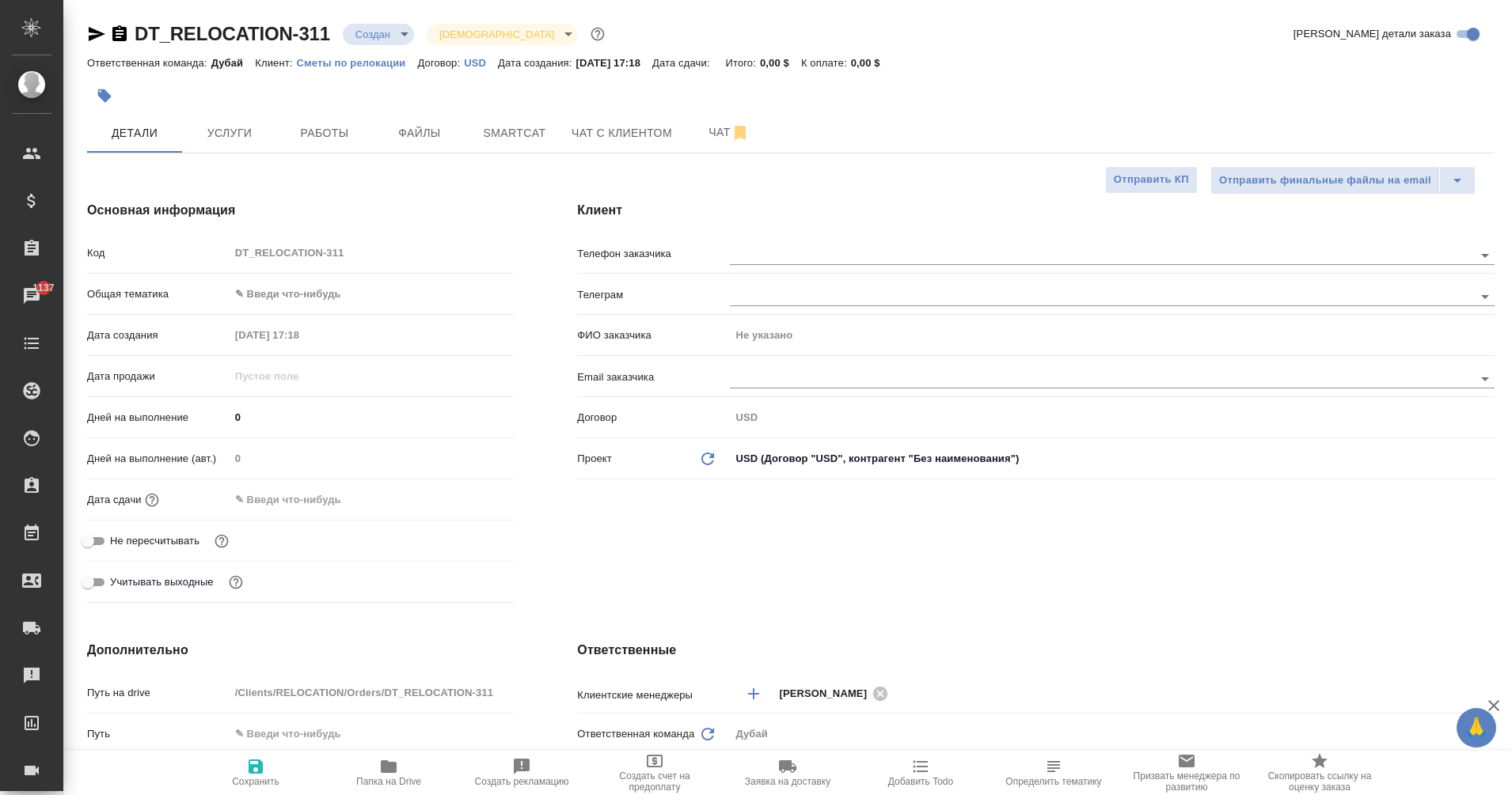
type textarea "x"
click at [238, 125] on span "Услуги" at bounding box center [229, 133] width 76 height 19
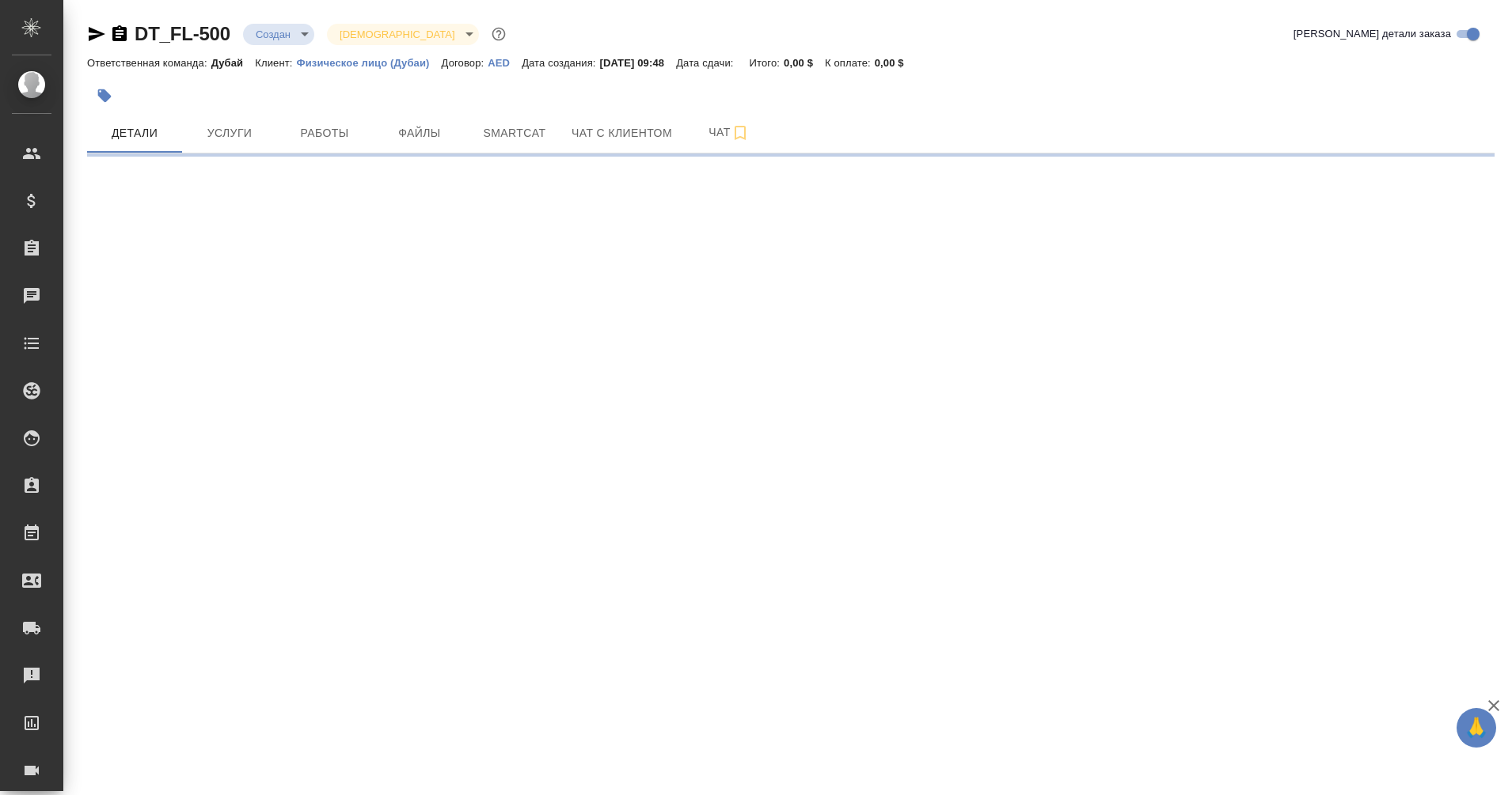
select select "RU"
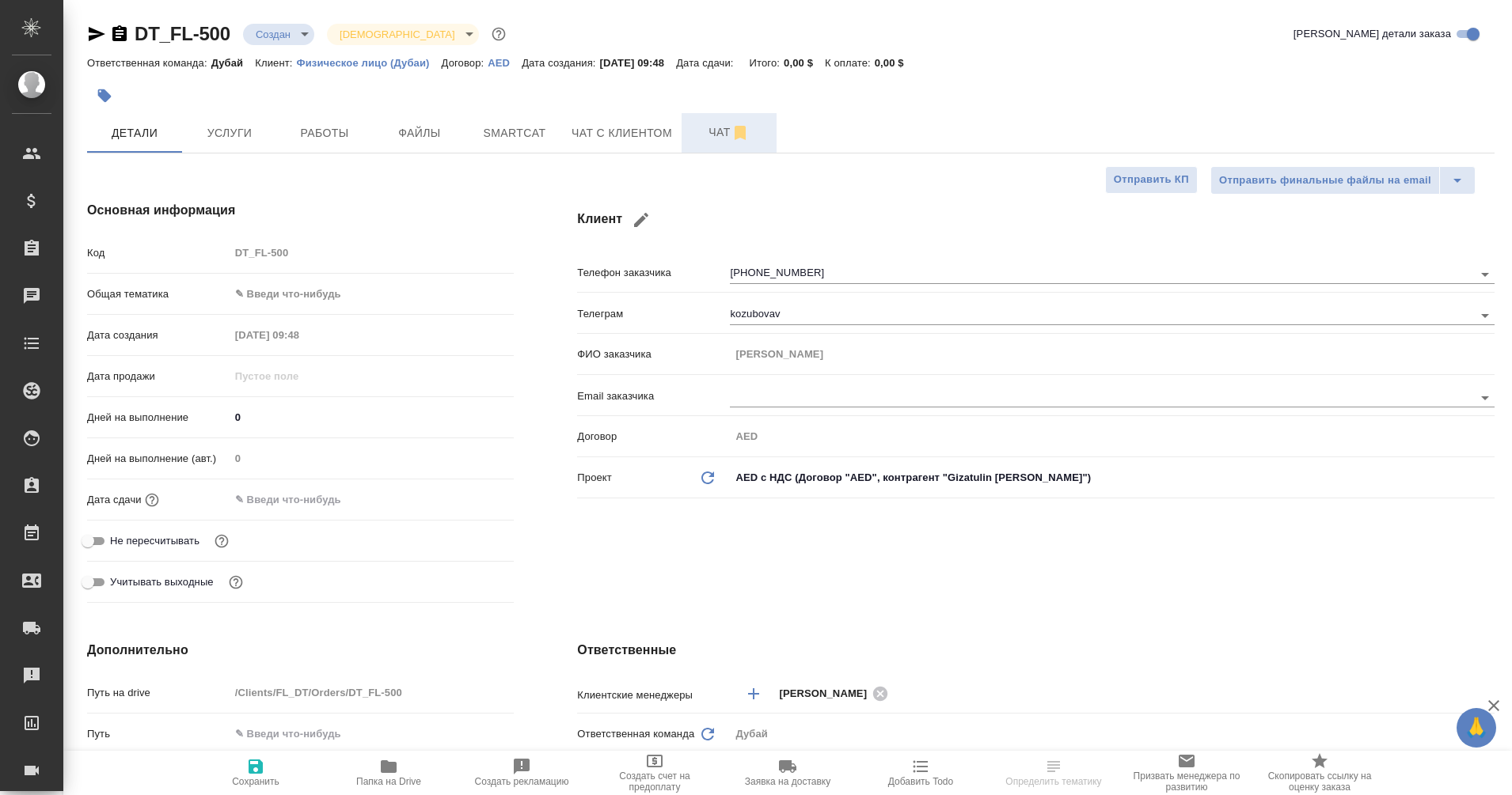
type textarea "x"
click at [98, 101] on icon "button" at bounding box center [104, 96] width 16 height 16
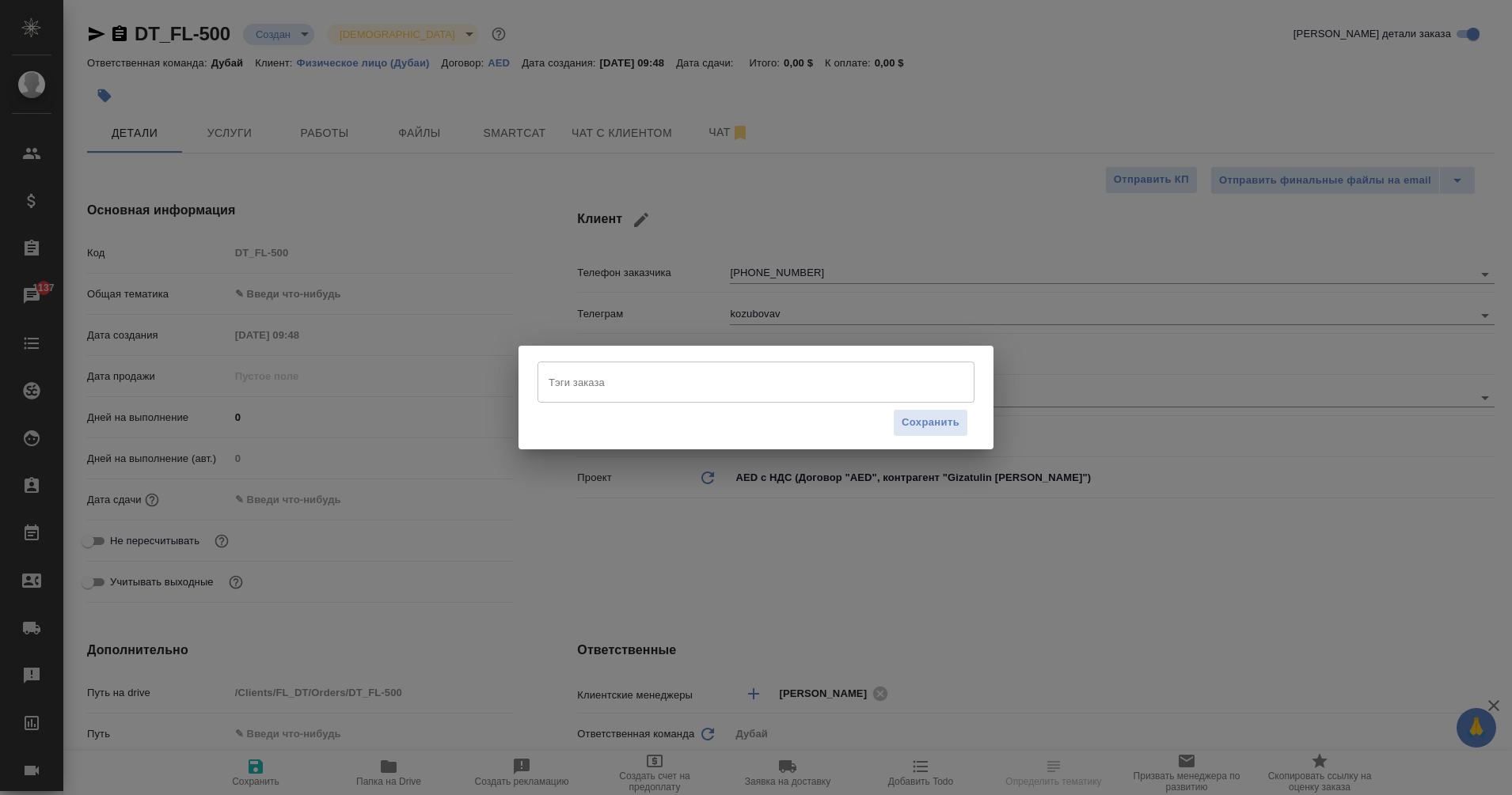
click at [635, 397] on div "Тэги заказа" at bounding box center [756, 382] width 437 height 41
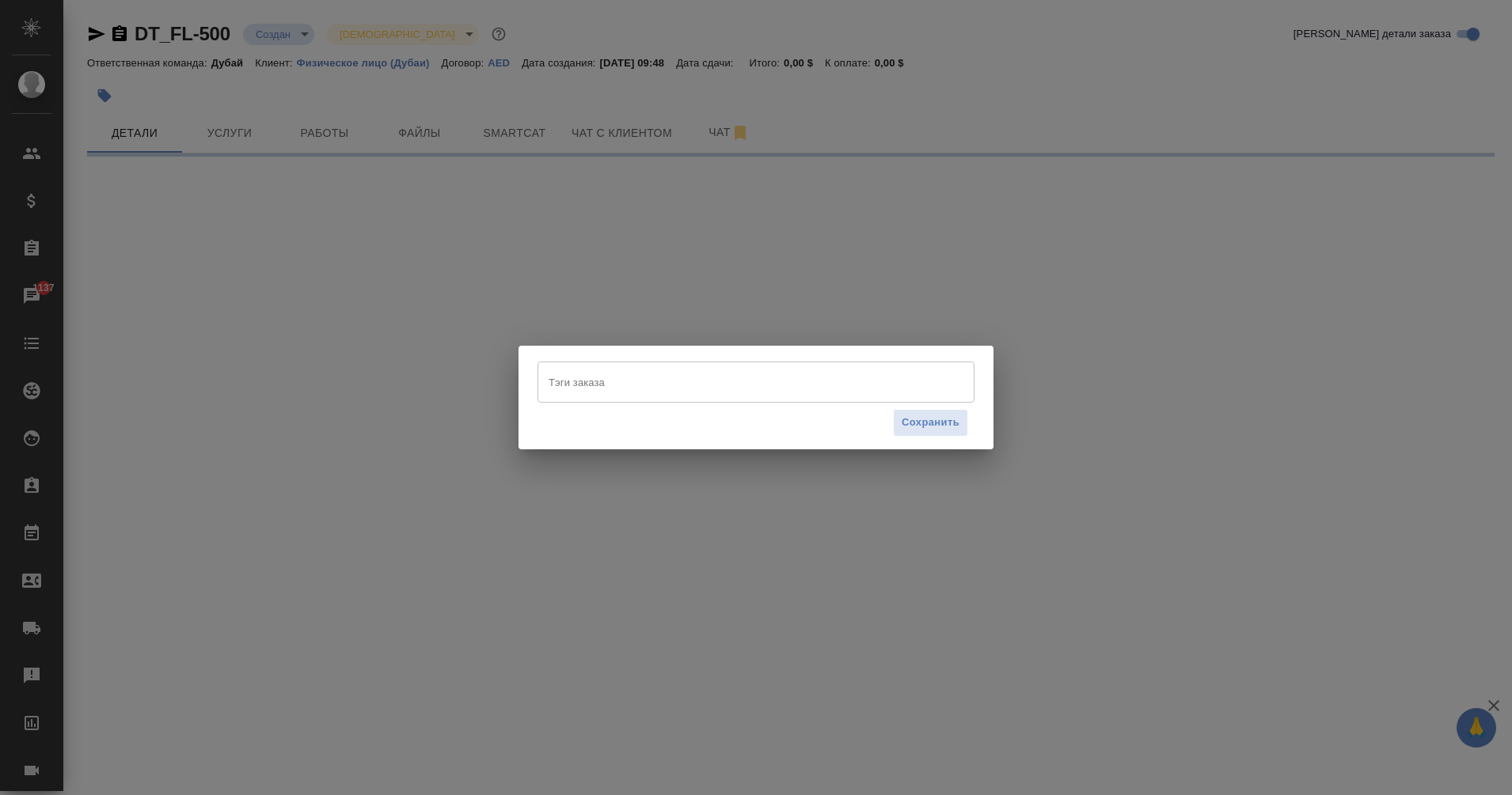
click at [845, 262] on div "Тэги заказа Тэги заказа Сохранить" at bounding box center [756, 398] width 1512 height 795
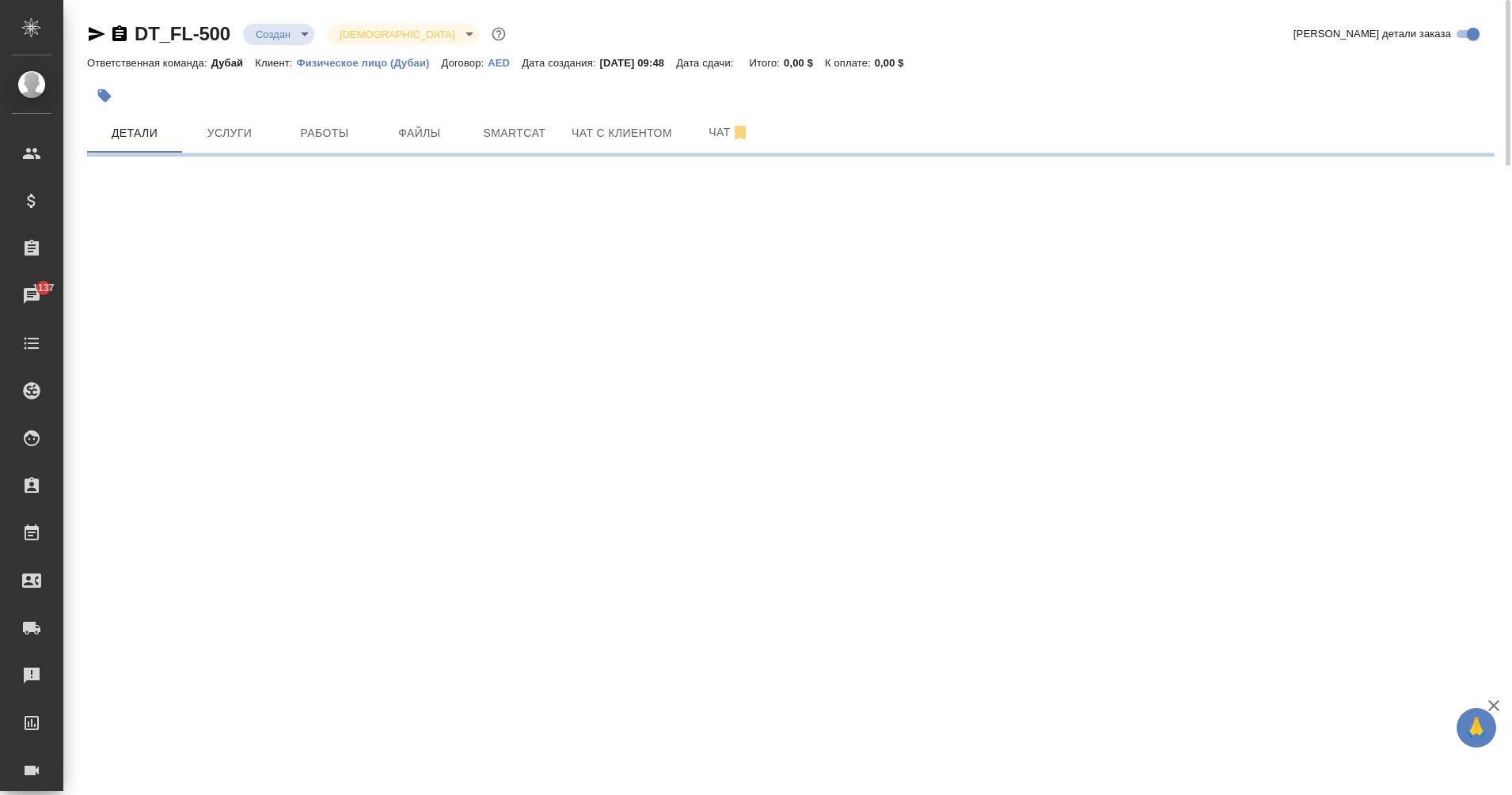
select select "RU"
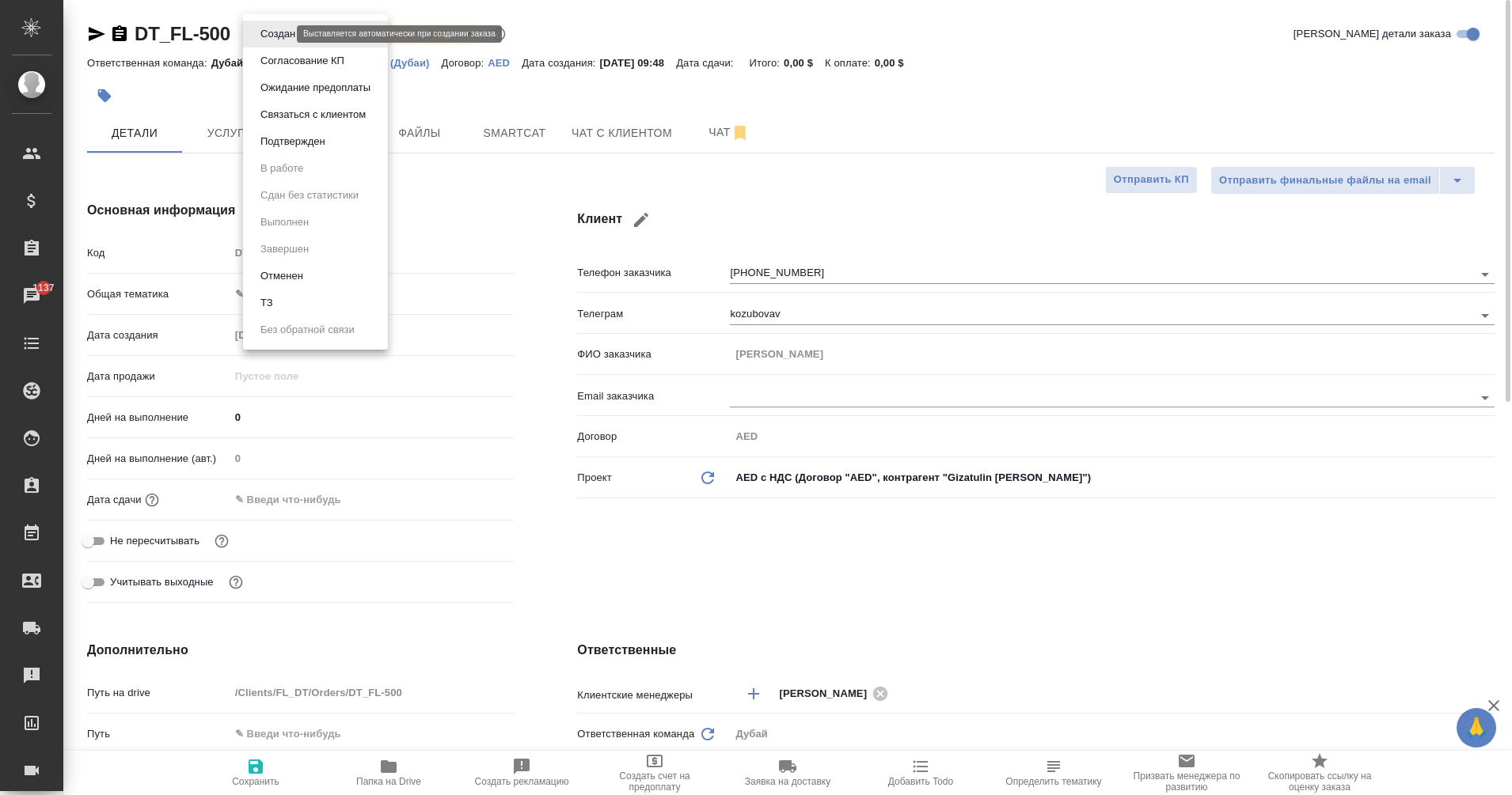
click at [280, 30] on body "🙏 .cls-1 fill:#fff; AWATERA Eganian Margarita Клиенты Спецификации Заказы 1137 …" at bounding box center [756, 398] width 1512 height 795
type textarea "x"
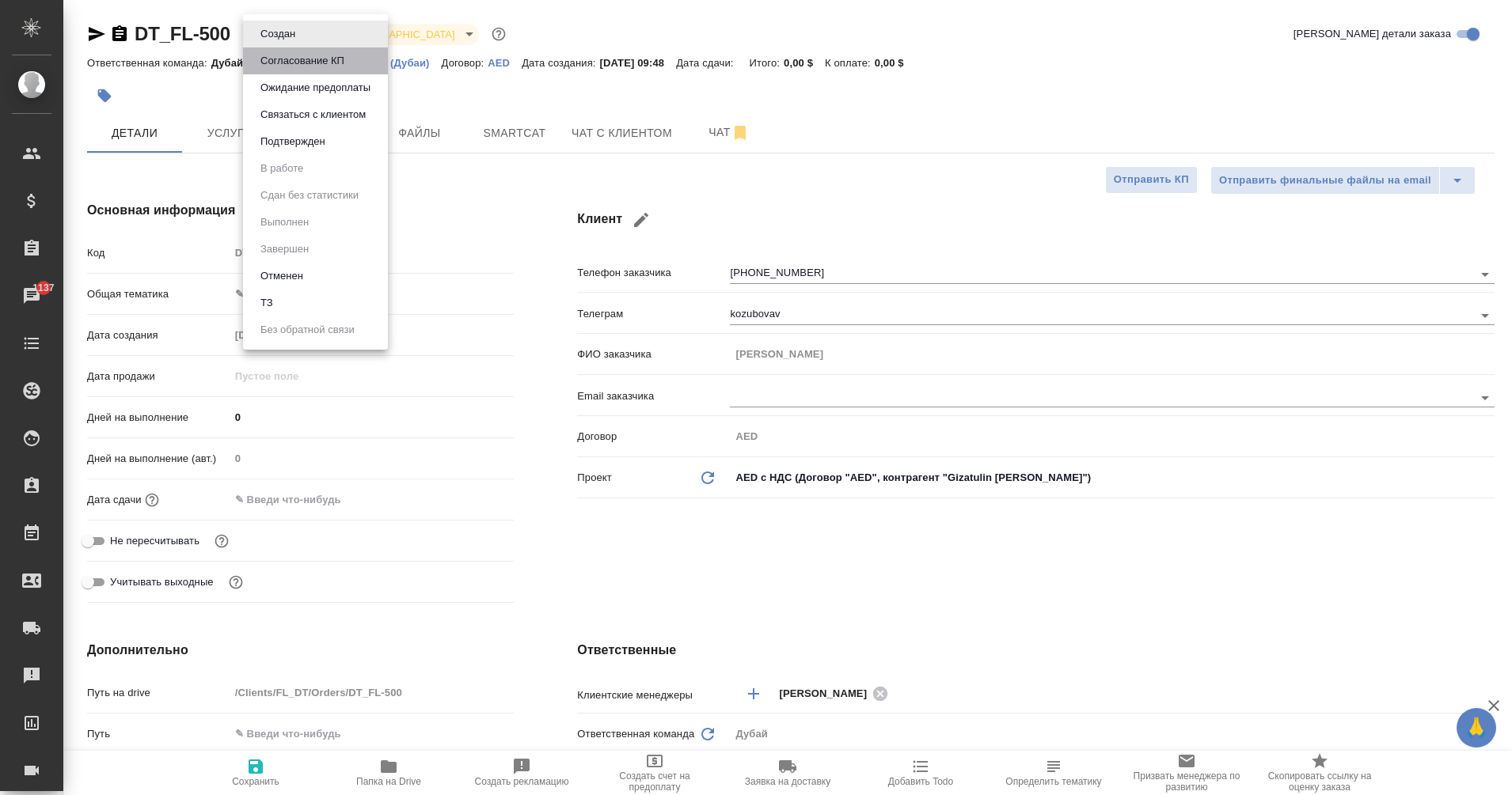
click at [300, 43] on button "Согласование КП" at bounding box center [278, 34] width 44 height 18
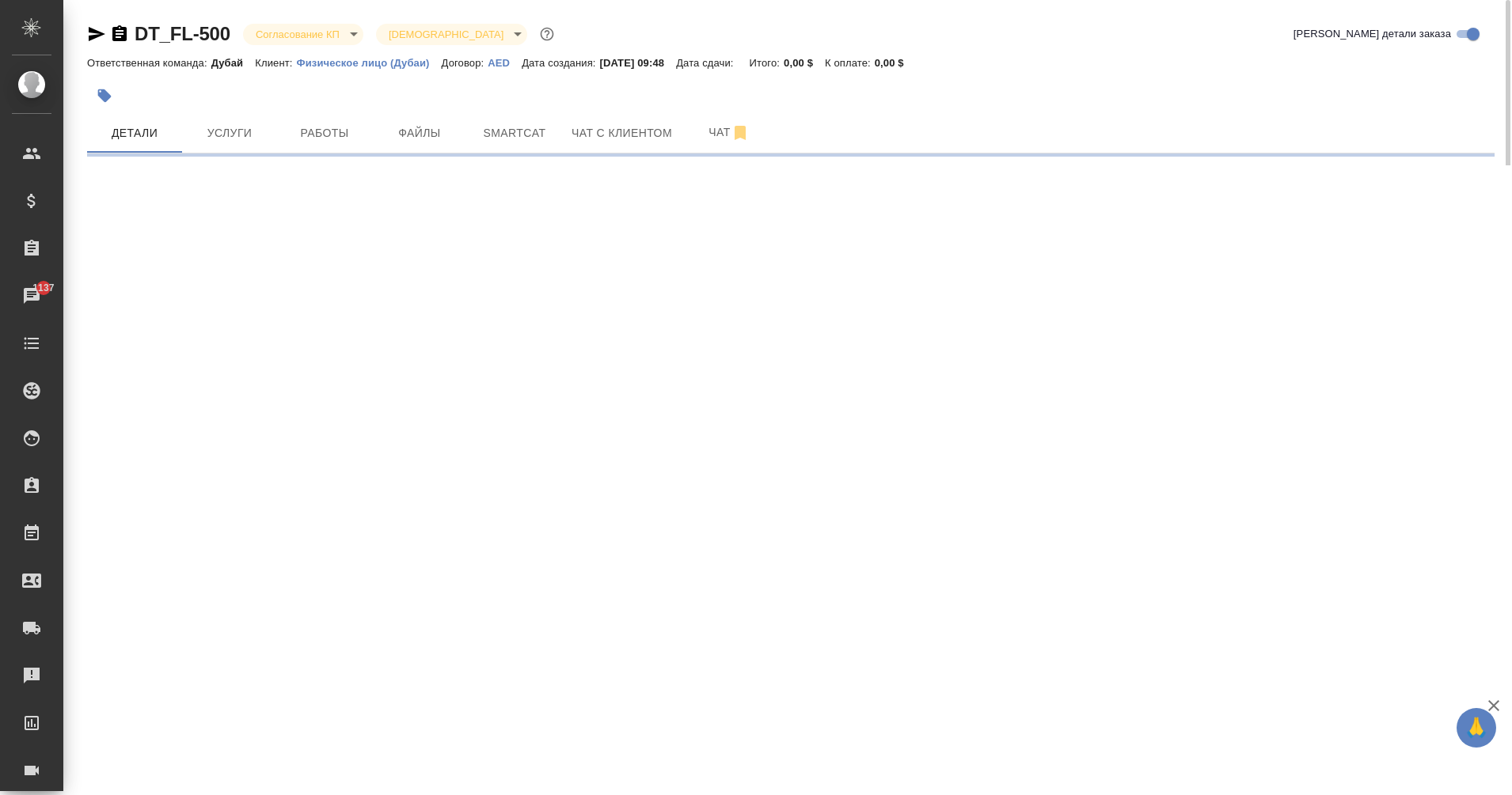
select select "RU"
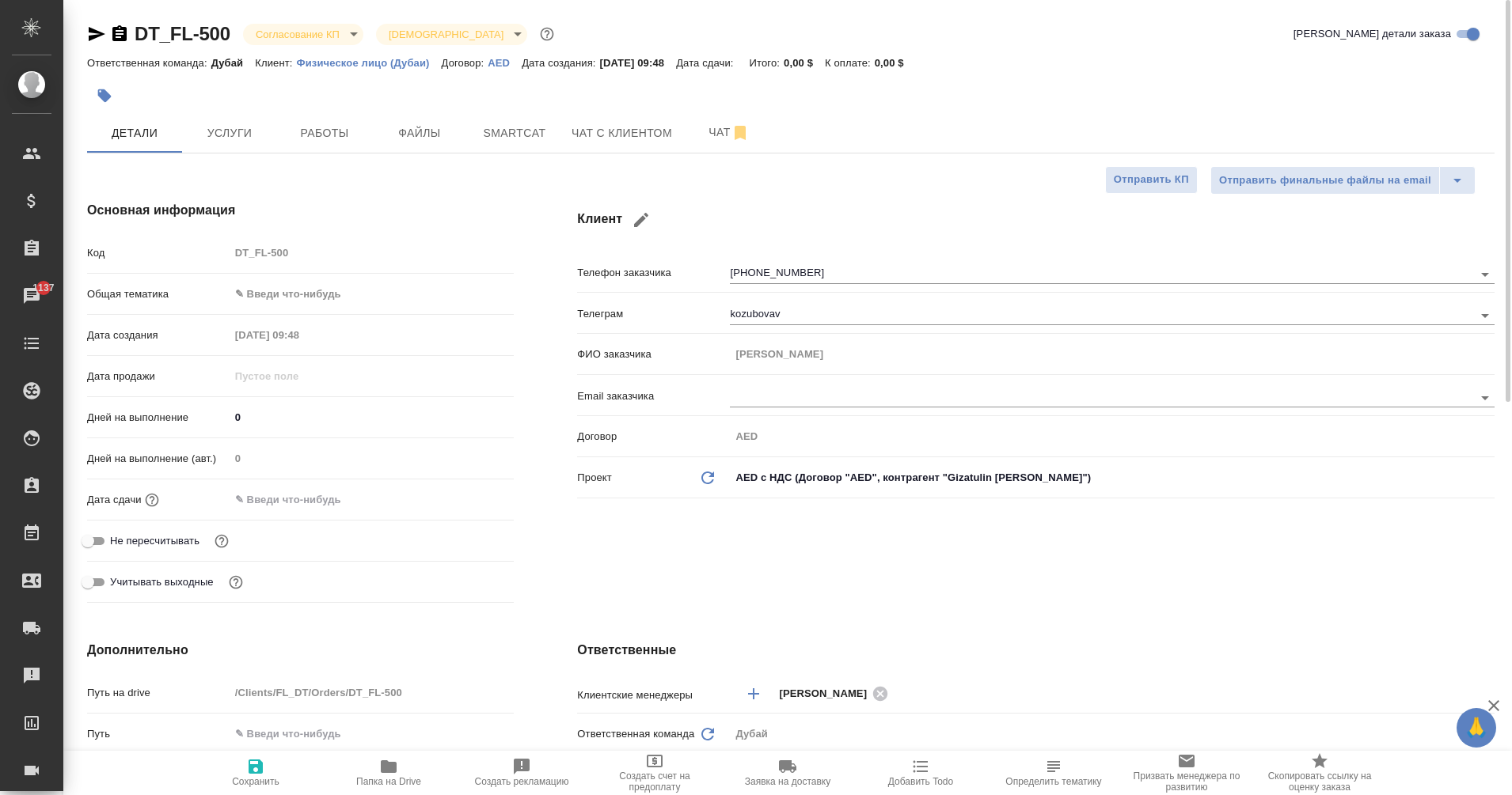
type textarea "x"
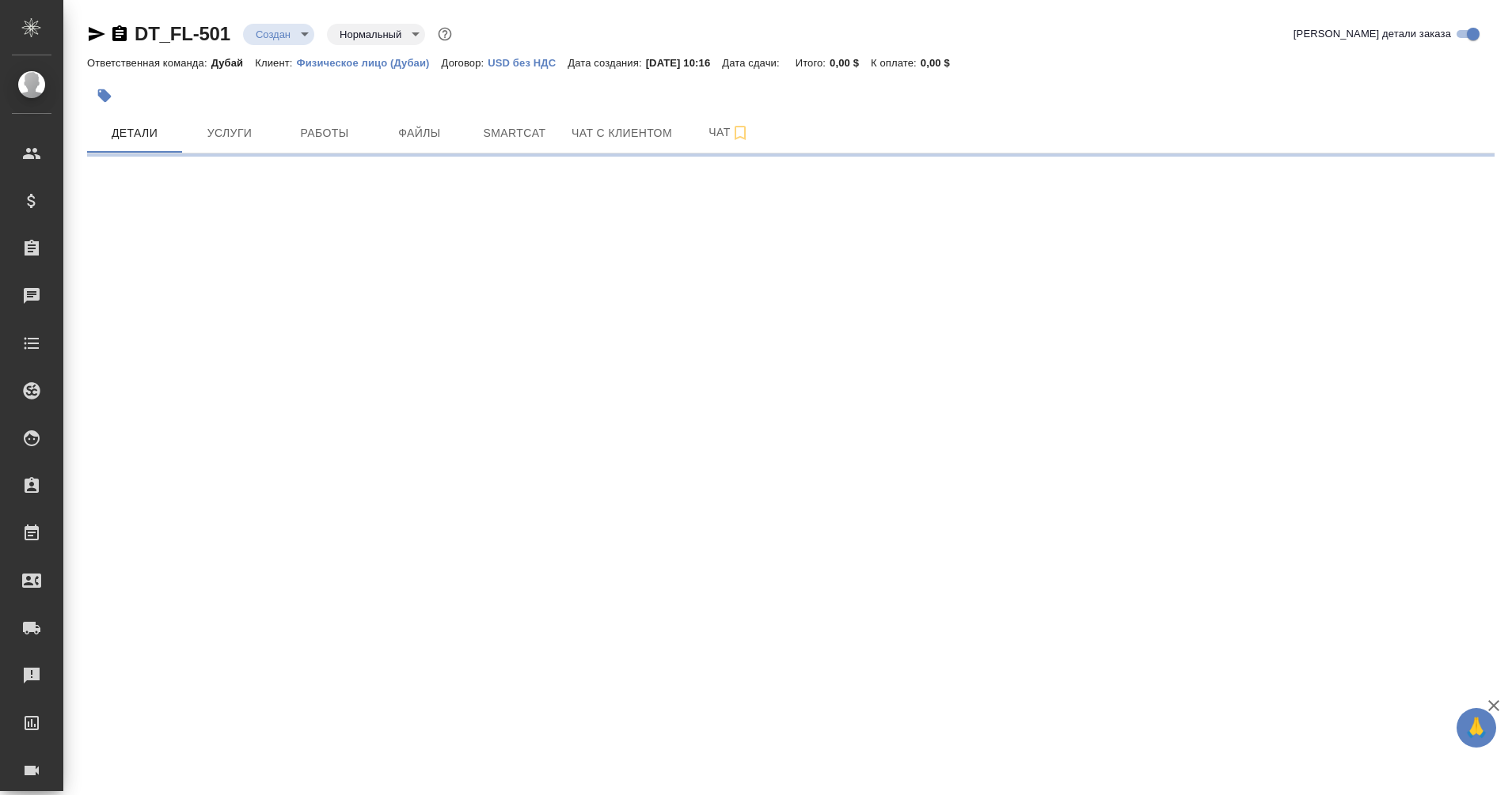
select select "RU"
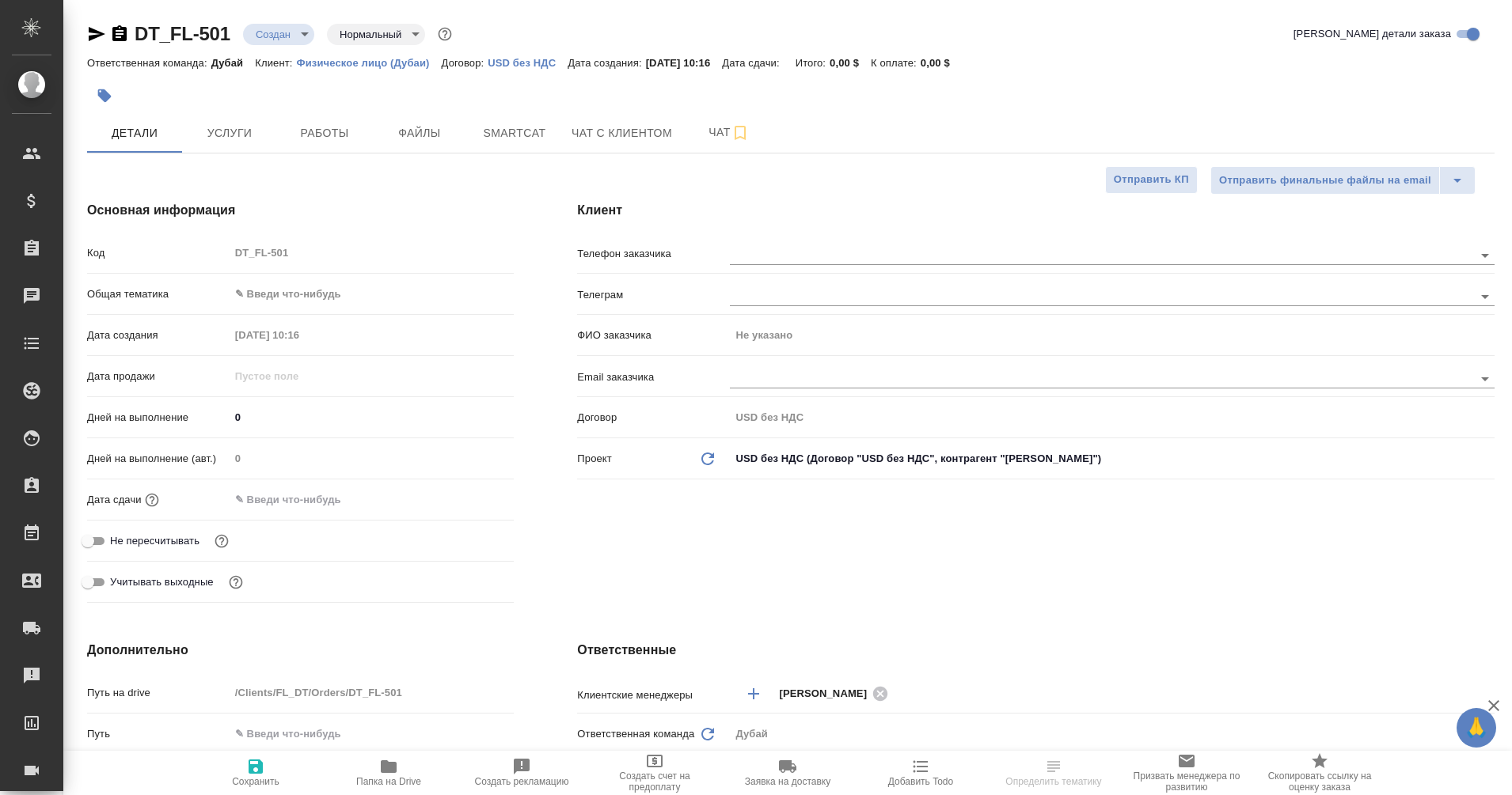
type textarea "x"
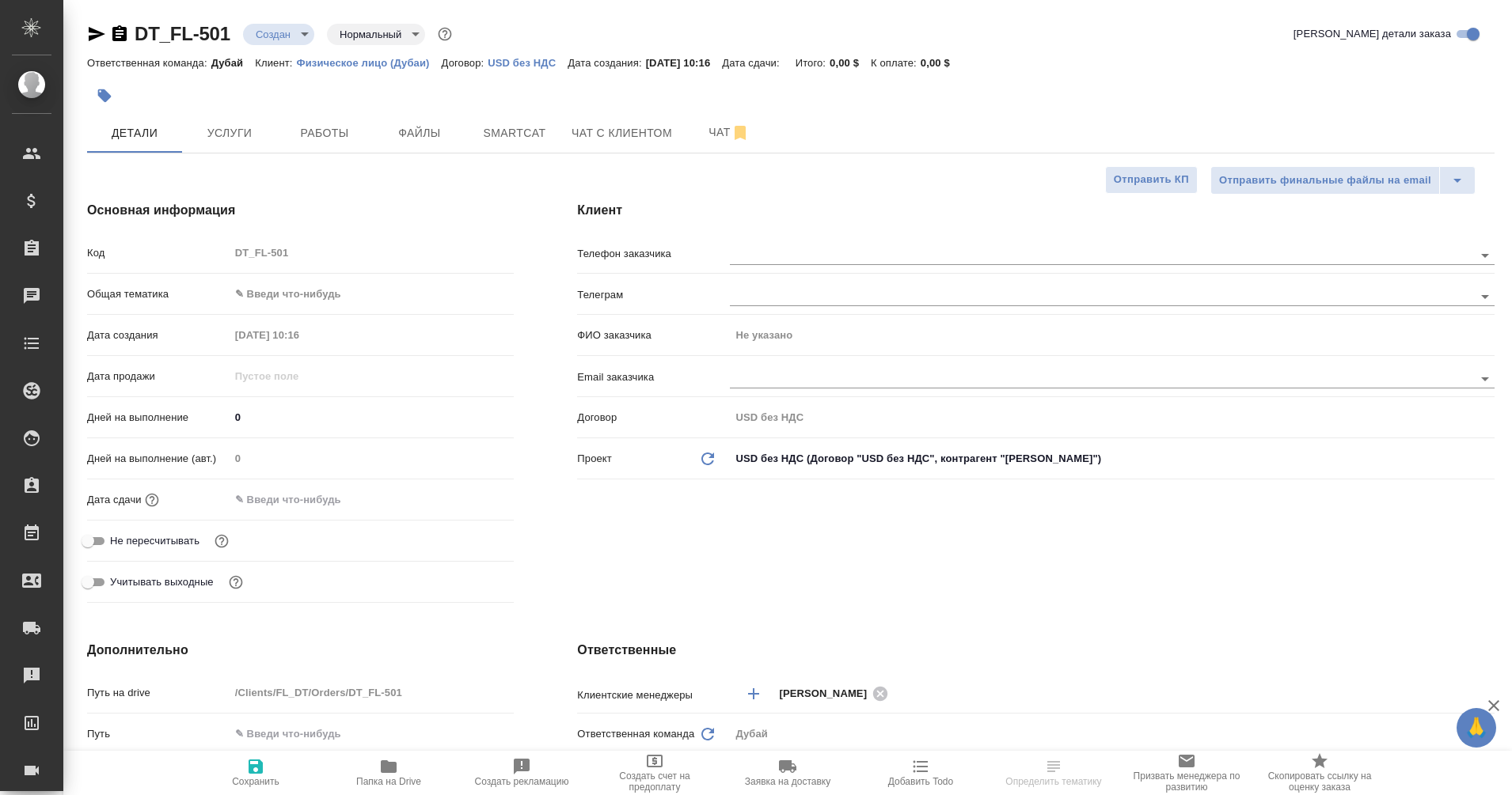
type textarea "x"
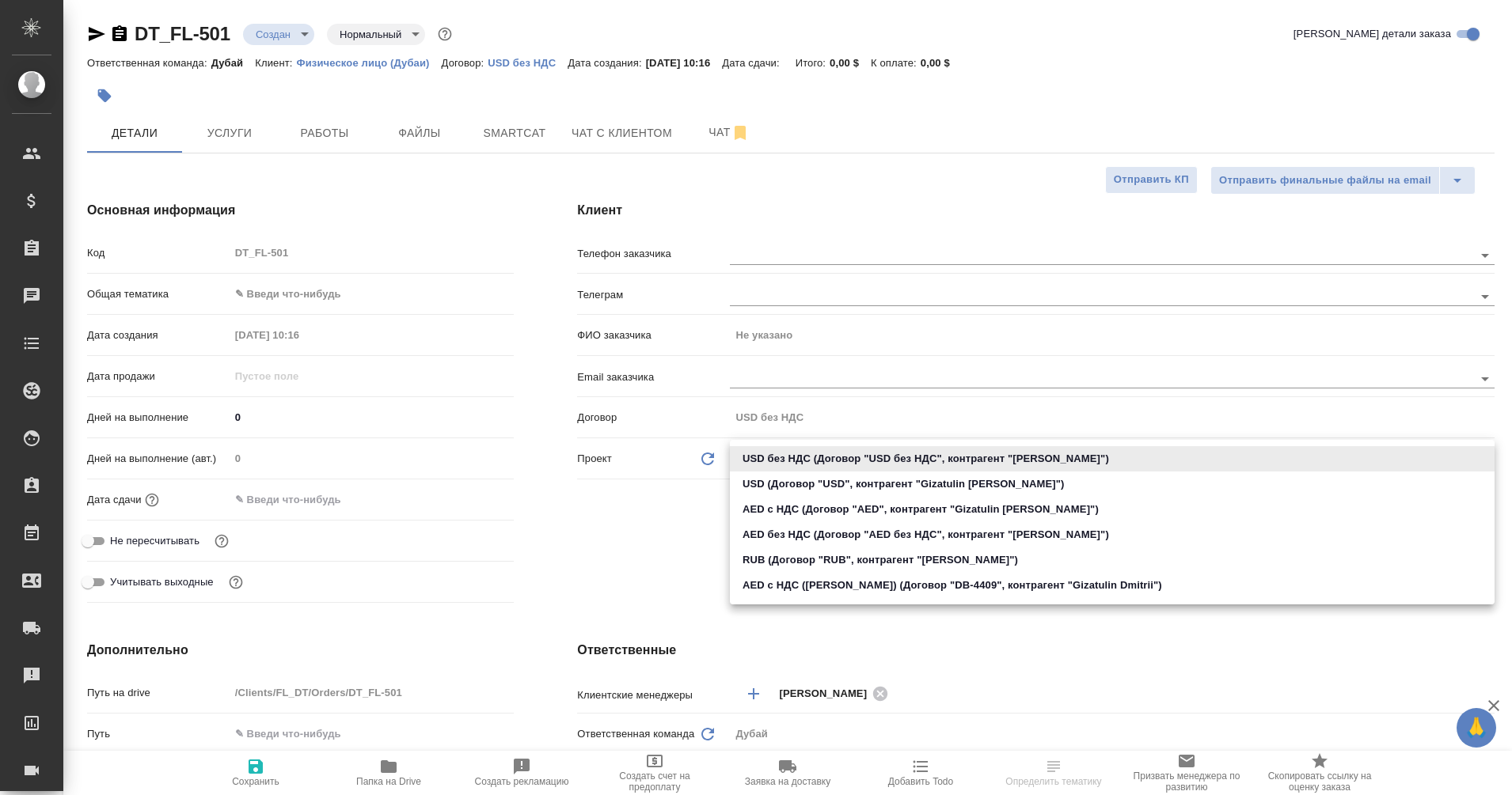
click at [917, 468] on body "🙏 .cls-1 fill:#fff; AWATERA Eganian [PERSON_NAME] Спецификации Заказы Чаты Todo…" at bounding box center [756, 398] width 1512 height 795
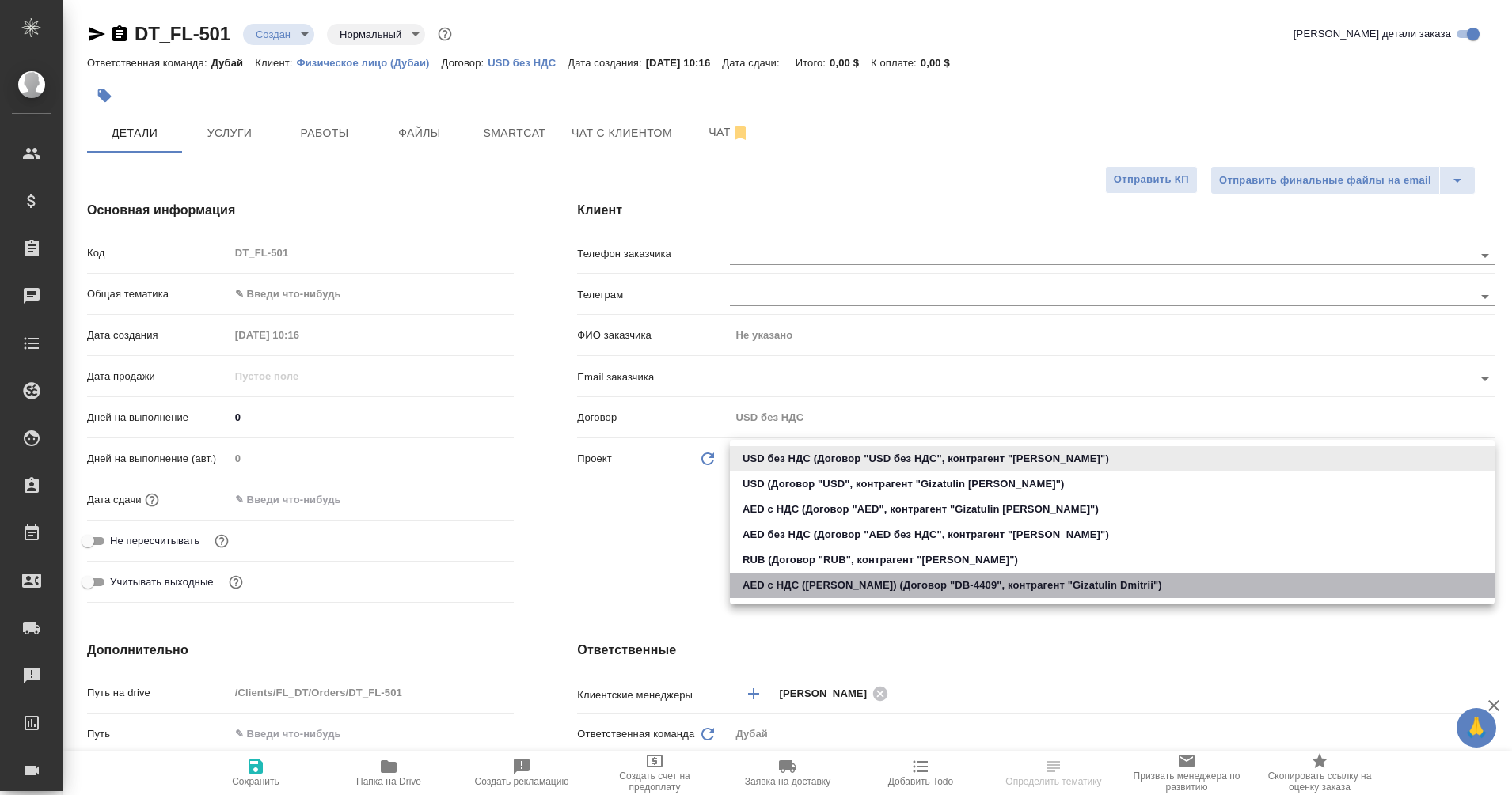
click at [809, 581] on li "AED c НДС ([PERSON_NAME]) (Договор "DB-4409", контрагент "Gizatulin Dmitrii")" at bounding box center [1113, 586] width 765 height 25
type input "68959f12d80a9a609995ac95"
type textarea "x"
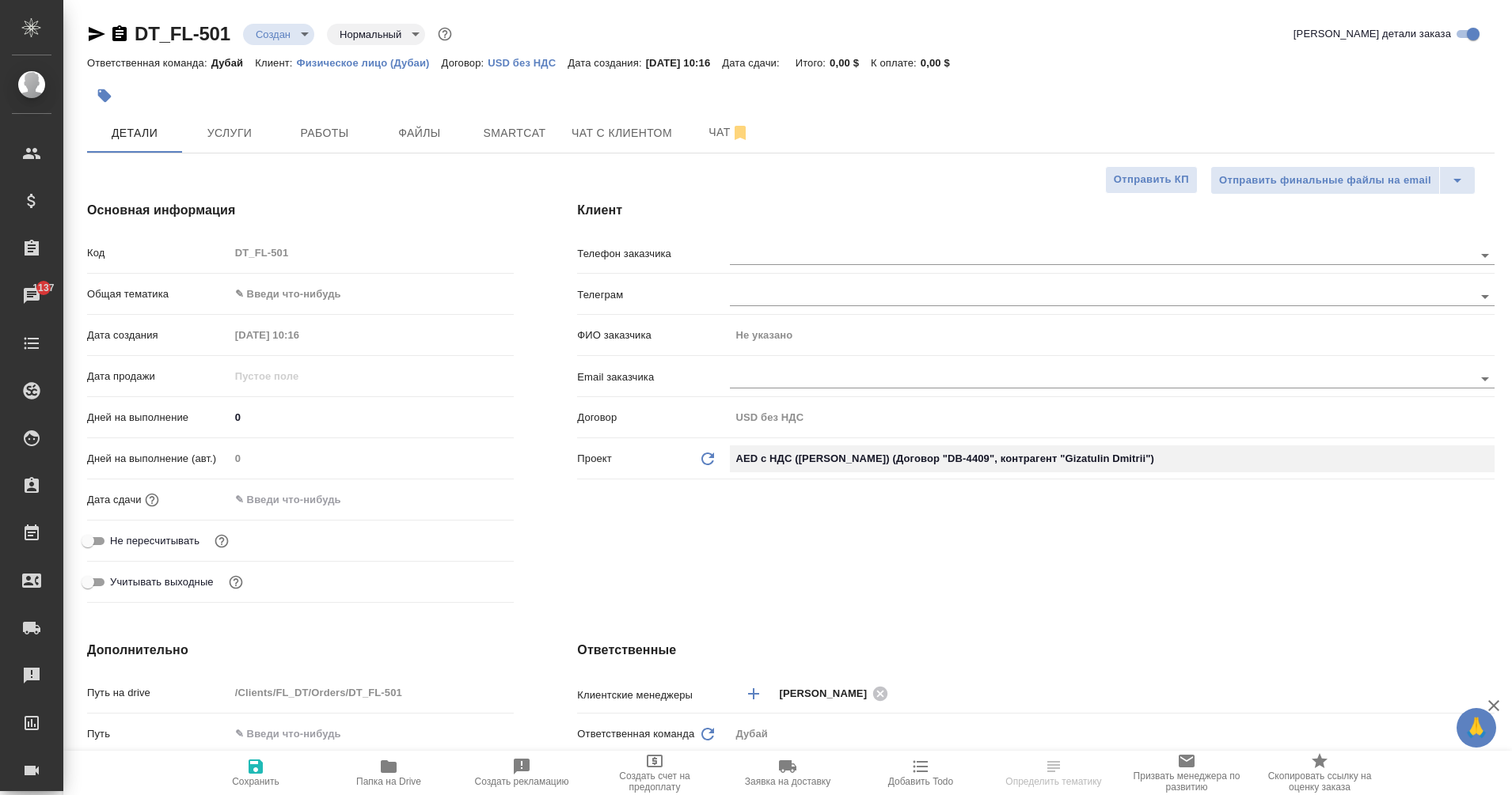
type input "DB-4409"
type textarea "x"
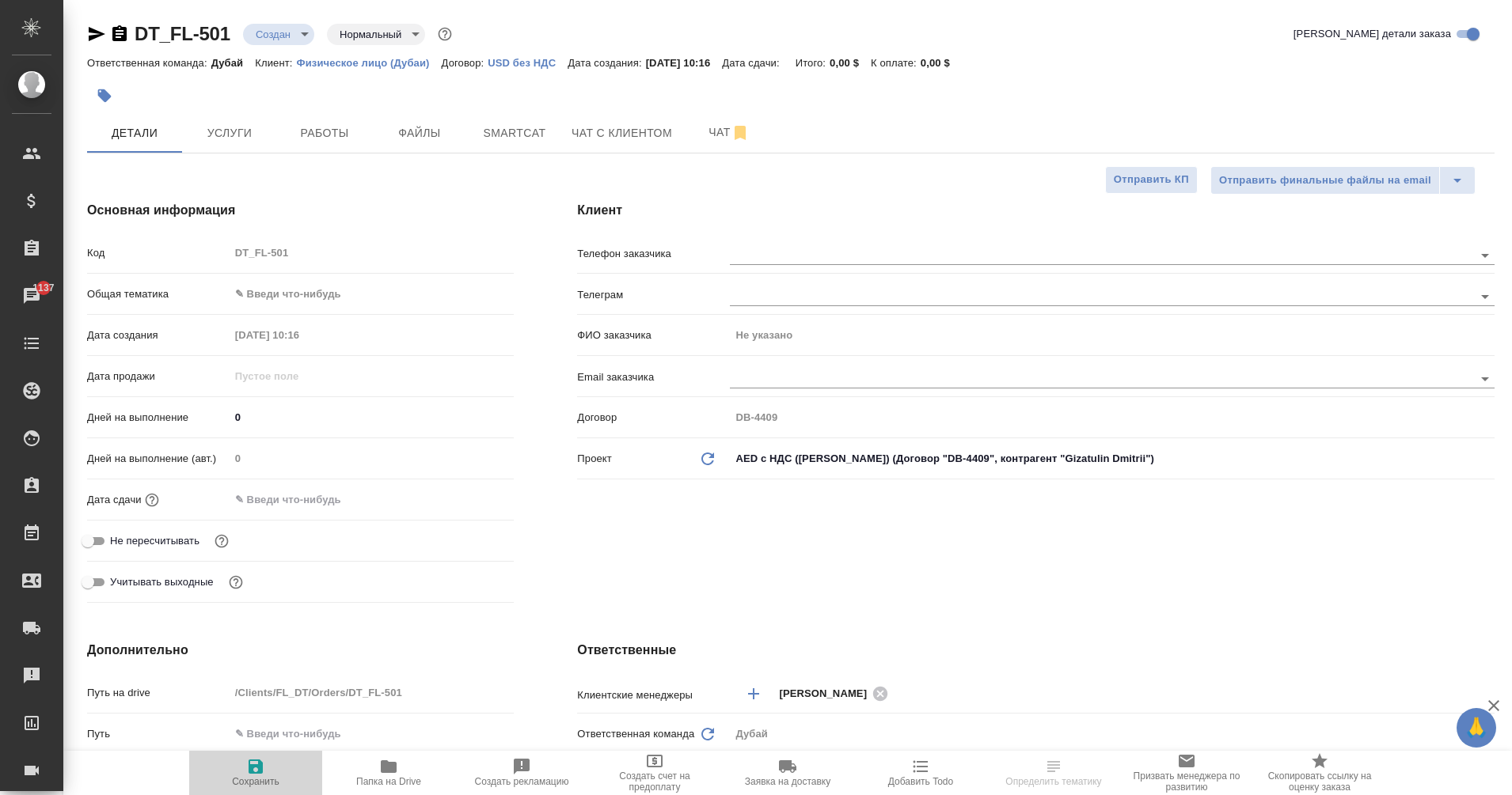
click at [267, 770] on span "Сохранить" at bounding box center [256, 773] width 114 height 30
type textarea "x"
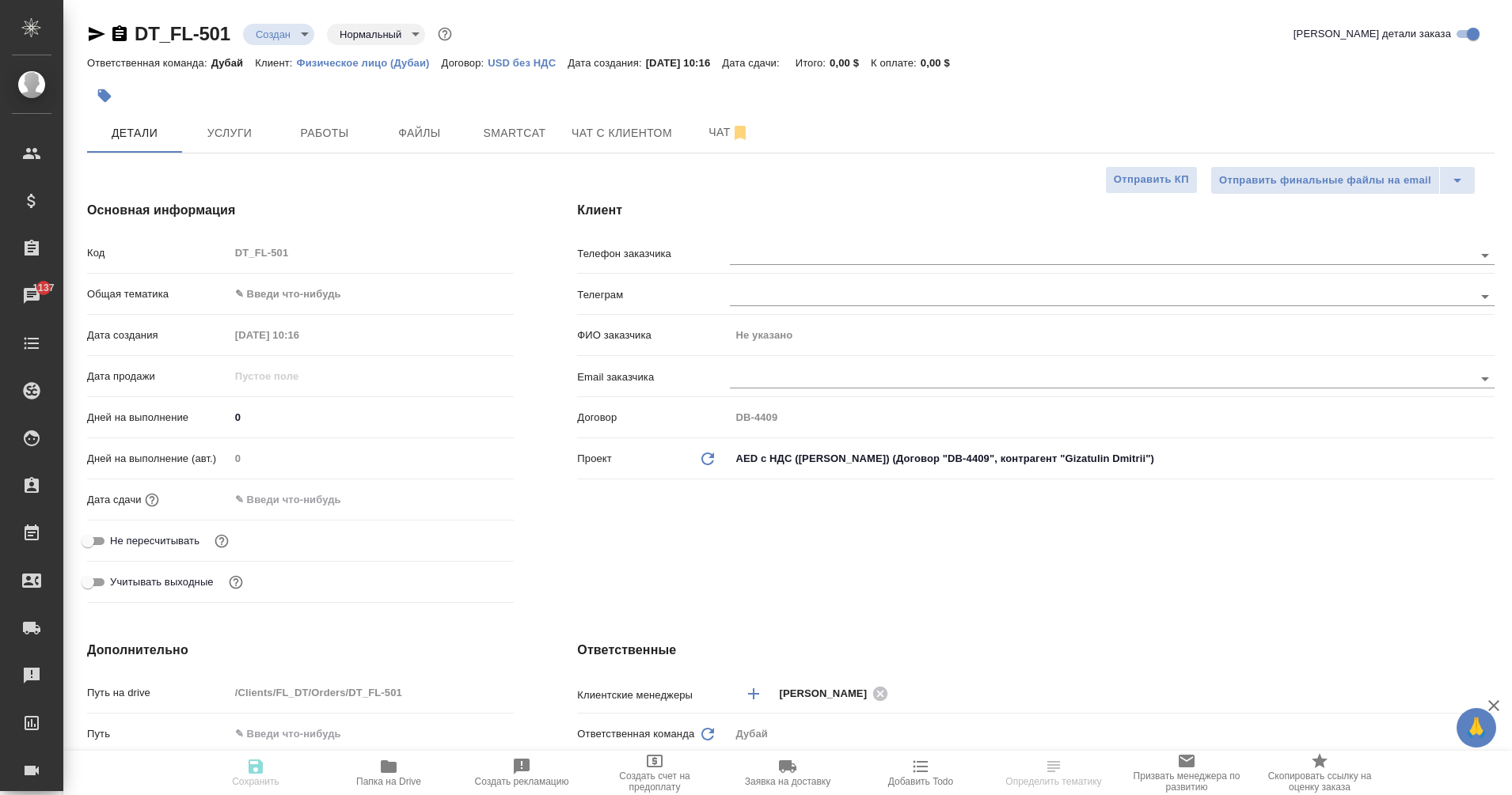
type textarea "x"
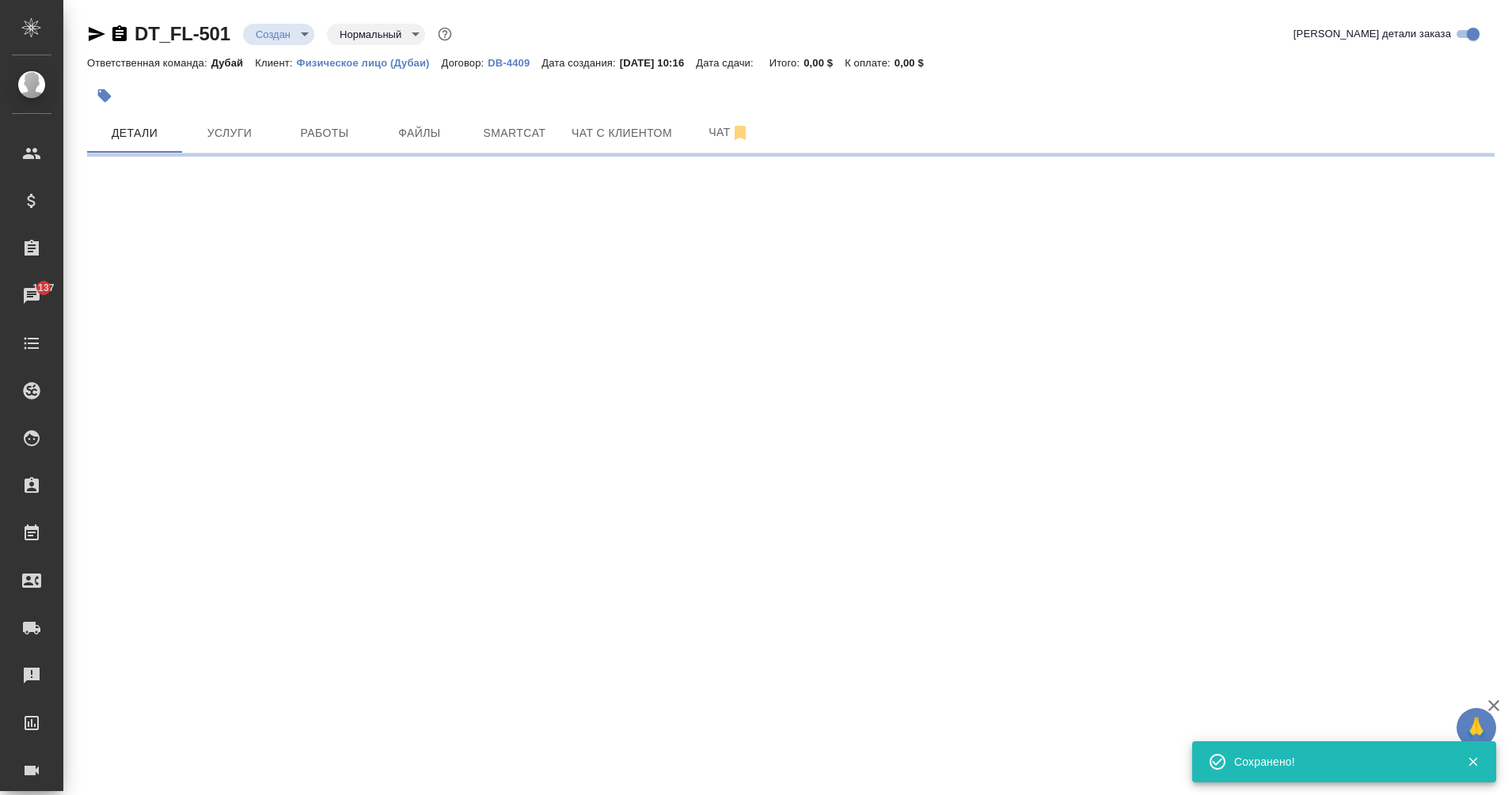
select select "RU"
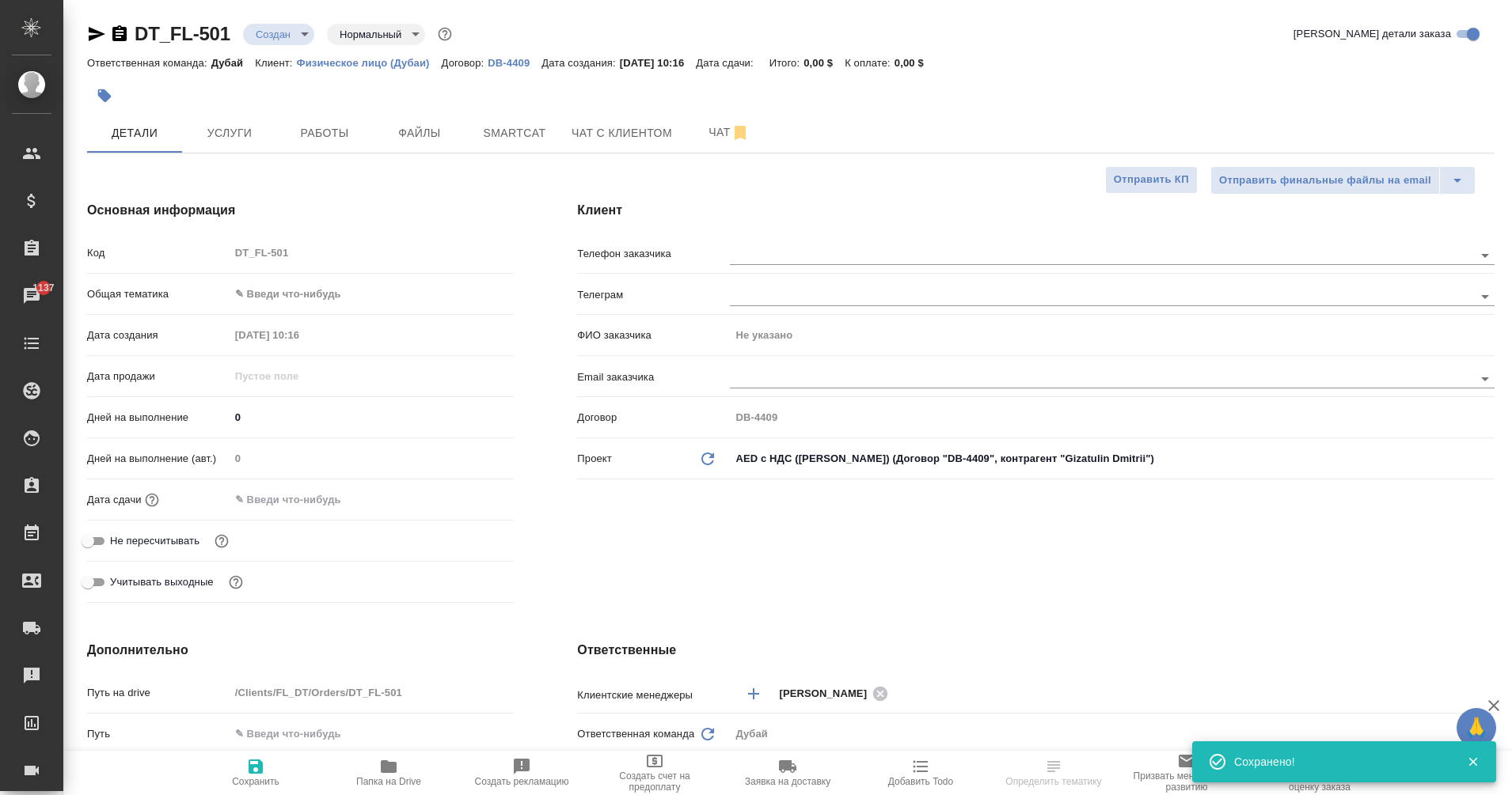
type textarea "x"
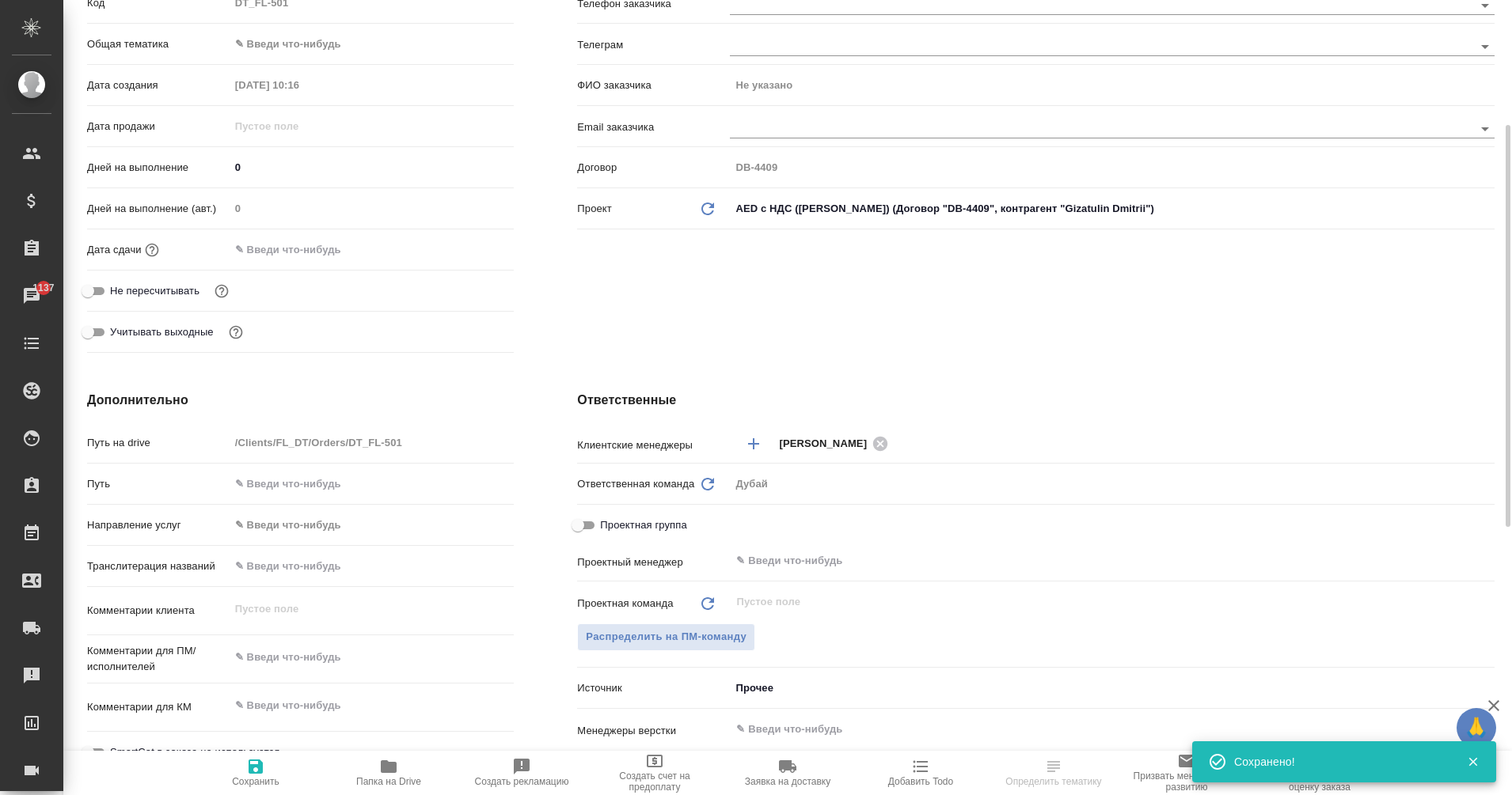
scroll to position [249, 0]
click at [807, 564] on input "text" at bounding box center [1086, 562] width 702 height 19
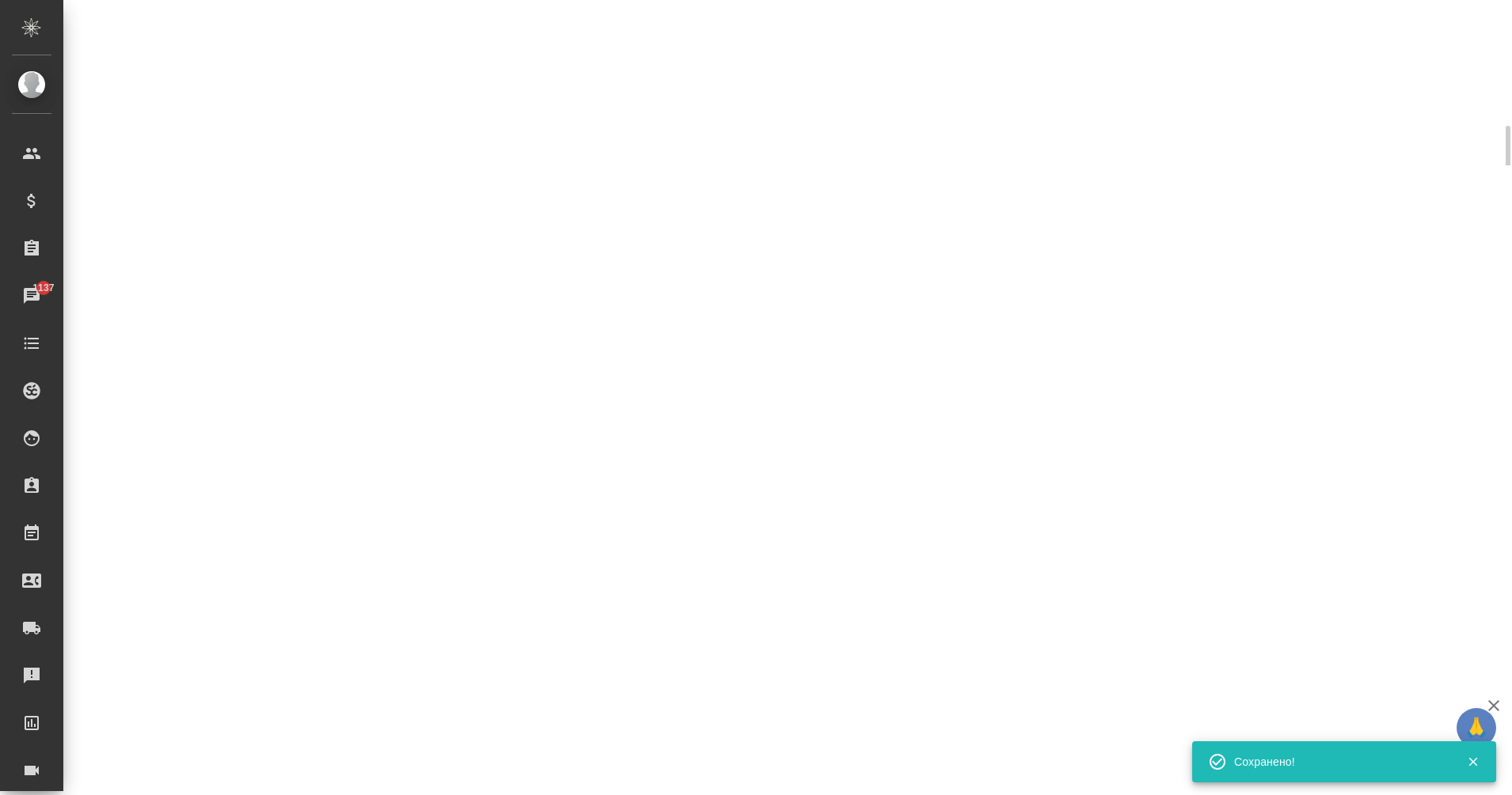
select select "RU"
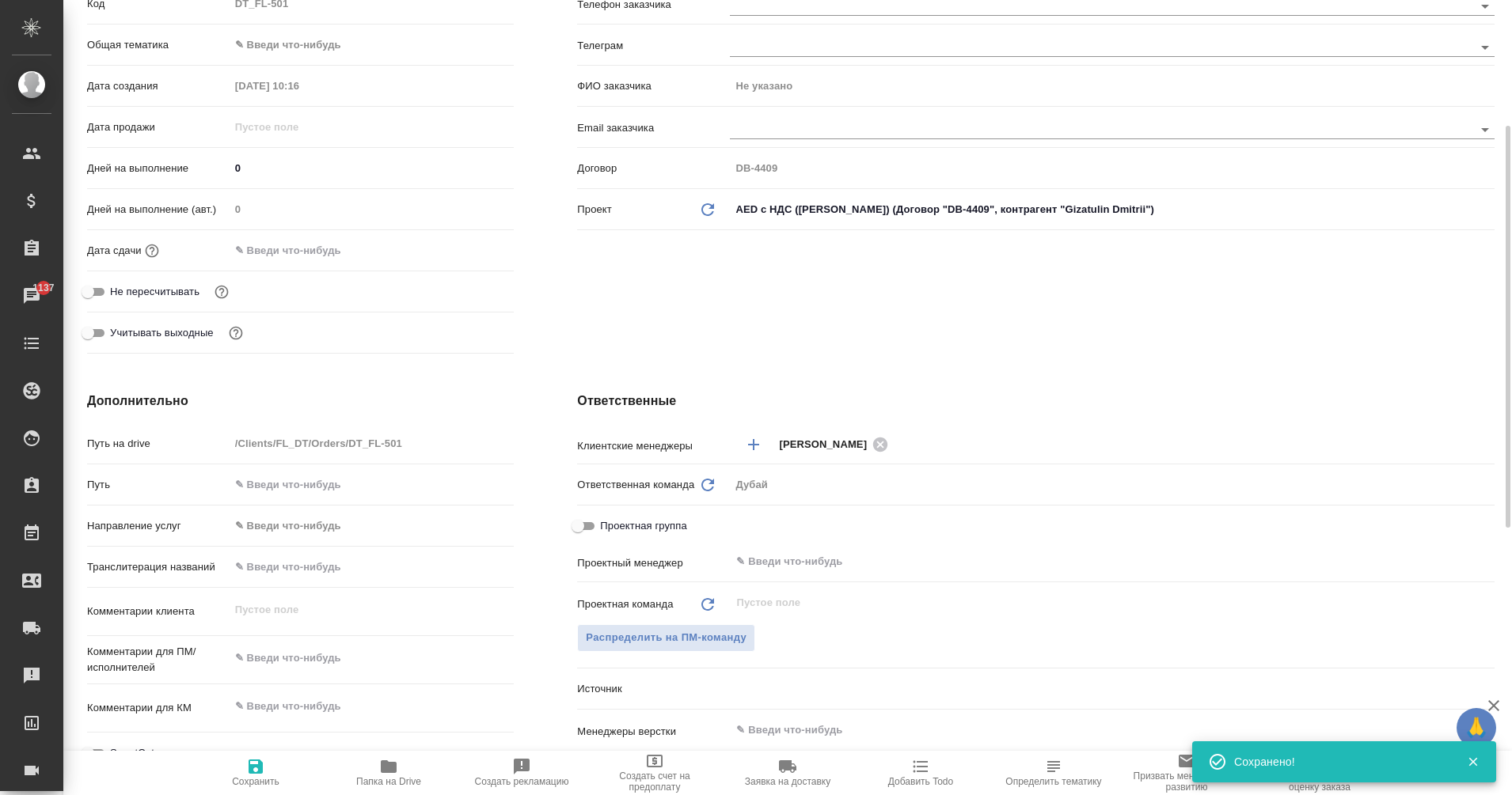
type textarea "x"
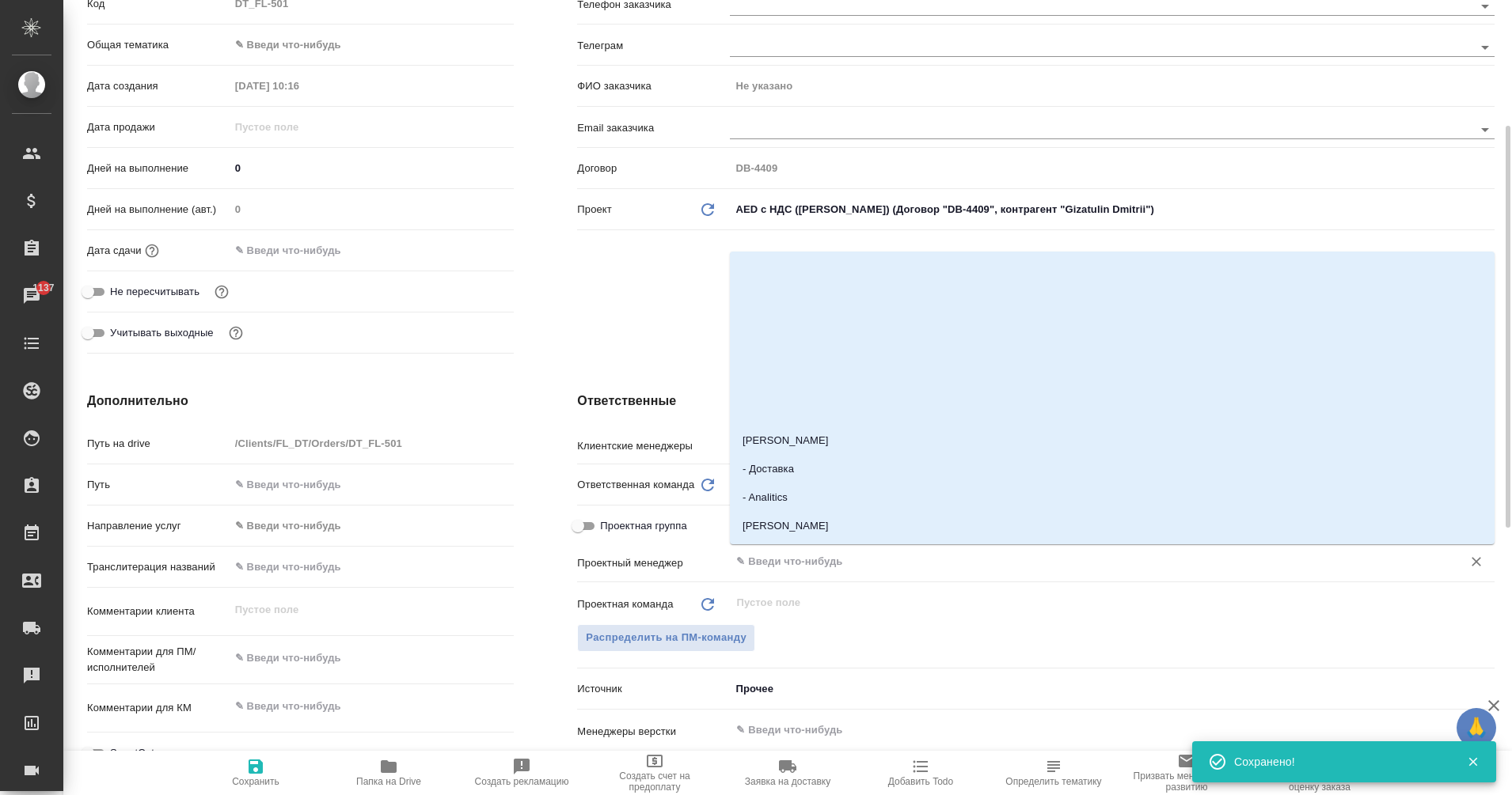
click at [795, 558] on input "text" at bounding box center [1086, 562] width 702 height 19
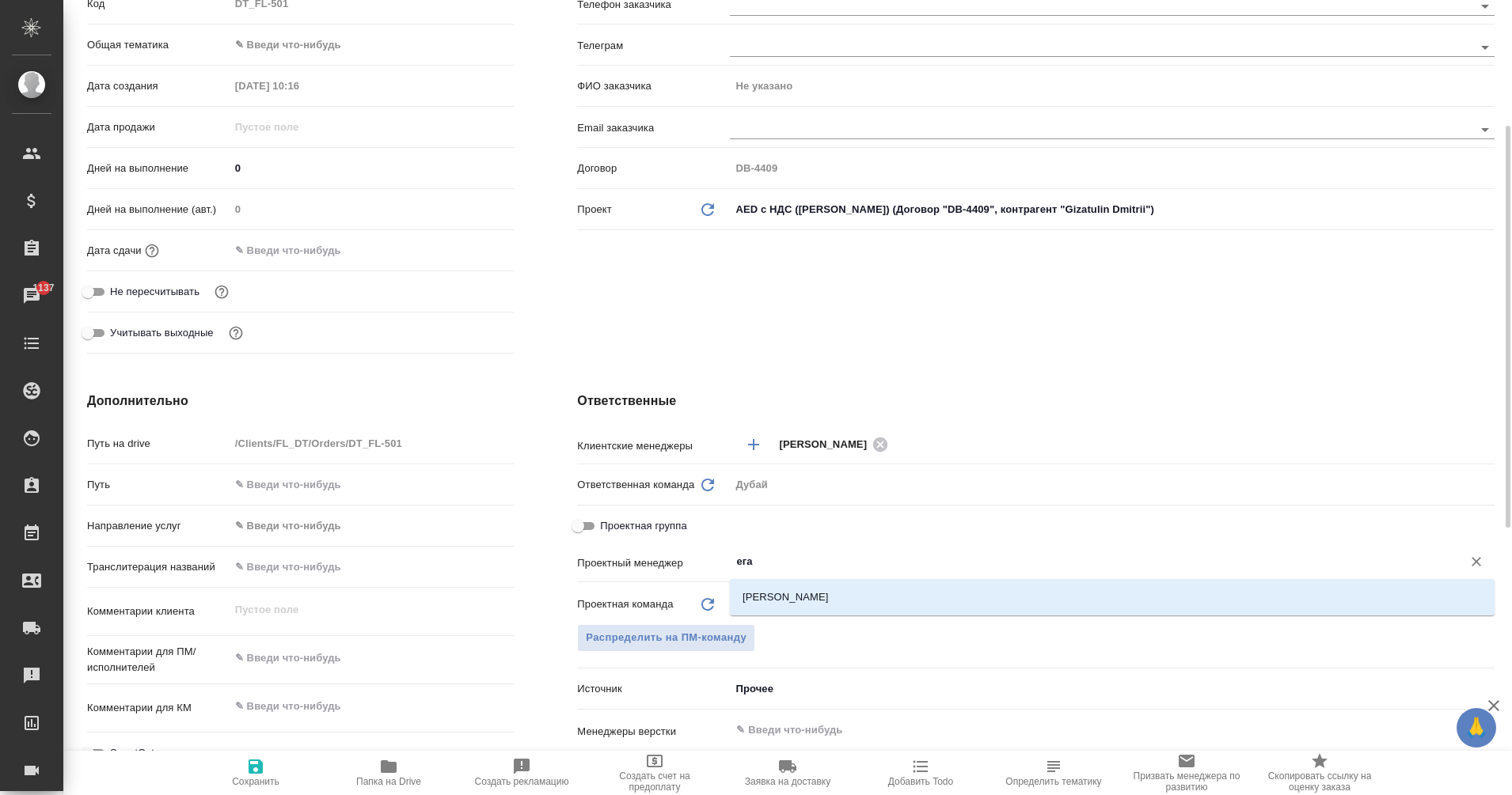
type input "еган"
click at [840, 589] on li "[PERSON_NAME]" at bounding box center [1113, 598] width 765 height 29
type textarea "x"
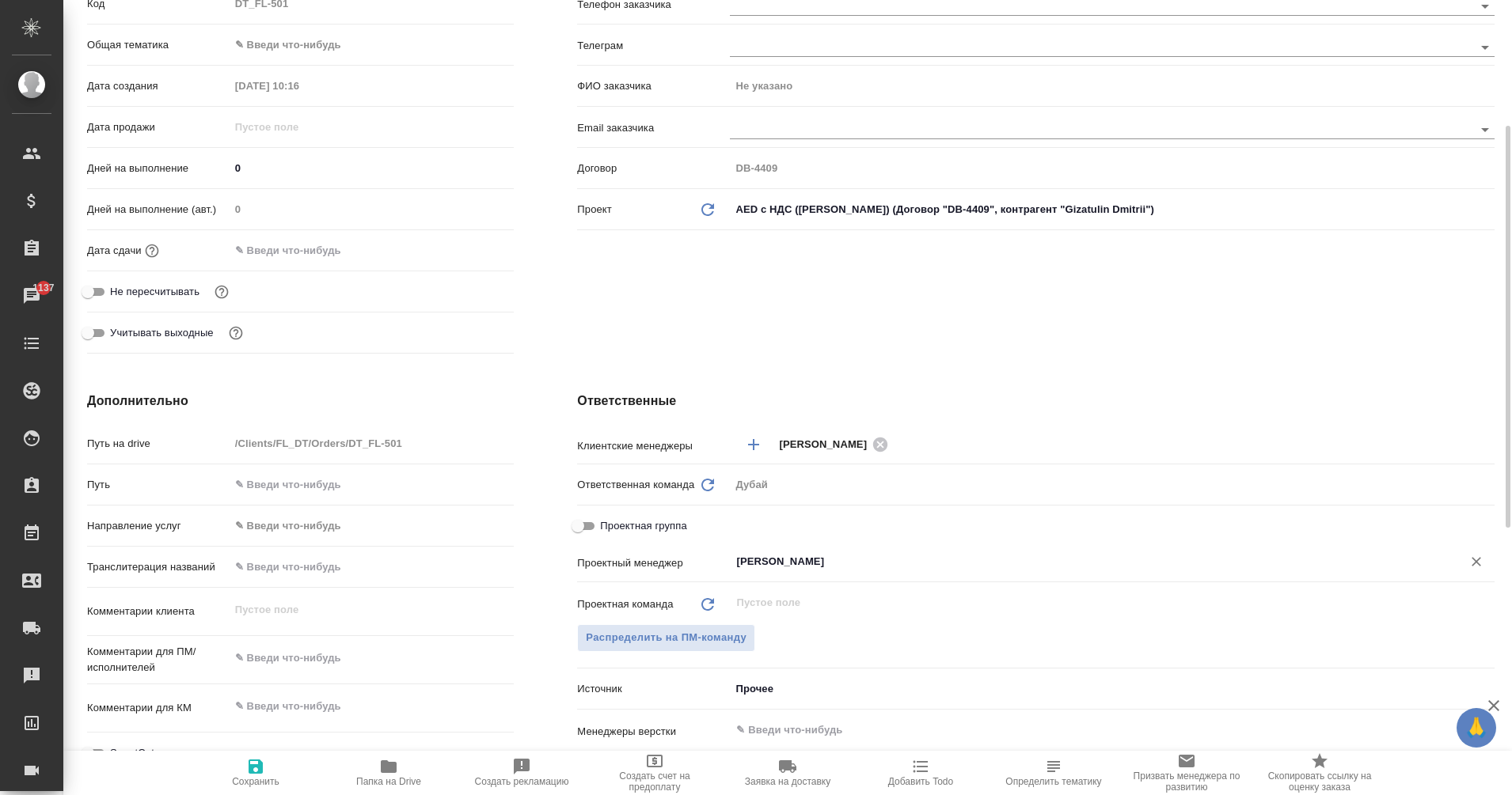
type input "[PERSON_NAME]"
click at [269, 776] on span "Сохранить" at bounding box center [256, 773] width 114 height 30
type textarea "x"
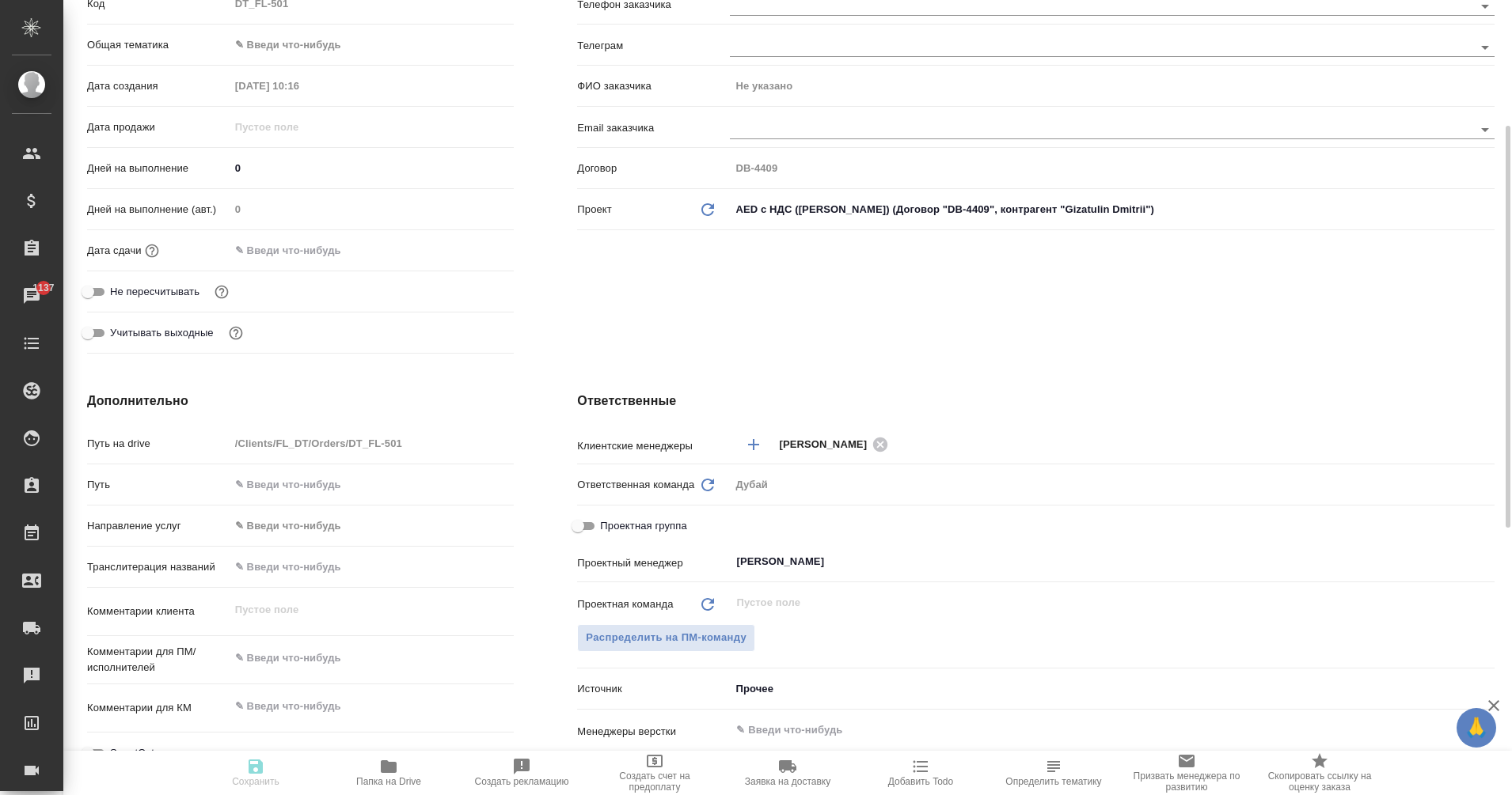
type textarea "x"
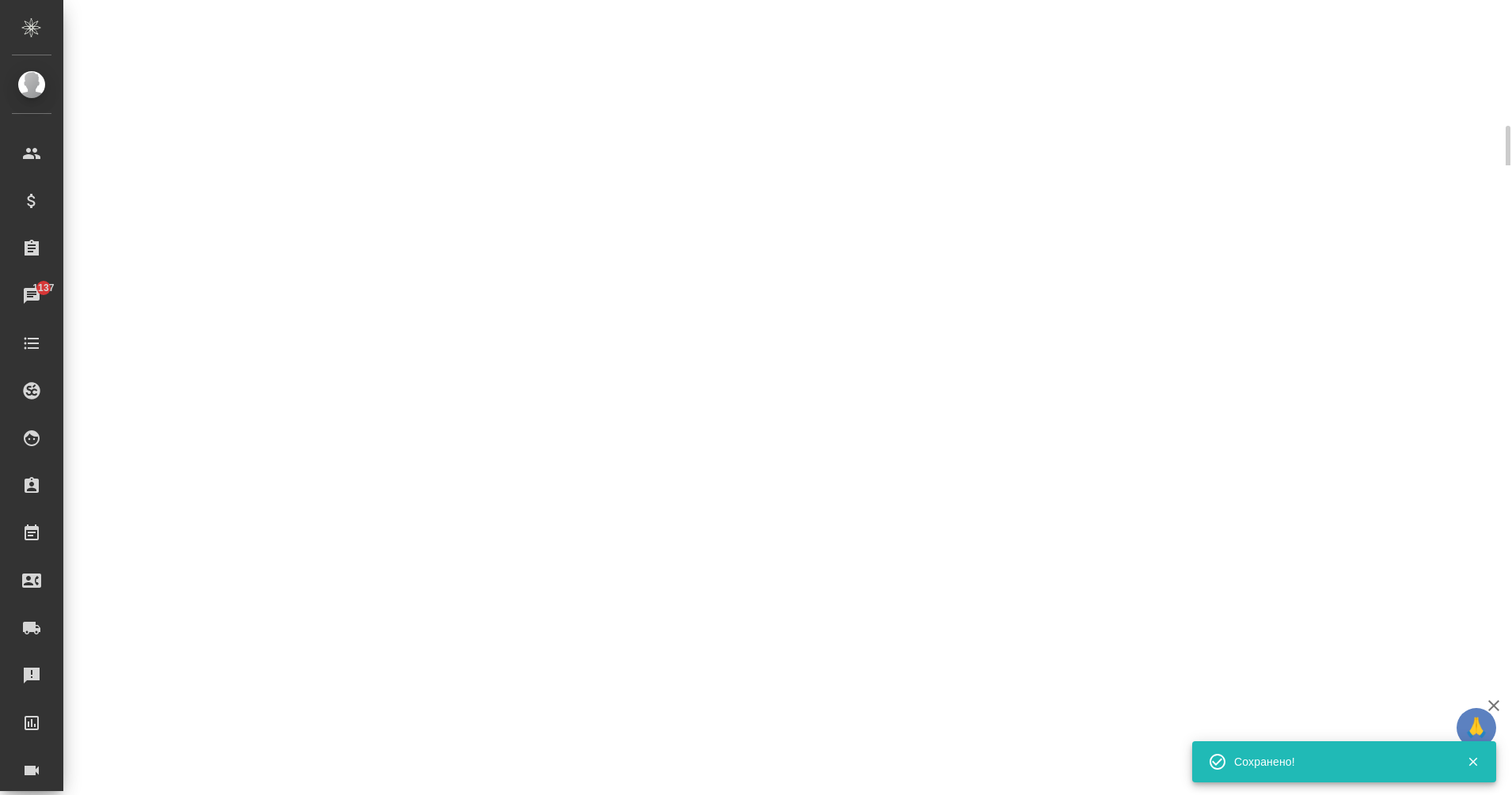
select select "RU"
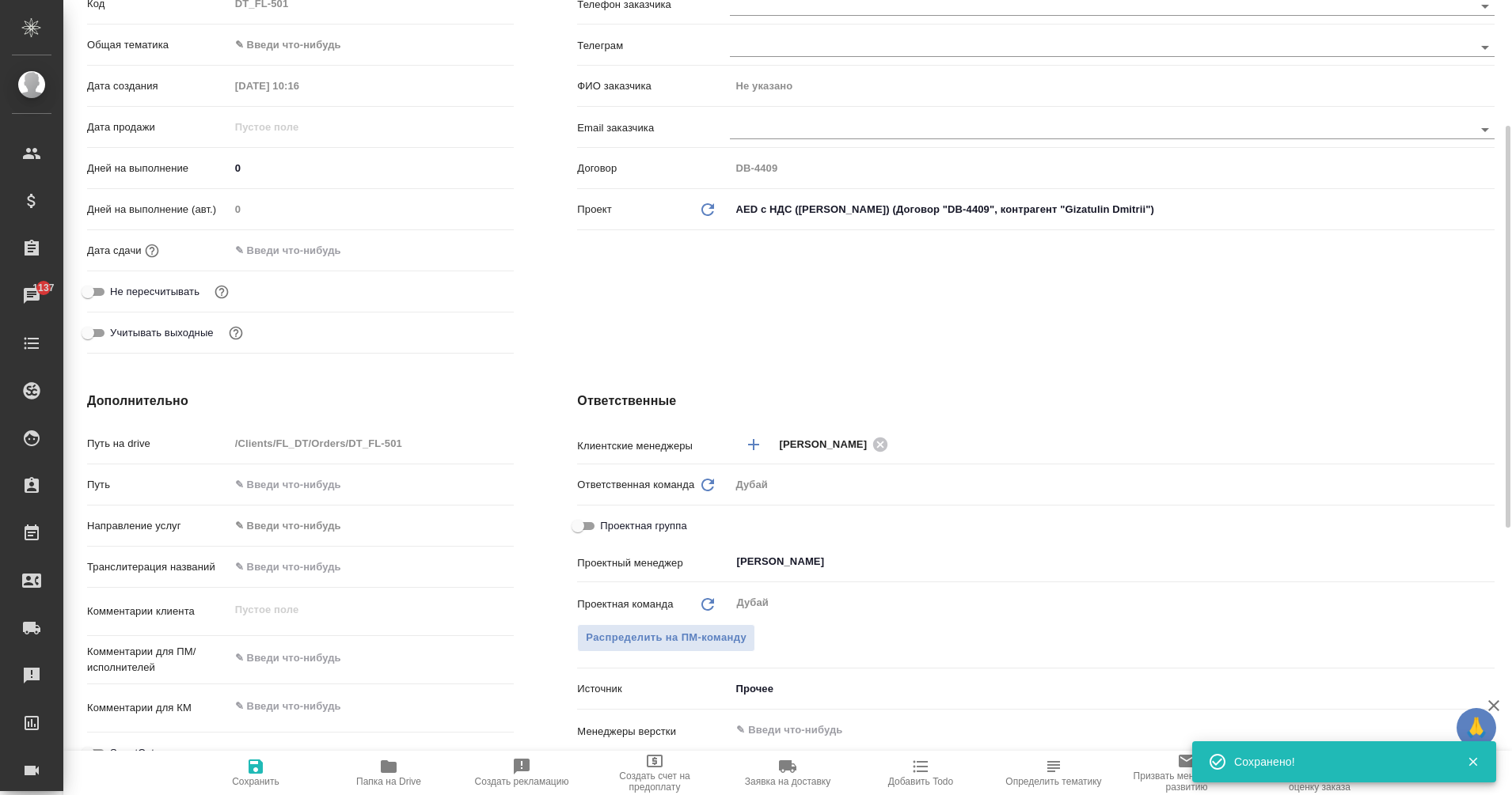
type textarea "x"
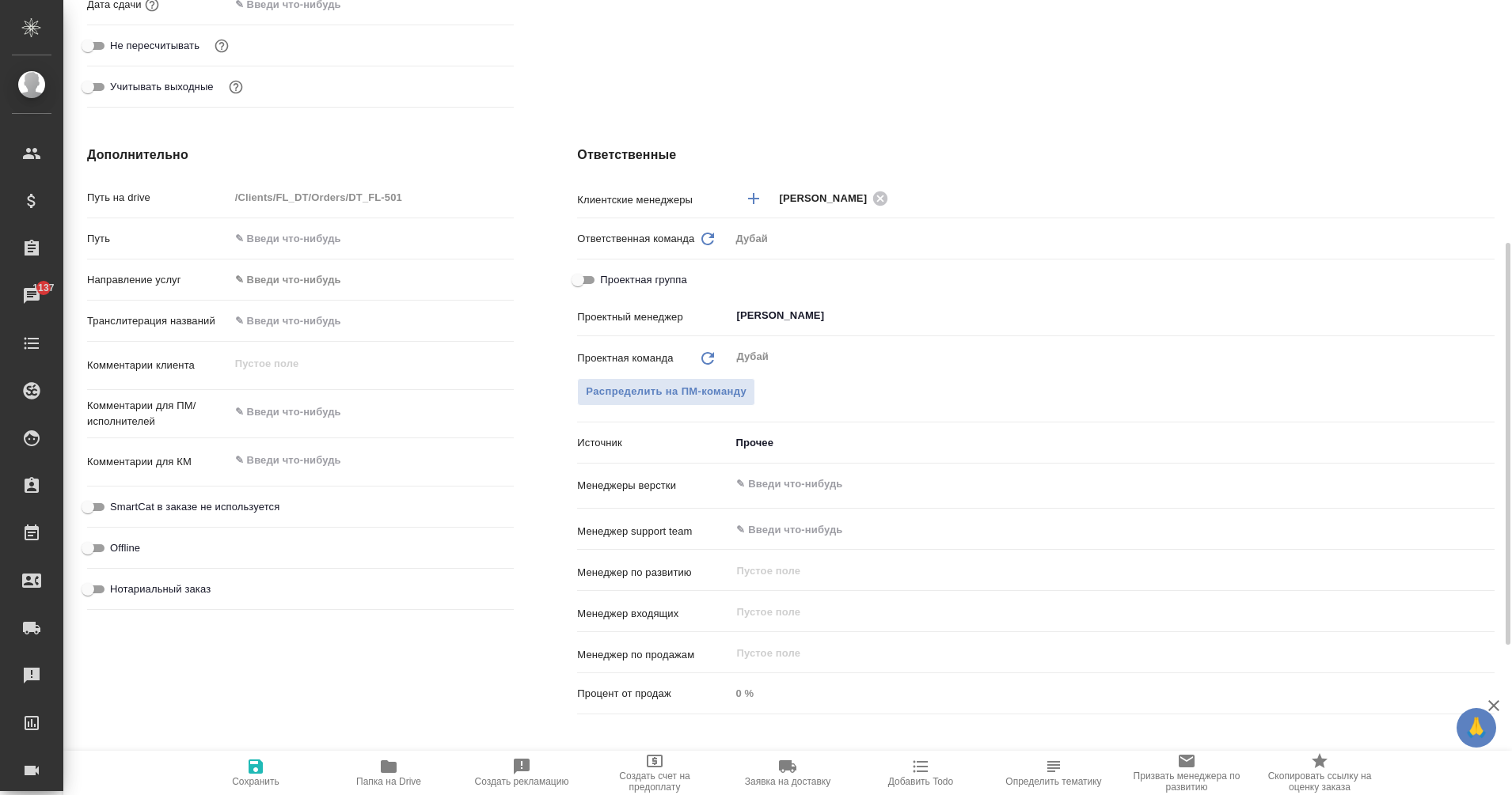
scroll to position [497, 0]
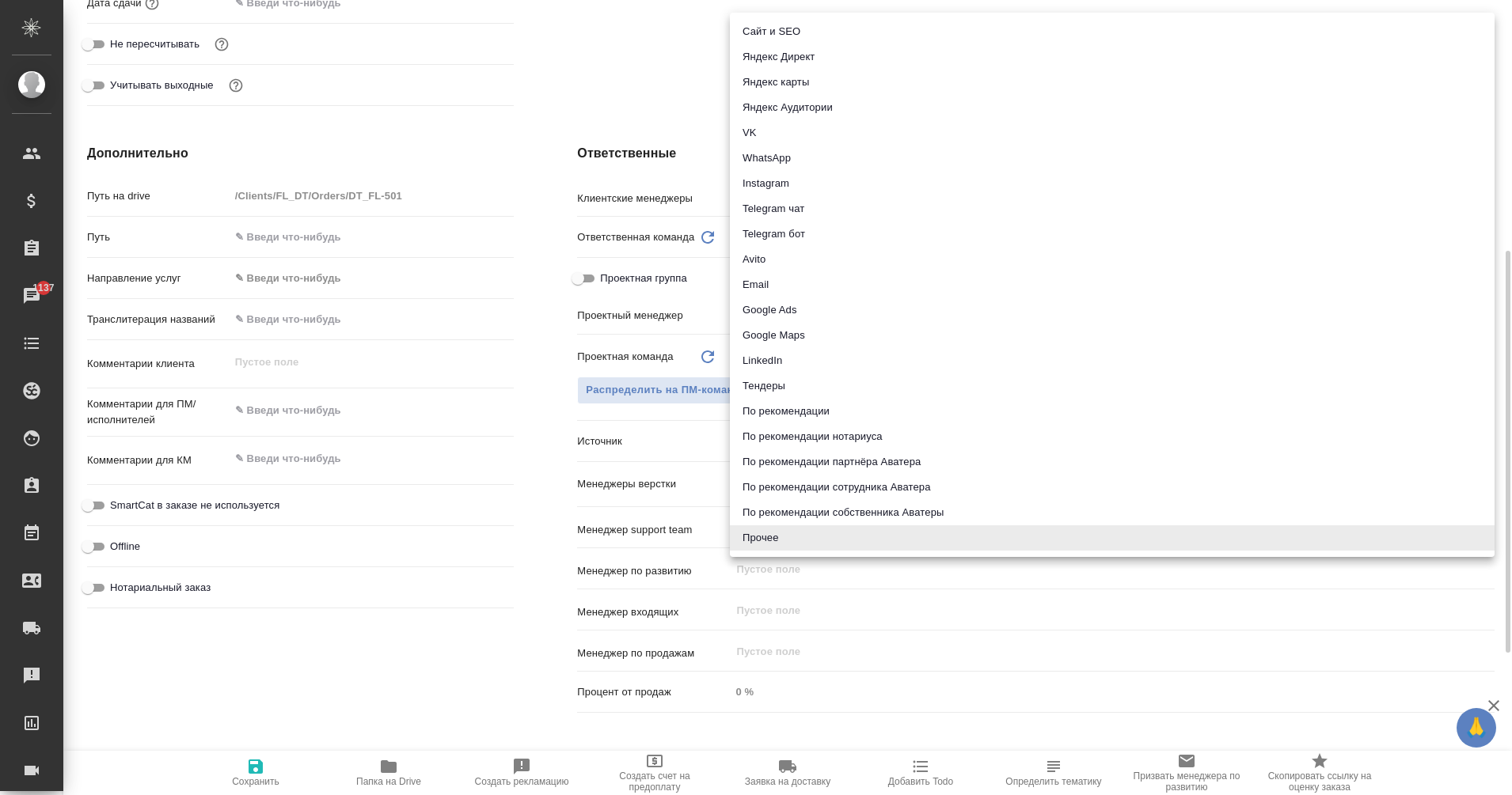
click at [746, 448] on body "🙏 .cls-1 fill:#fff; AWATERA Eganian [PERSON_NAME] Спецификации Заказы 1137 Чаты…" at bounding box center [756, 398] width 1512 height 795
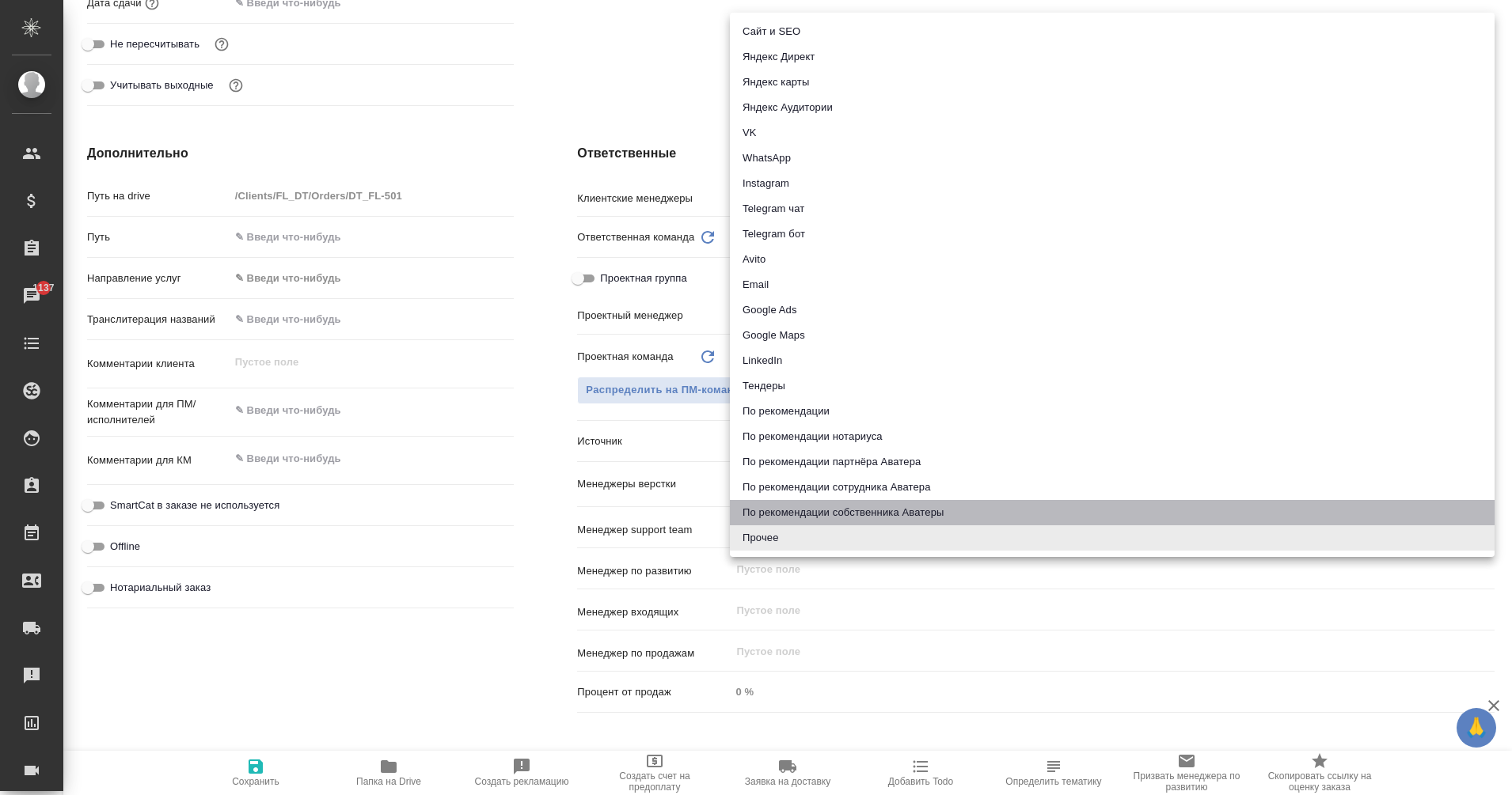
click at [894, 512] on li "По рекомендации собственника Аватеры" at bounding box center [1113, 513] width 765 height 25
type textarea "x"
type input "ownerRecommendation"
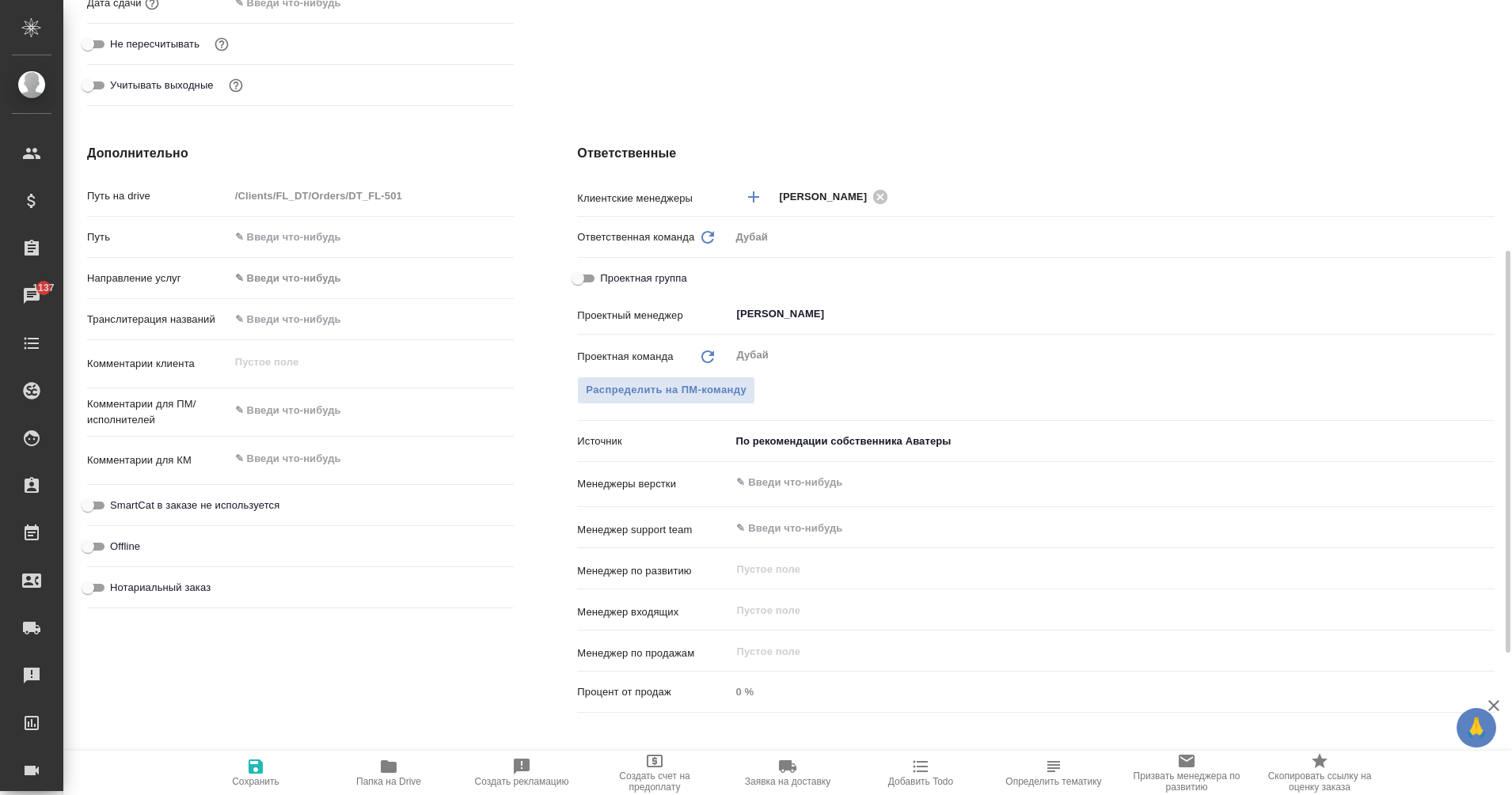
click at [262, 772] on icon "button" at bounding box center [256, 766] width 14 height 14
type textarea "x"
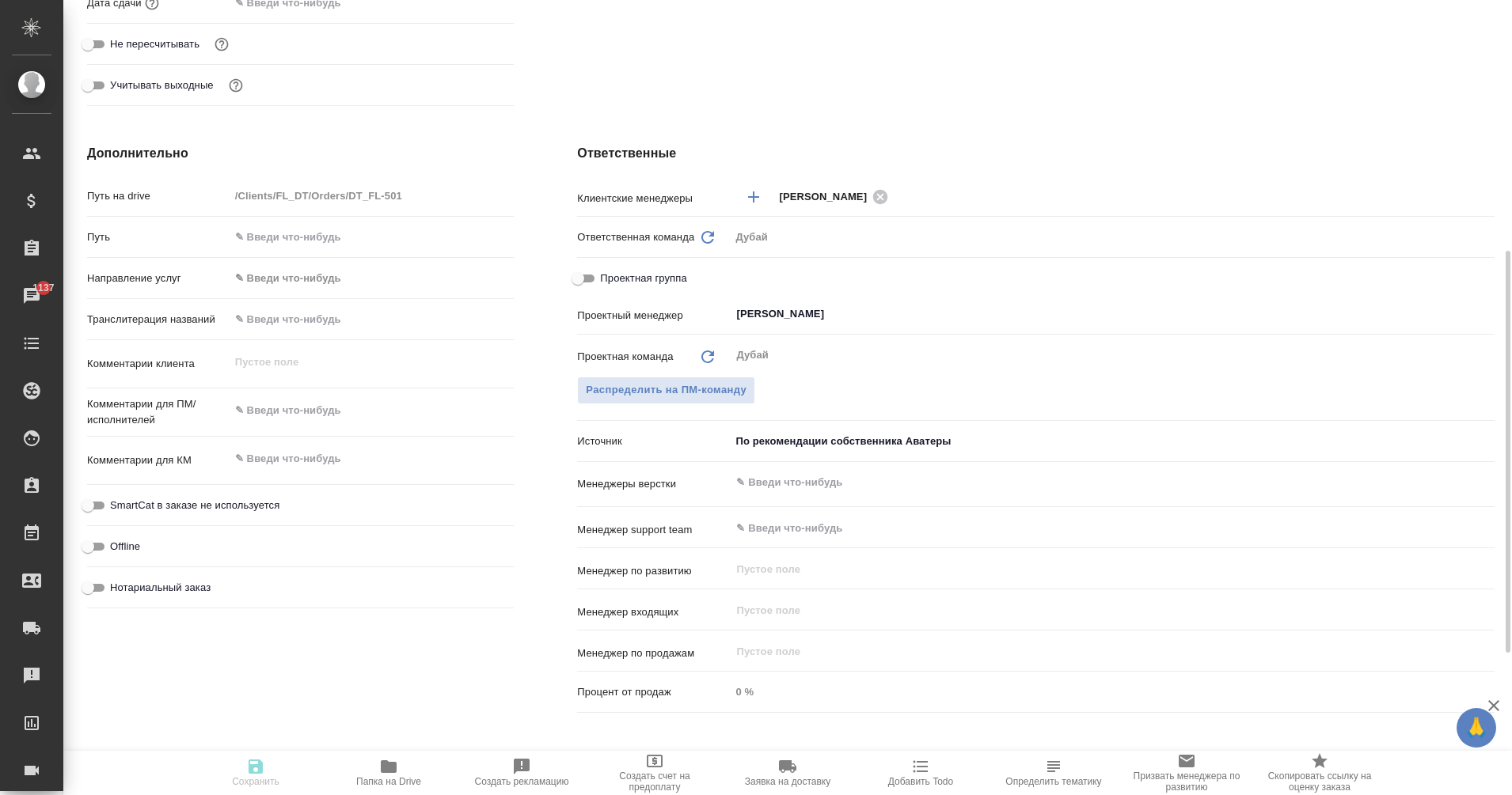
type textarea "x"
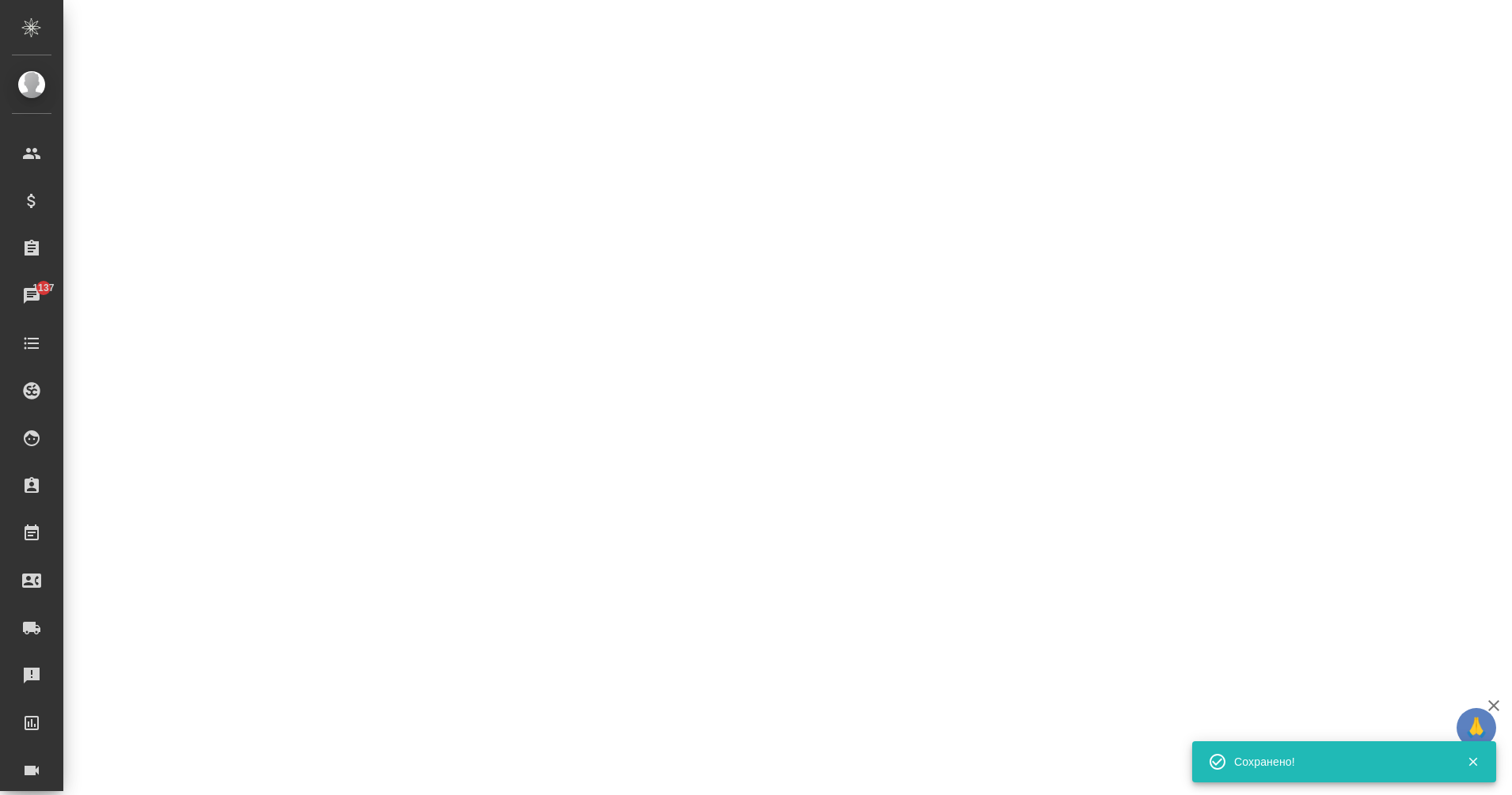
select select "RU"
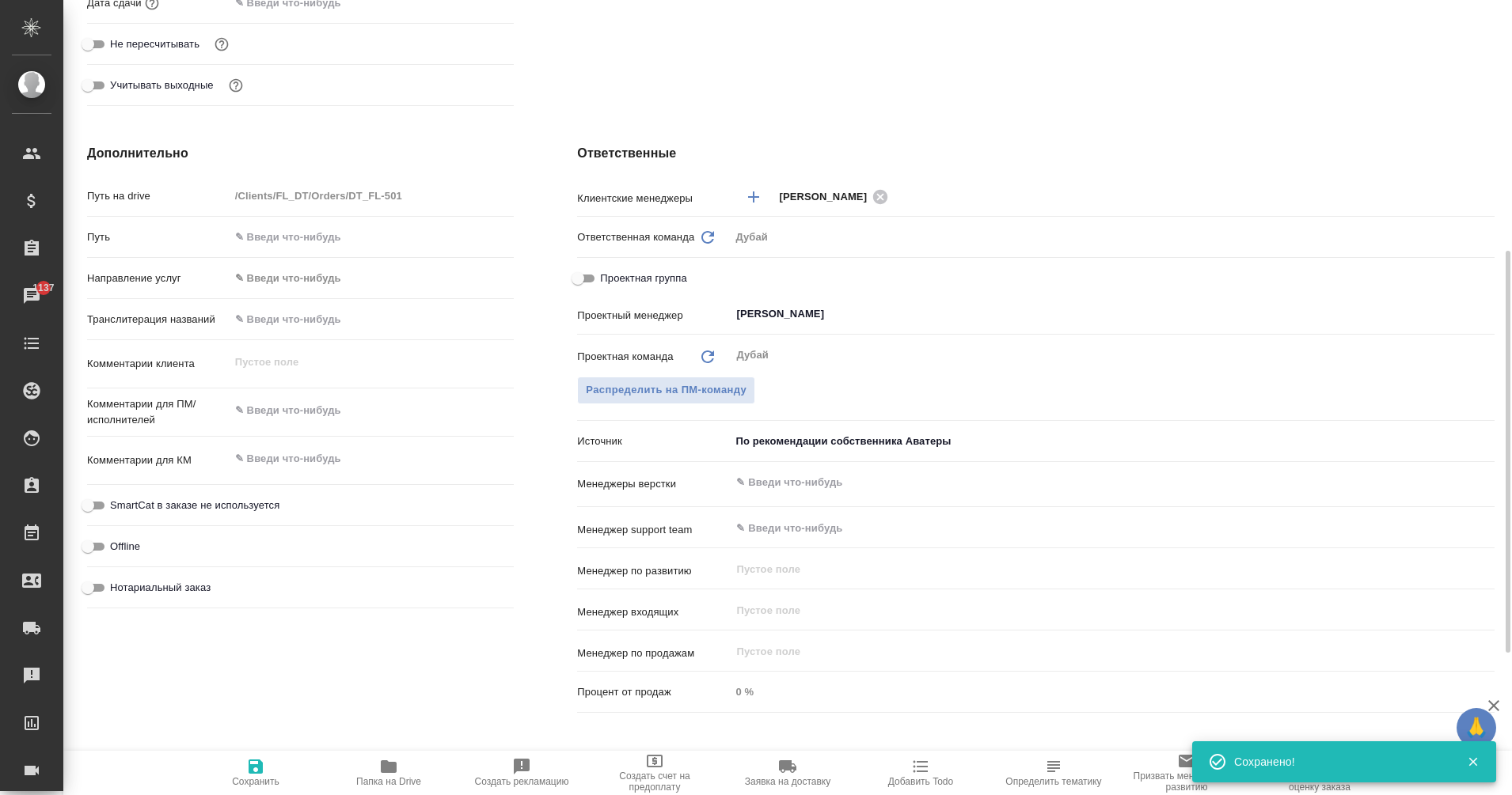
type textarea "x"
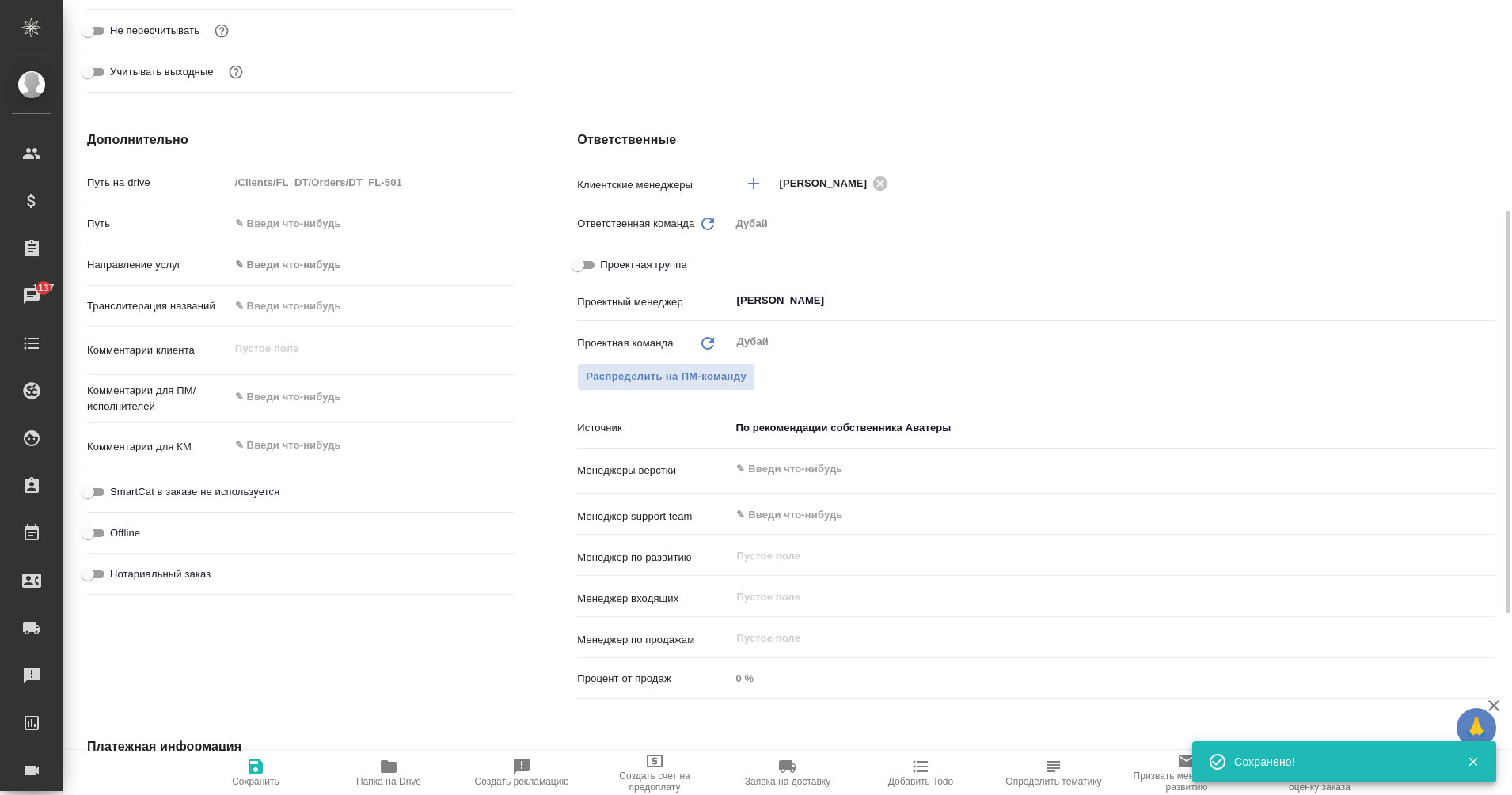
scroll to position [529, 0]
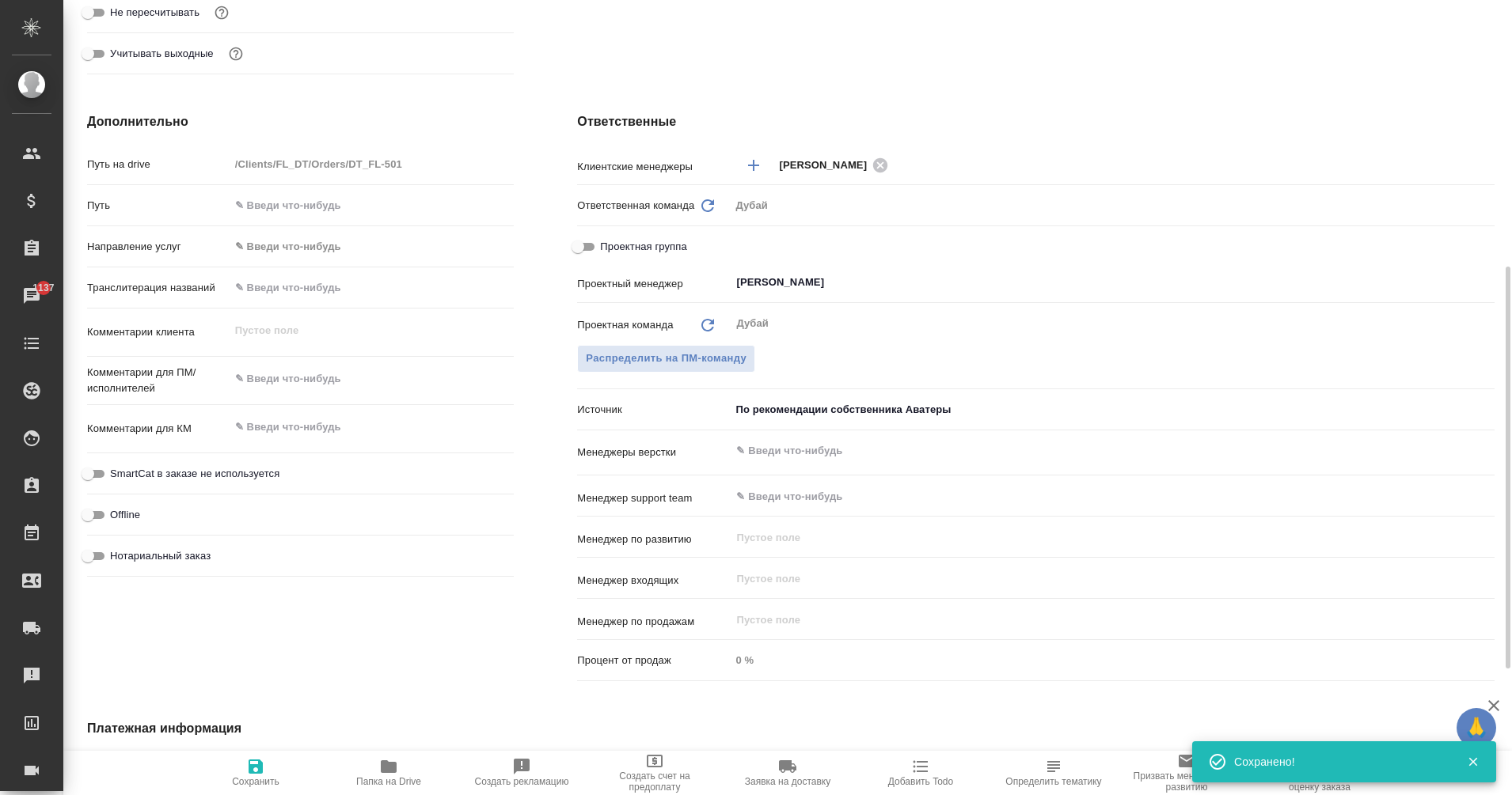
type textarea "x"
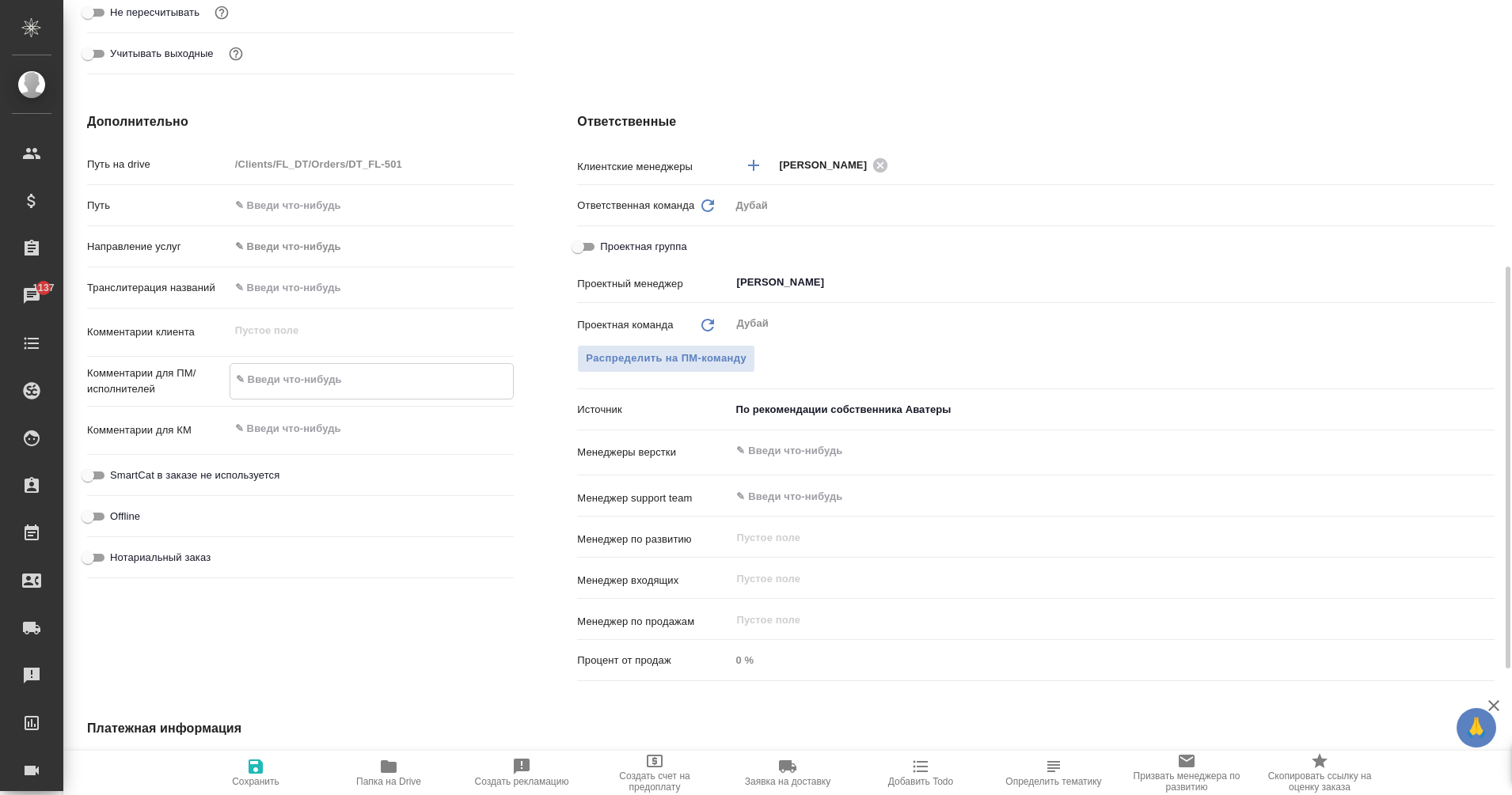
click at [261, 374] on textarea at bounding box center [371, 380] width 283 height 27
type textarea "x"
type textarea "з"
type textarea "x"
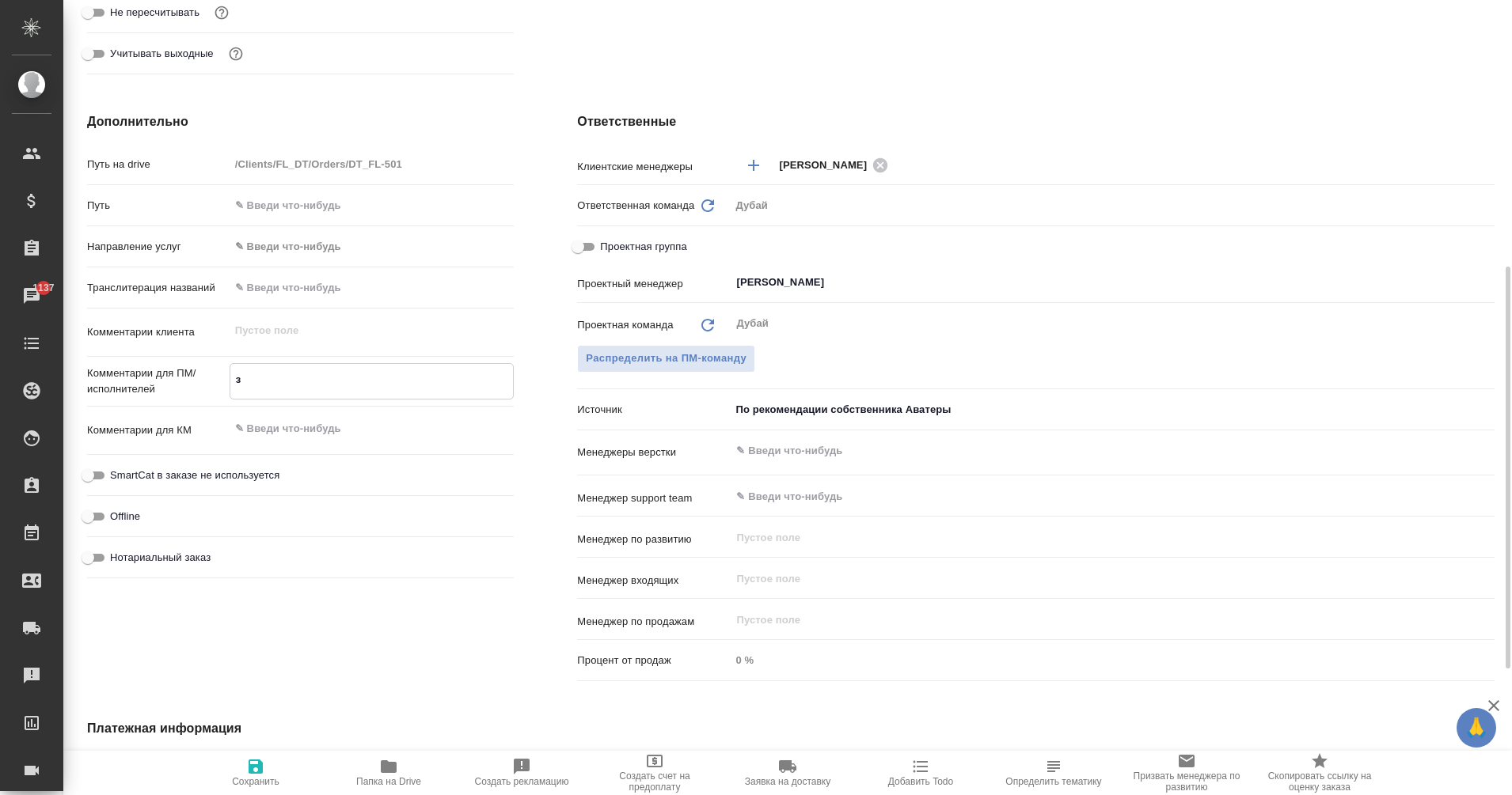
type textarea "за"
type textarea "x"
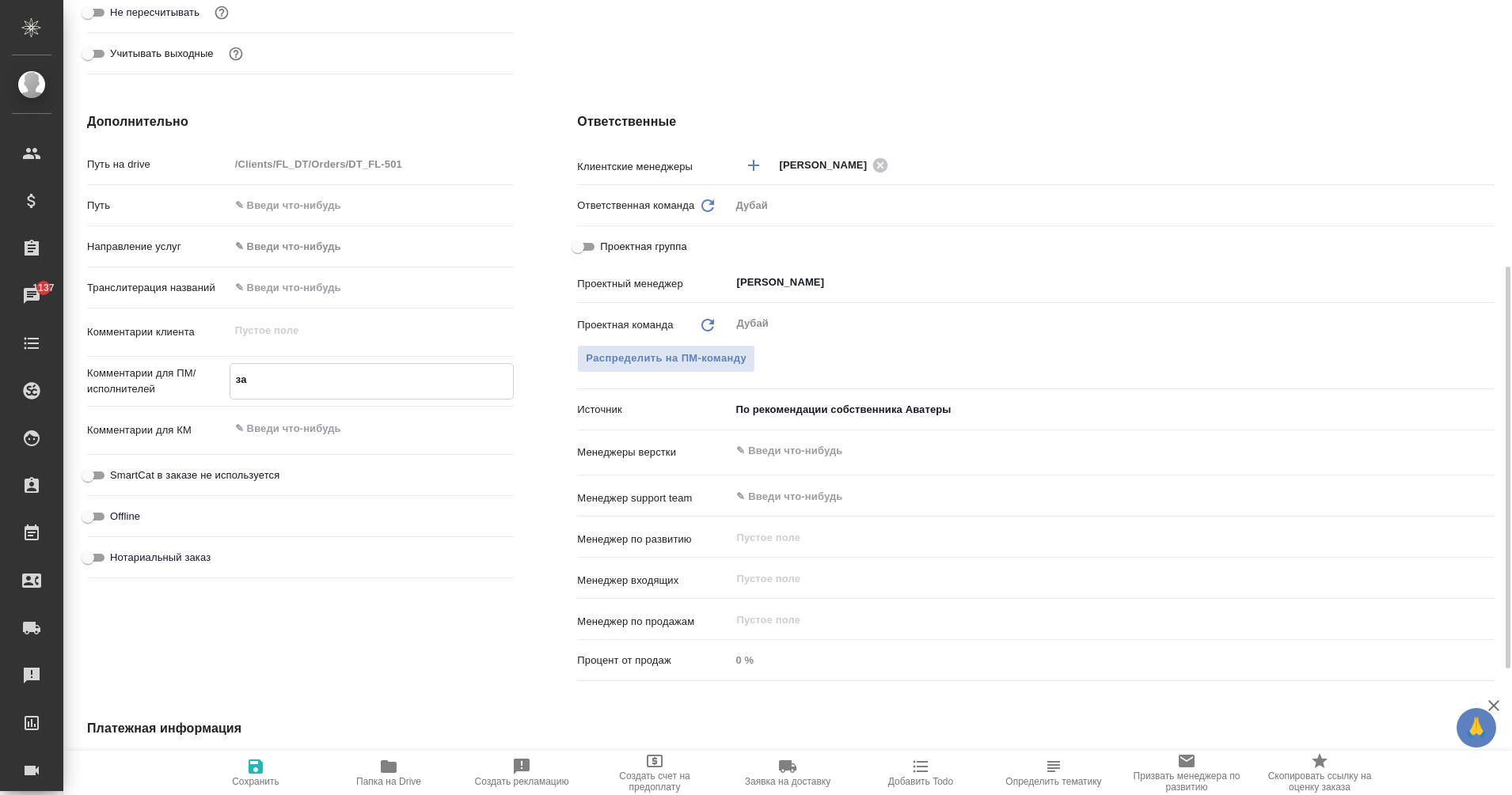
type textarea "зак"
type textarea "x"
type textarea "зака"
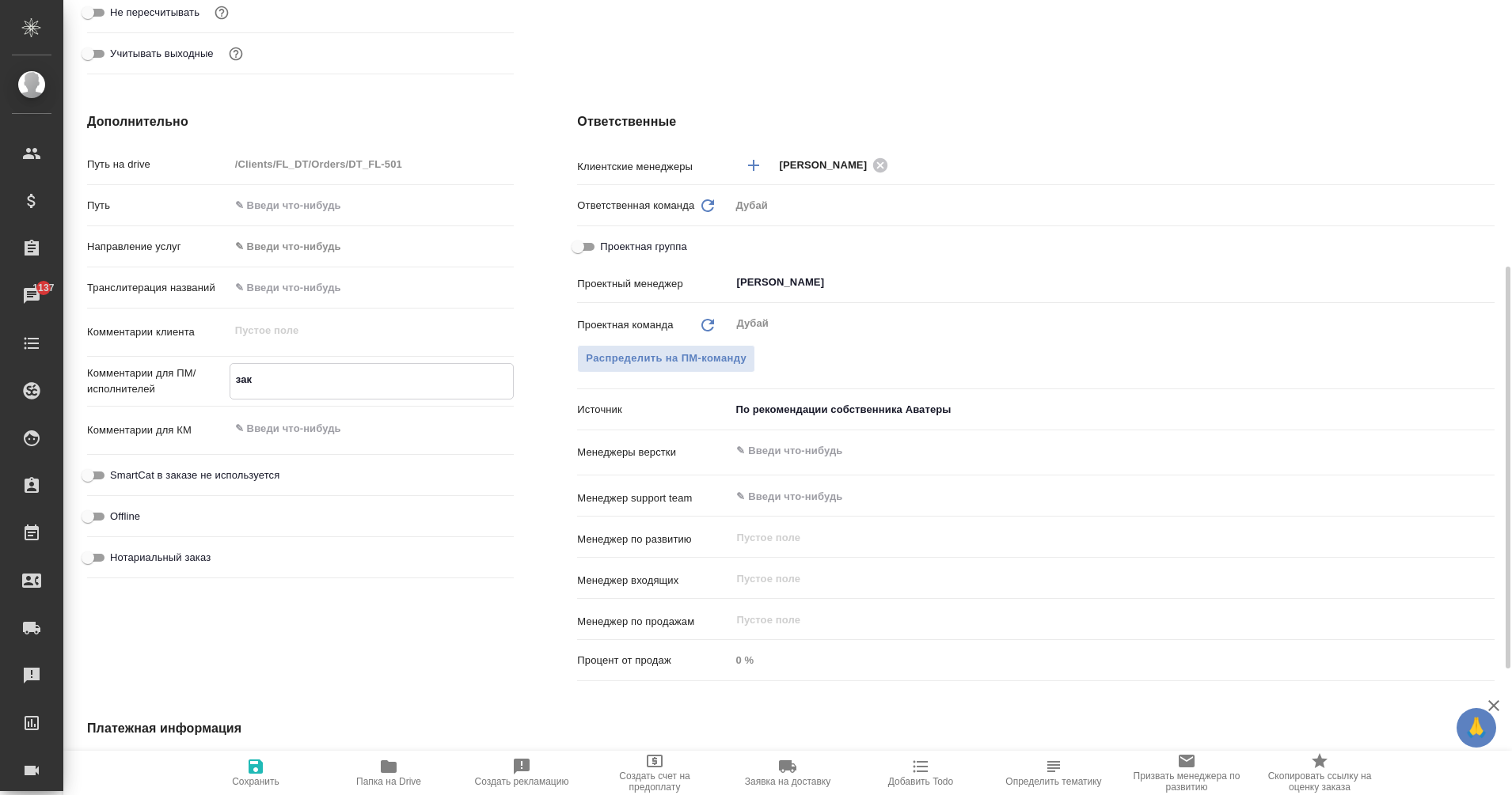
type textarea "x"
type textarea "заказ"
type textarea "x"
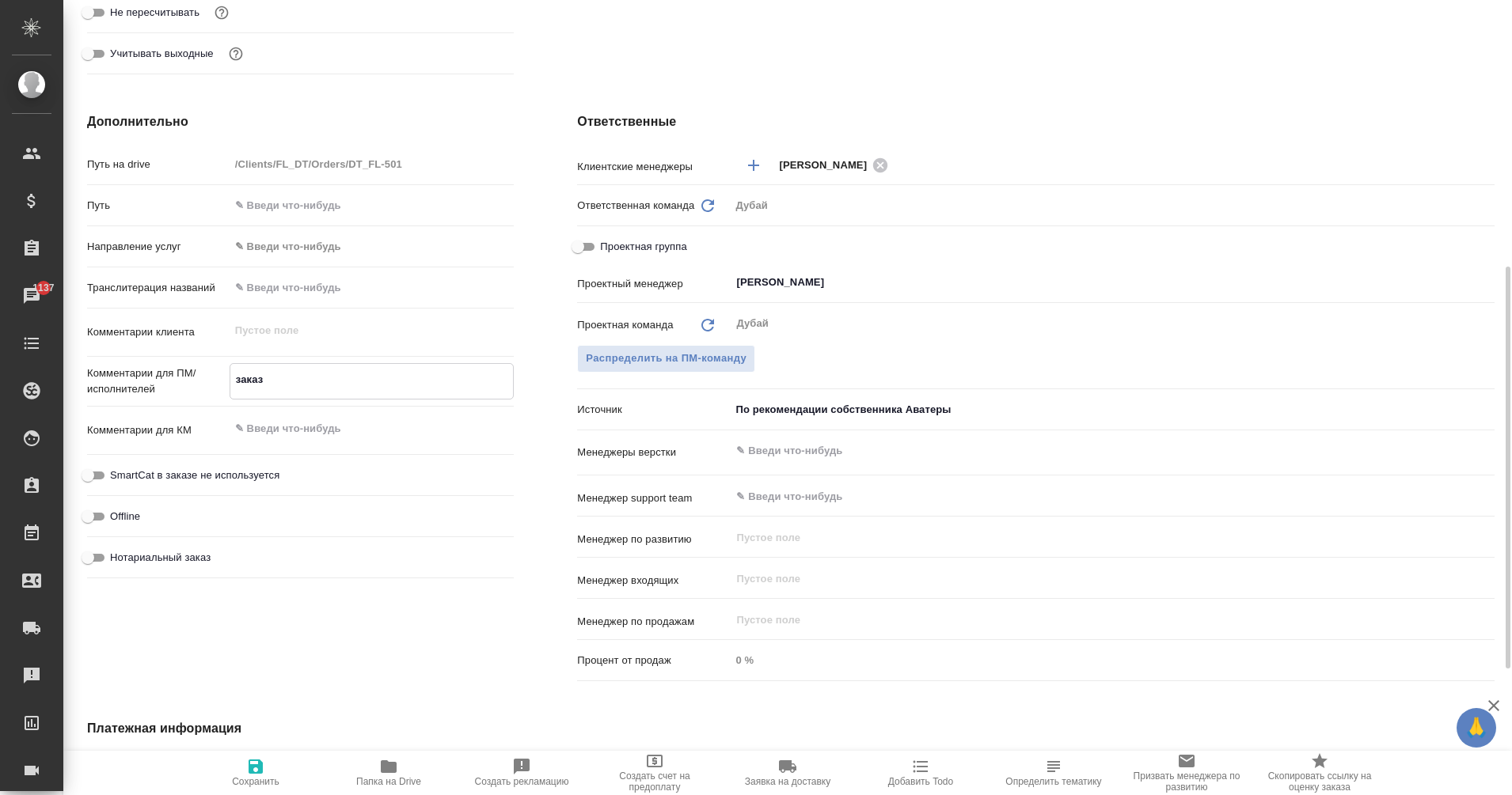
type textarea "x"
type textarea "заказ"
type textarea "x"
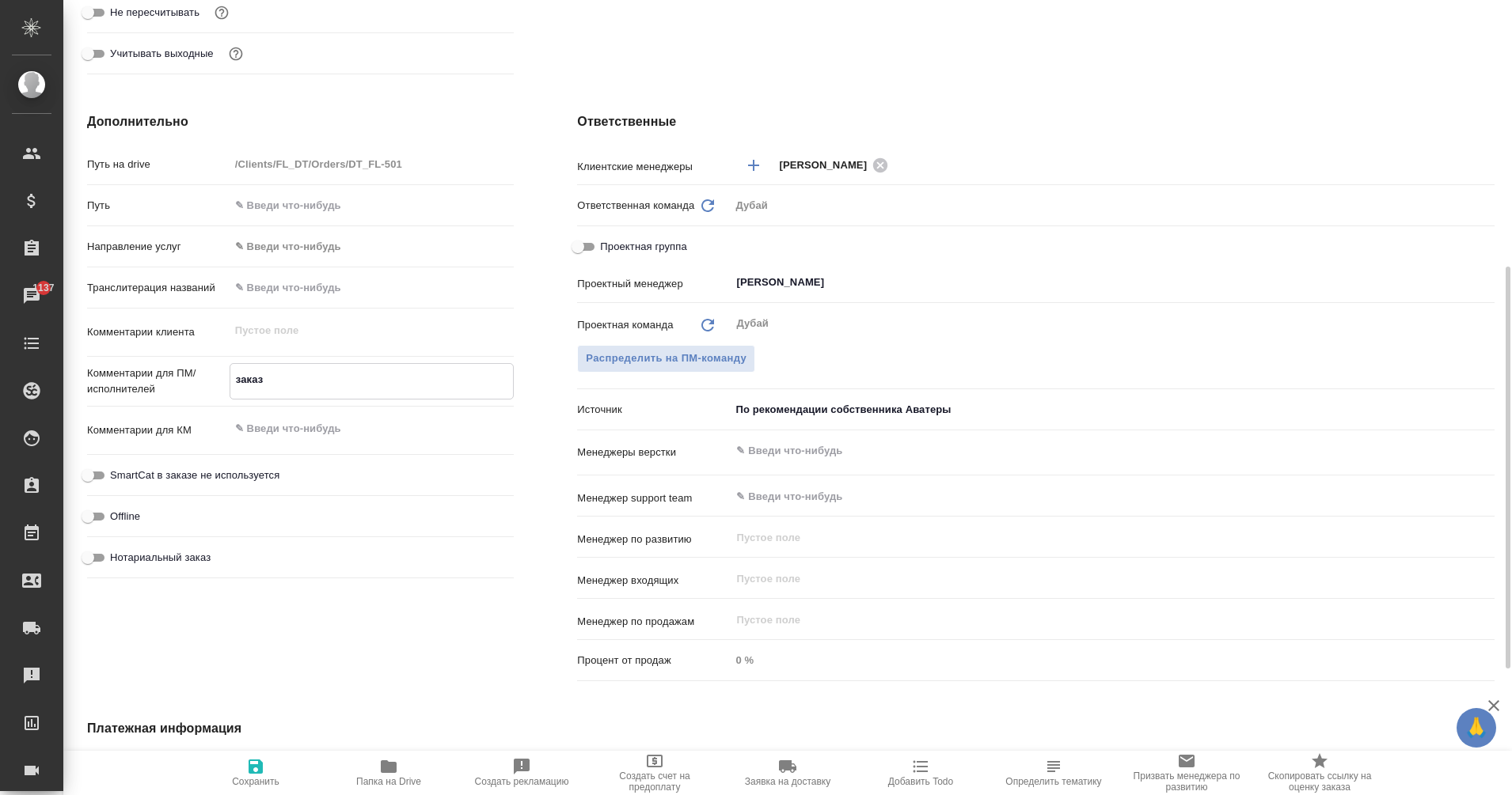
type textarea "заказ [PERSON_NAME]"
type textarea "x"
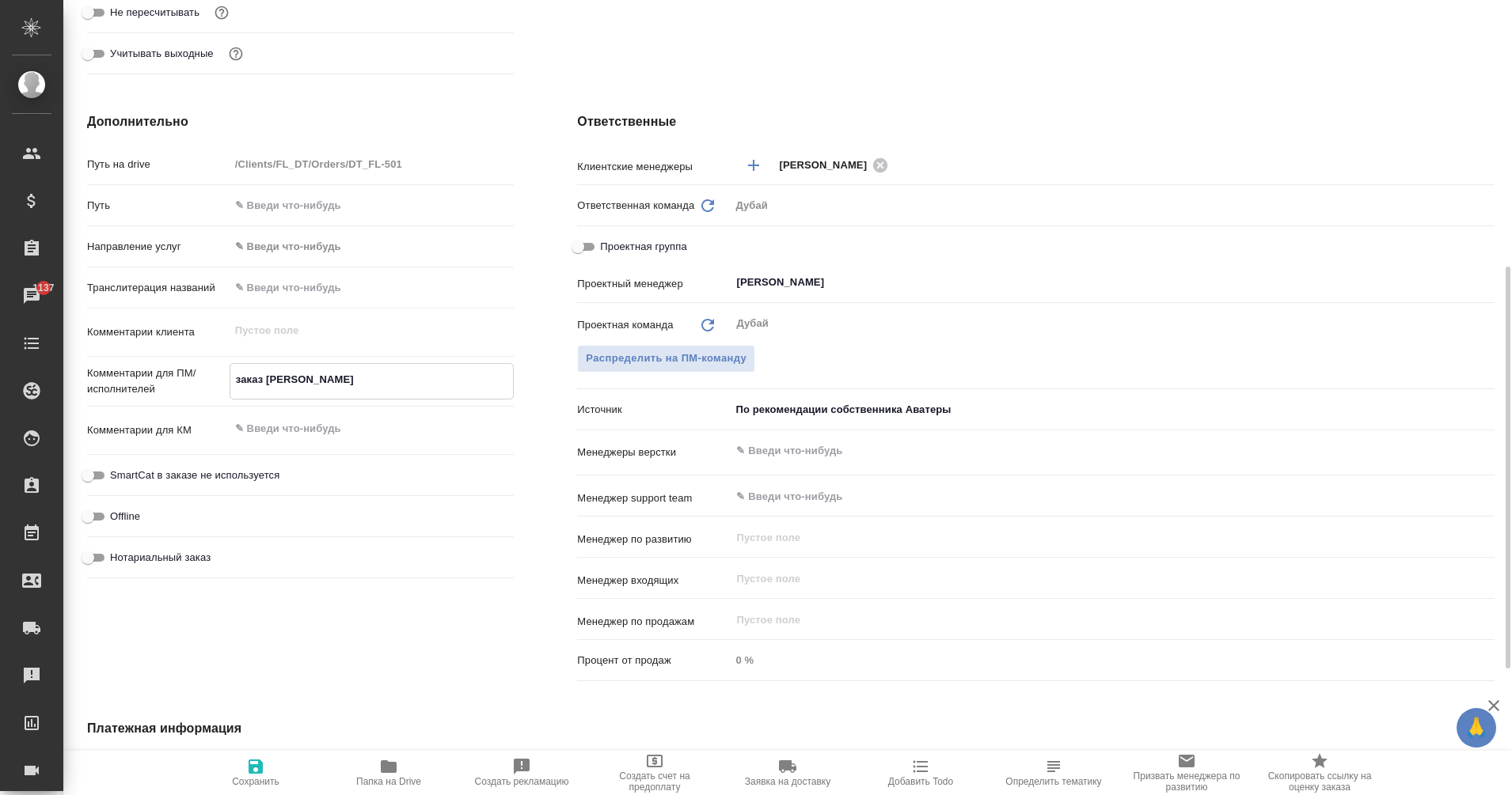
type textarea "заказ на"
type textarea "x"
type textarea "заказ на"
type textarea "x"
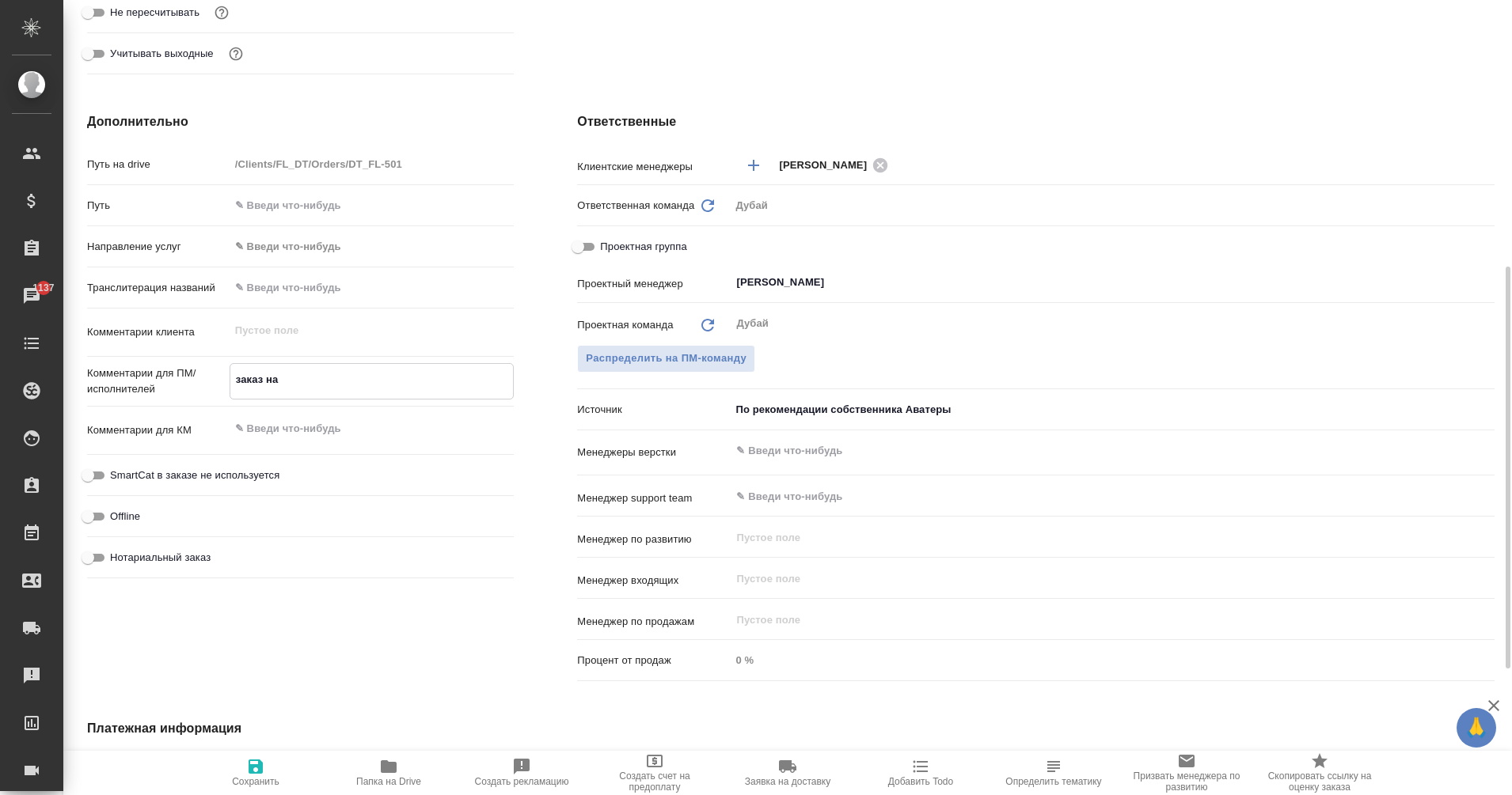
type textarea "x"
type textarea "заказ на [PERSON_NAME]"
type textarea "x"
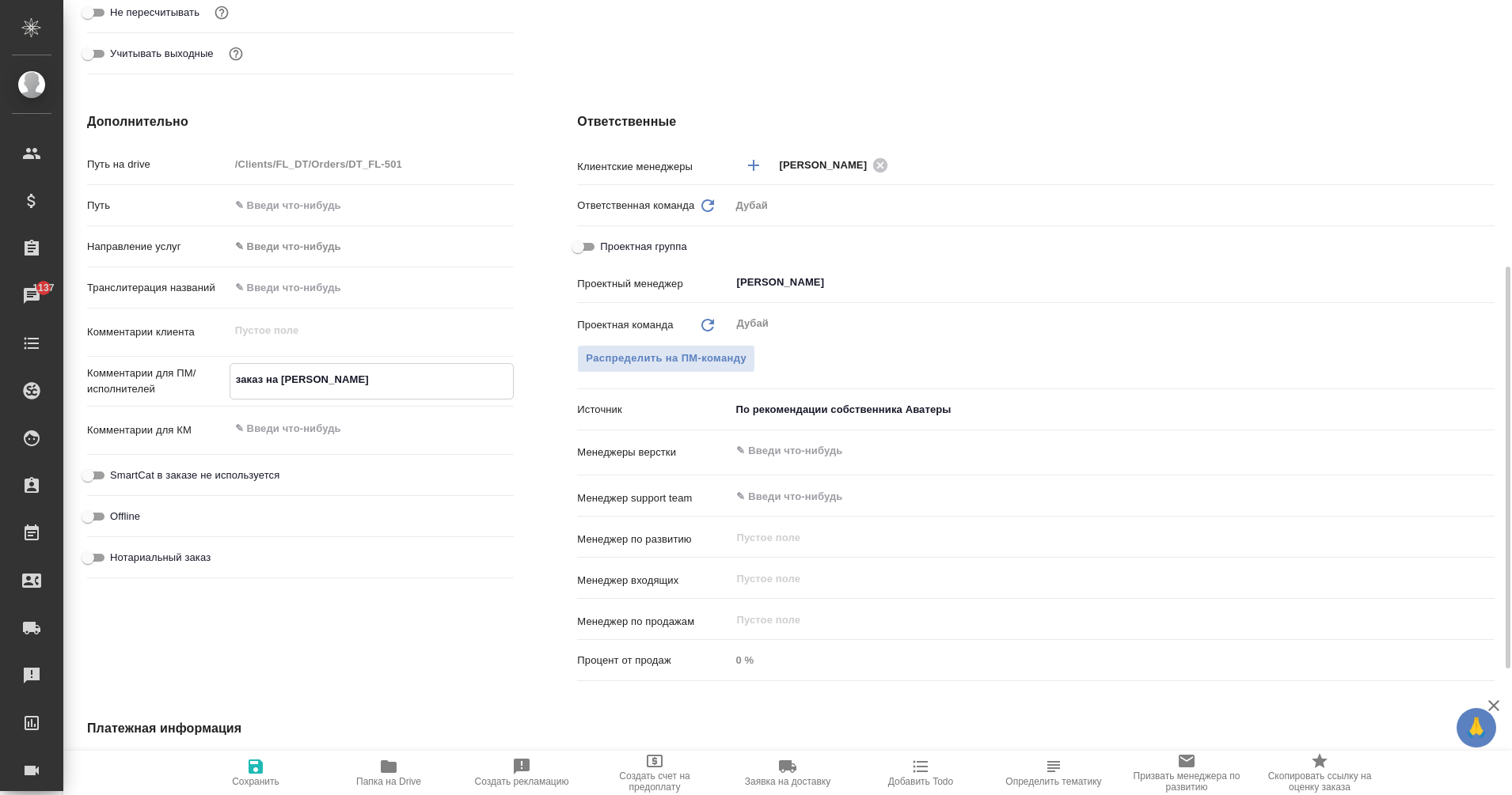
type textarea "x"
type textarea "заказ на офо"
type textarea "x"
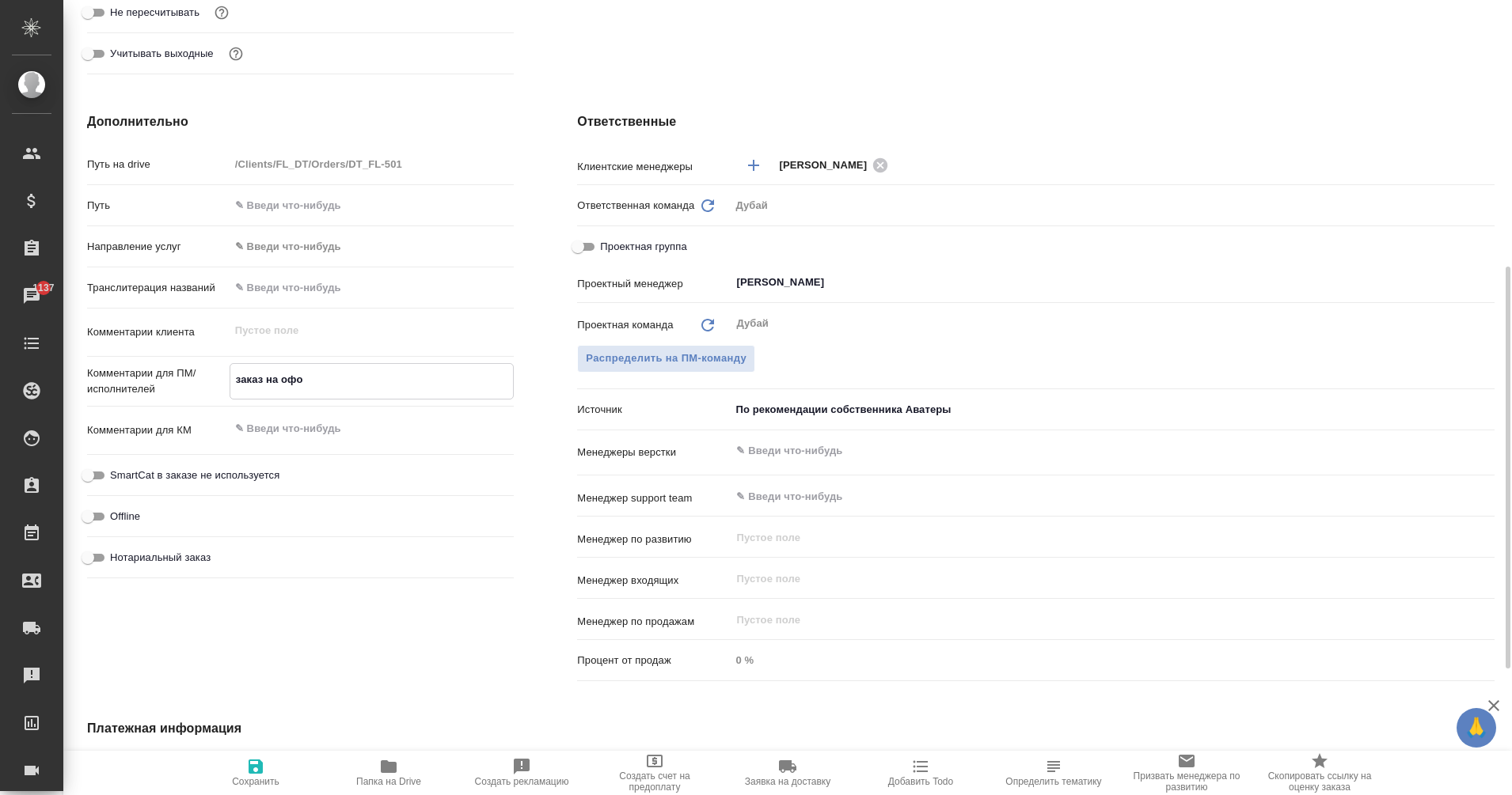
type textarea "заказ на офор"
type textarea "x"
type textarea "заказ на оформ"
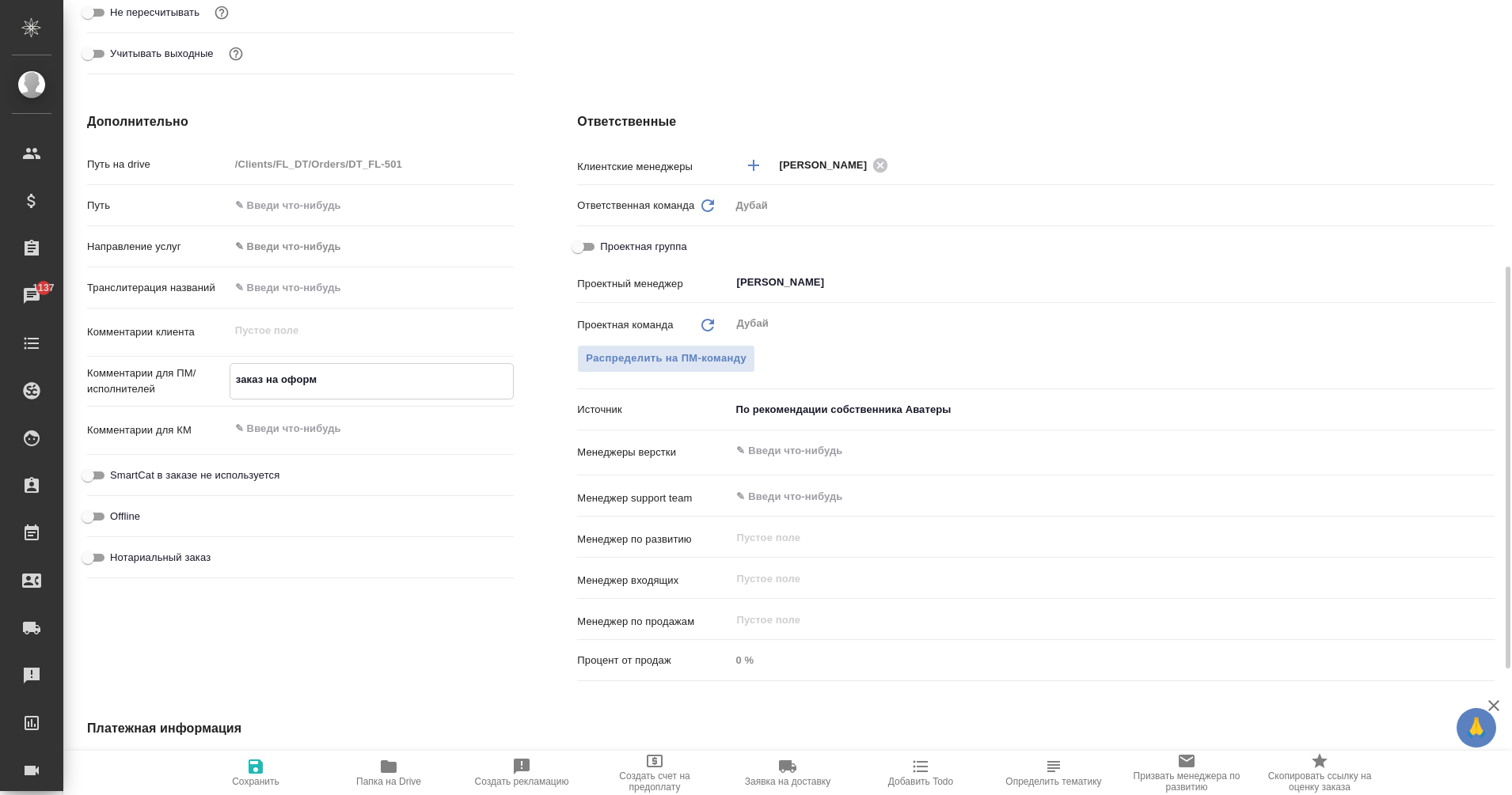
type textarea "x"
type textarea "заказ на оформл"
type textarea "x"
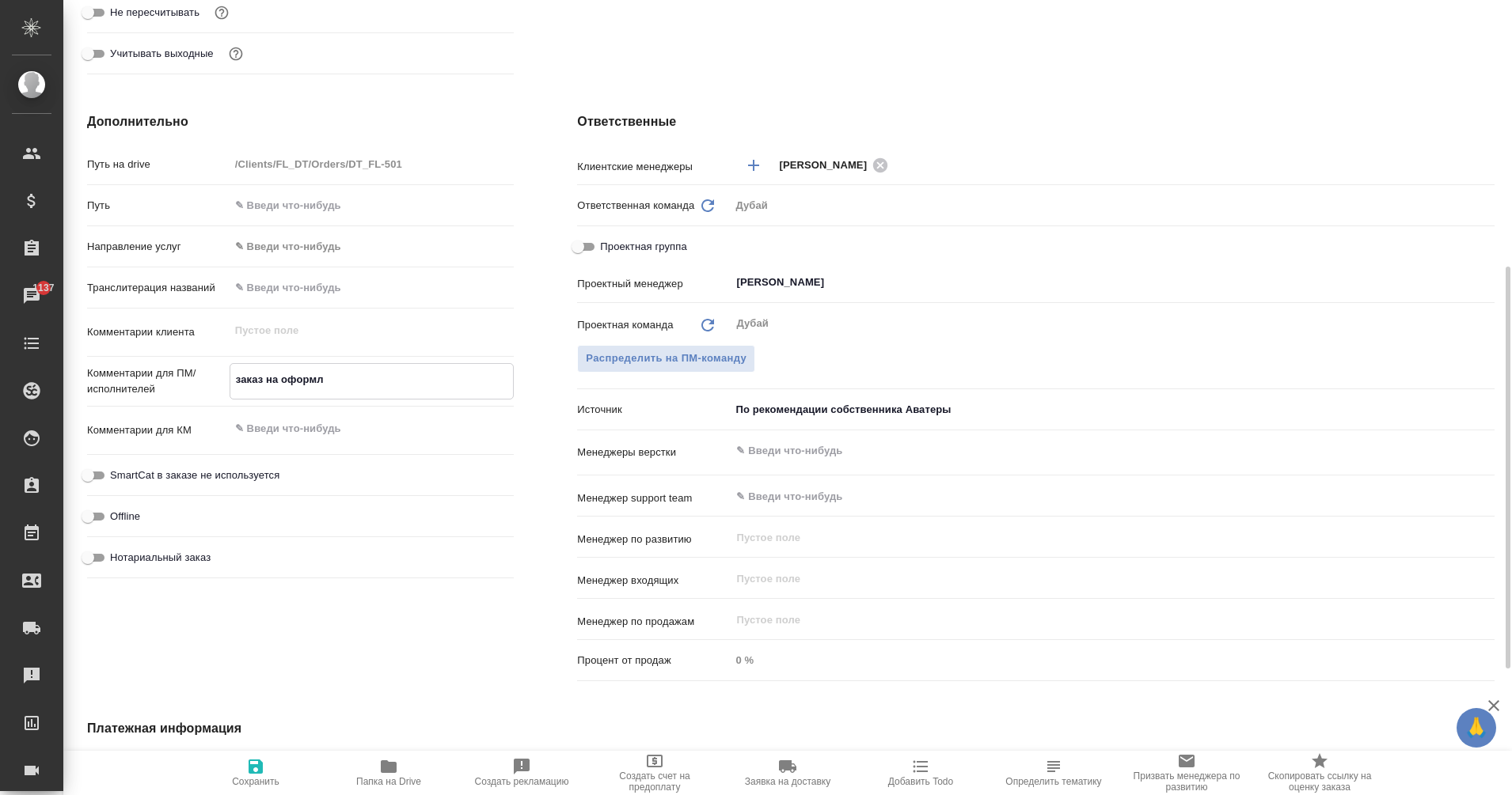
type textarea "x"
type textarea "заказ на оформле"
type textarea "x"
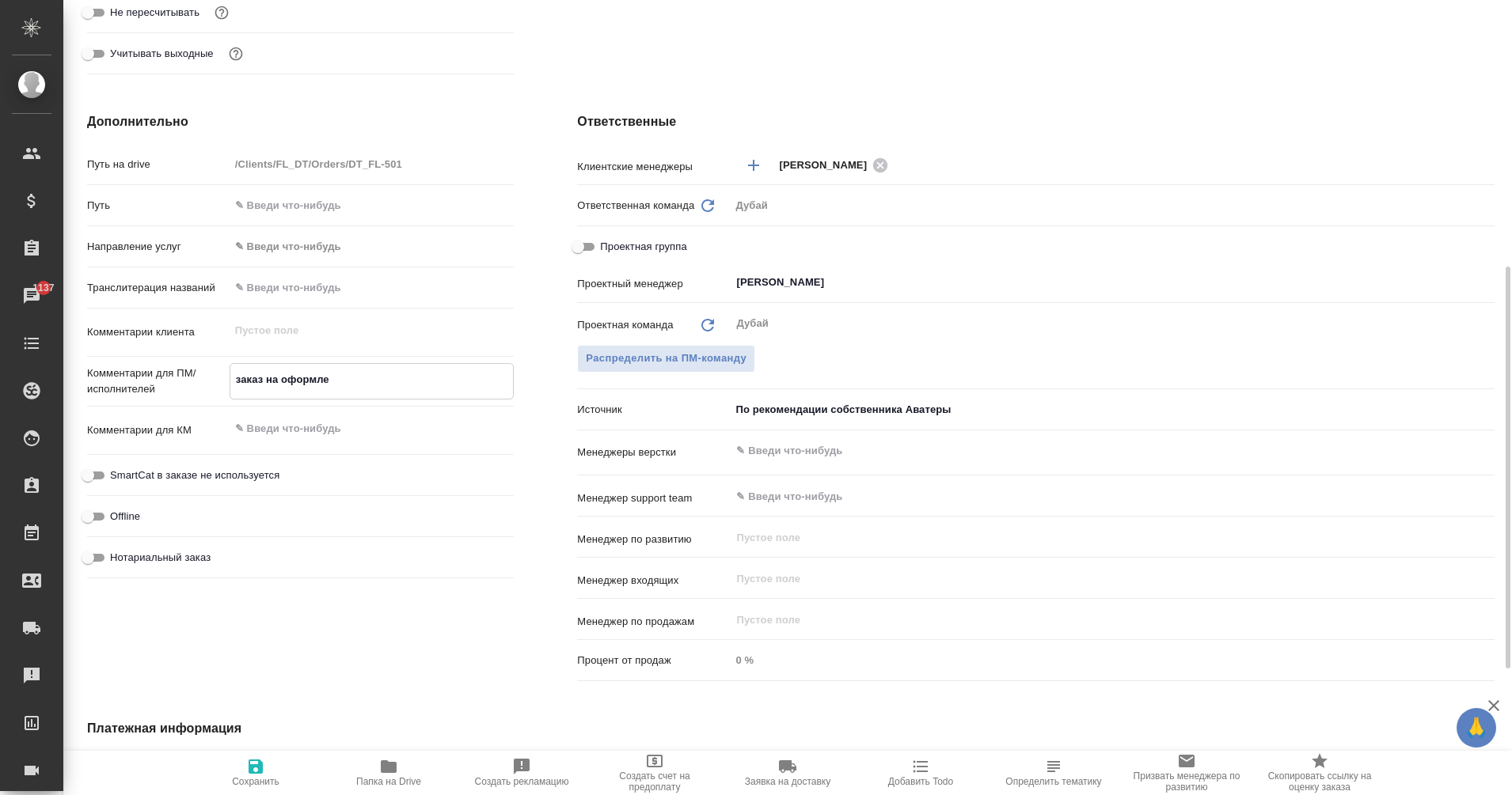
type textarea "x"
type textarea "заказ на оформлен"
type textarea "x"
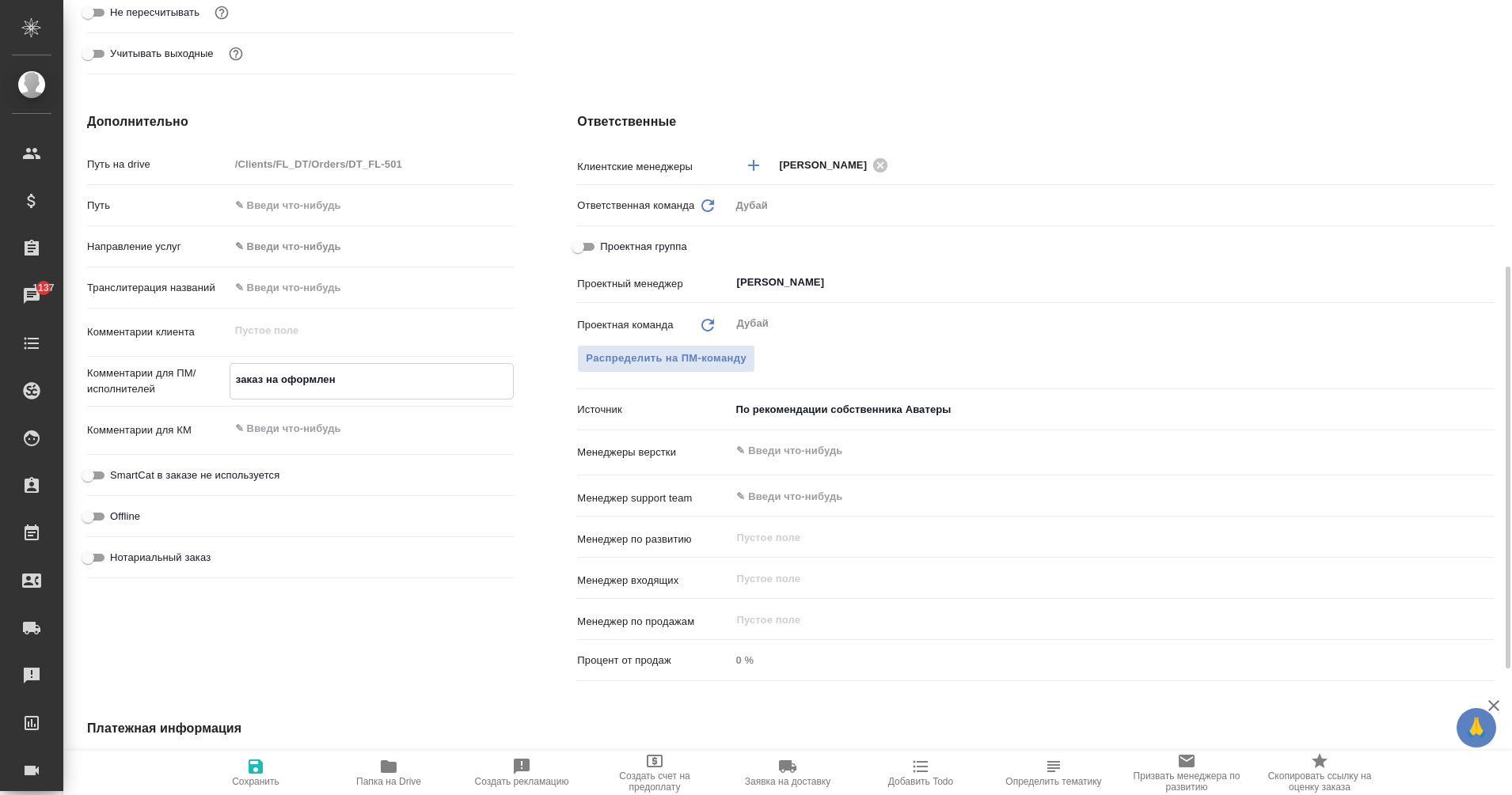
type textarea "заказ на оформлени"
type textarea "x"
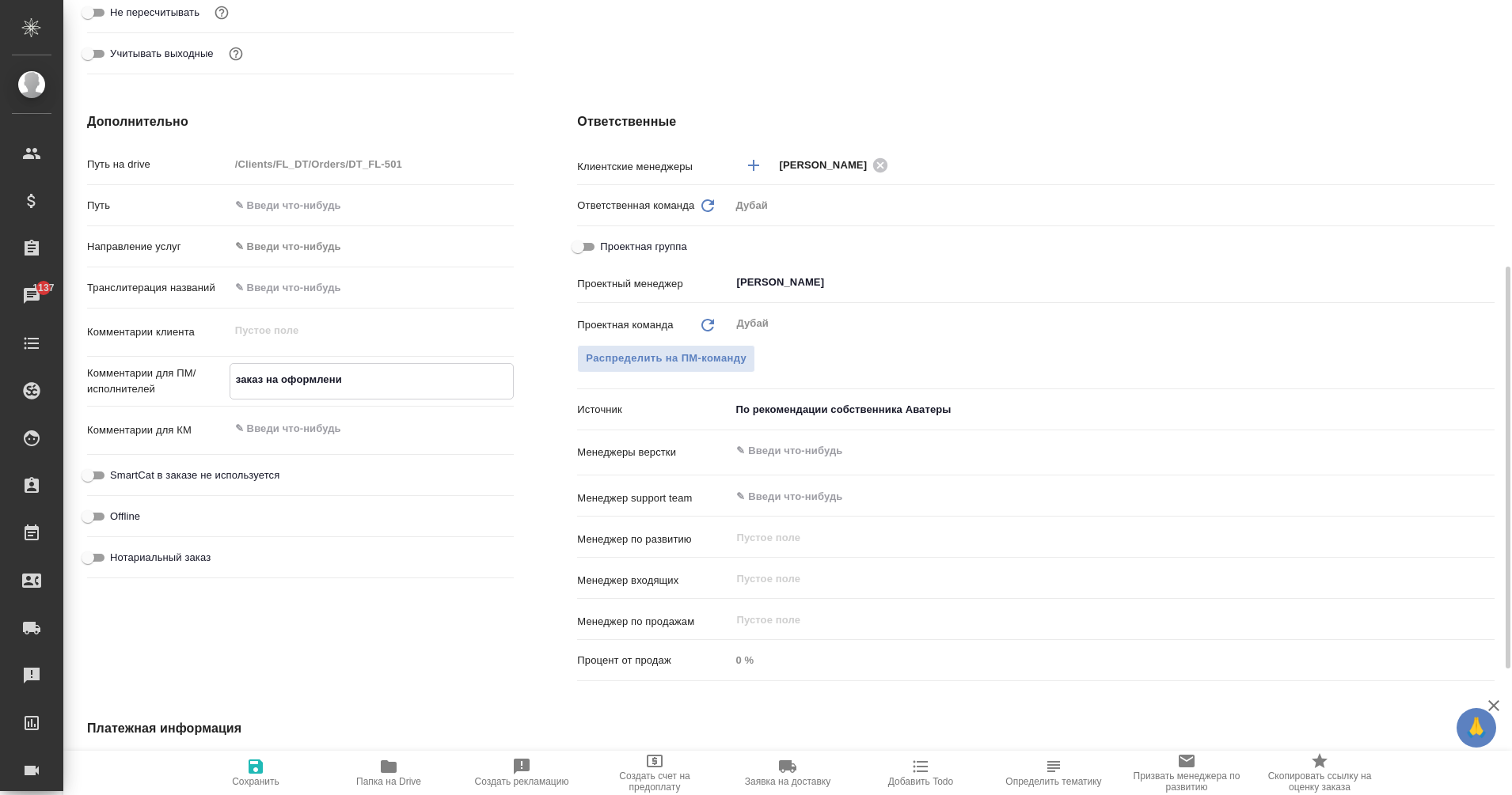
type textarea "заказ на оформление"
type textarea "x"
type textarea "заказ на оформление"
type textarea "x"
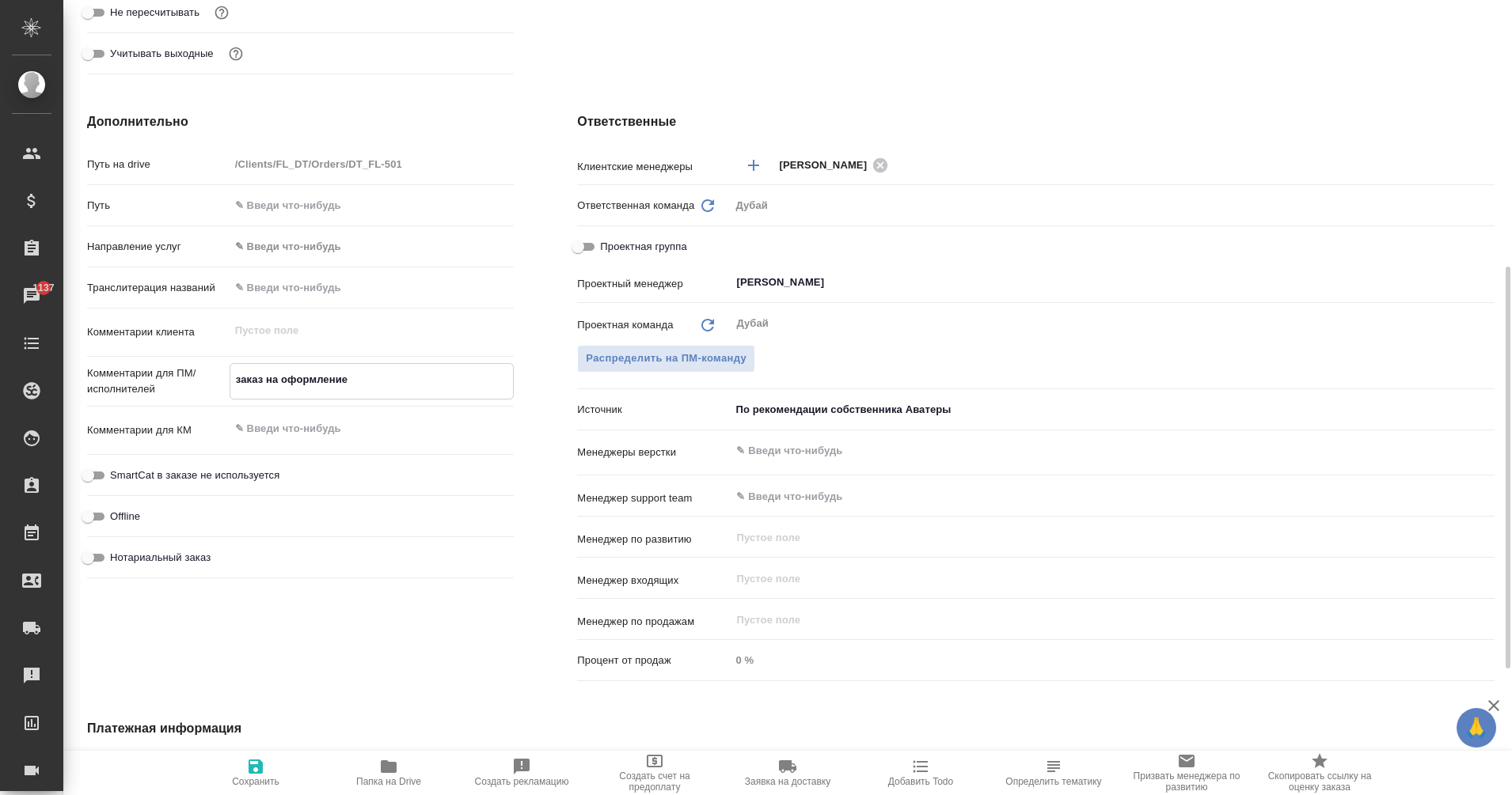
type textarea "x"
type textarea "заказ на оформление [PERSON_NAME]"
type textarea "x"
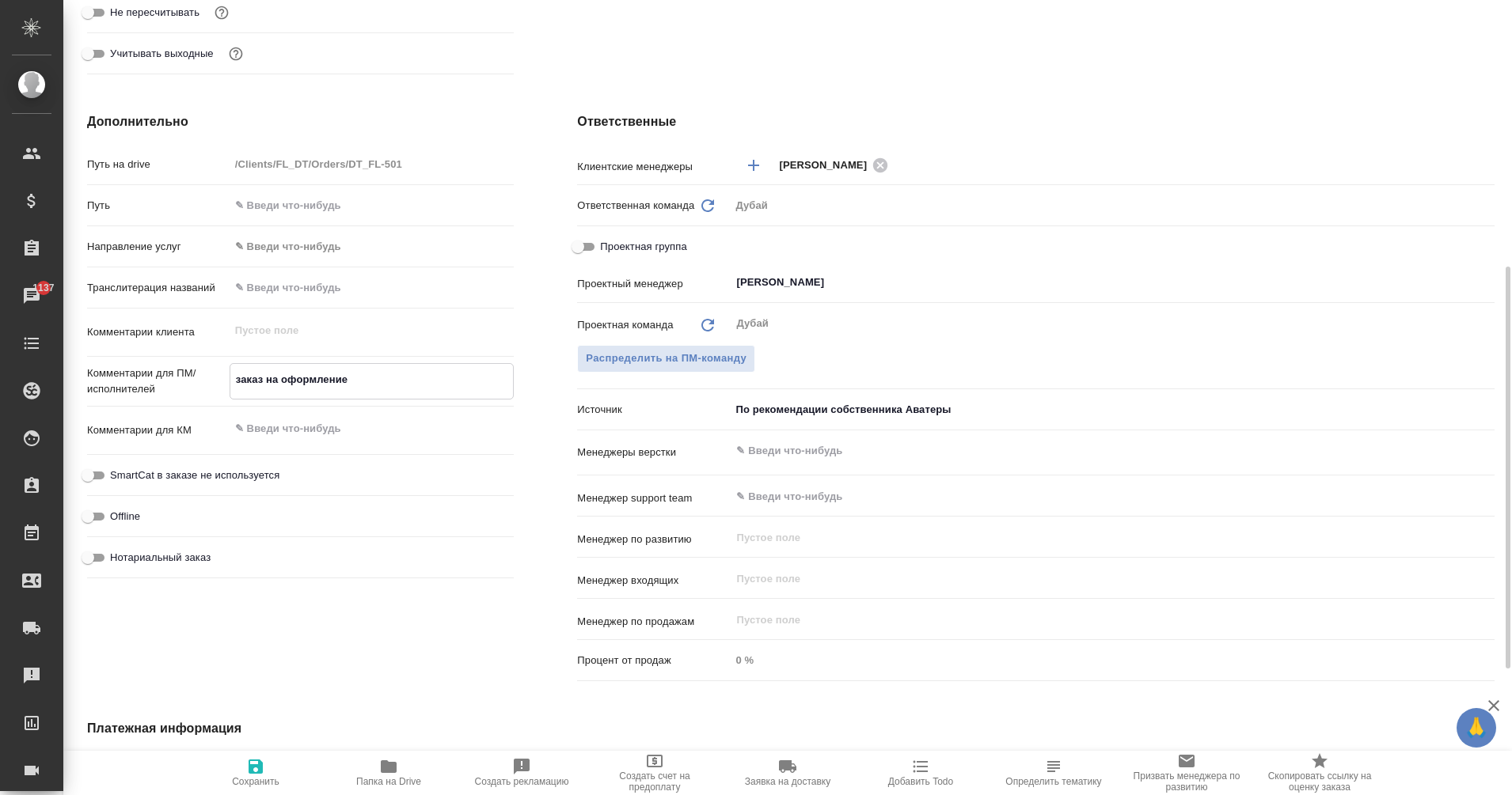
type textarea "x"
type textarea "заказ на оформление ви"
type textarea "x"
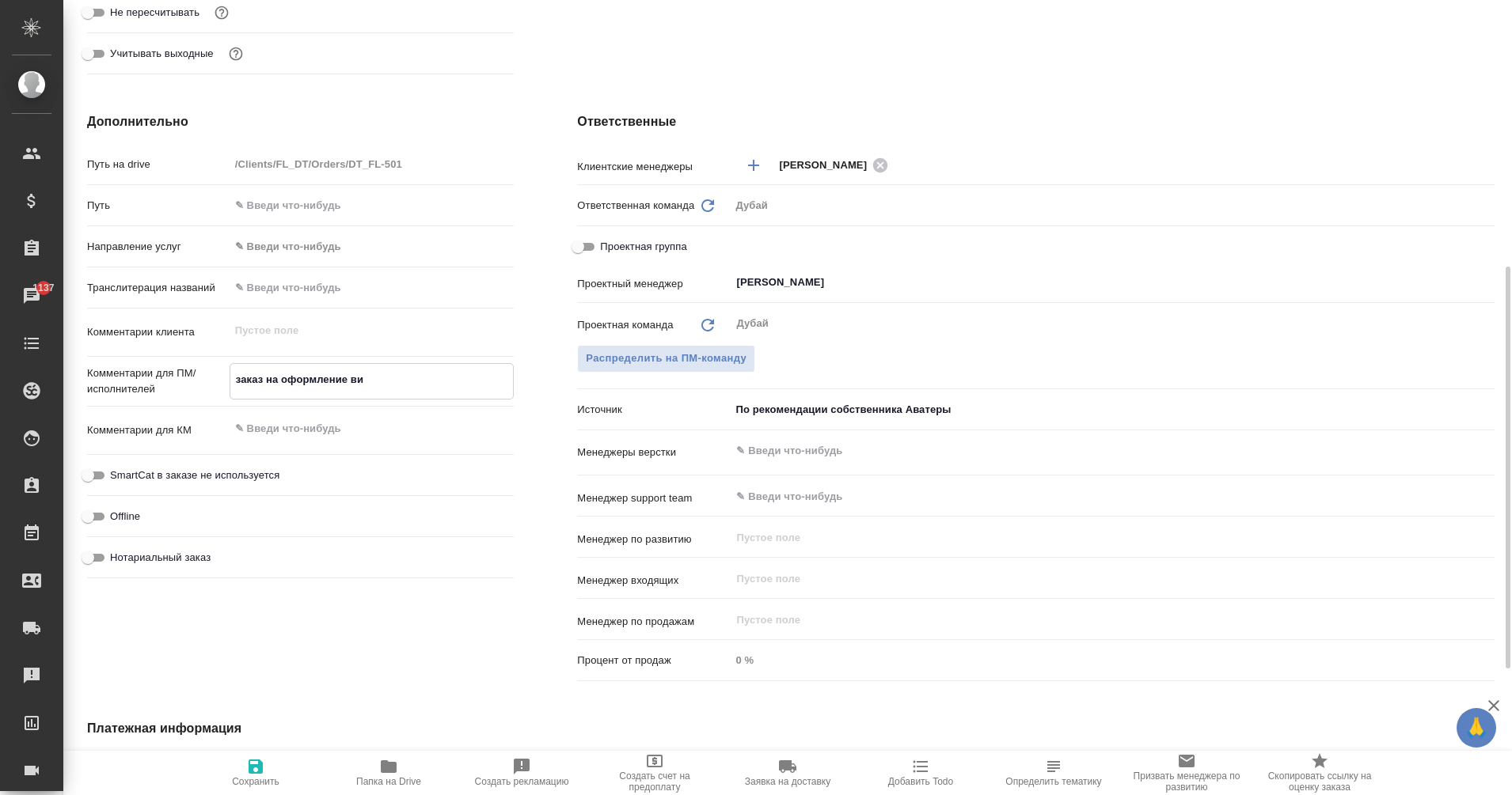
type textarea "заказ на оформление виз"
type textarea "x"
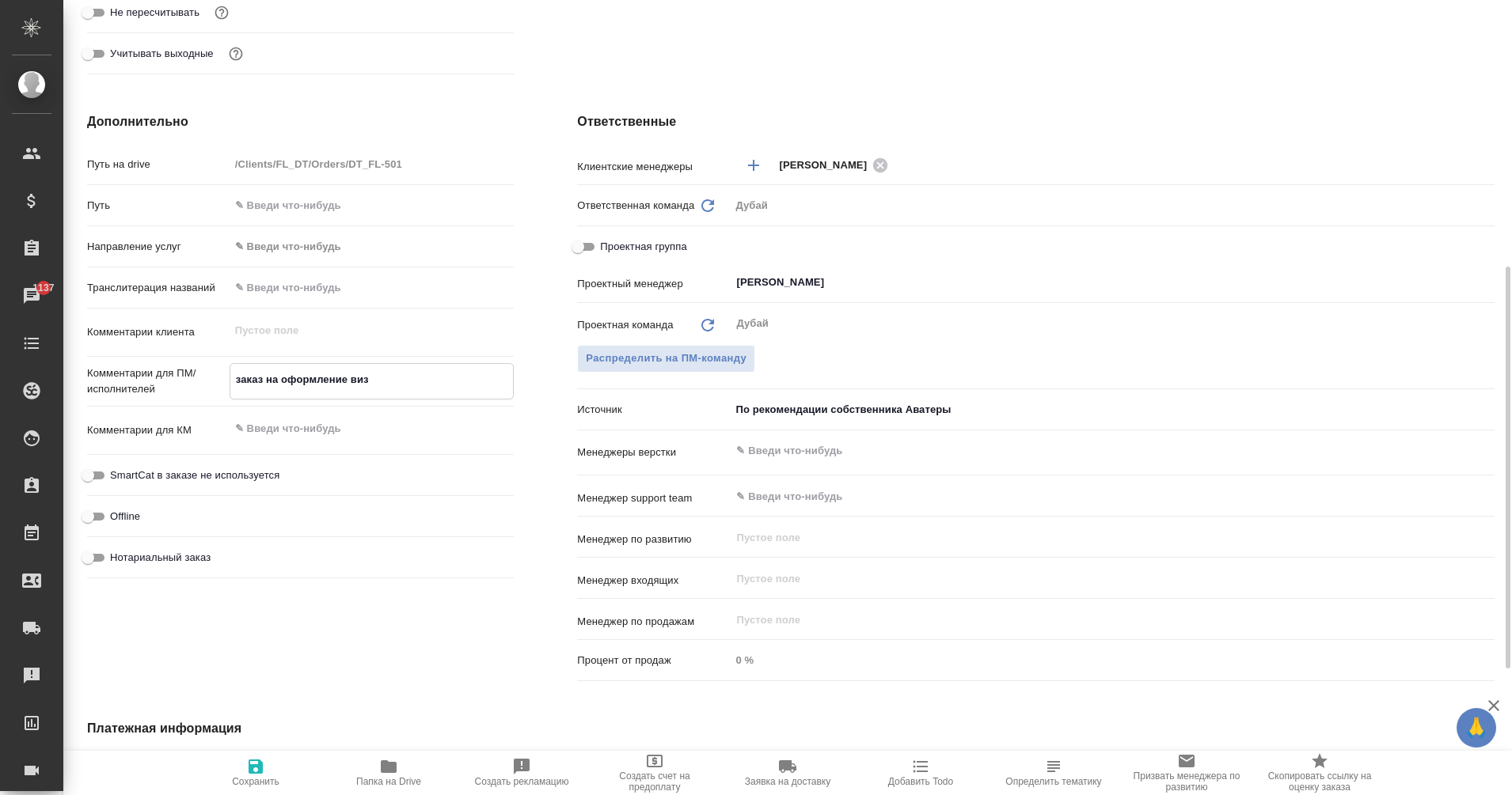
type textarea "заказ на оформление визы"
type textarea "x"
type textarea "заказ на оформление визы"
type textarea "x"
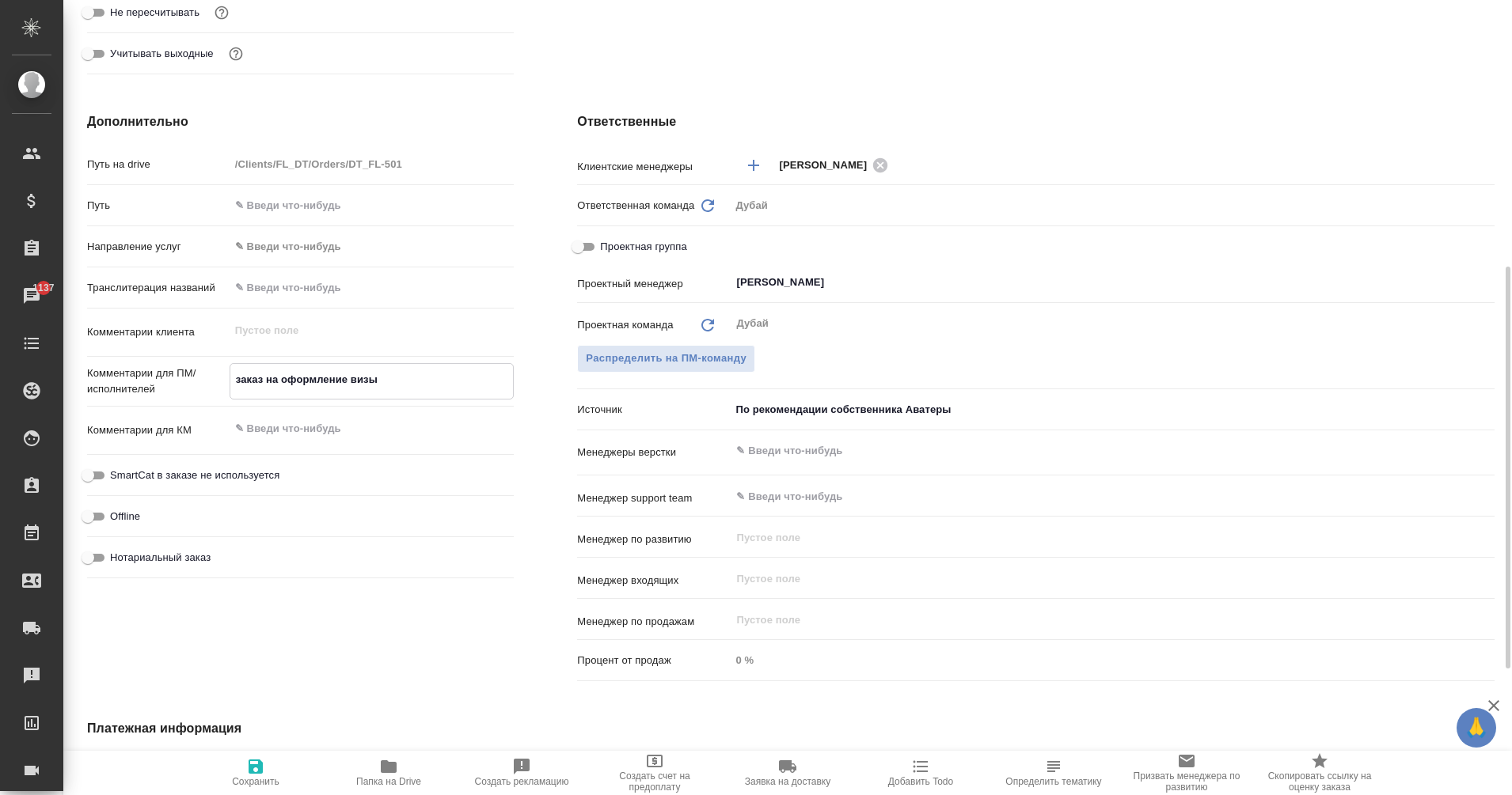
type textarea "x"
type textarea "заказ на оформление визы [PERSON_NAME]"
type textarea "x"
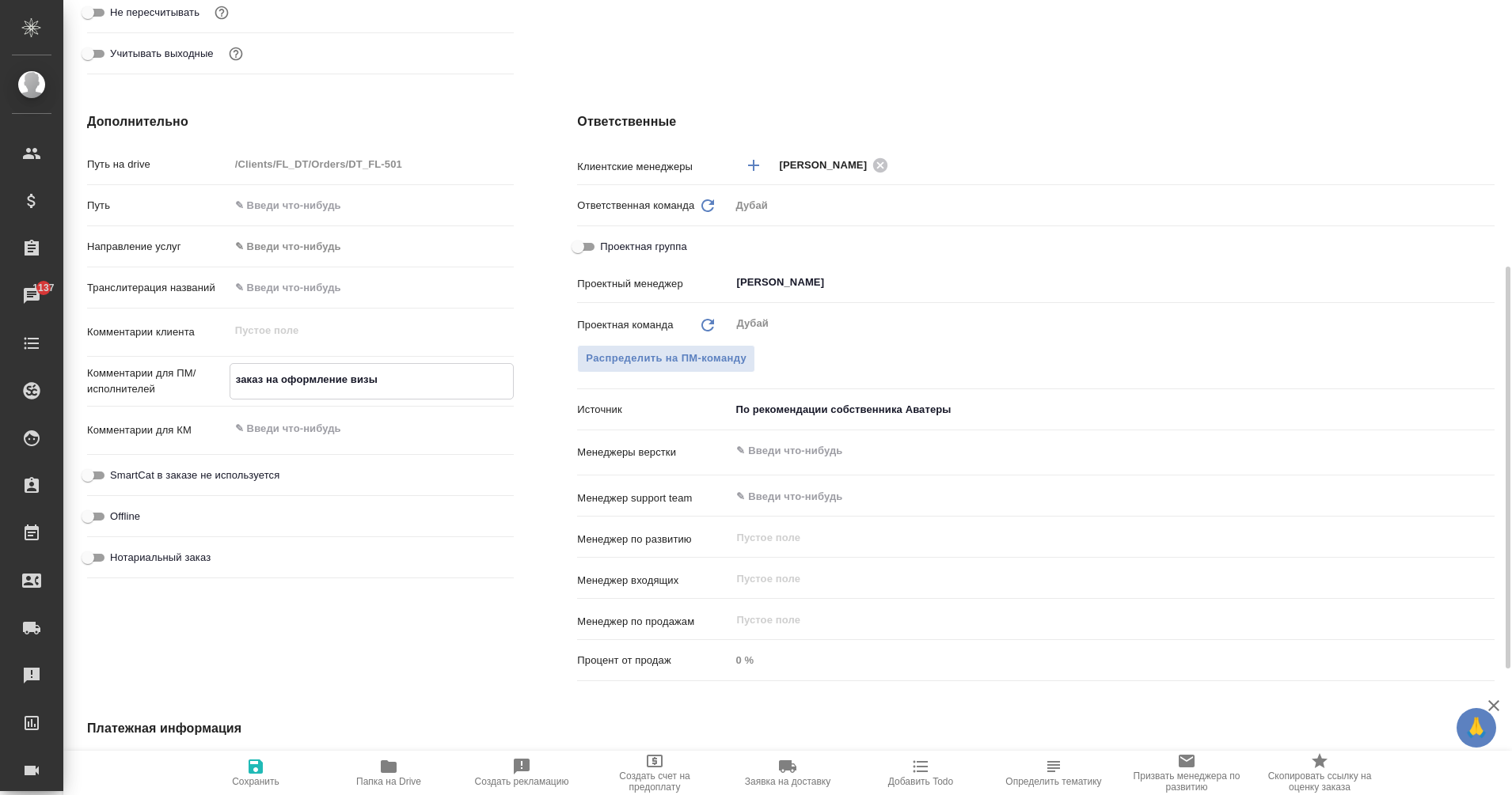
type textarea "x"
type textarea "заказ на оформление визы [PERSON_NAME]"
type textarea "x"
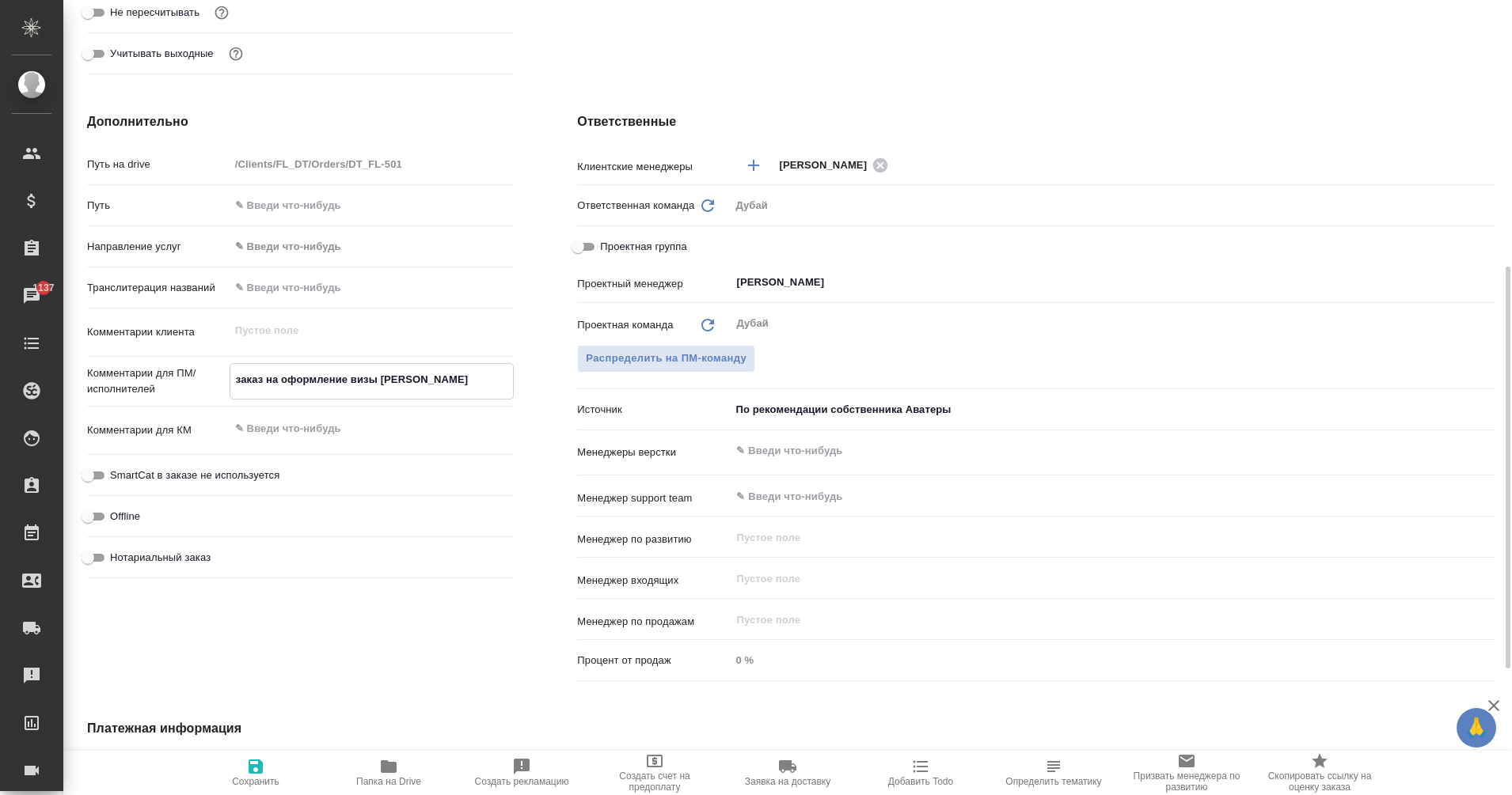
type textarea "x"
type textarea "заказ на оформление визы в я"
type textarea "x"
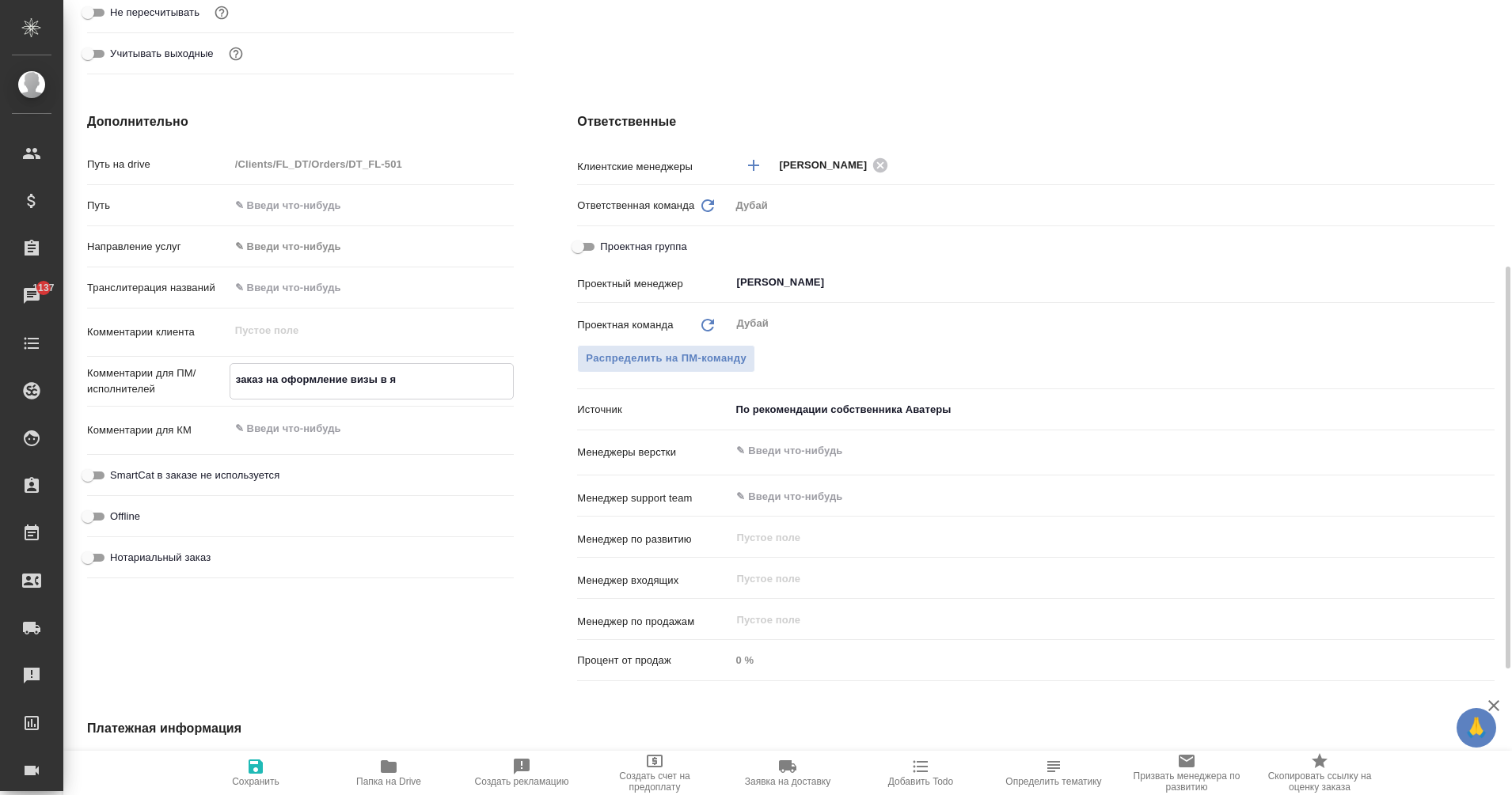
type textarea "заказ на оформление визы в яп"
type textarea "x"
type textarea "заказ на оформление визы в [GEOGRAPHIC_DATA]"
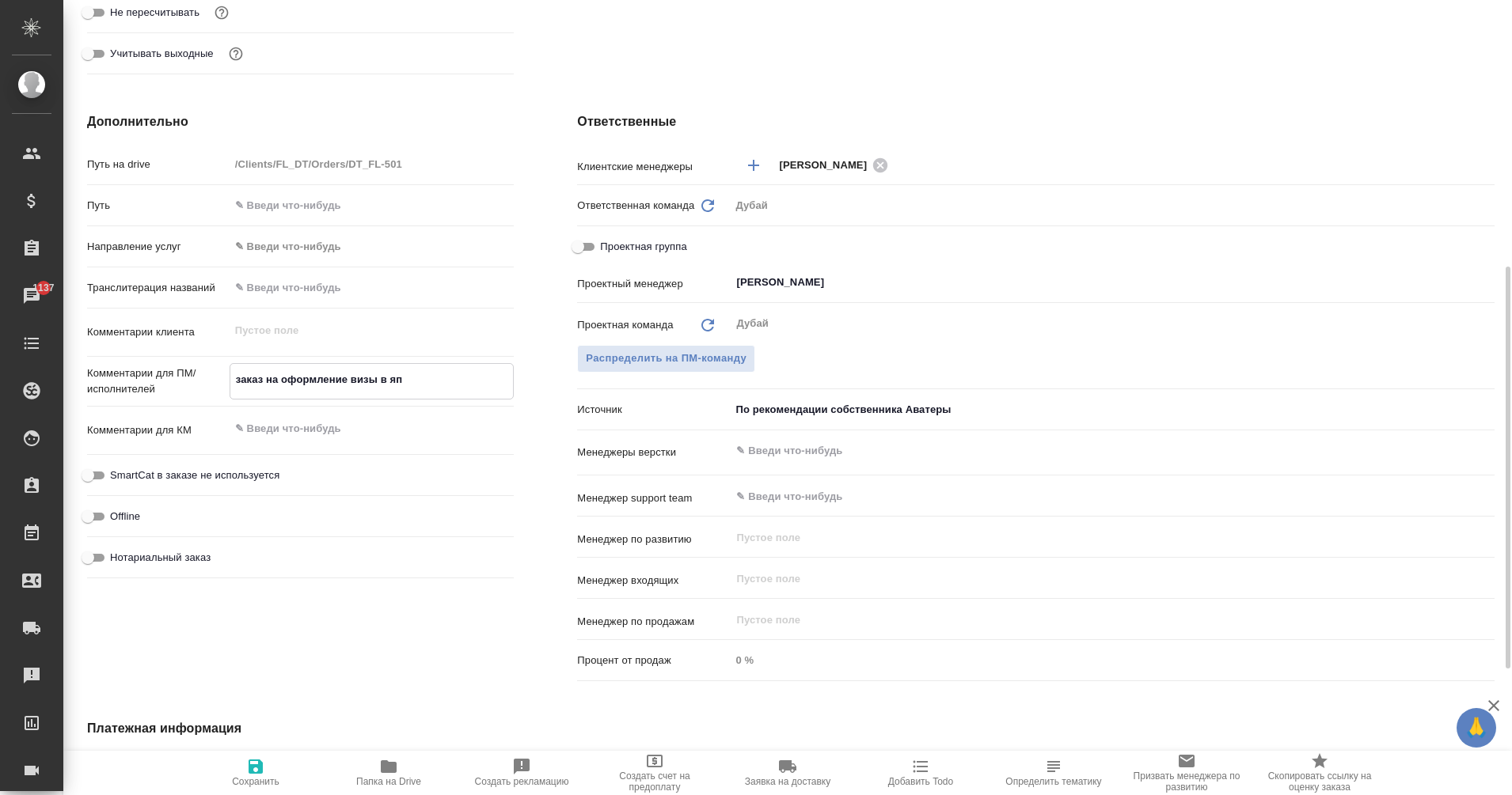
type textarea "x"
type textarea "заказ на оформление визы в [GEOGRAPHIC_DATA]"
type textarea "x"
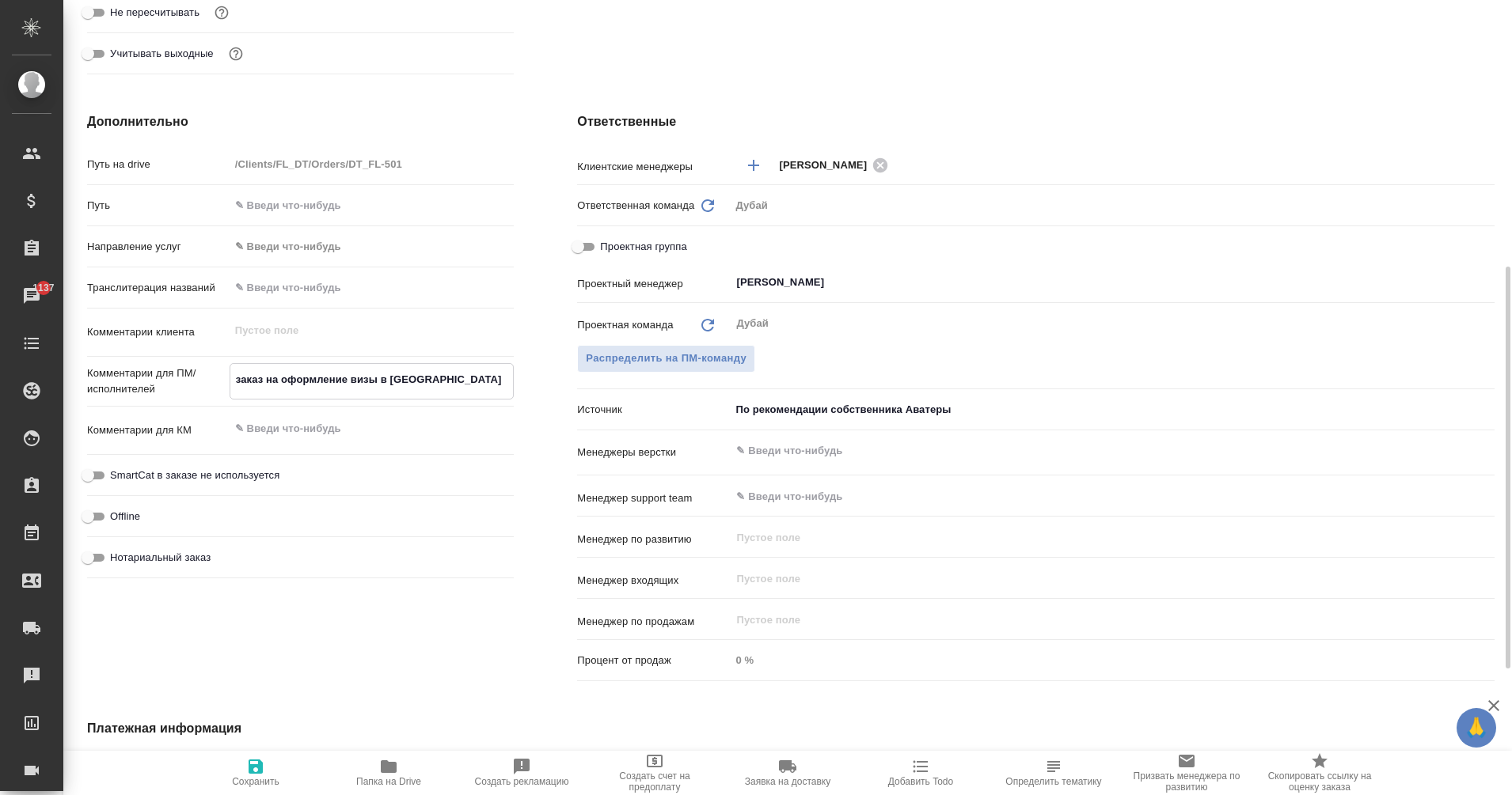
type textarea "x"
type textarea "заказ на оформление визы в [GEOGRAPHIC_DATA]"
type textarea "x"
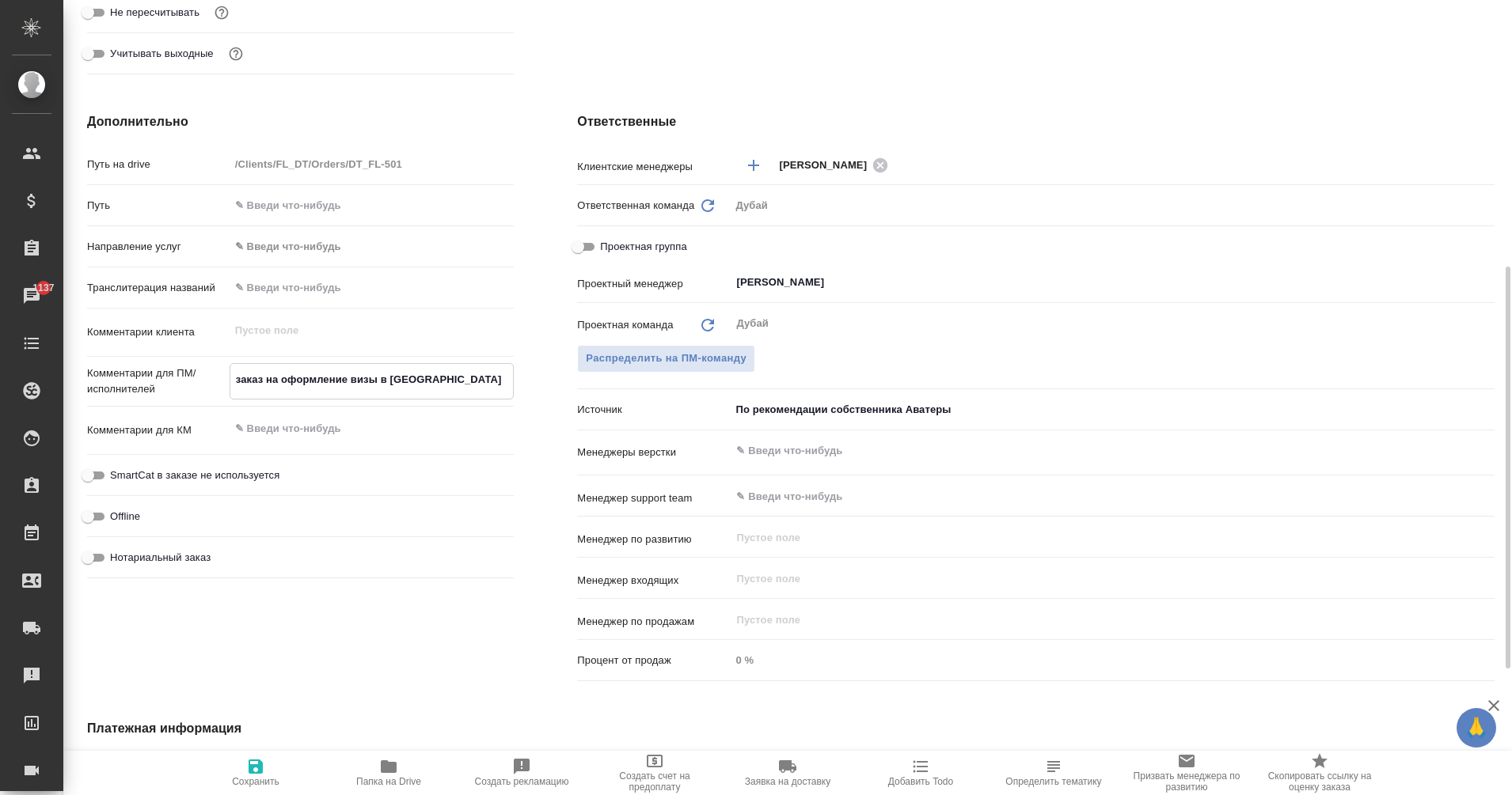
type textarea "заказ на оформление визы в [GEOGRAPHIC_DATA]"
type textarea "x"
type textarea "заказ на оформление визы в [GEOGRAPHIC_DATA]"
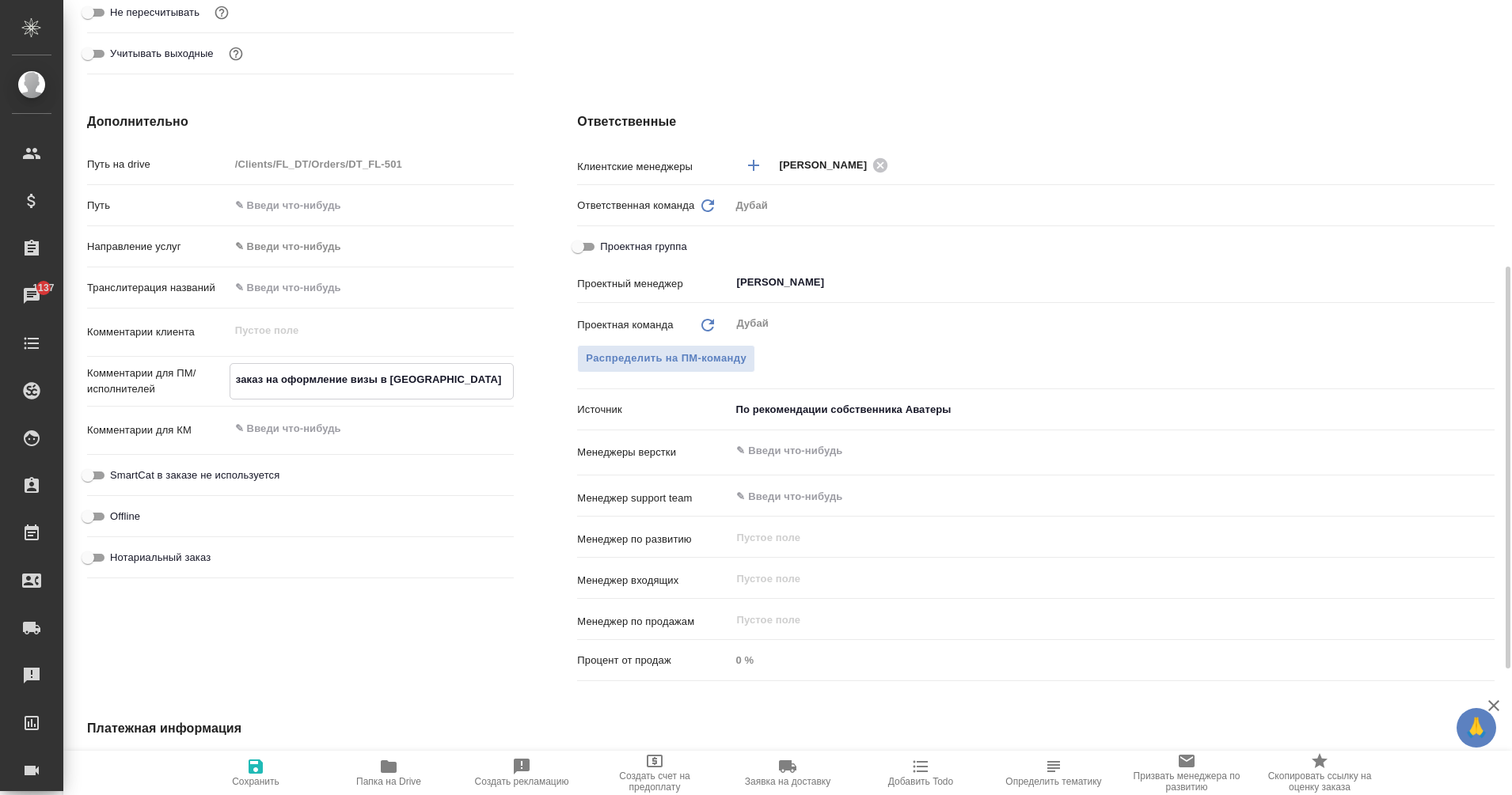
type textarea "x"
type textarea "заказ на оформление визы в [GEOGRAPHIC_DATA] [PERSON_NAME]"
type textarea "x"
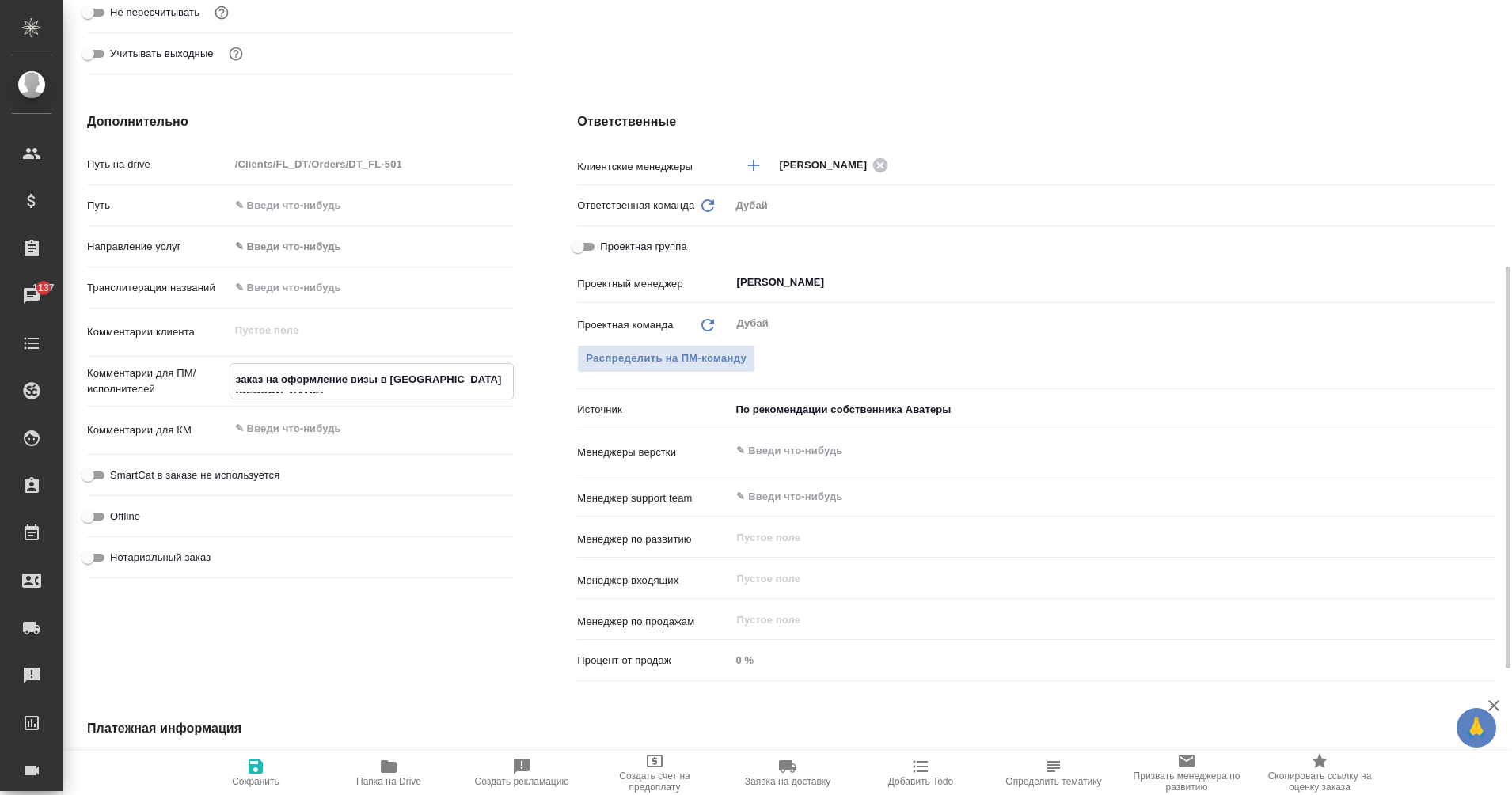
type textarea "x"
type textarea "заказ на оформление визы в [GEOGRAPHIC_DATA] [PERSON_NAME]"
type textarea "x"
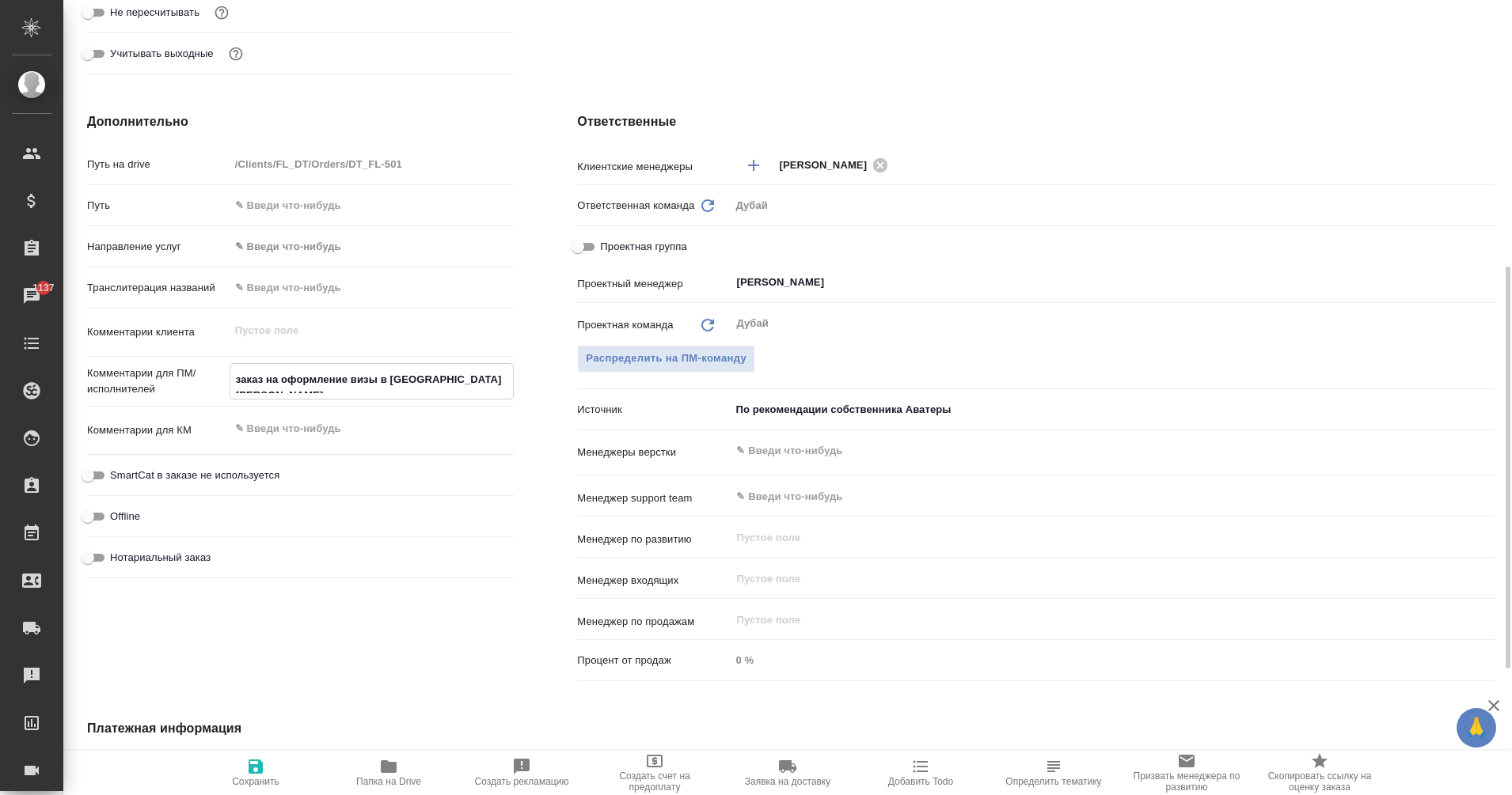
type textarea "x"
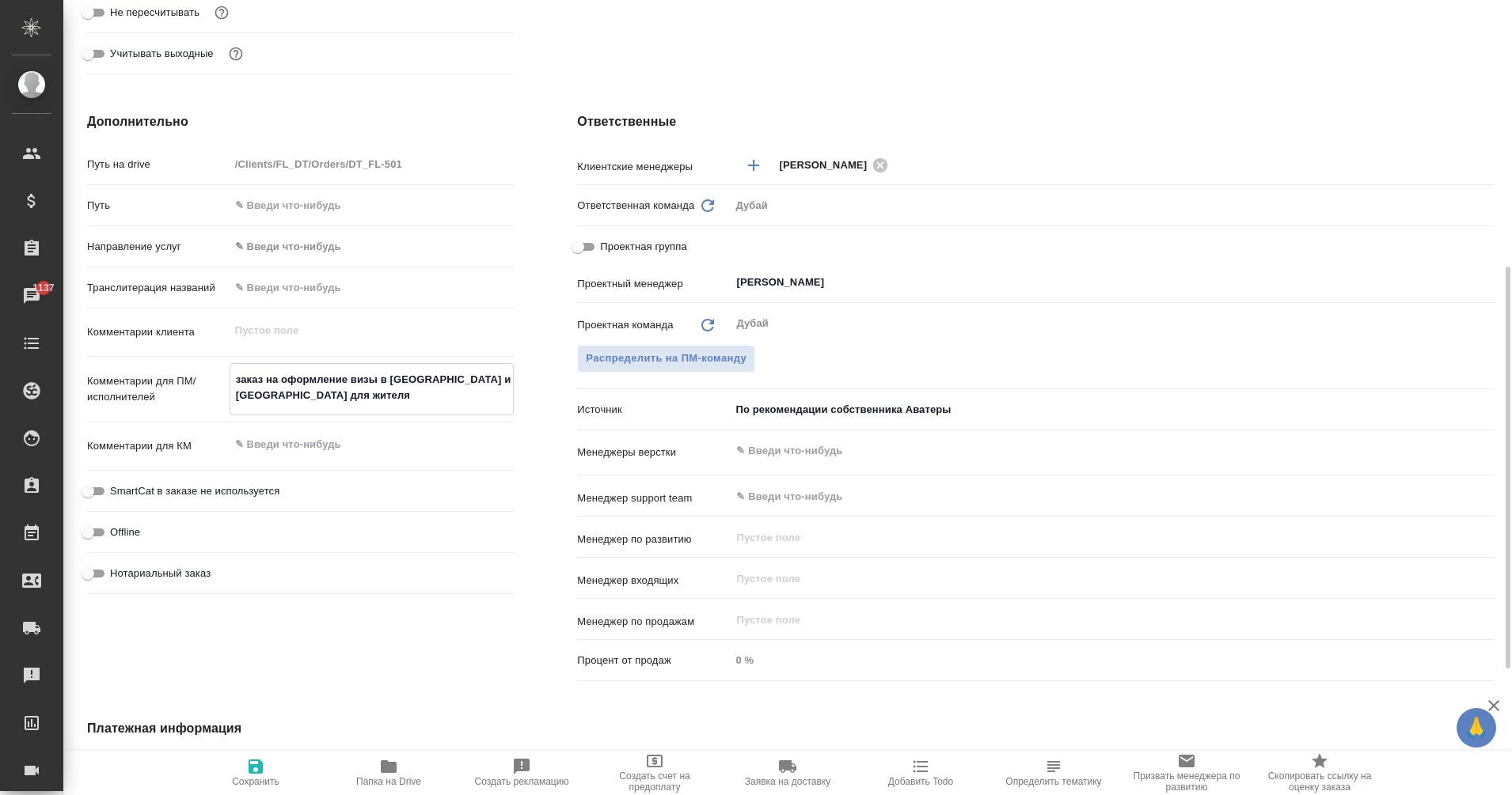
click at [251, 392] on textarea "заказ на оформление визы в [GEOGRAPHIC_DATA] и [GEOGRAPHIC_DATA] для жителя" at bounding box center [371, 387] width 283 height 43
click at [362, 396] on textarea "заказ на оформление визы в [GEOGRAPHIC_DATA] и [GEOGRAPHIC_DATA] для граждан Ка…" at bounding box center [371, 387] width 283 height 43
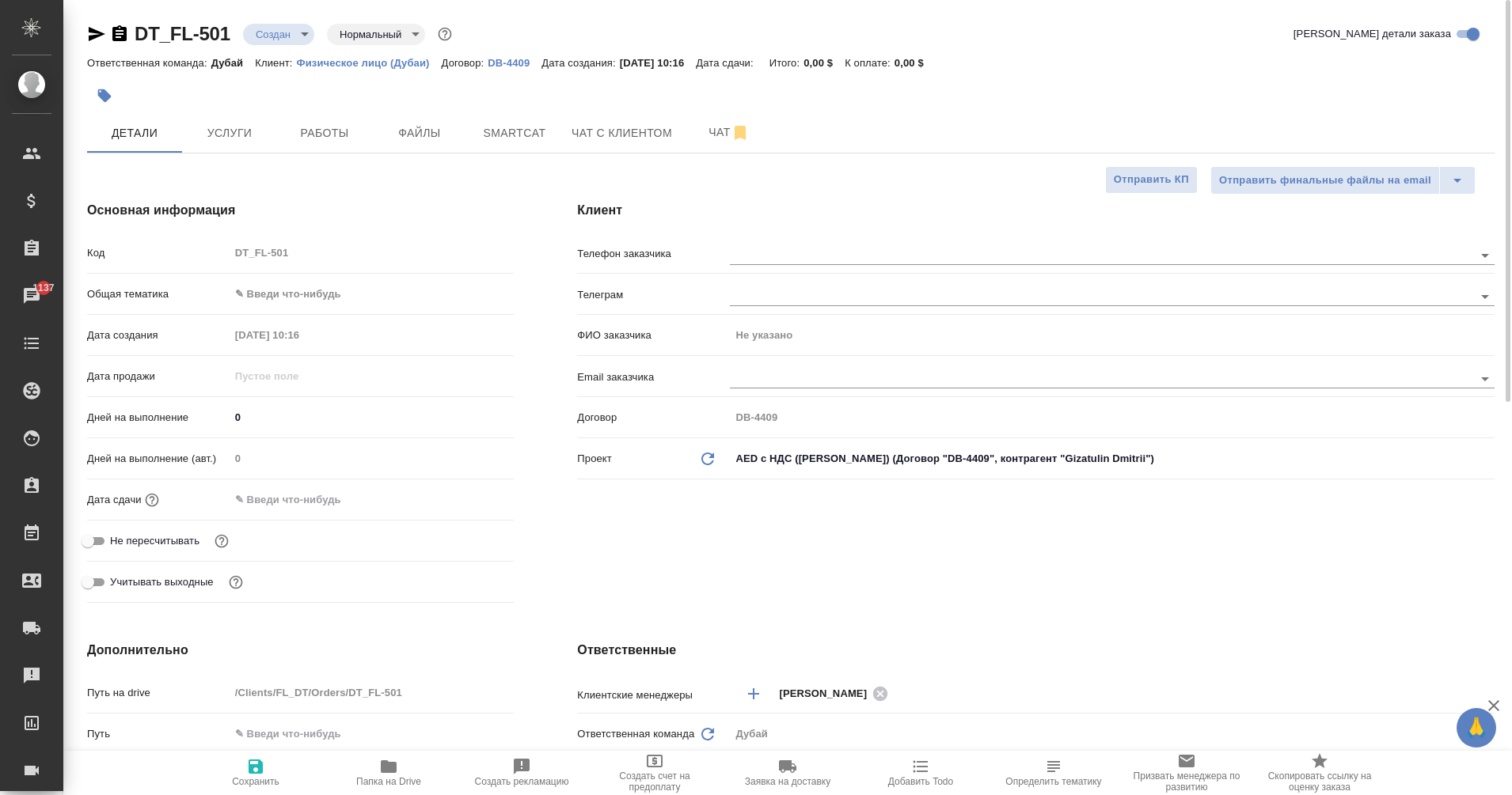
scroll to position [289, 0]
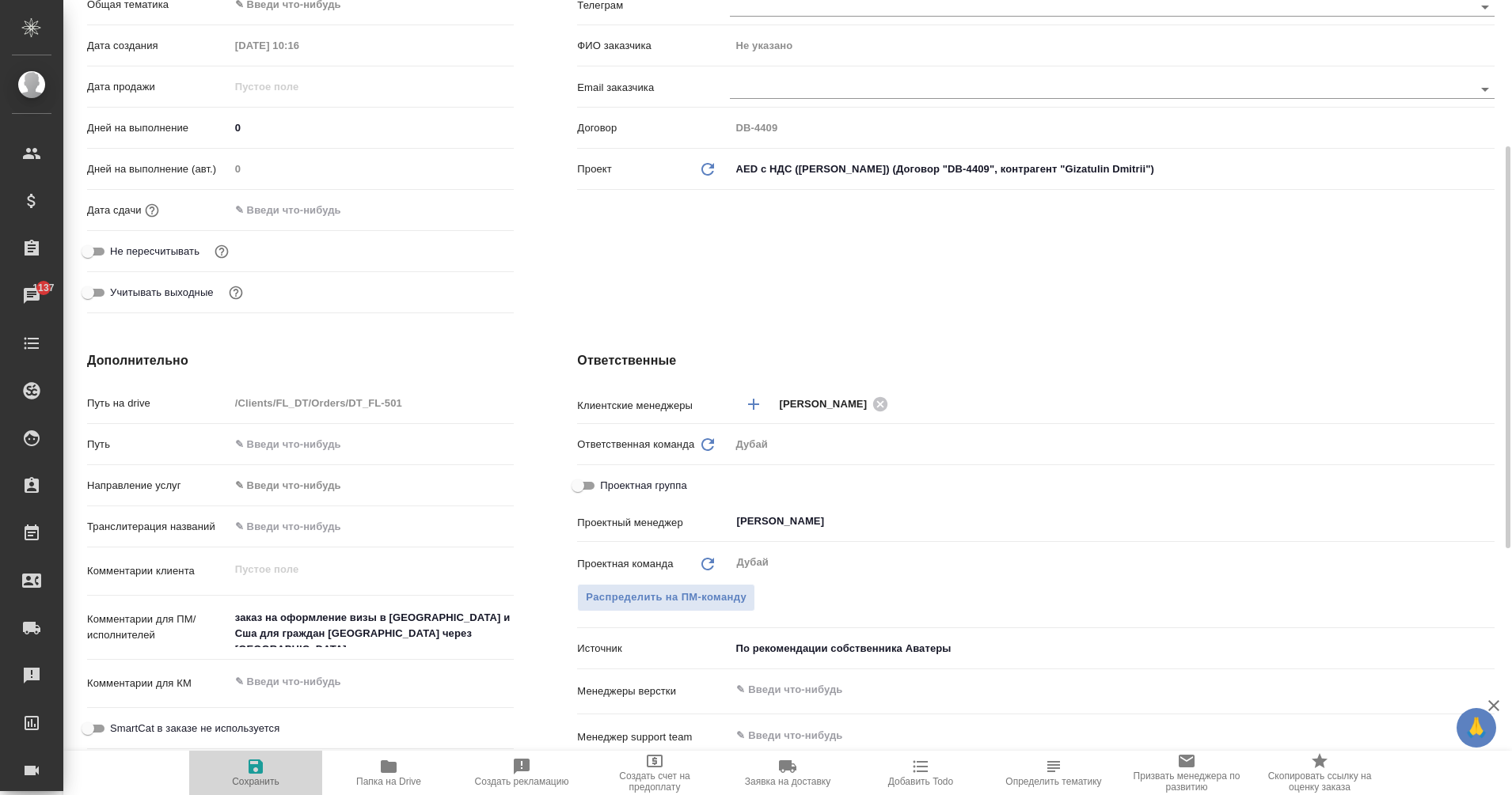
click at [256, 773] on icon "button" at bounding box center [256, 766] width 14 height 14
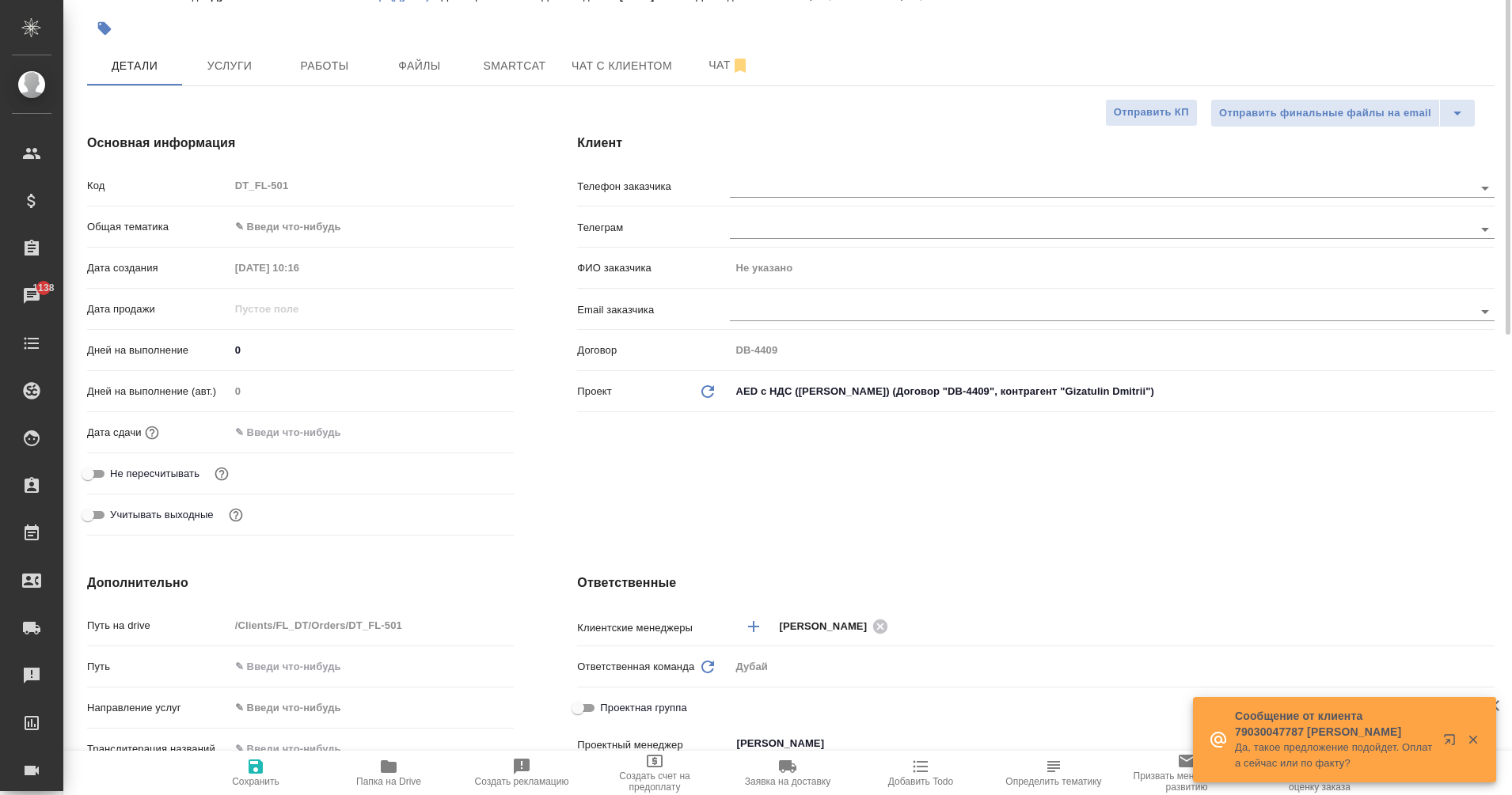
scroll to position [0, 0]
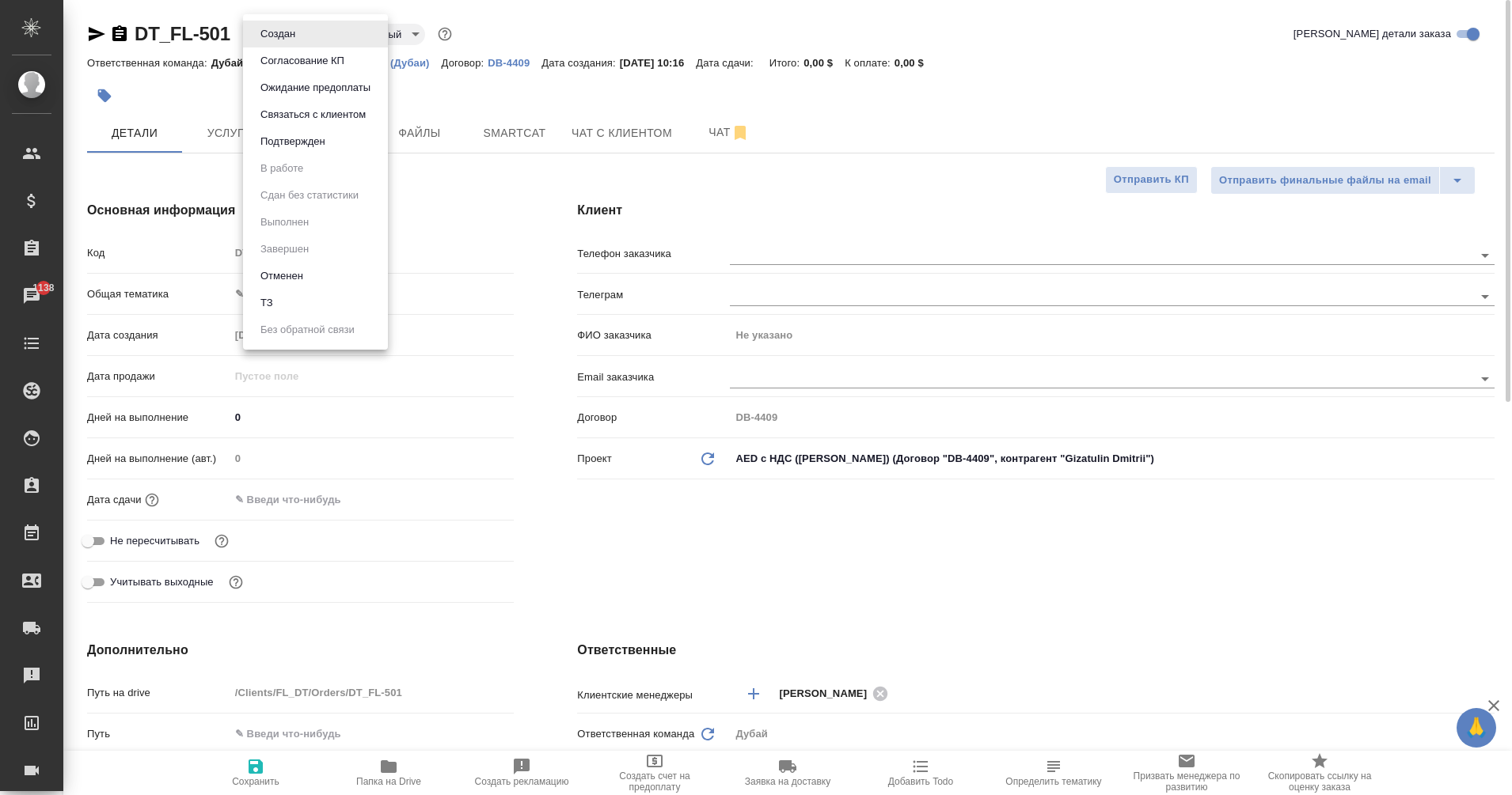
click at [292, 30] on body "🙏 .cls-1 fill:#fff; AWATERA Eganian [PERSON_NAME] Спецификации Заказы 1138 Чаты…" at bounding box center [756, 398] width 1512 height 795
click at [300, 43] on button "Согласование КП" at bounding box center [278, 34] width 44 height 18
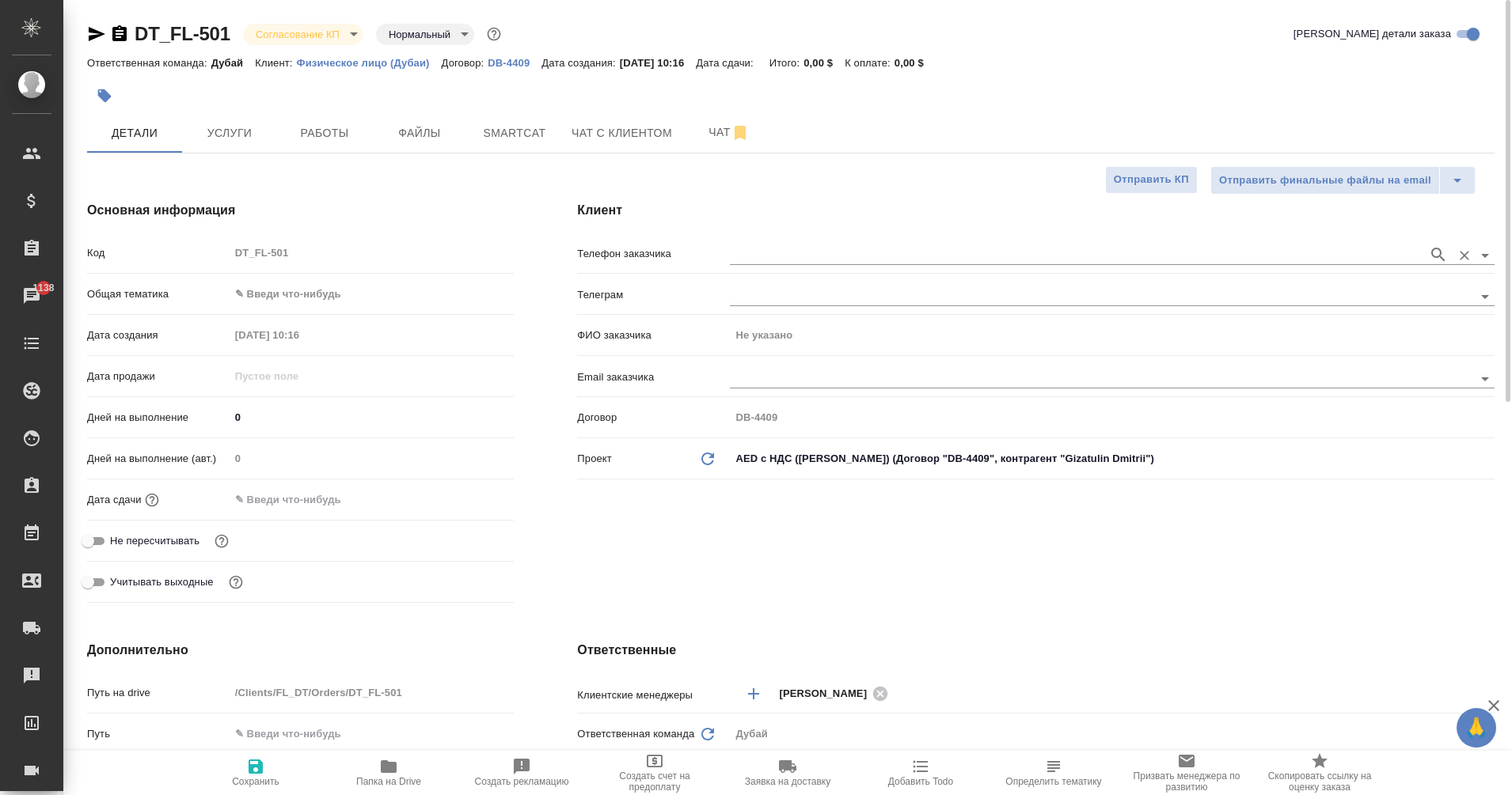
click at [755, 248] on input "text" at bounding box center [1075, 255] width 690 height 19
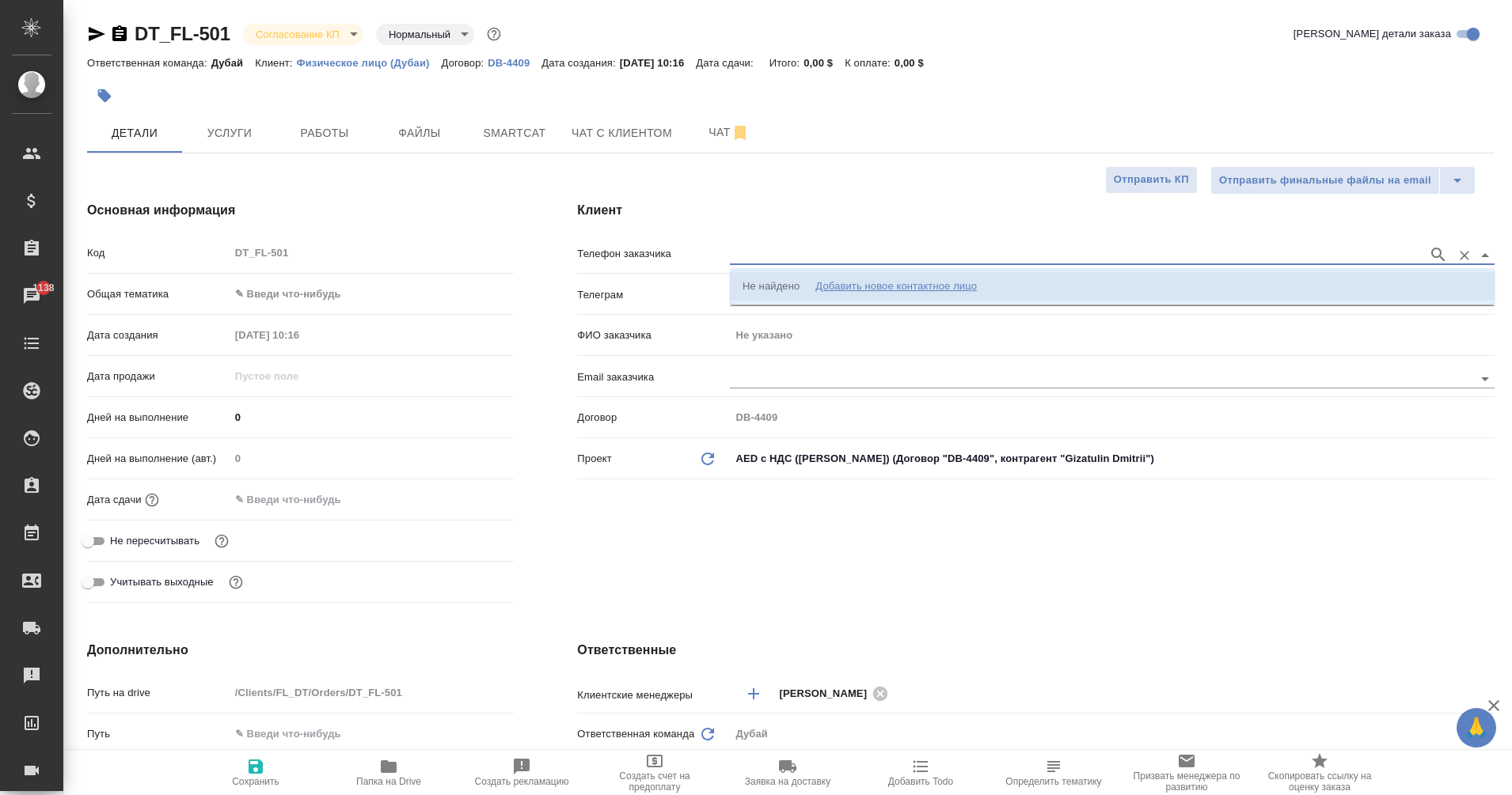
click at [906, 288] on div "Добавить новое контактное лицо" at bounding box center [896, 286] width 162 height 16
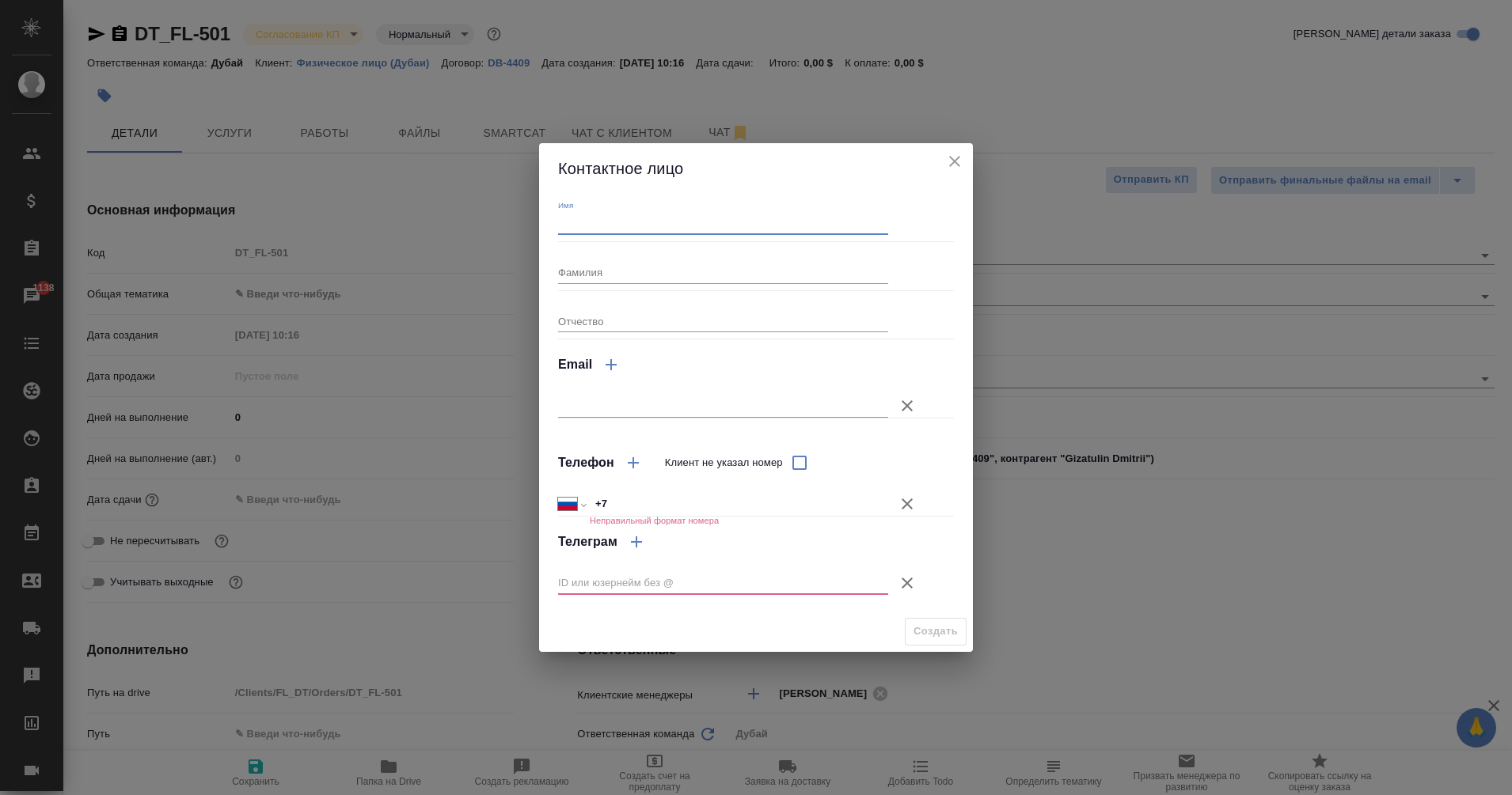
click at [650, 228] on input "Имя" at bounding box center [723, 224] width 330 height 22
click at [622, 499] on input "+7" at bounding box center [739, 504] width 299 height 23
click at [574, 500] on select "Международный [GEOGRAPHIC_DATA] [GEOGRAPHIC_DATA] [GEOGRAPHIC_DATA] [GEOGRAPHIC…" at bounding box center [572, 504] width 27 height 25
click at [558, 493] on select "Международный [GEOGRAPHIC_DATA] [GEOGRAPHIC_DATA] [GEOGRAPHIC_DATA] [GEOGRAPHIC…" at bounding box center [572, 504] width 27 height 23
click at [651, 506] on input "+971" at bounding box center [739, 504] width 297 height 23
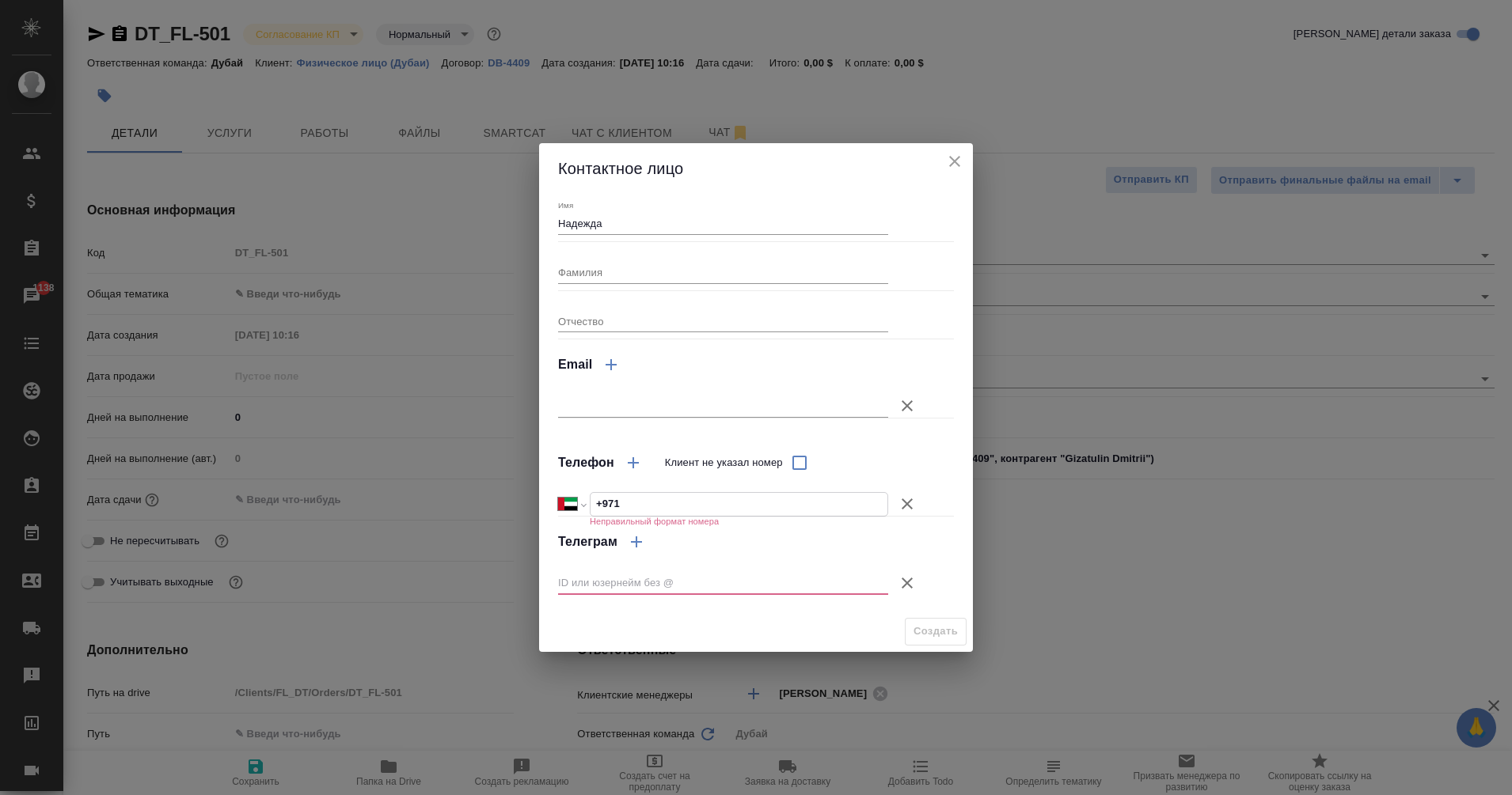
paste input "50 631 7135"
click at [710, 578] on input "text" at bounding box center [723, 584] width 330 height 22
click at [910, 587] on icon "button" at bounding box center [907, 583] width 19 height 19
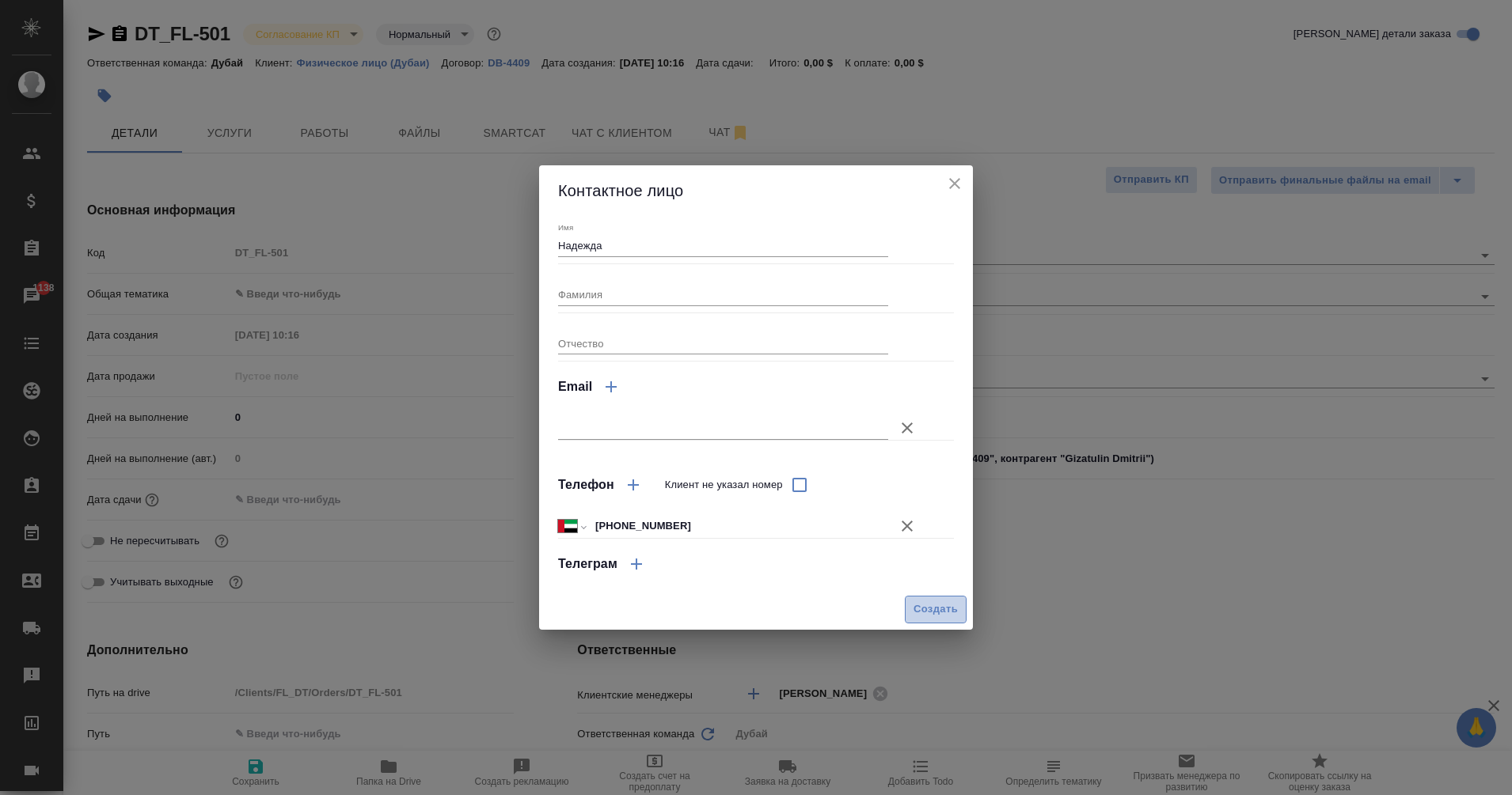
click at [932, 610] on span "Создать" at bounding box center [936, 610] width 44 height 19
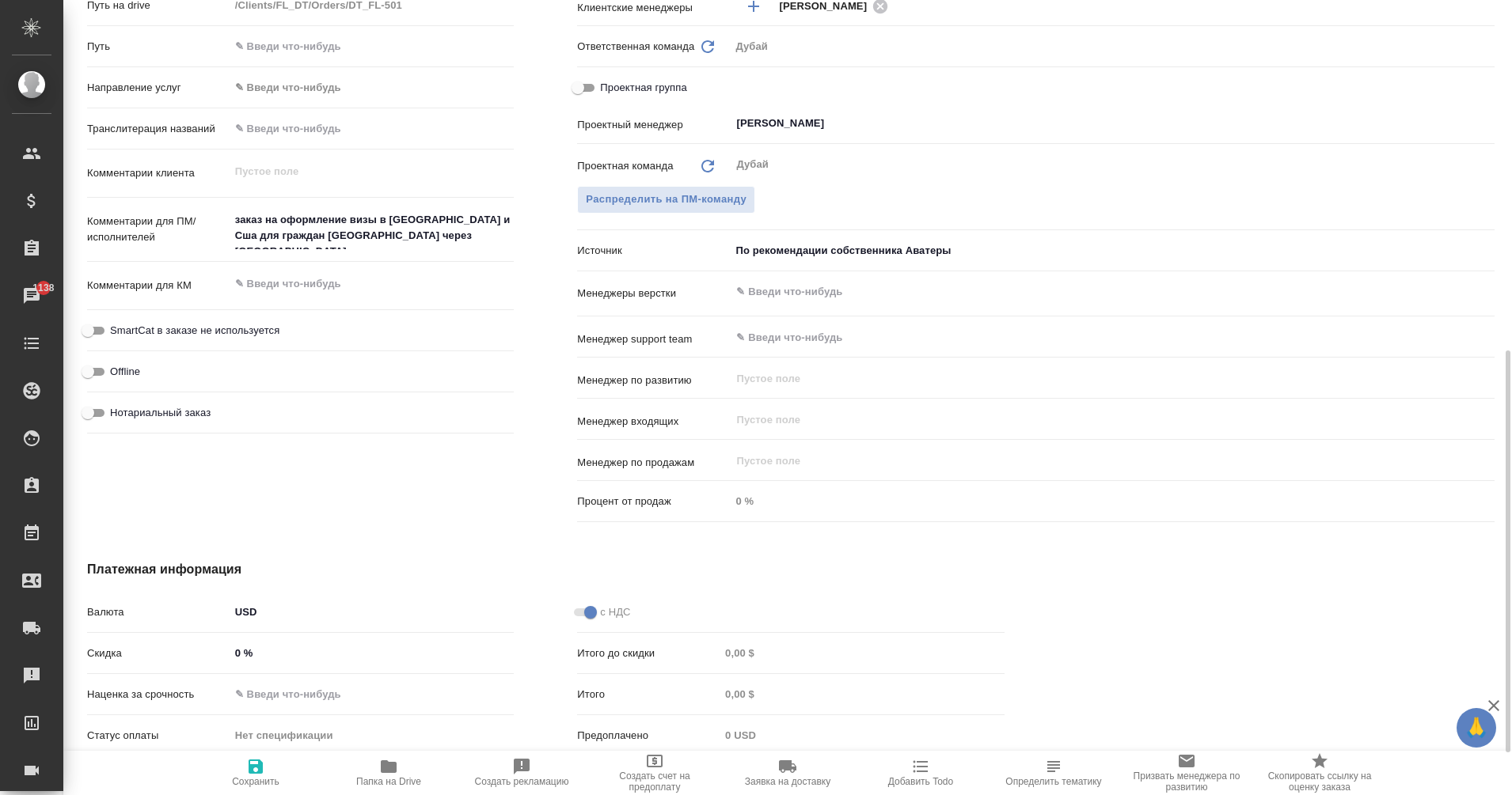
scroll to position [690, 0]
click at [489, 236] on textarea "заказ на оформление визы в [GEOGRAPHIC_DATA] и Сша для граждан [GEOGRAPHIC_DATA…" at bounding box center [371, 225] width 285 height 43
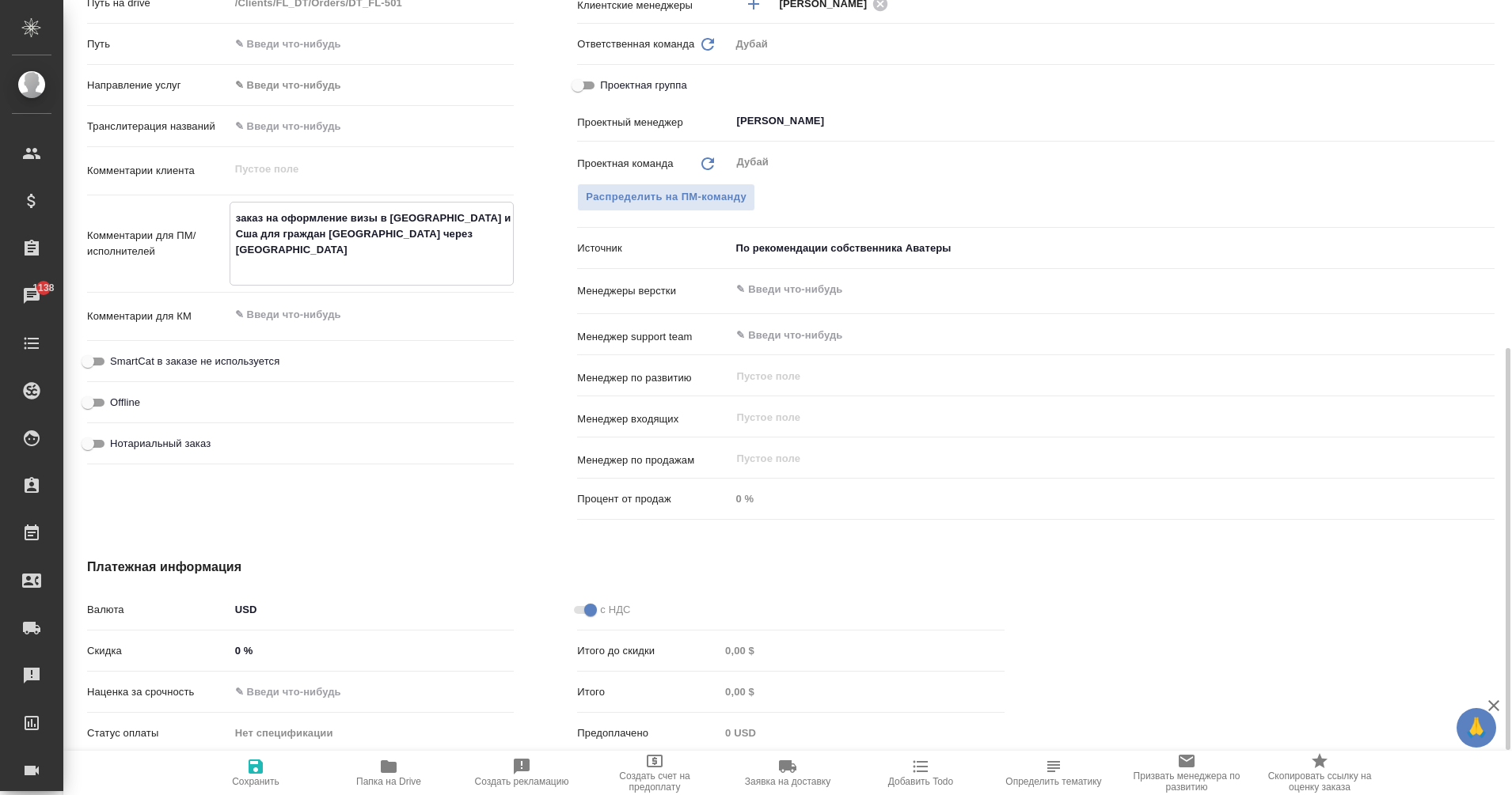
click at [262, 770] on icon "button" at bounding box center [256, 766] width 14 height 14
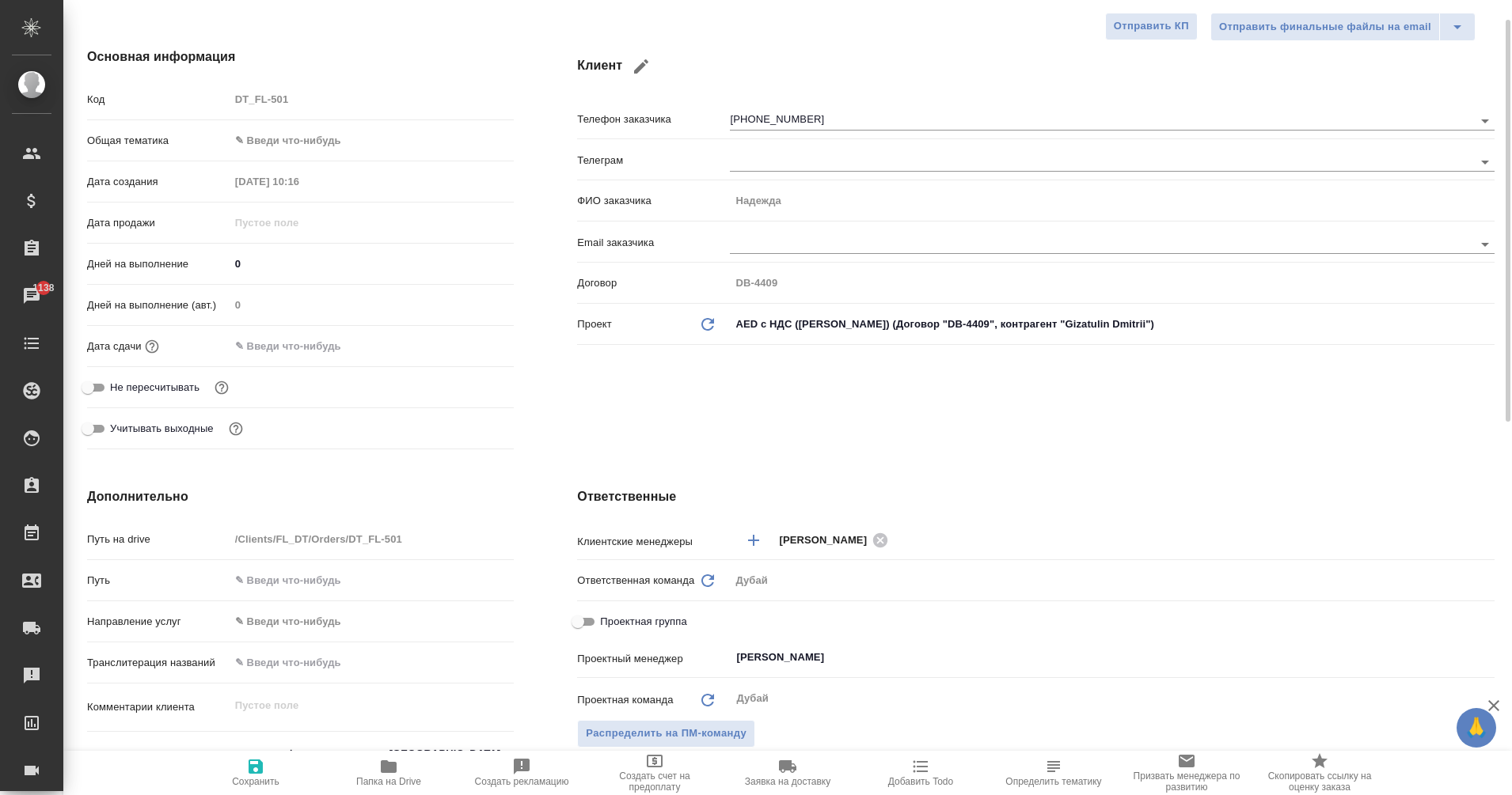
scroll to position [0, 0]
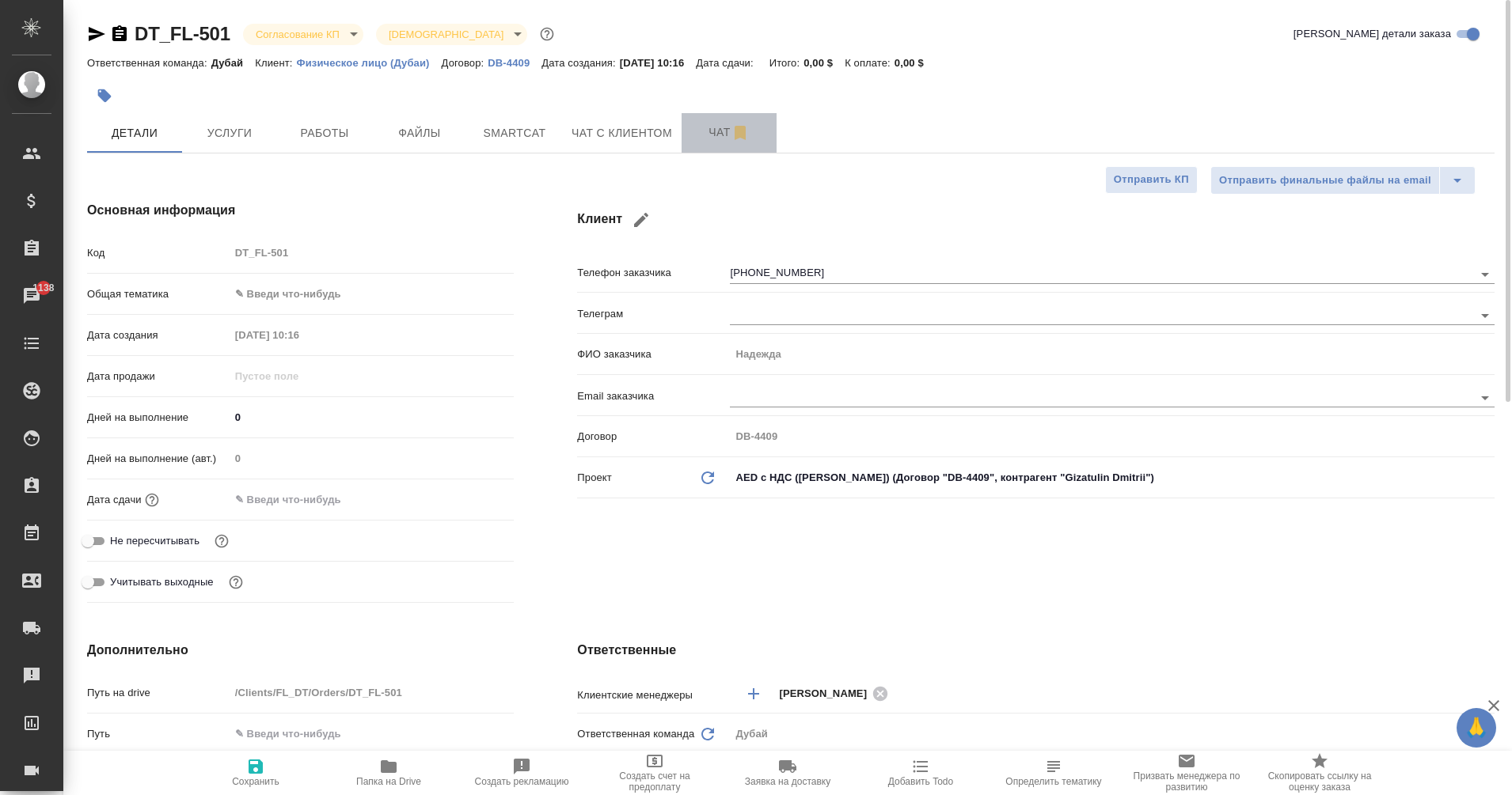
click at [709, 125] on span "Чат" at bounding box center [729, 132] width 76 height 19
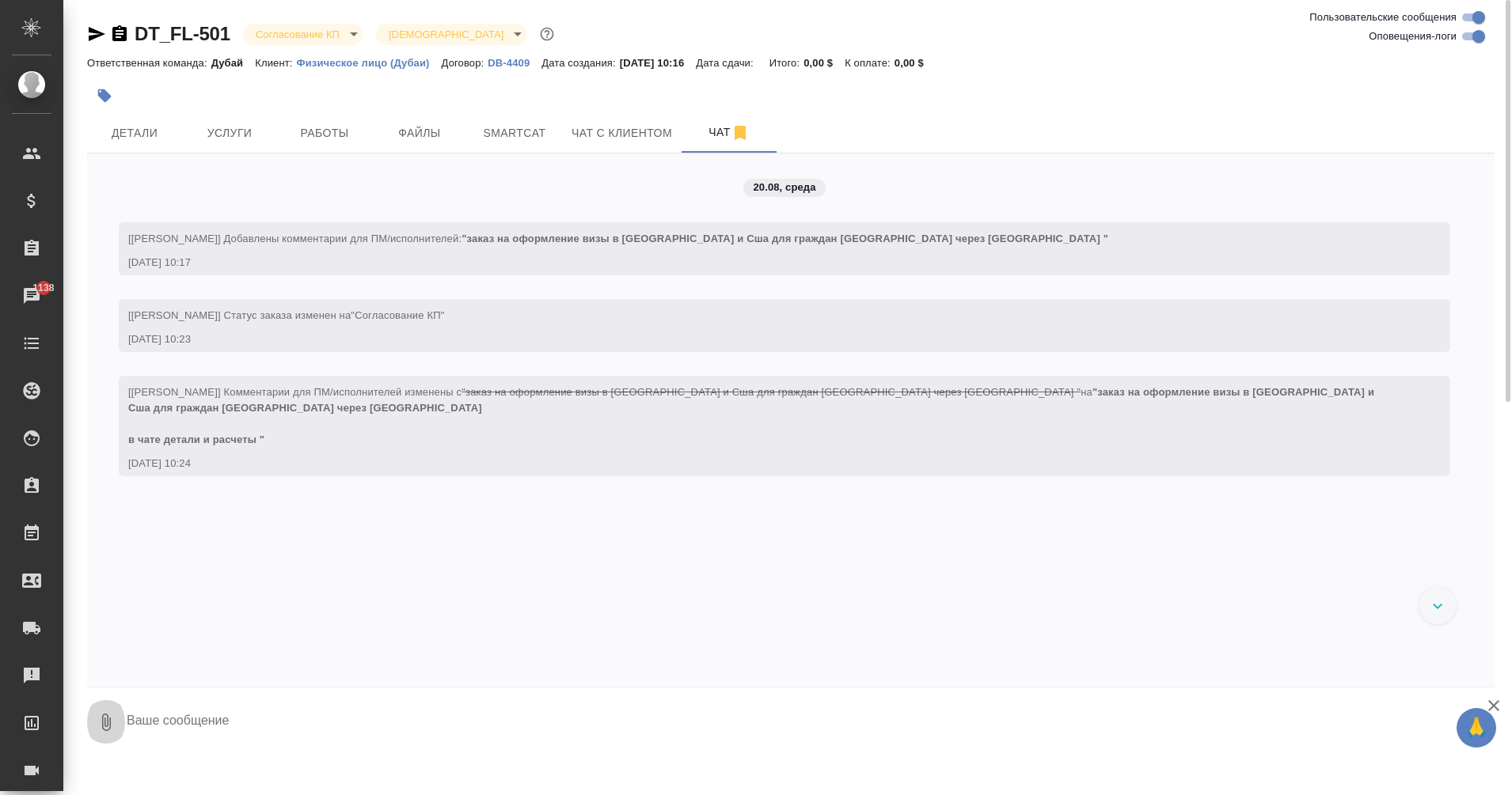
click at [106, 730] on icon "button" at bounding box center [106, 722] width 19 height 19
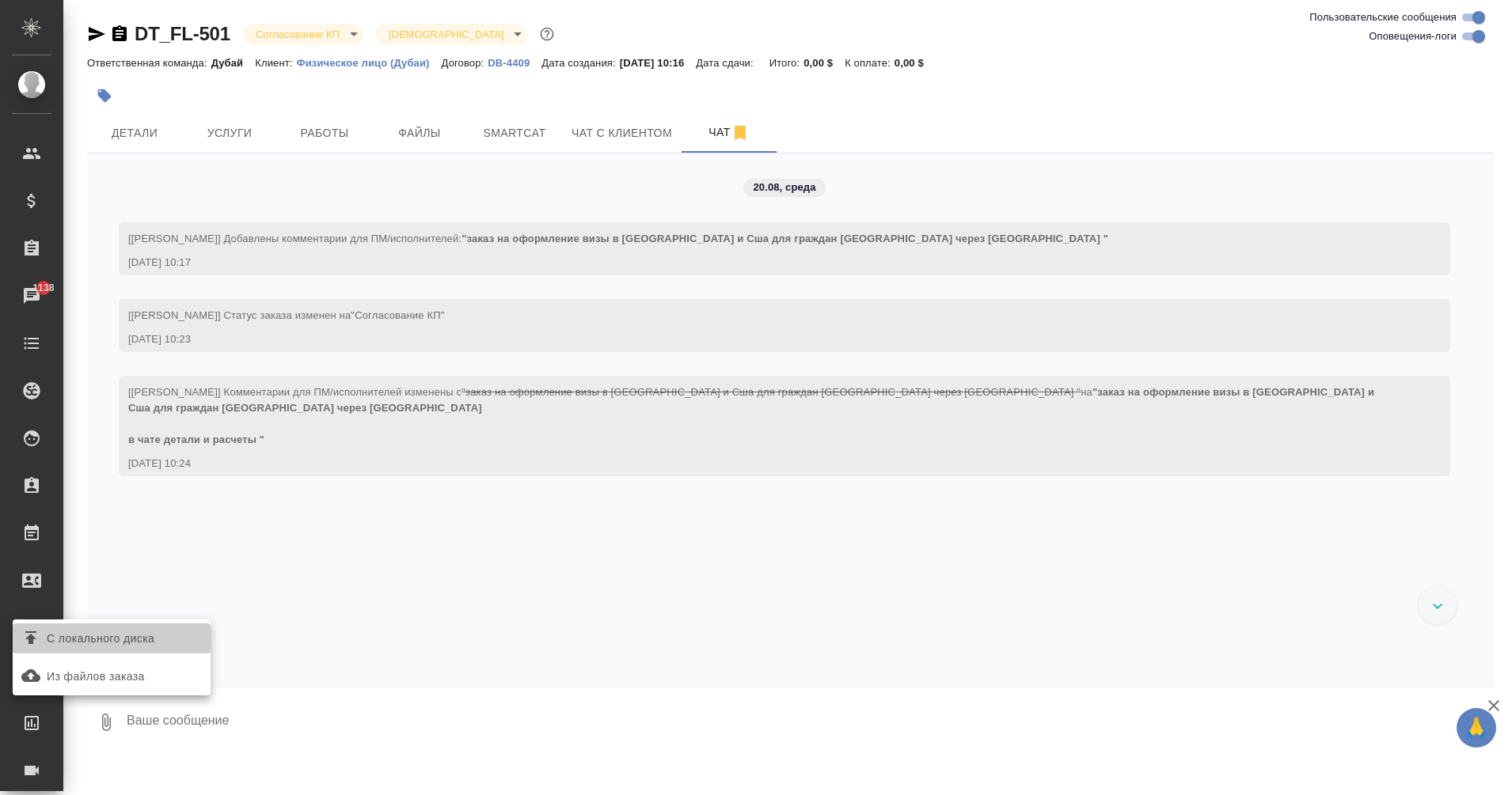
click at [151, 640] on span "С локального диска" at bounding box center [100, 639] width 107 height 19
click at [0, 0] on input "С локального диска" at bounding box center [0, 0] width 0 height 0
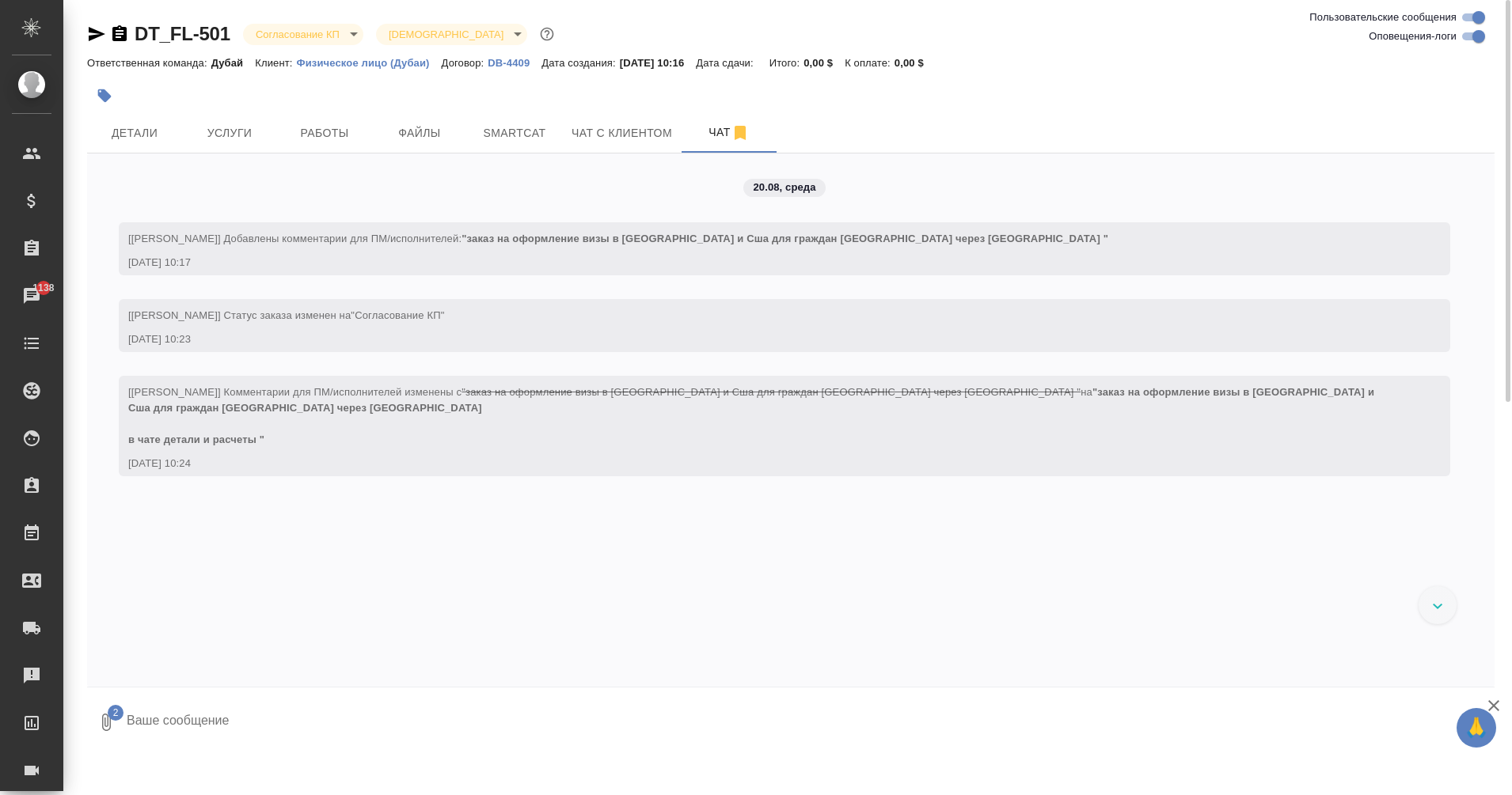
click at [1267, 720] on textarea at bounding box center [797, 723] width 1344 height 54
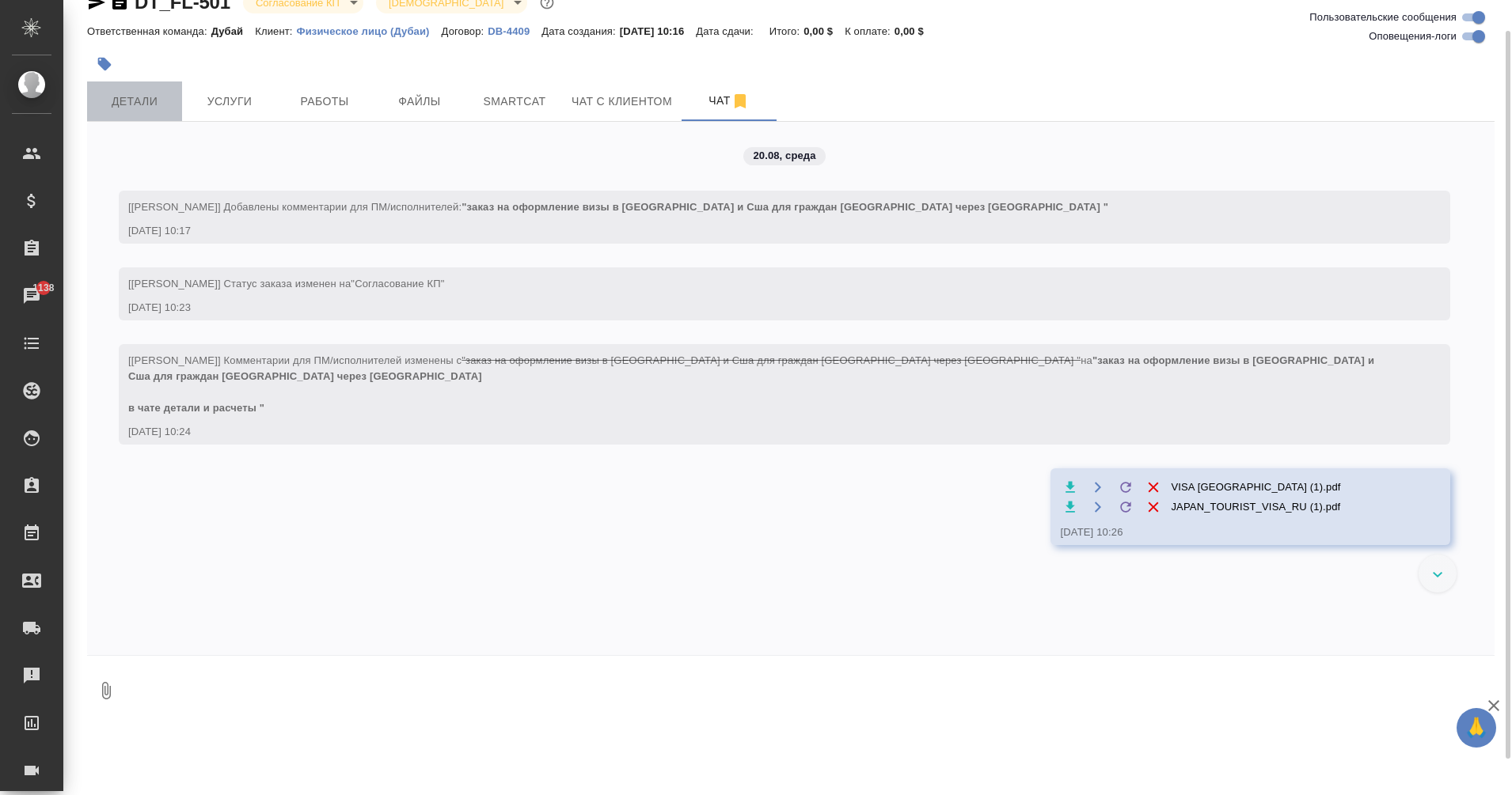
click at [135, 102] on span "Детали" at bounding box center [135, 101] width 76 height 19
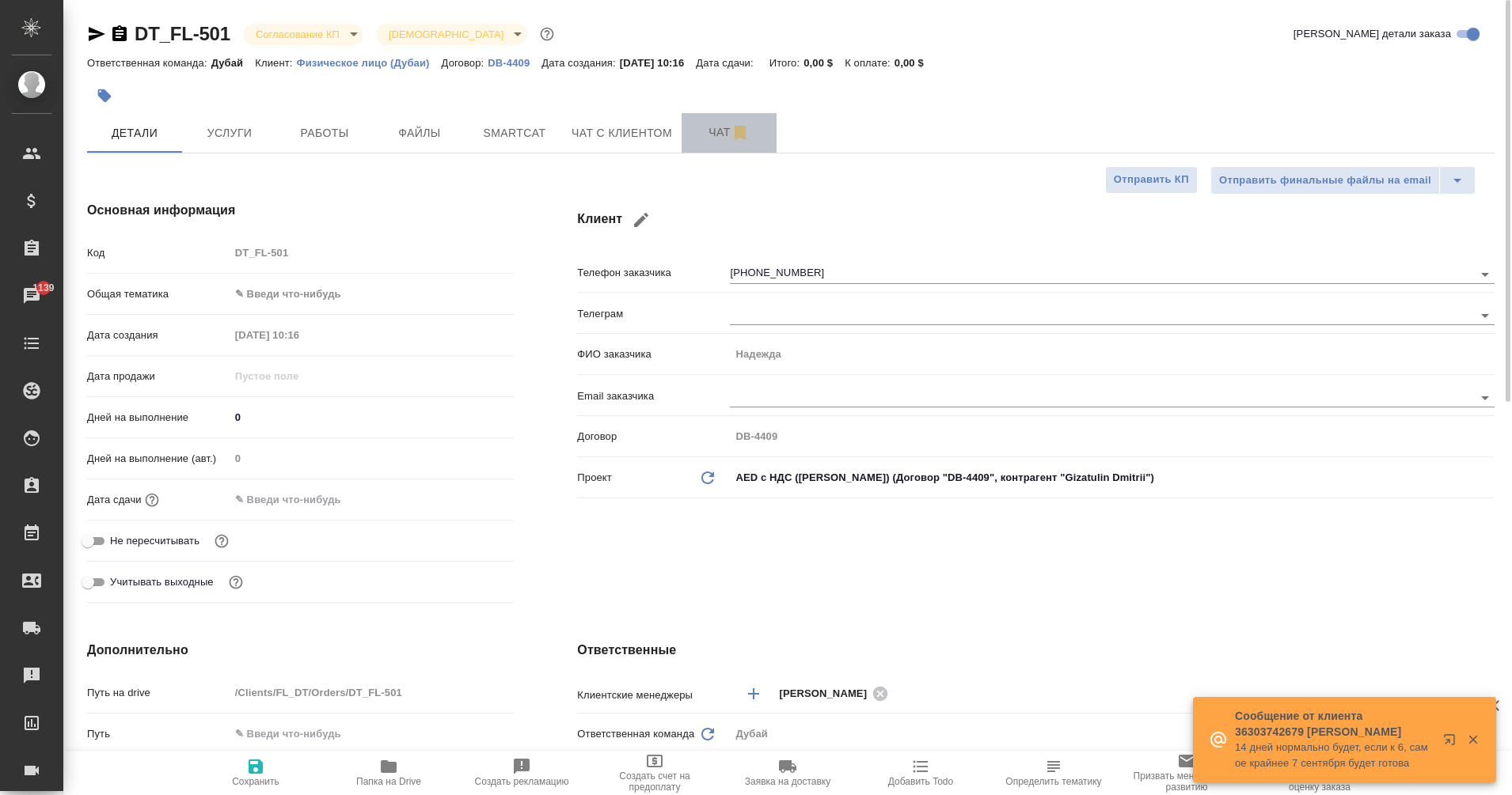
click at [708, 129] on span "Чат" at bounding box center [729, 132] width 76 height 19
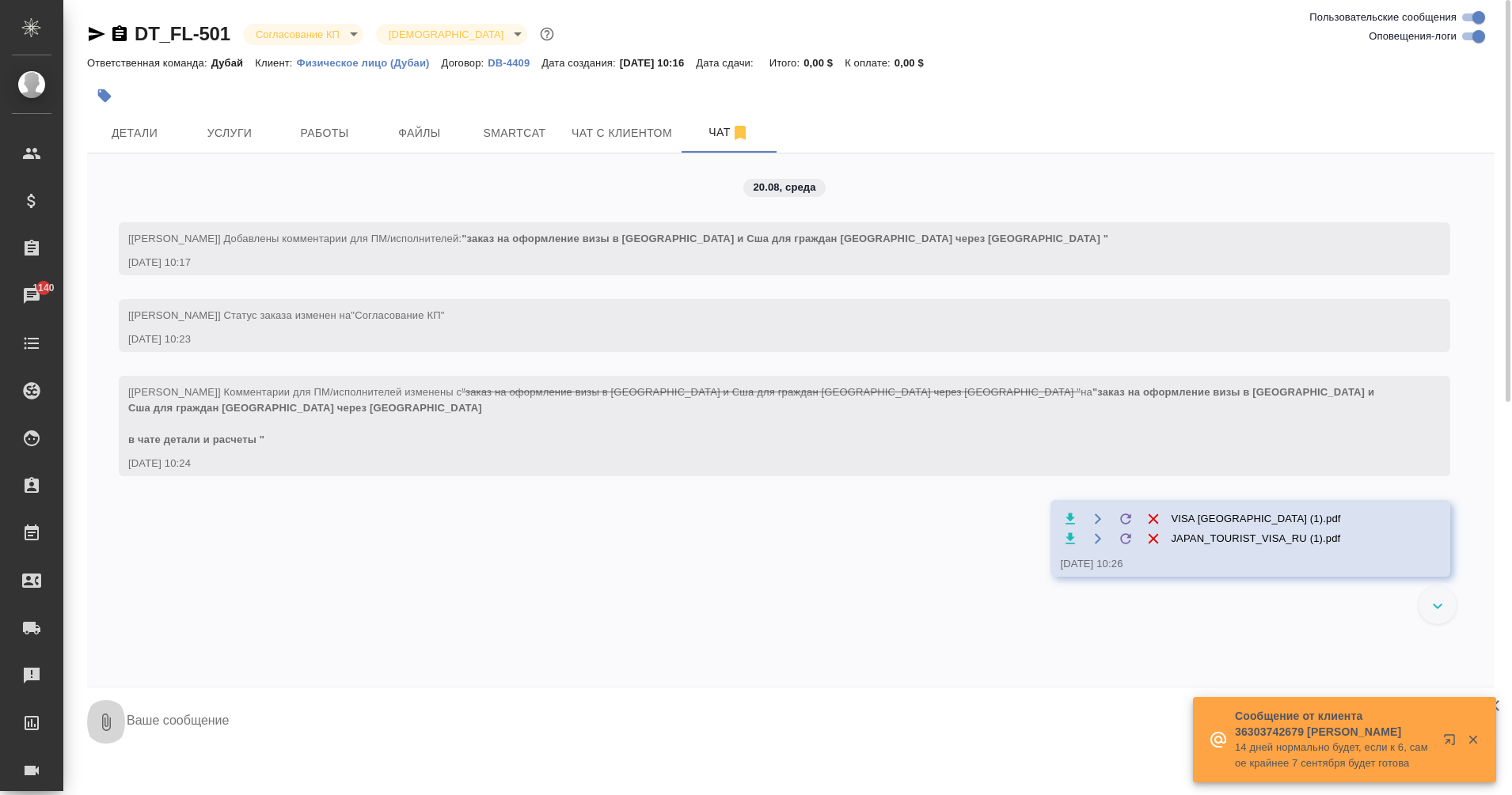
click at [113, 721] on icon "button" at bounding box center [106, 722] width 19 height 19
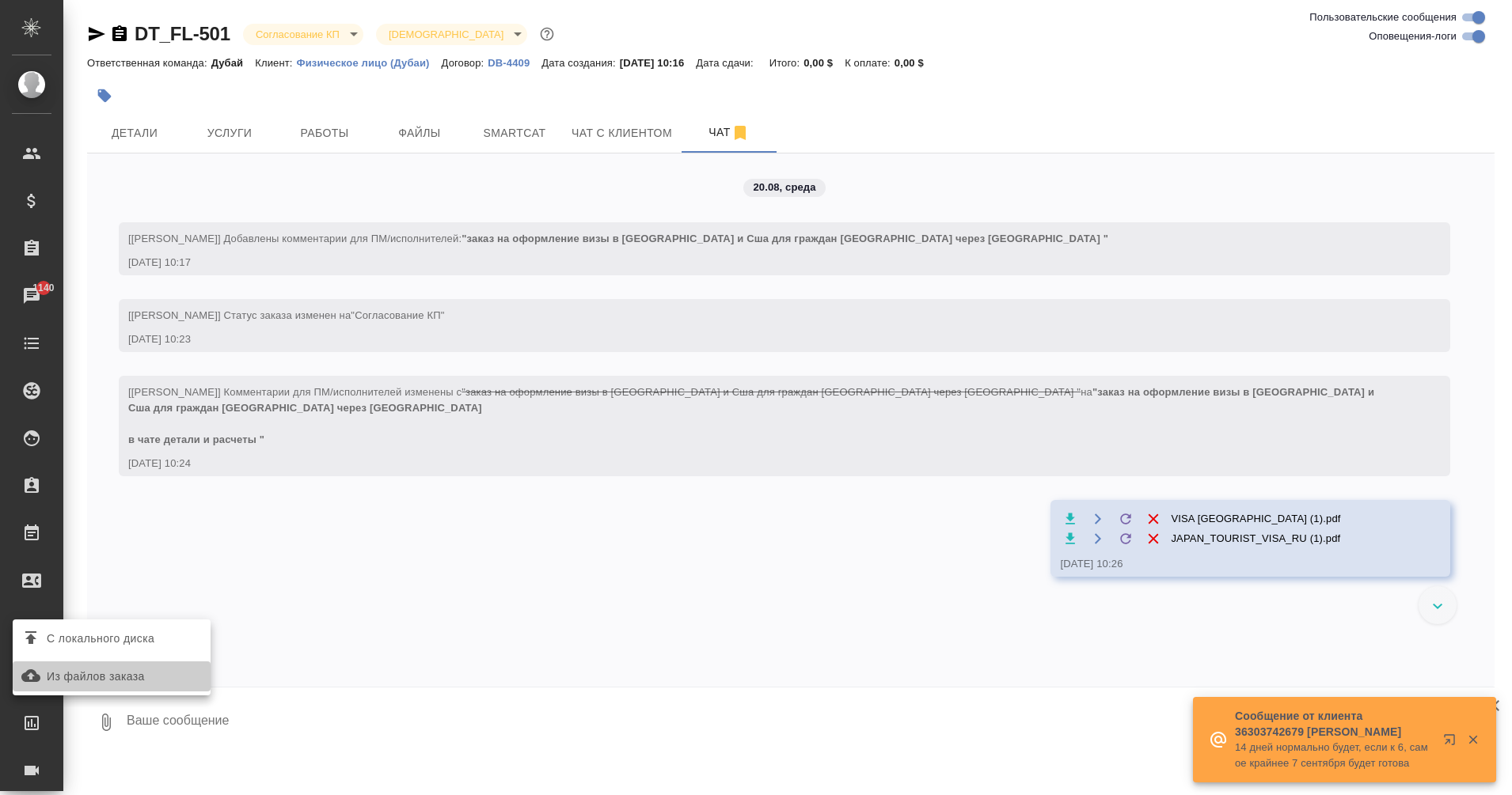
click at [134, 674] on span "Из файлов заказа" at bounding box center [96, 677] width 98 height 19
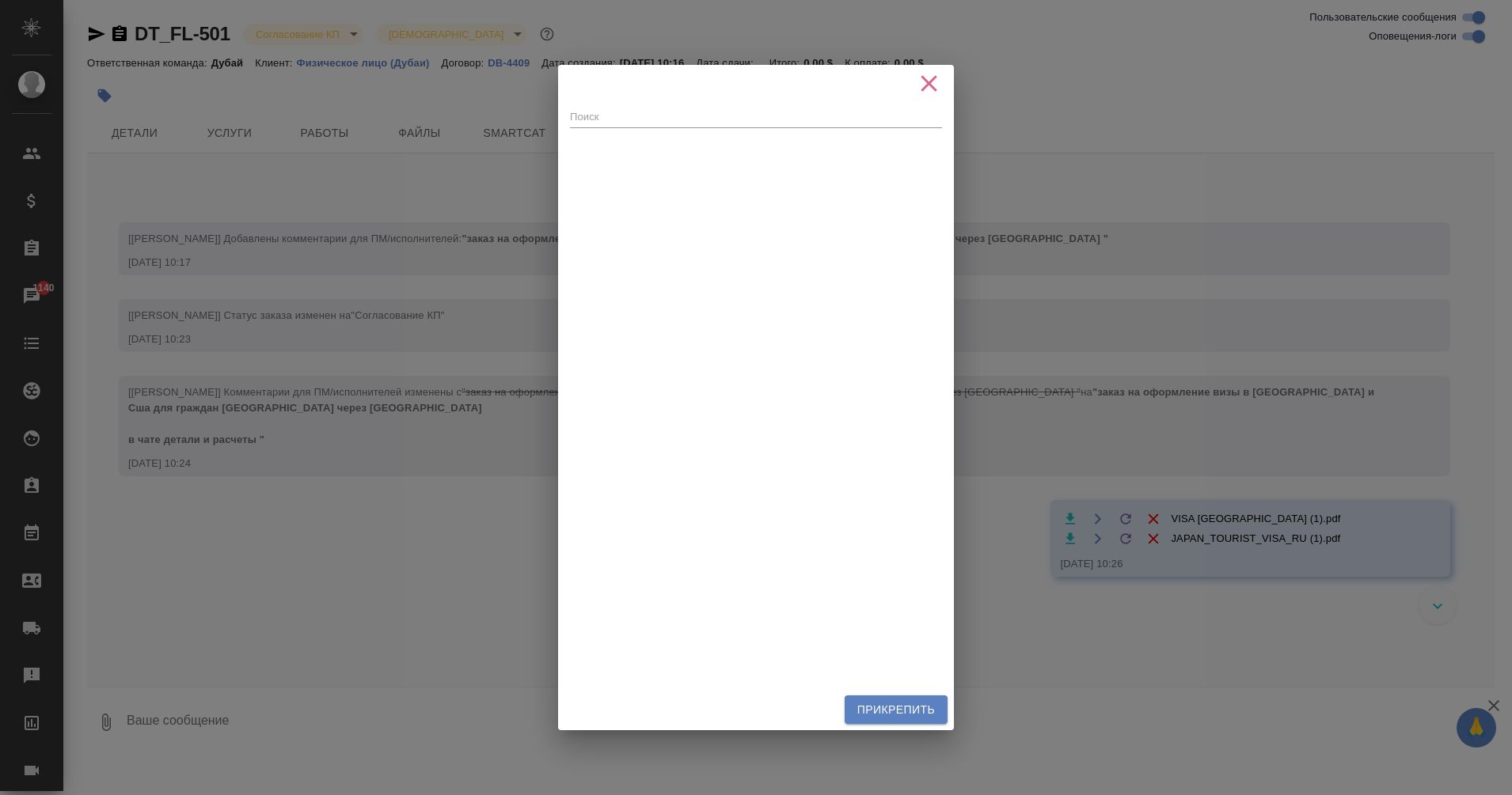
click at [928, 88] on icon "button" at bounding box center [929, 83] width 28 height 28
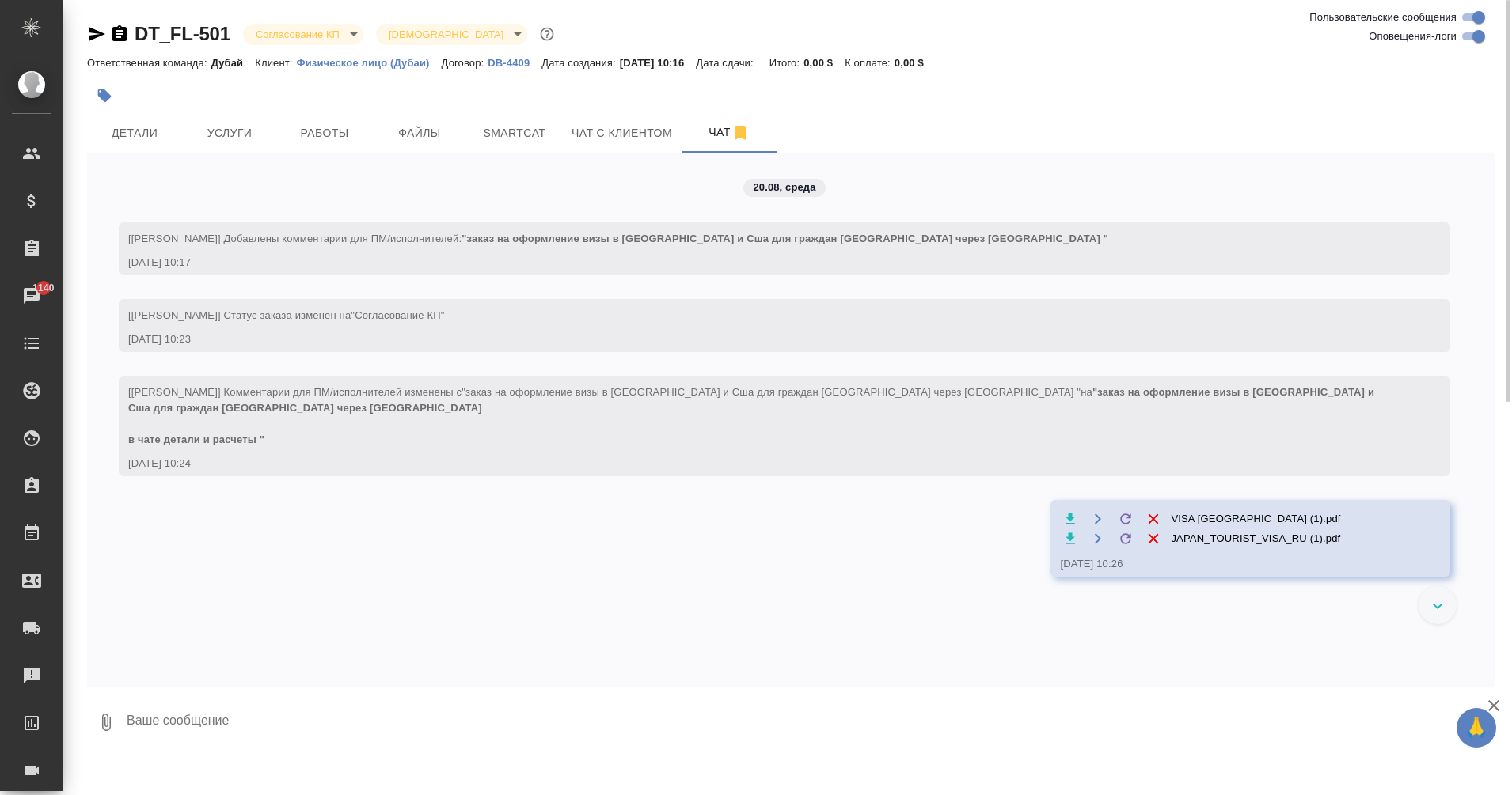
click at [108, 727] on icon "button" at bounding box center [106, 722] width 19 height 19
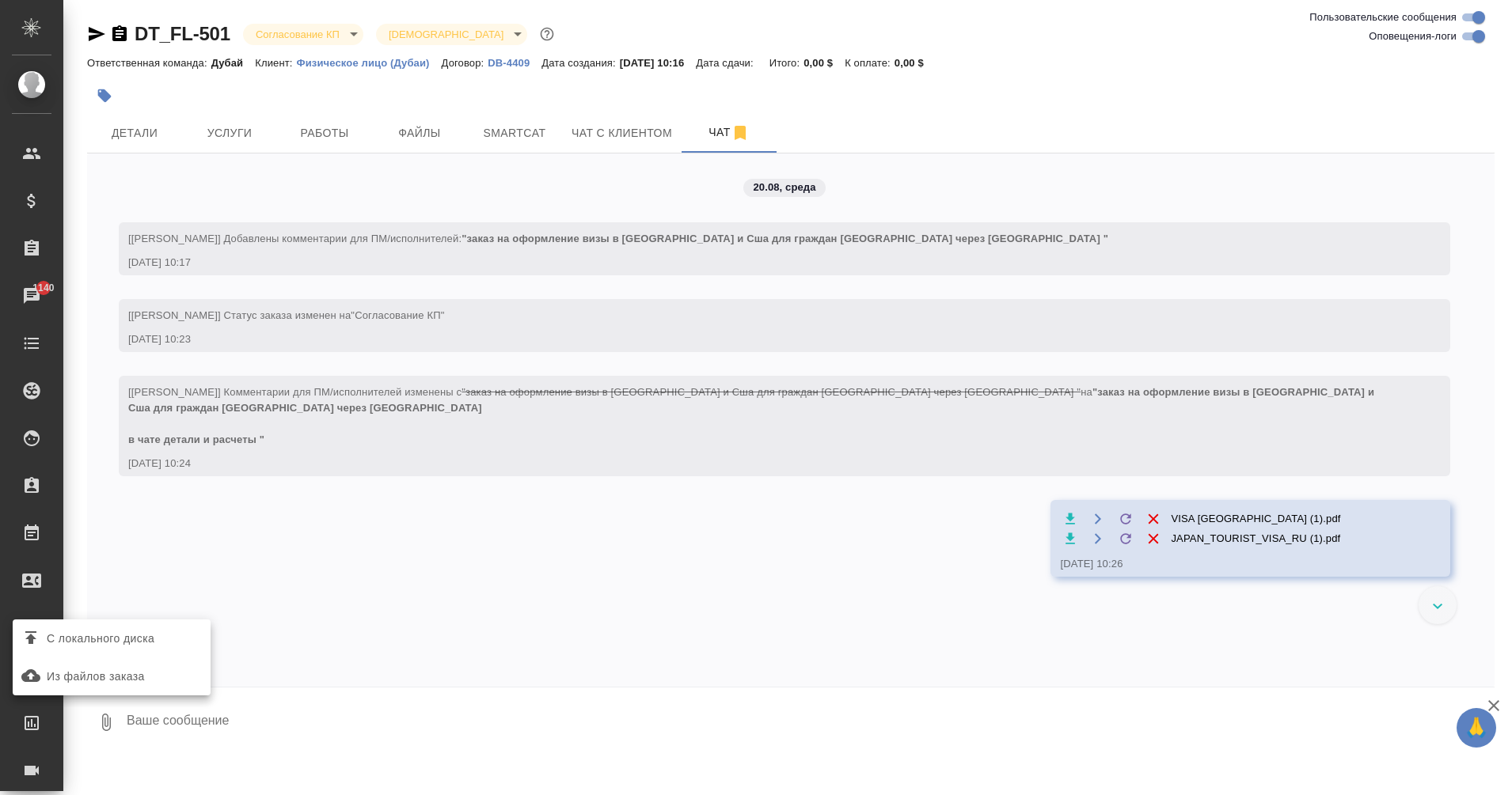
click at [154, 645] on span "С локального диска" at bounding box center [100, 639] width 107 height 19
click at [0, 0] on input "С локального диска" at bounding box center [0, 0] width 0 height 0
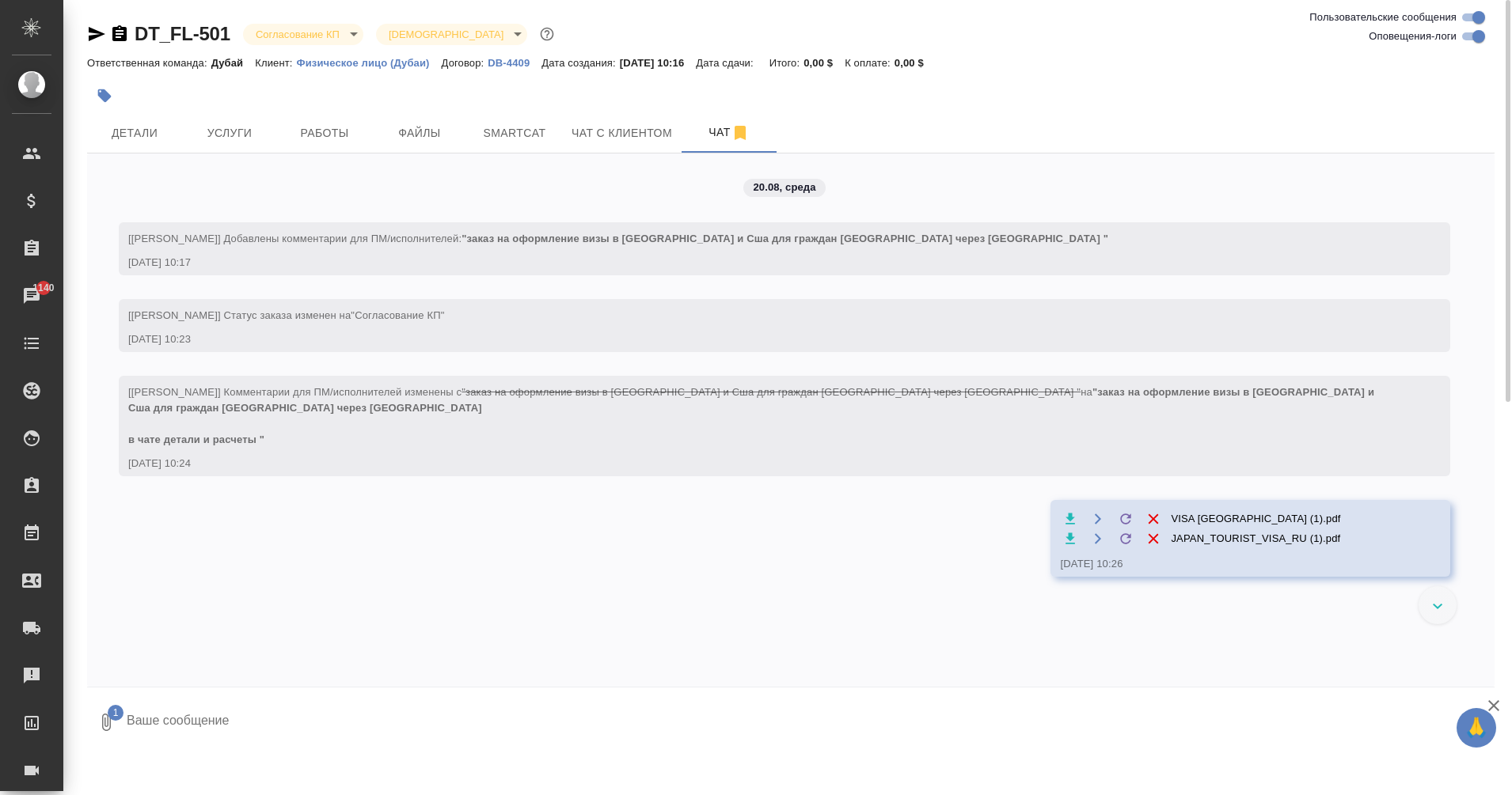
click at [87, 696] on button "1" at bounding box center [106, 723] width 38 height 54
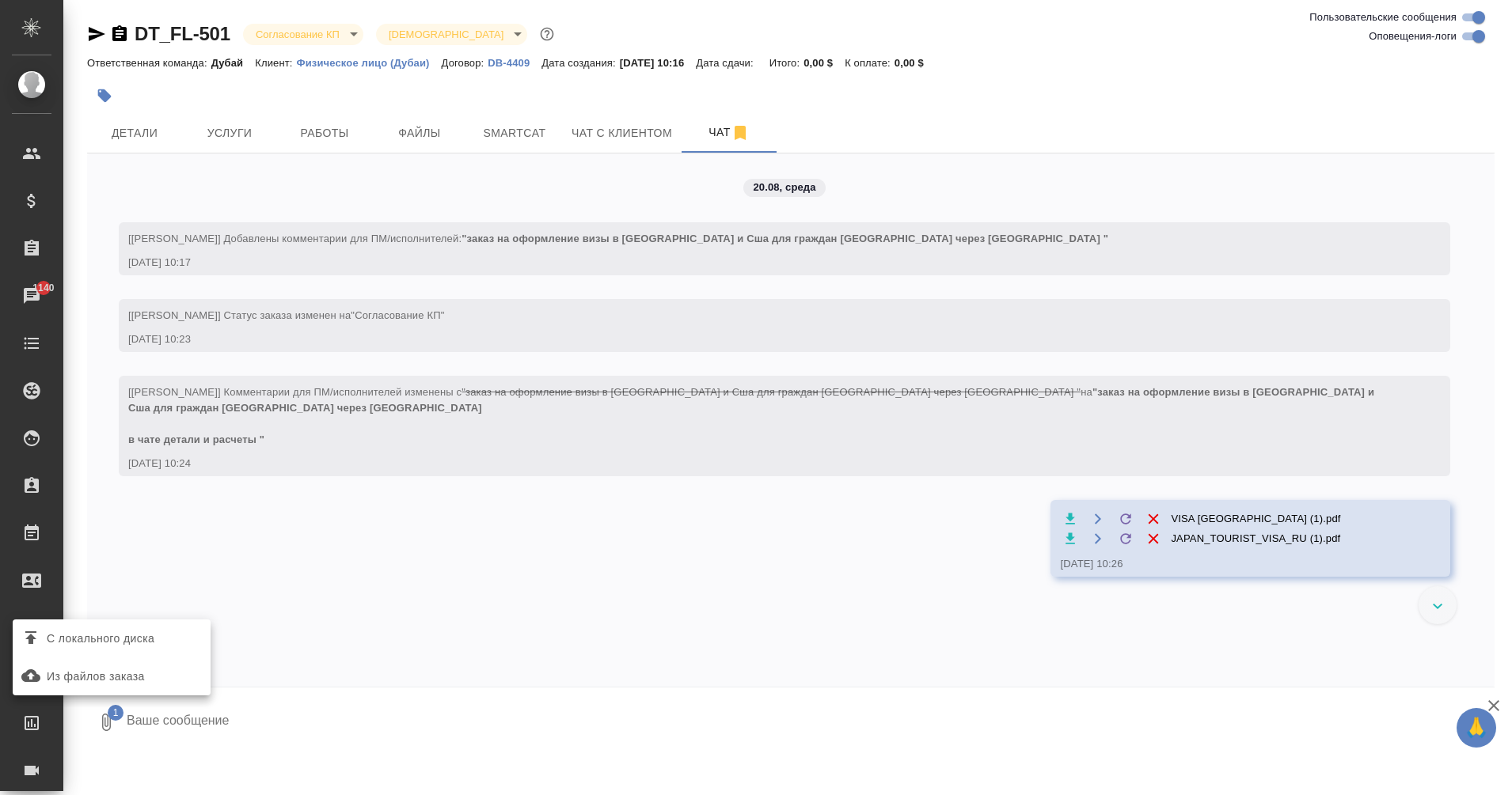
click at [1275, 712] on div at bounding box center [756, 398] width 1512 height 795
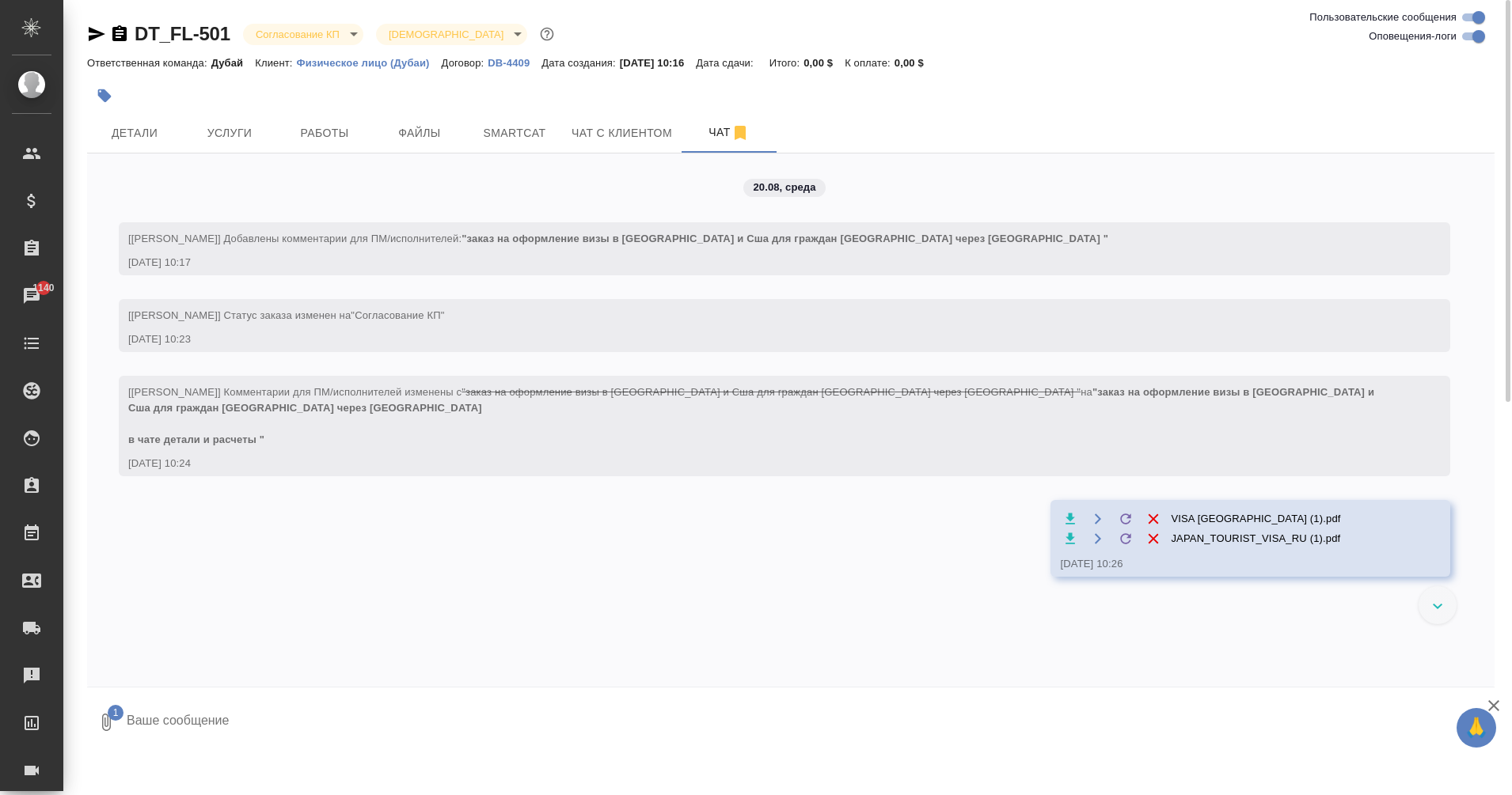
click at [1225, 713] on textarea at bounding box center [797, 723] width 1344 height 54
